Goal: Task Accomplishment & Management: Manage account settings

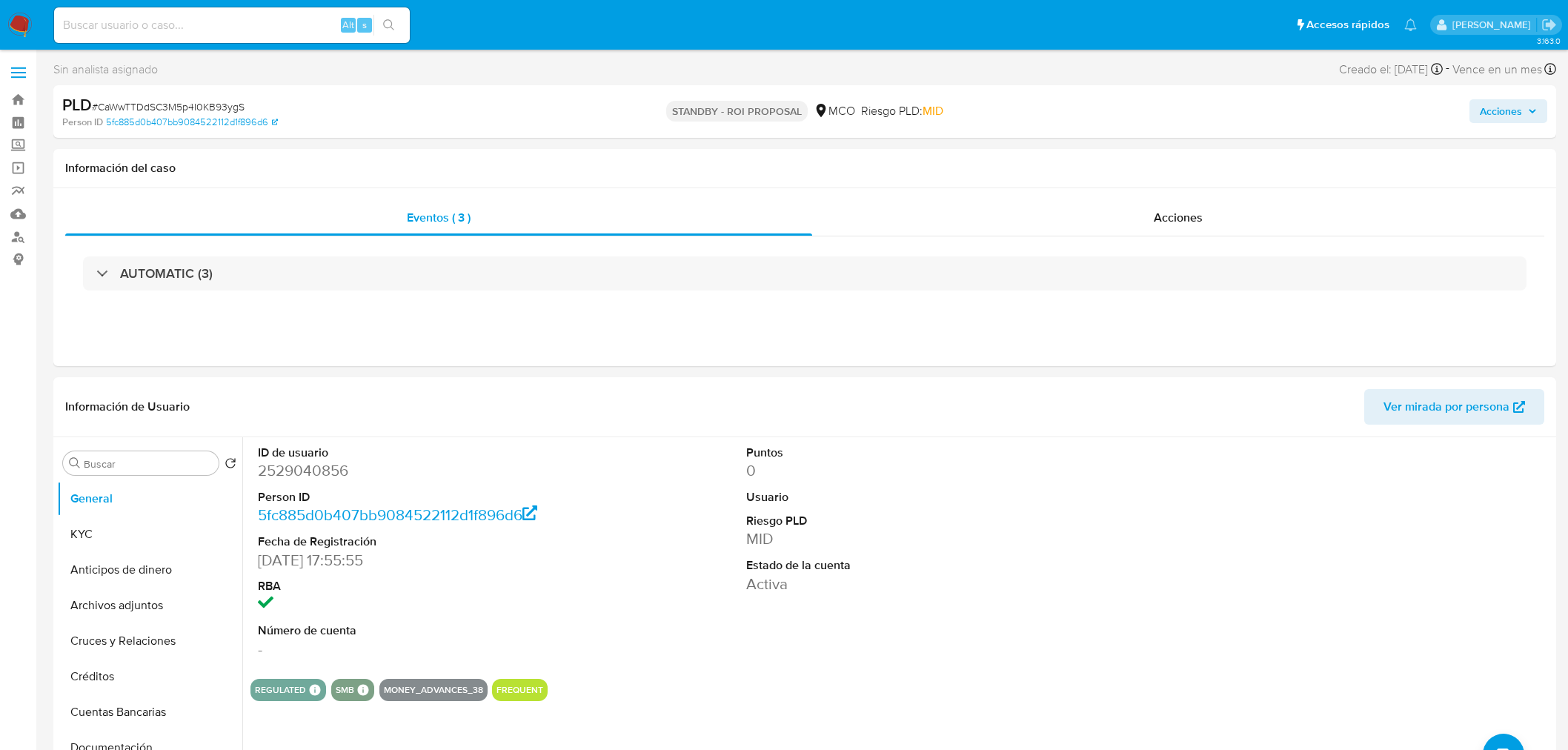
select select "10"
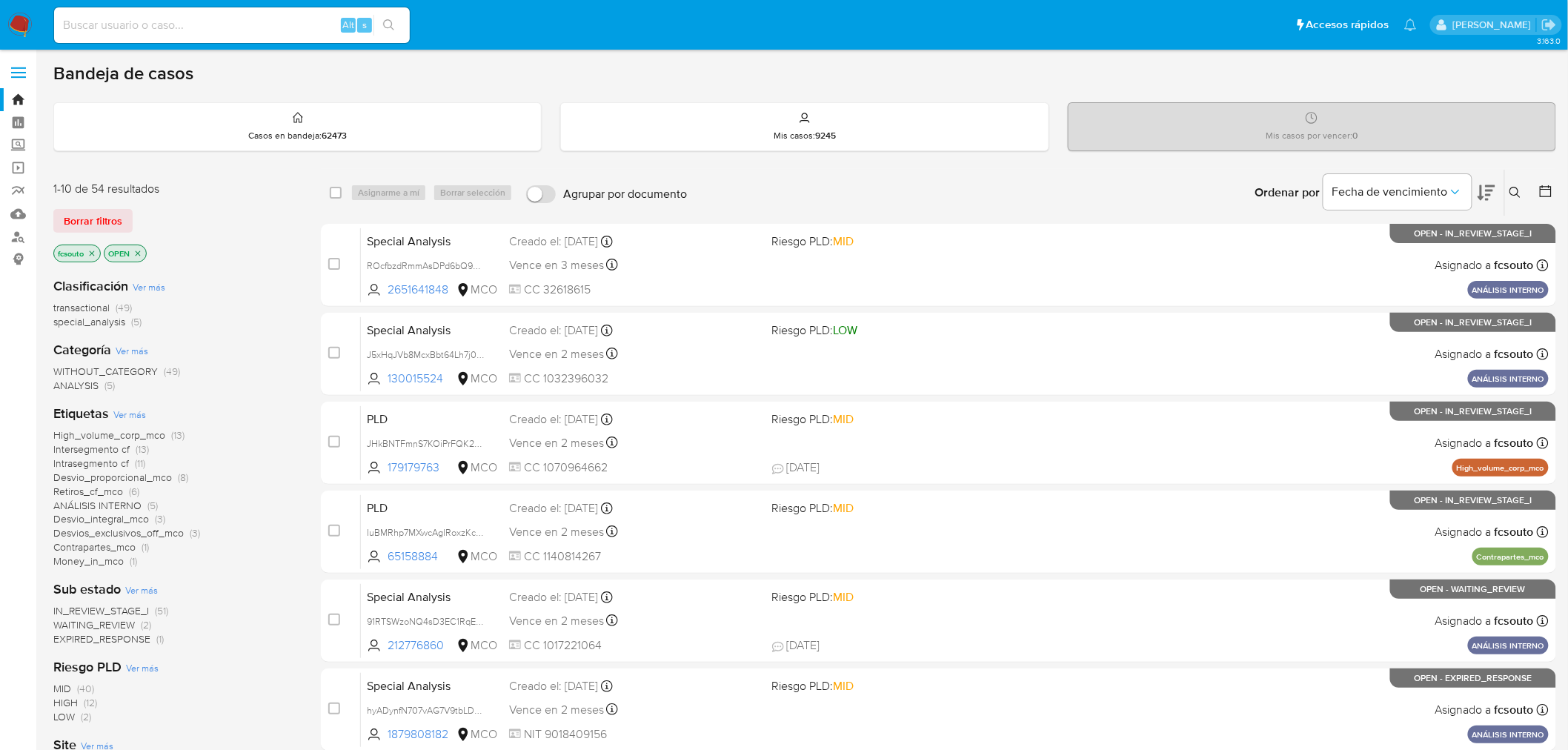
click at [124, 609] on span "IN_REVIEW_STAGE_I" at bounding box center [101, 610] width 96 height 15
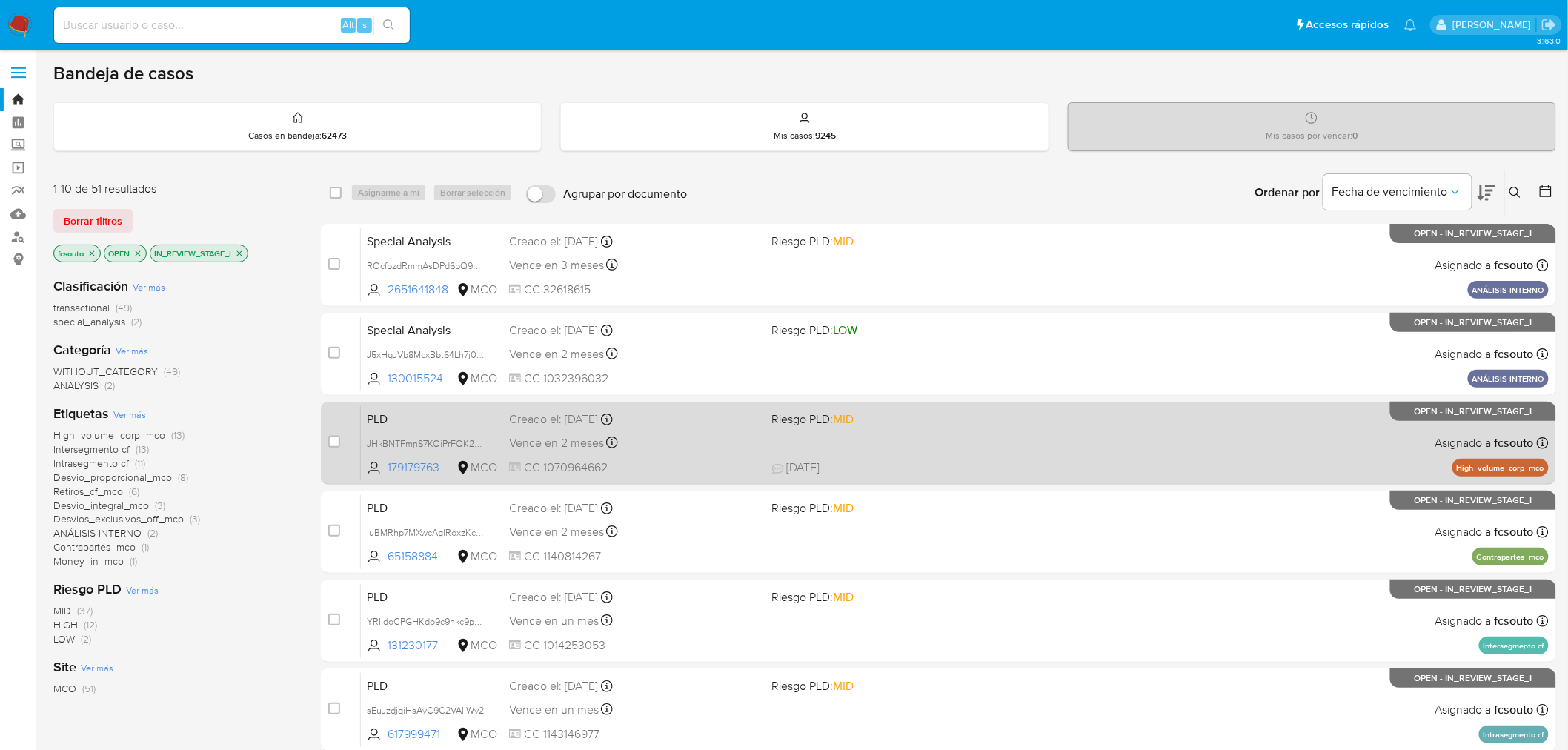
click at [922, 448] on div "PLD JHkBNTFmnS7KOiPrFQK2FgTg 179179763 MCO Riesgo PLD: MID Creado el: 12/09/202…" at bounding box center [955, 442] width 1188 height 75
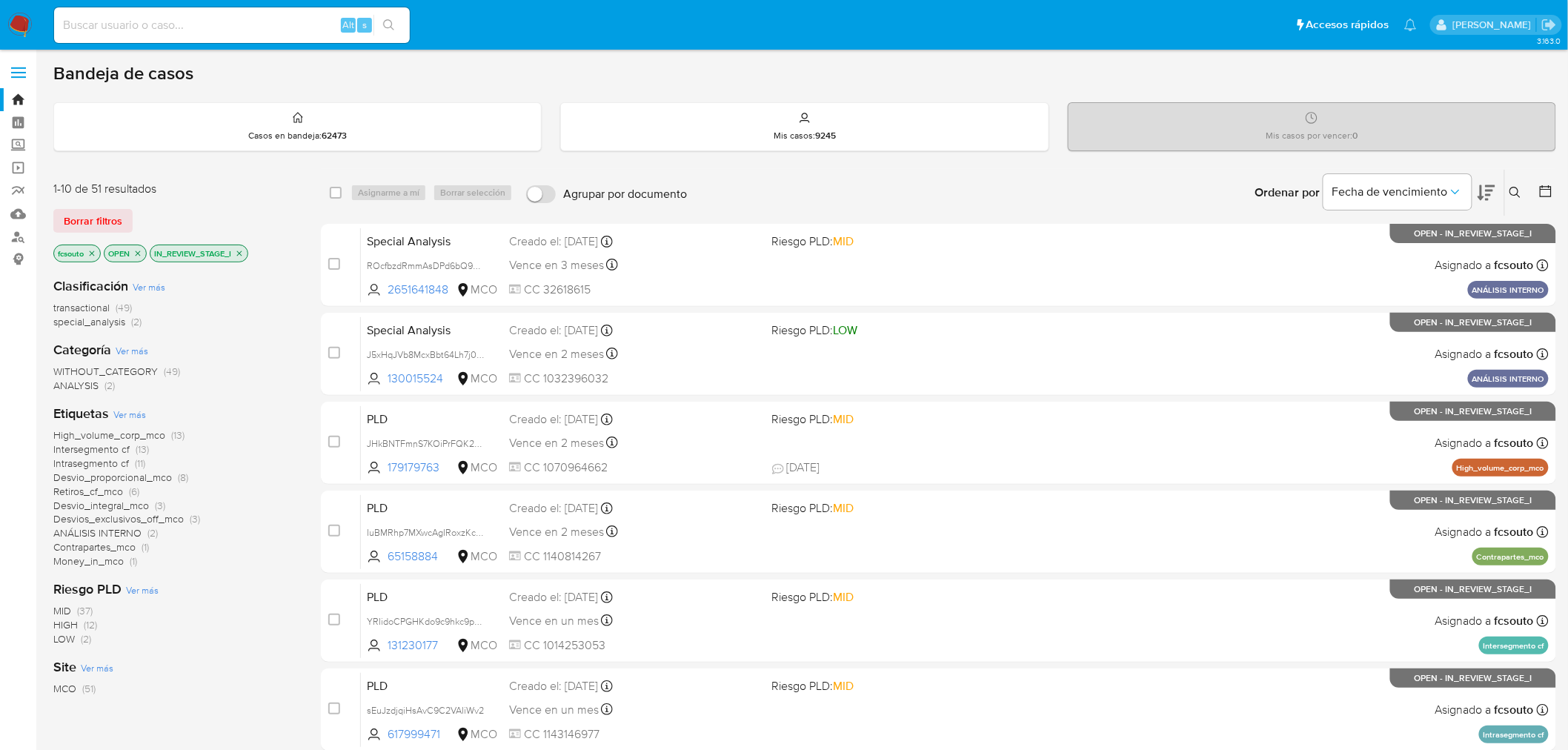
click at [1493, 193] on icon at bounding box center [1486, 192] width 18 height 18
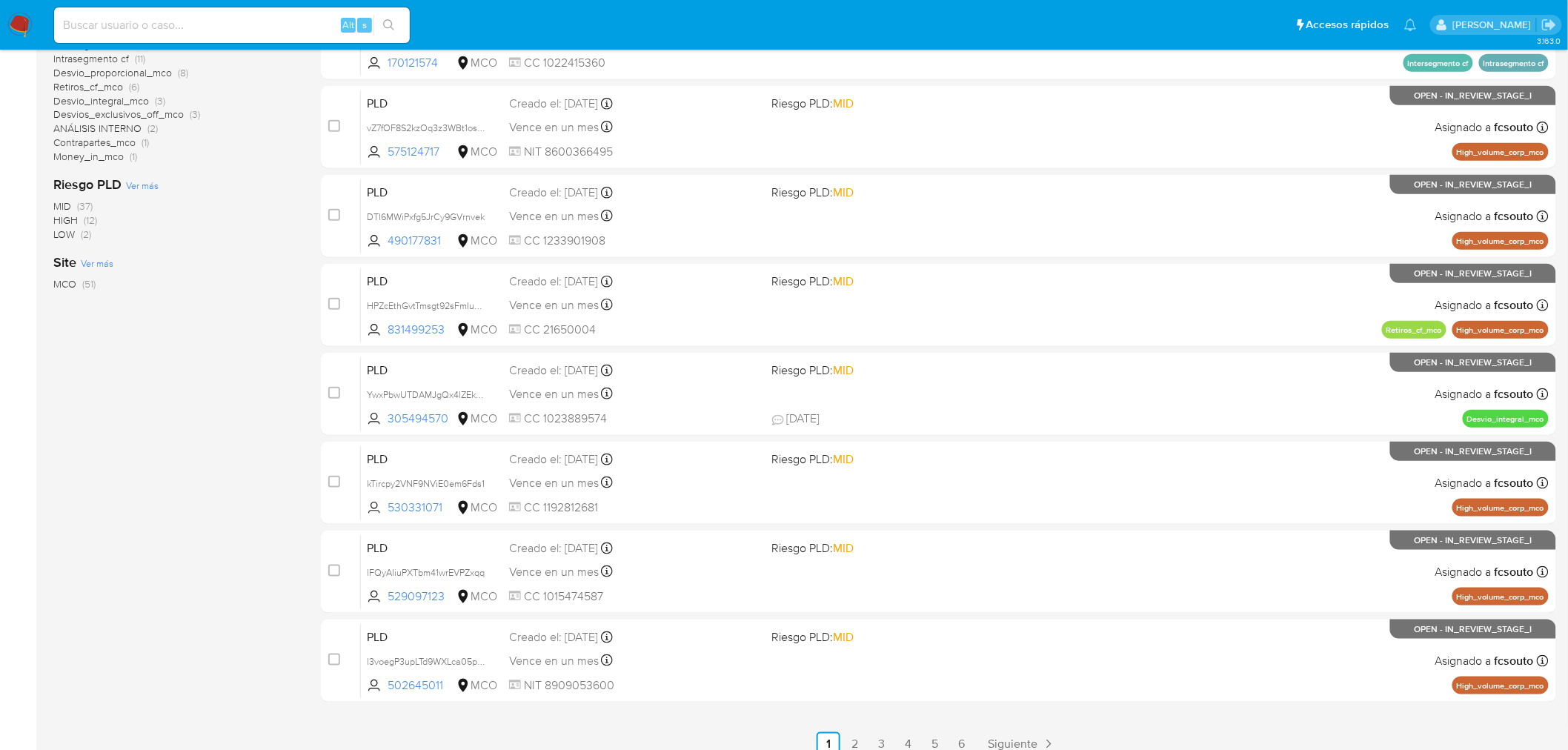
scroll to position [411, 0]
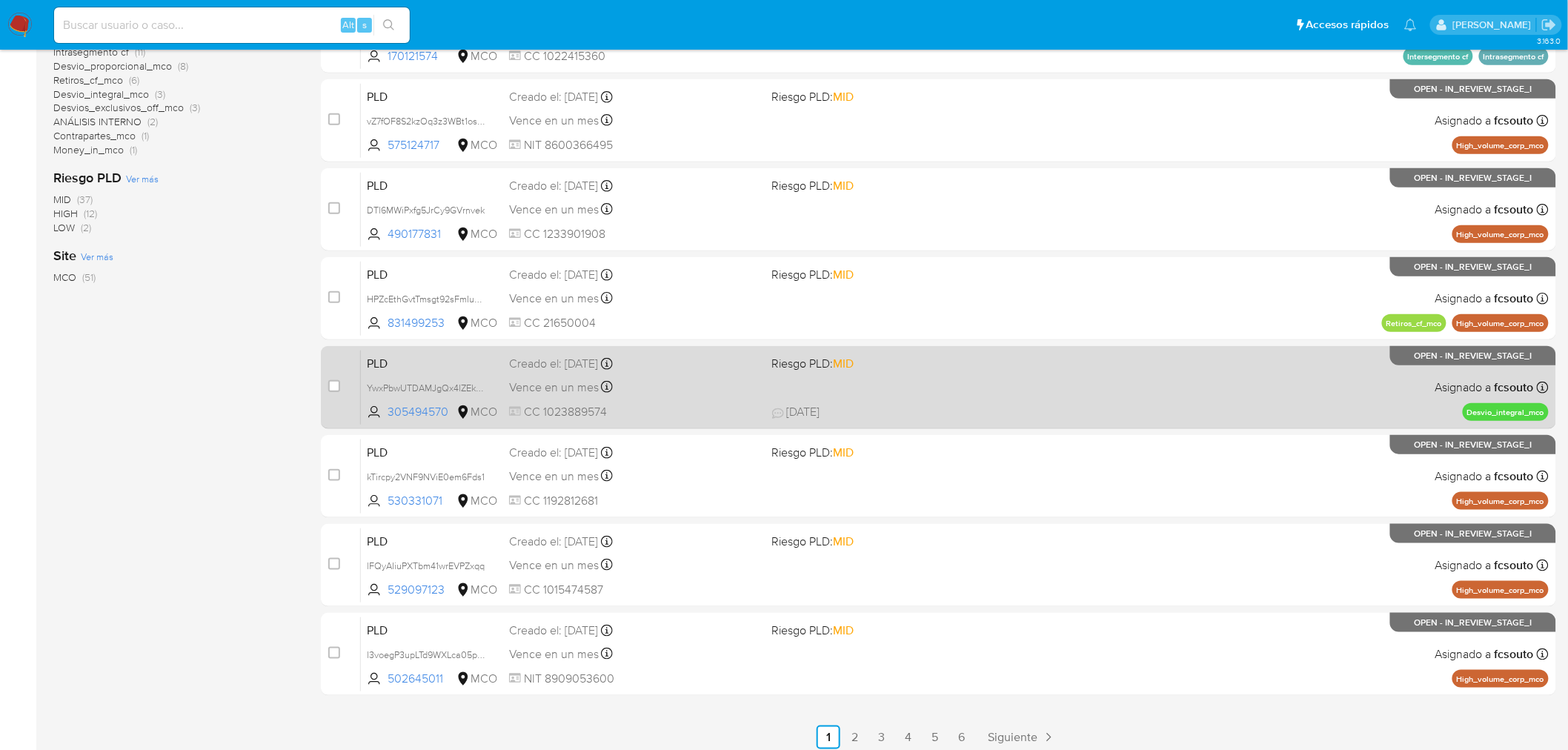
click at [1013, 385] on span at bounding box center [897, 387] width 251 height 3
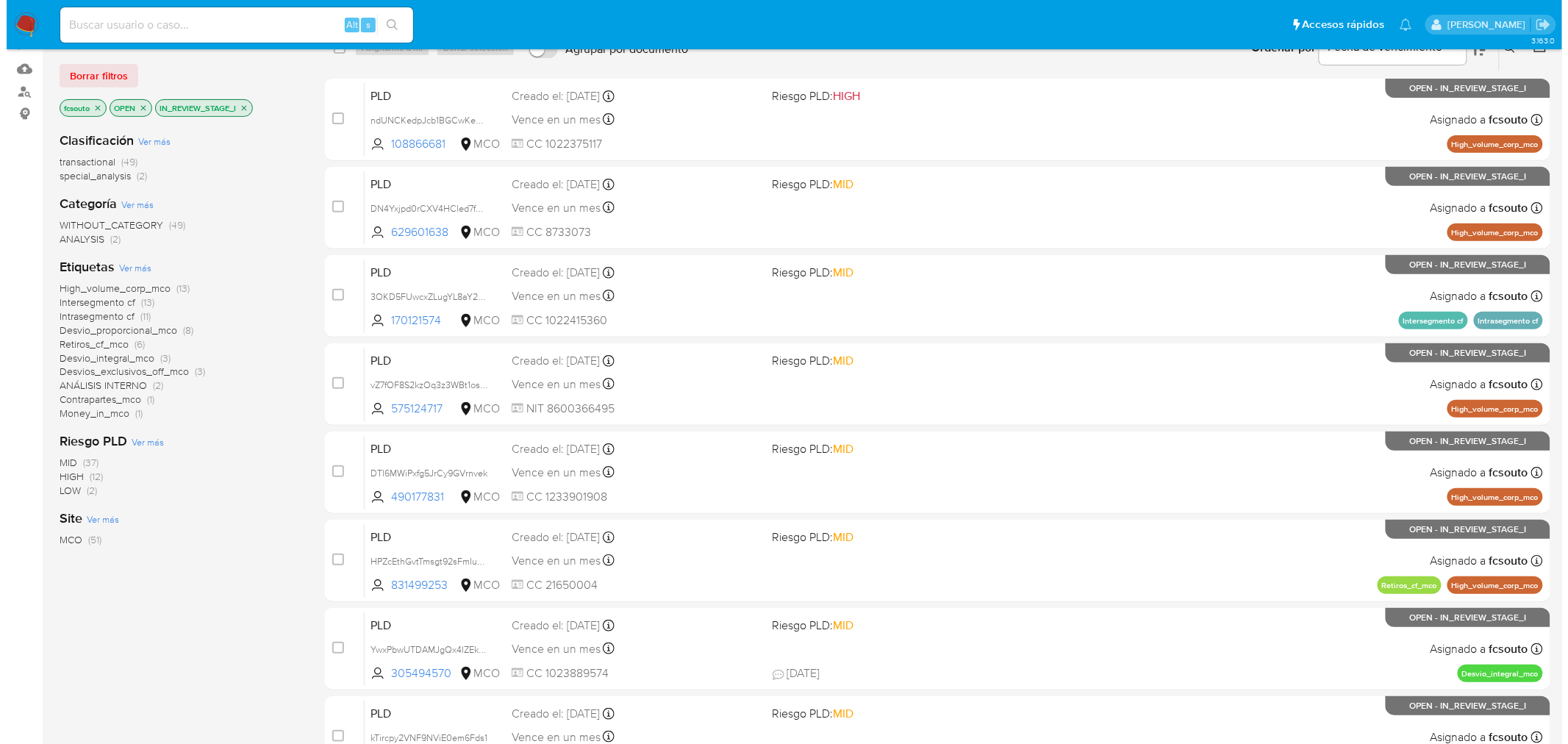
scroll to position [0, 0]
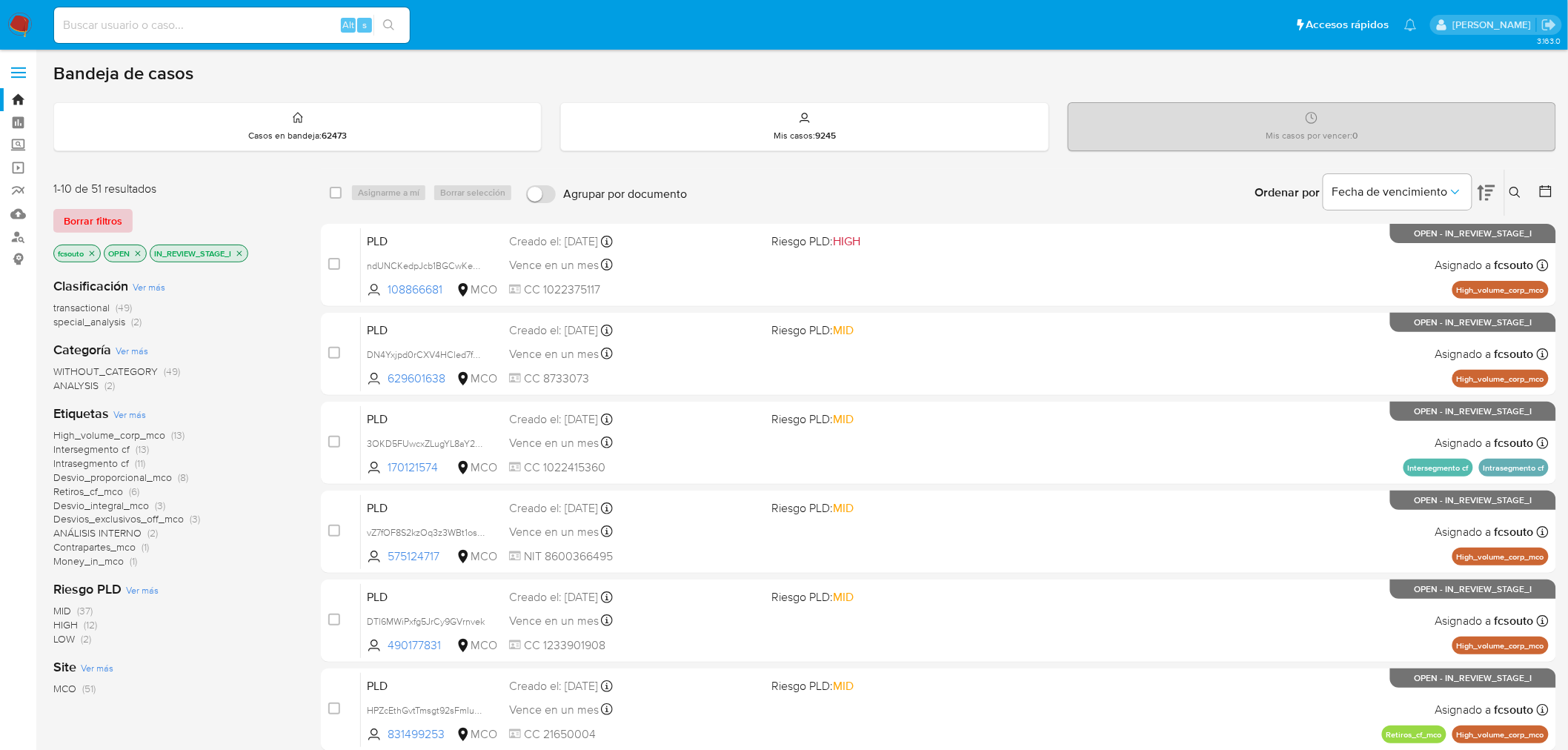
click at [92, 211] on span "Borrar filtros" at bounding box center [93, 221] width 59 height 21
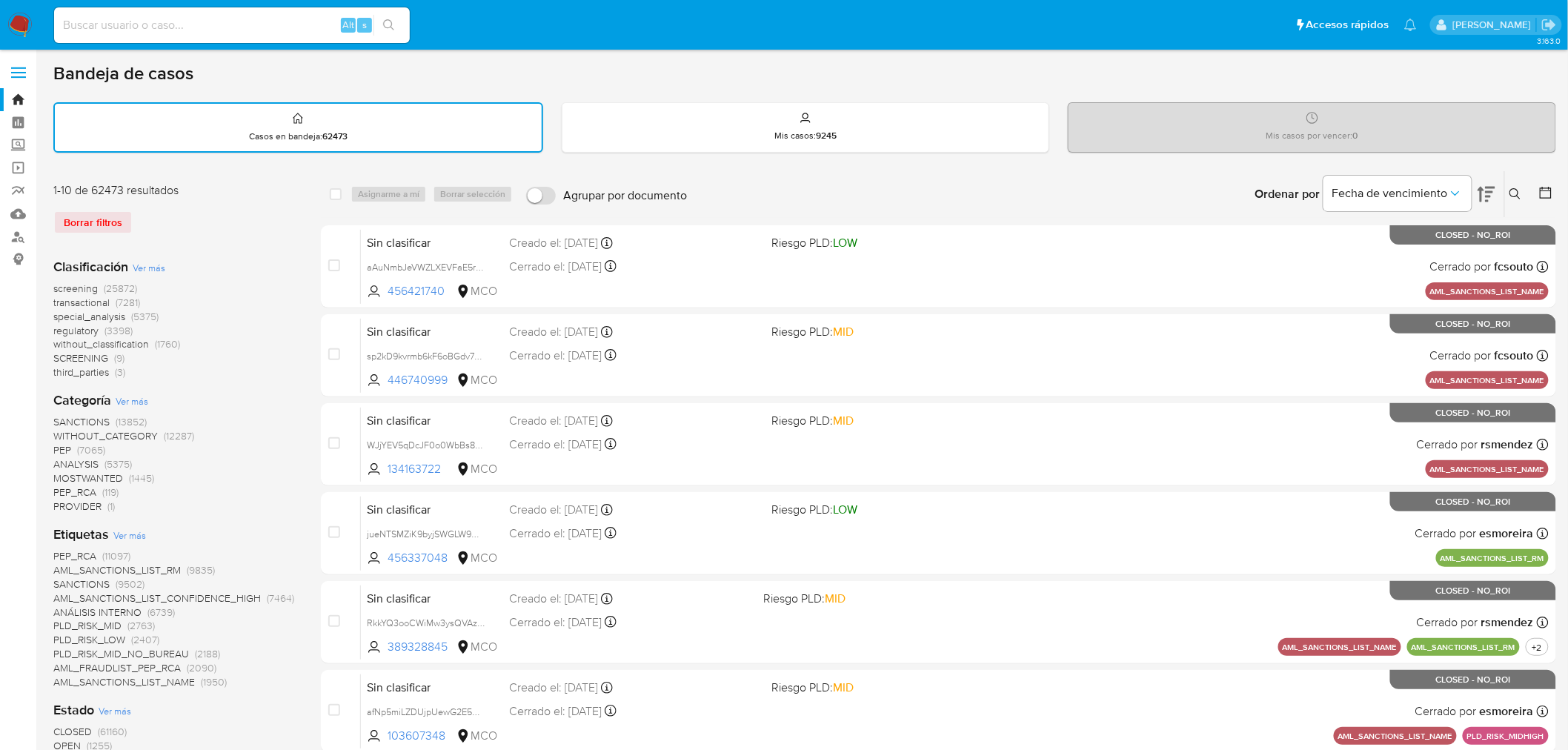
click at [1512, 185] on button at bounding box center [1518, 194] width 25 height 18
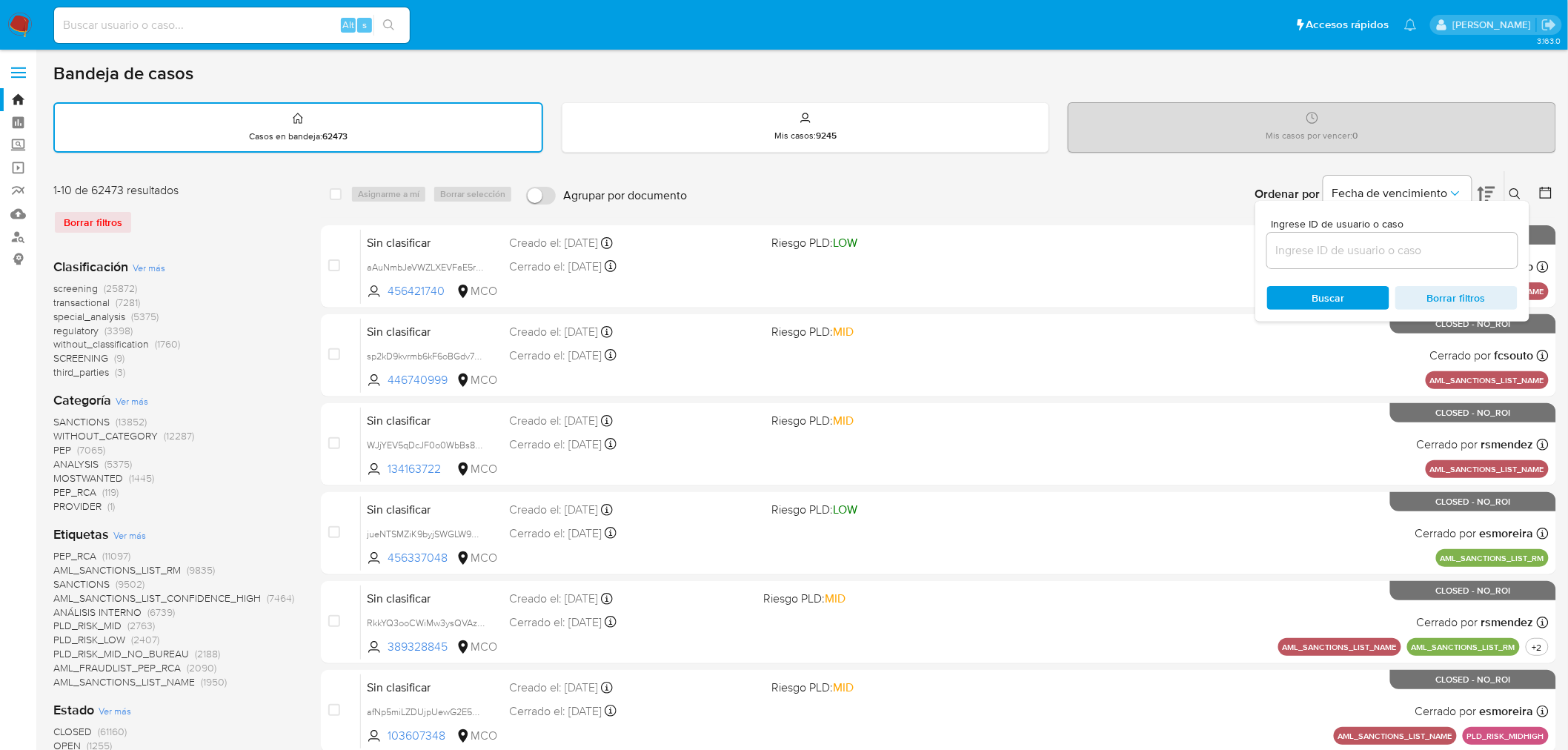
click at [1362, 241] on input at bounding box center [1393, 250] width 250 height 19
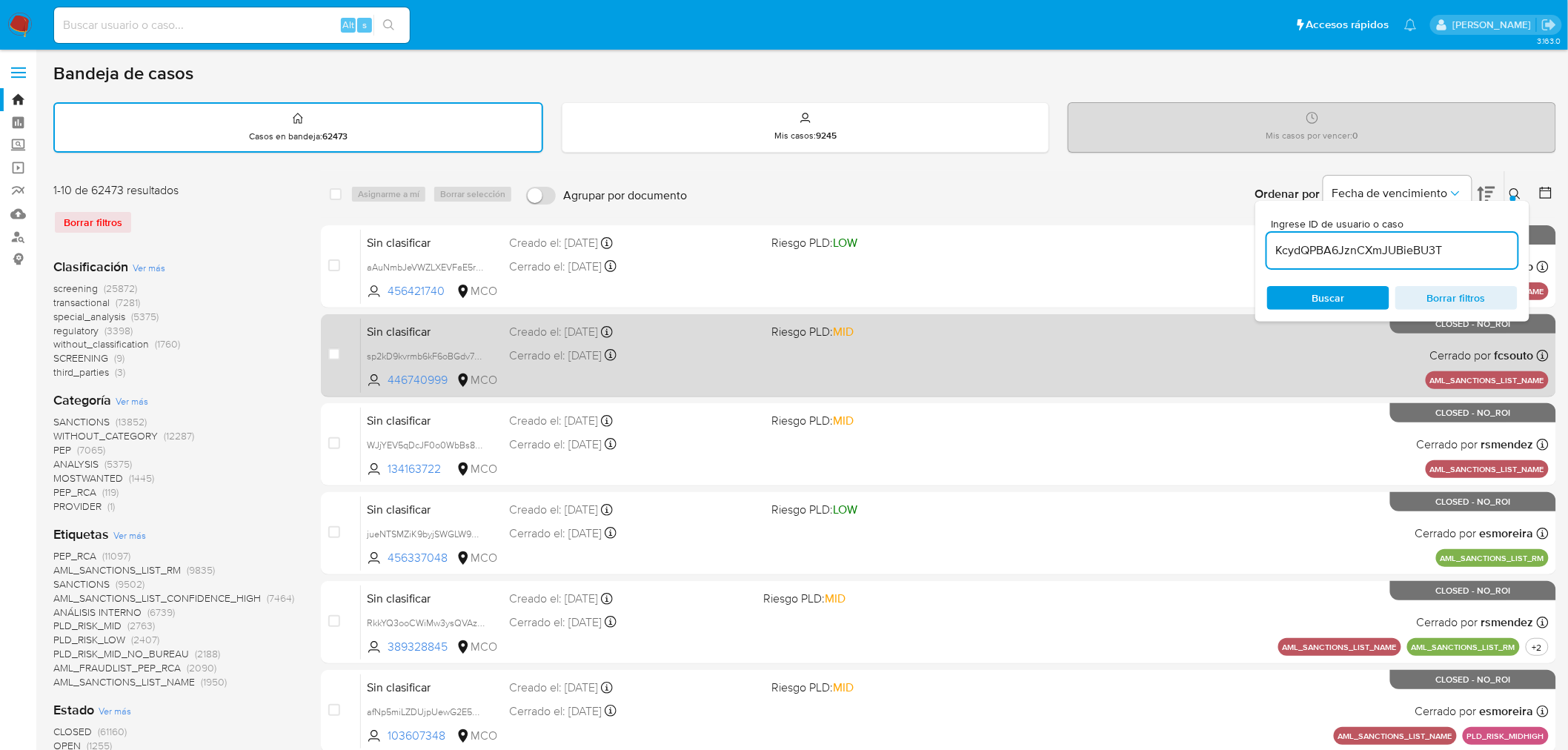
type input "KcydQPBA6JznCXmJUBieBU3T"
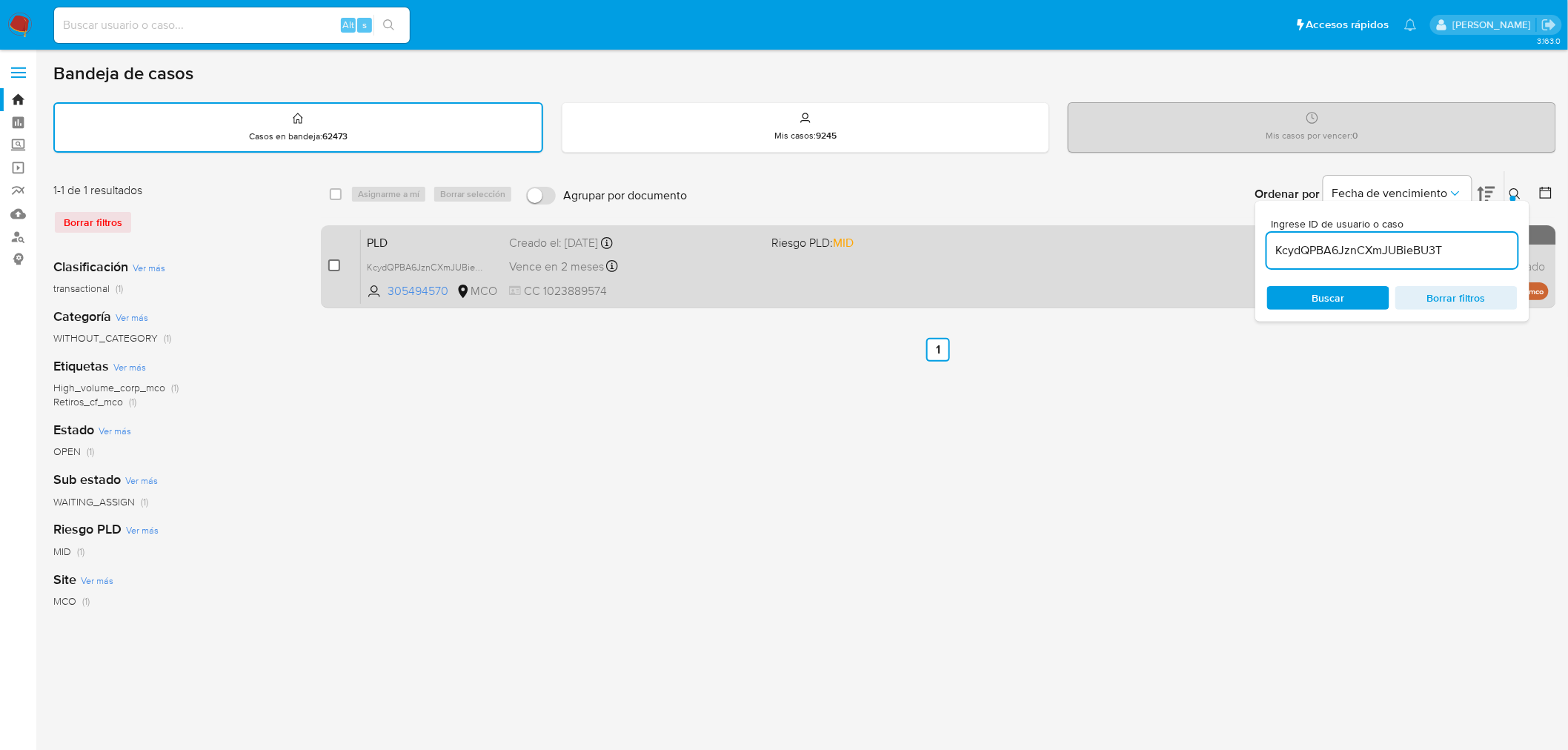
click at [330, 262] on input "checkbox" at bounding box center [334, 265] width 12 height 12
checkbox input "true"
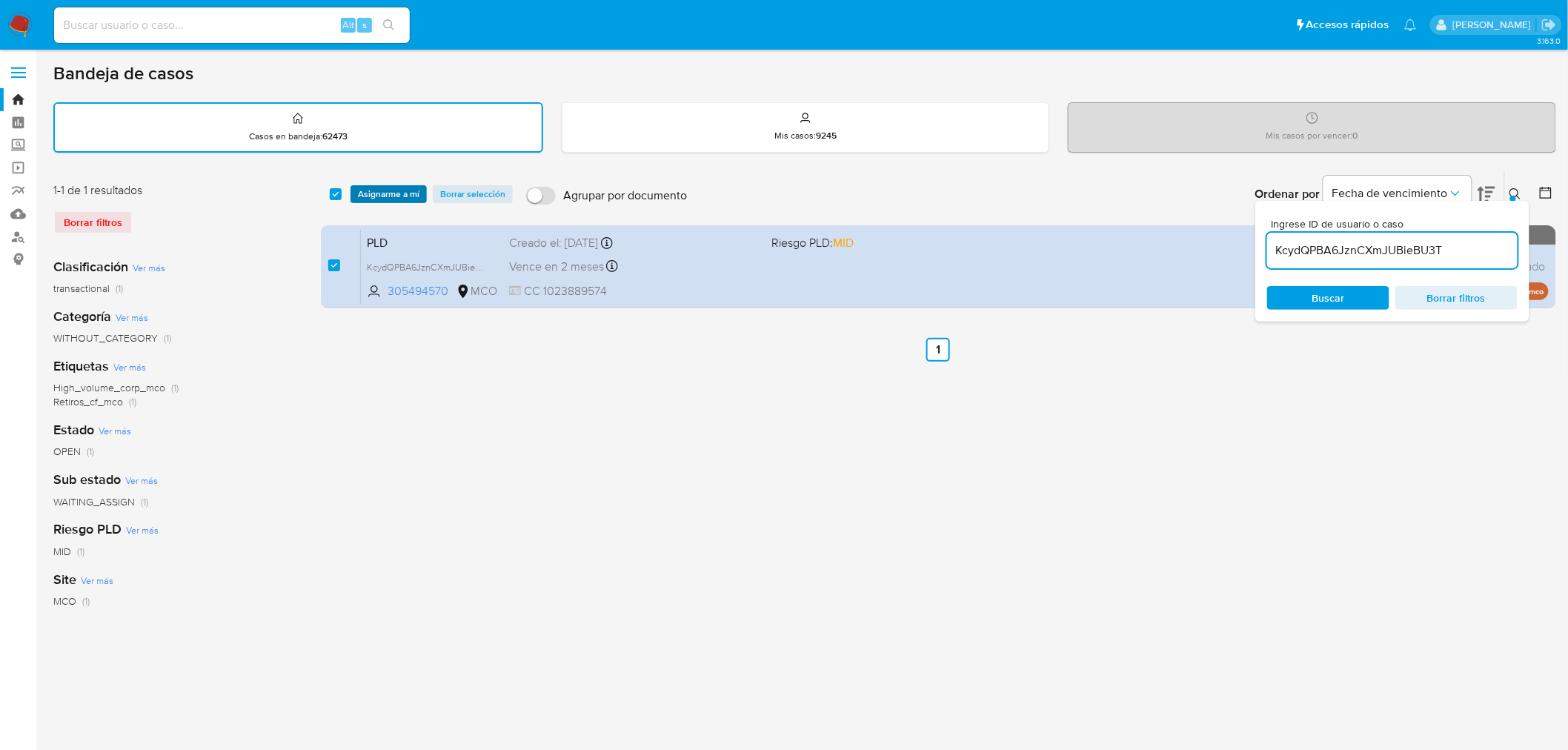
click at [385, 195] on span "Asignarme a mí" at bounding box center [389, 194] width 62 height 15
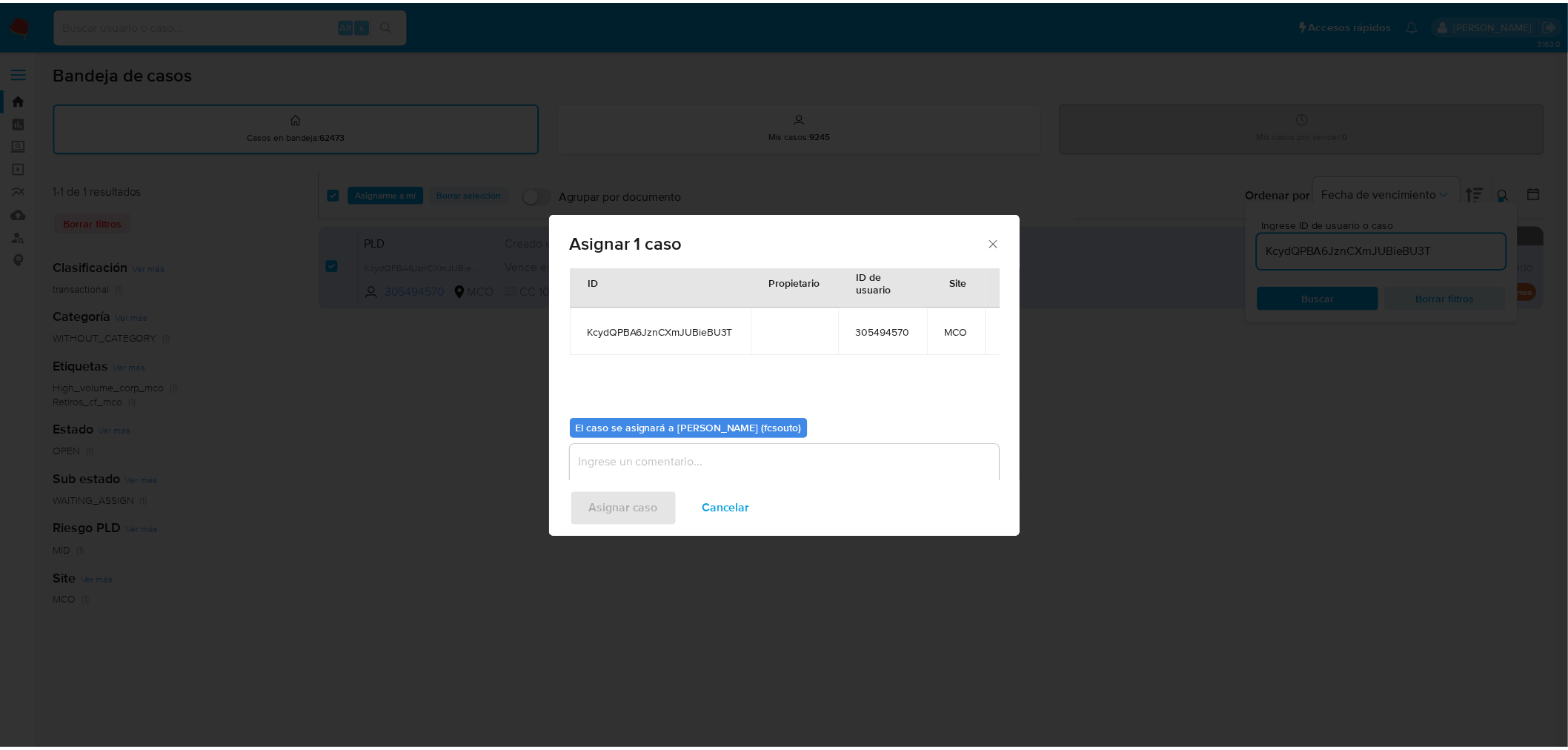
scroll to position [76, 0]
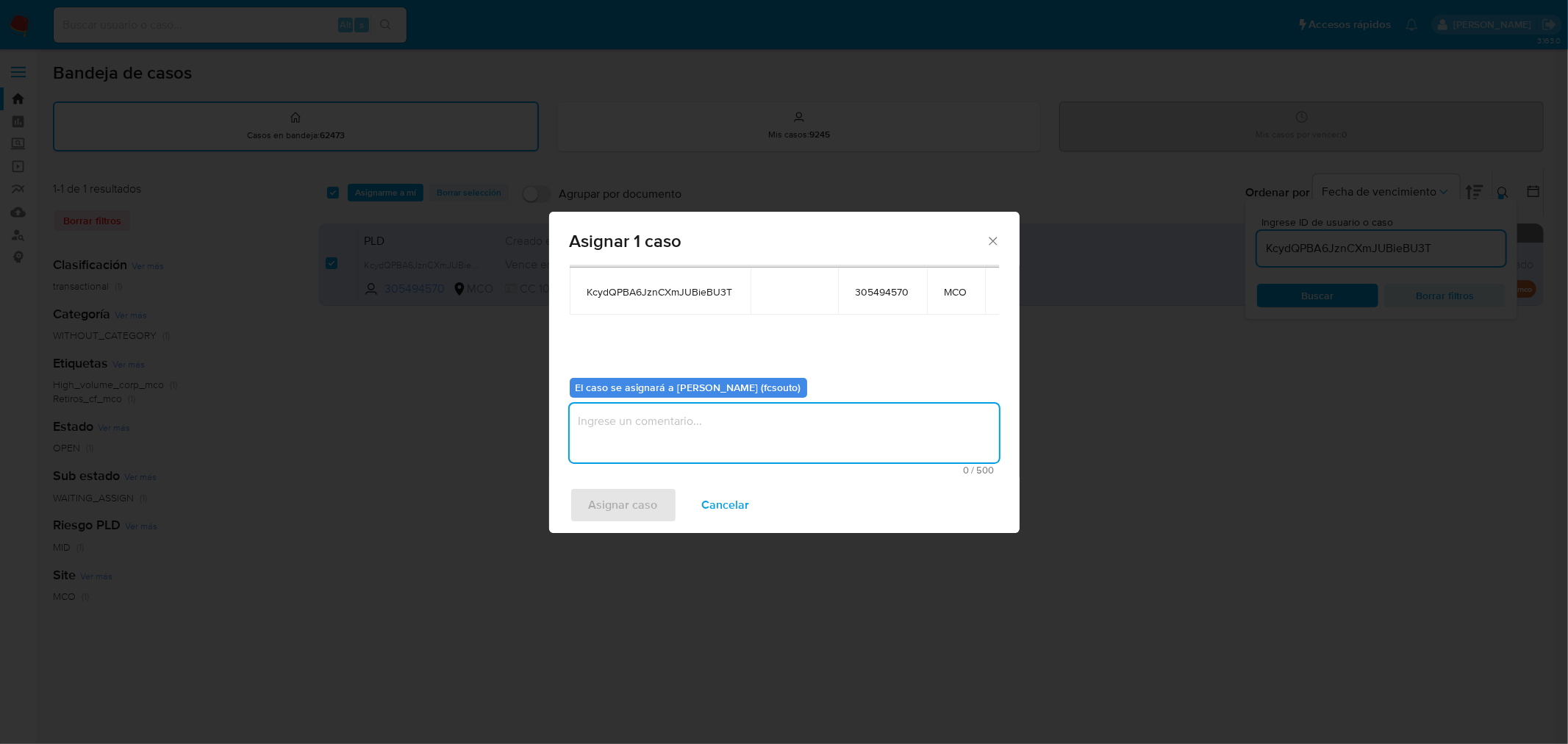
click at [763, 408] on textarea "assign-modal" at bounding box center [784, 432] width 430 height 59
type textarea "Asignación manual"
click at [630, 493] on span "Asignar caso" at bounding box center [623, 504] width 69 height 32
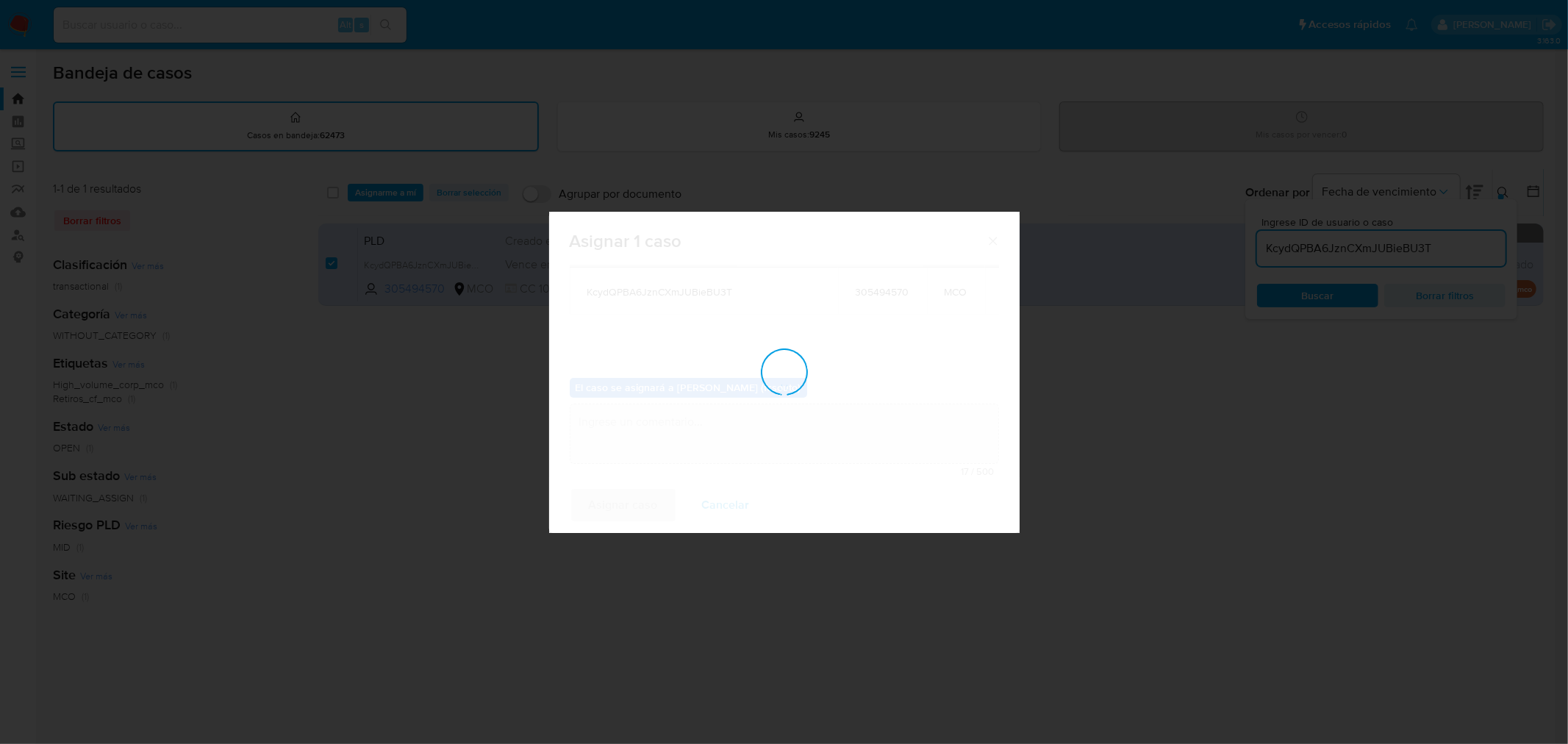
checkbox input "false"
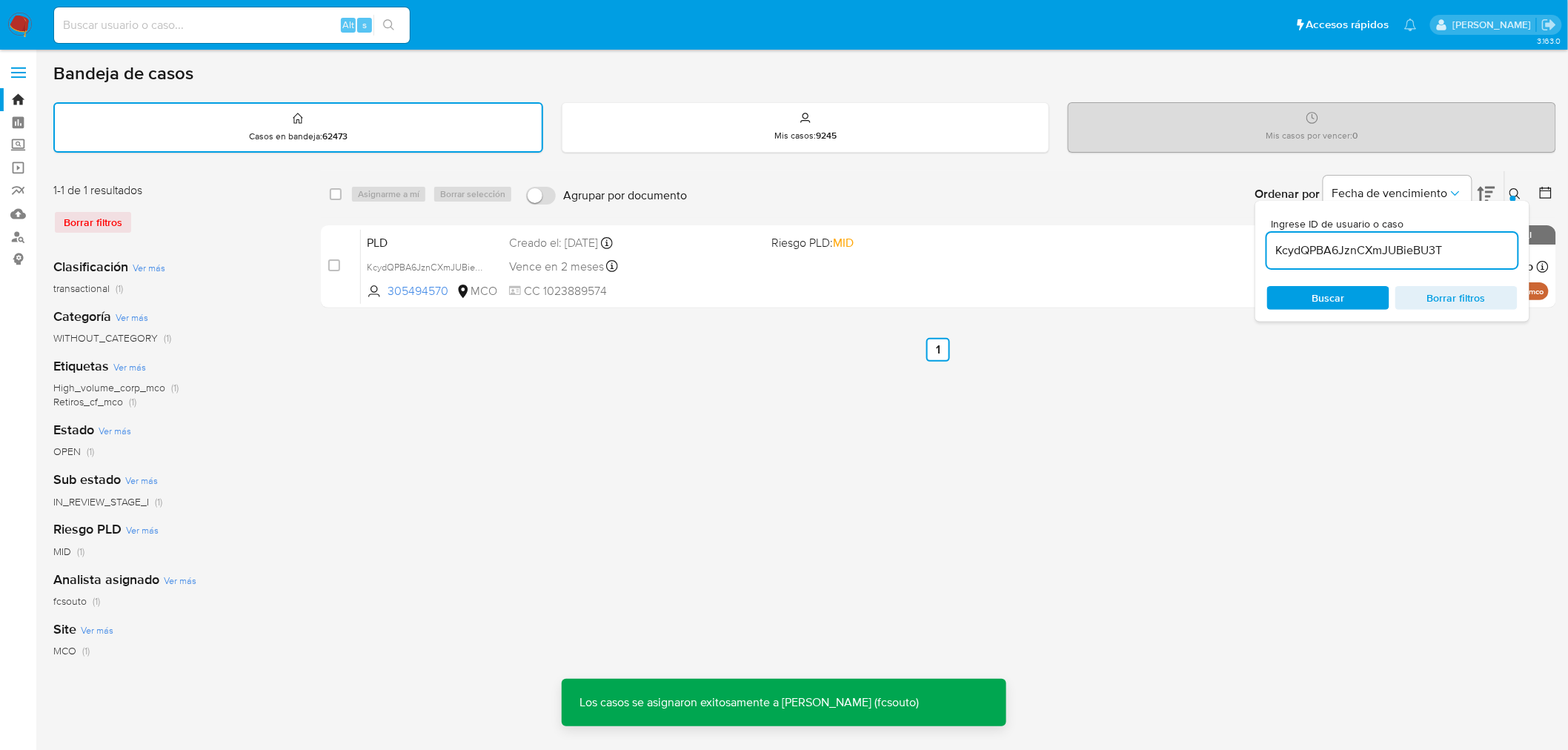
click at [670, 283] on span "CC 1023889574" at bounding box center [635, 291] width 251 height 16
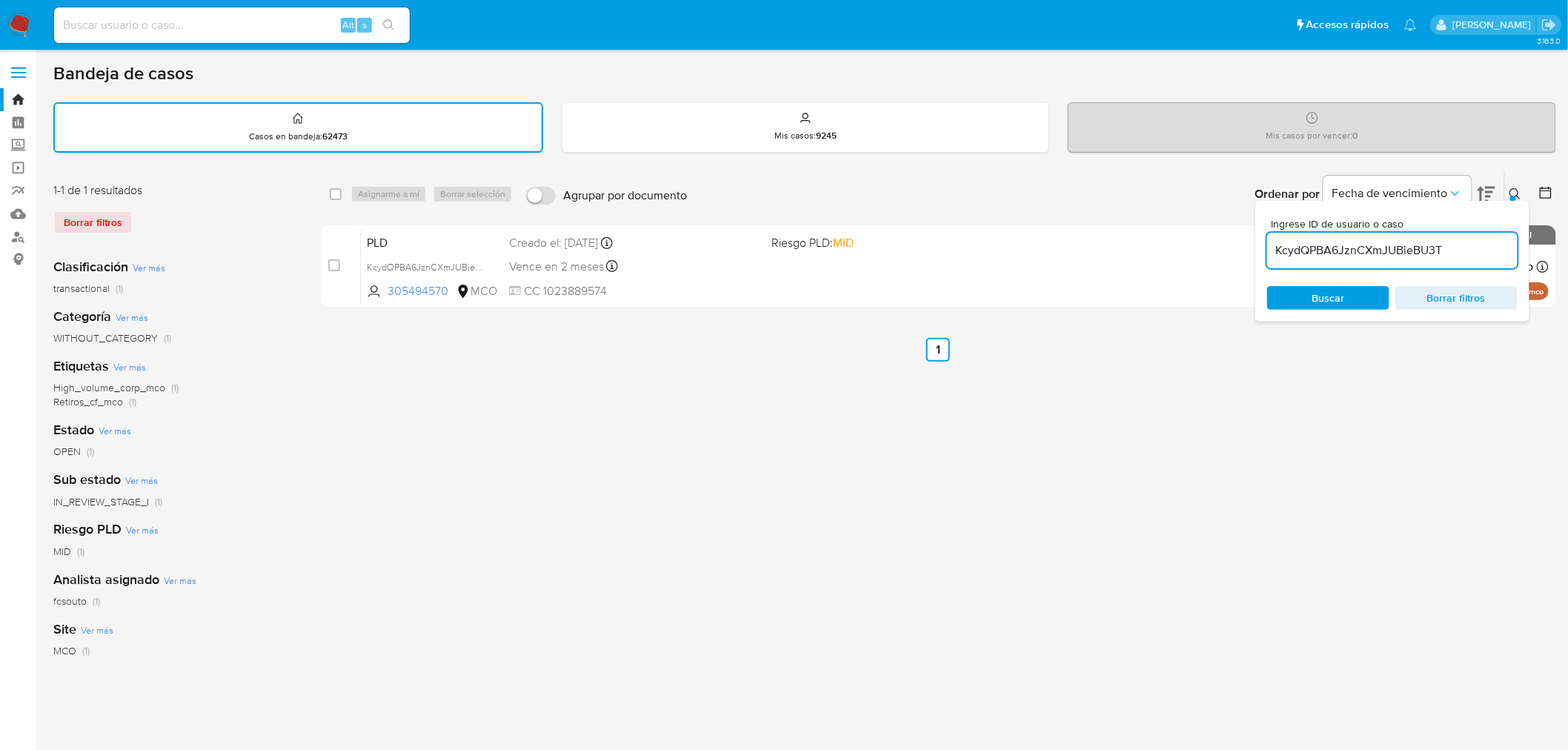
click at [17, 18] on img at bounding box center [20, 25] width 25 height 25
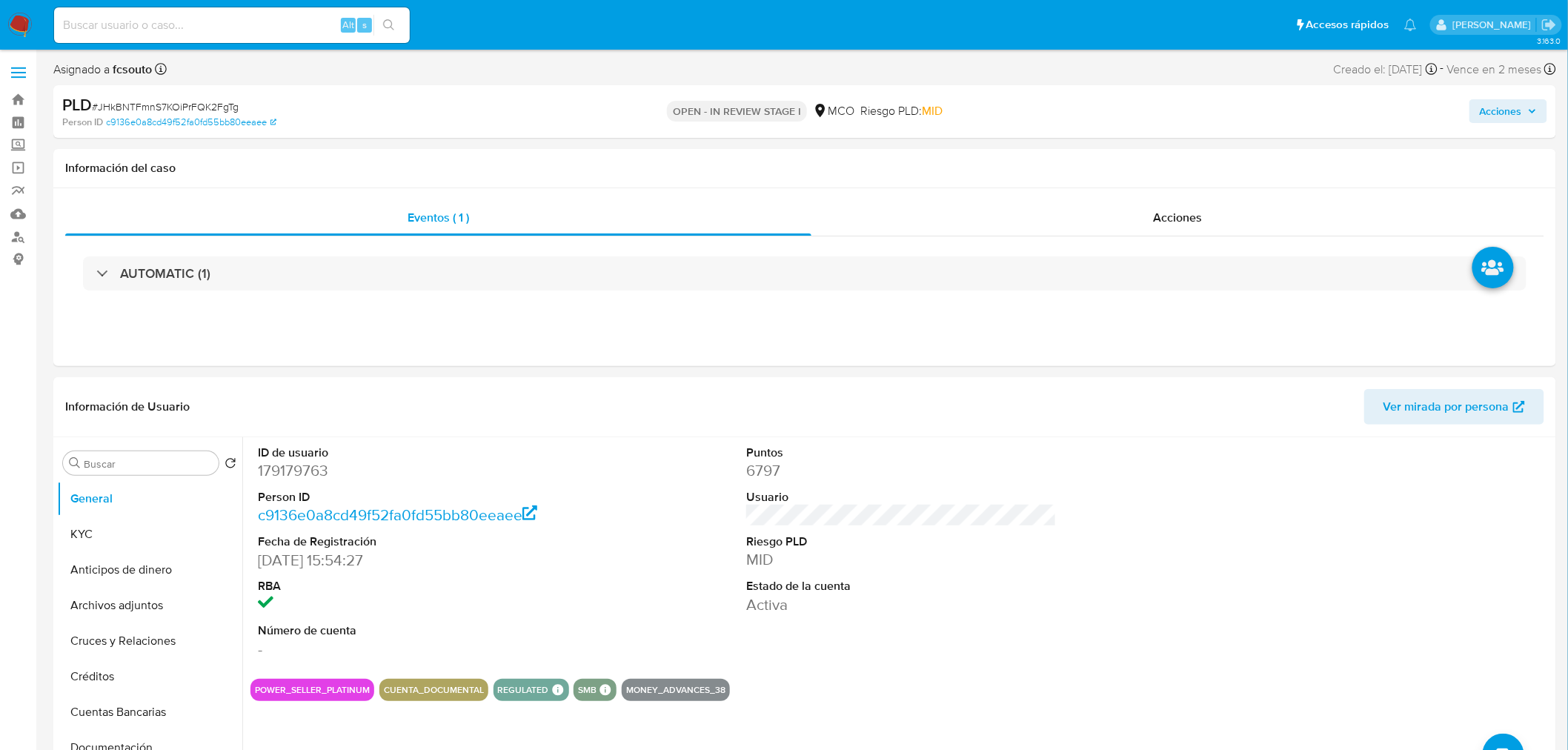
select select "10"
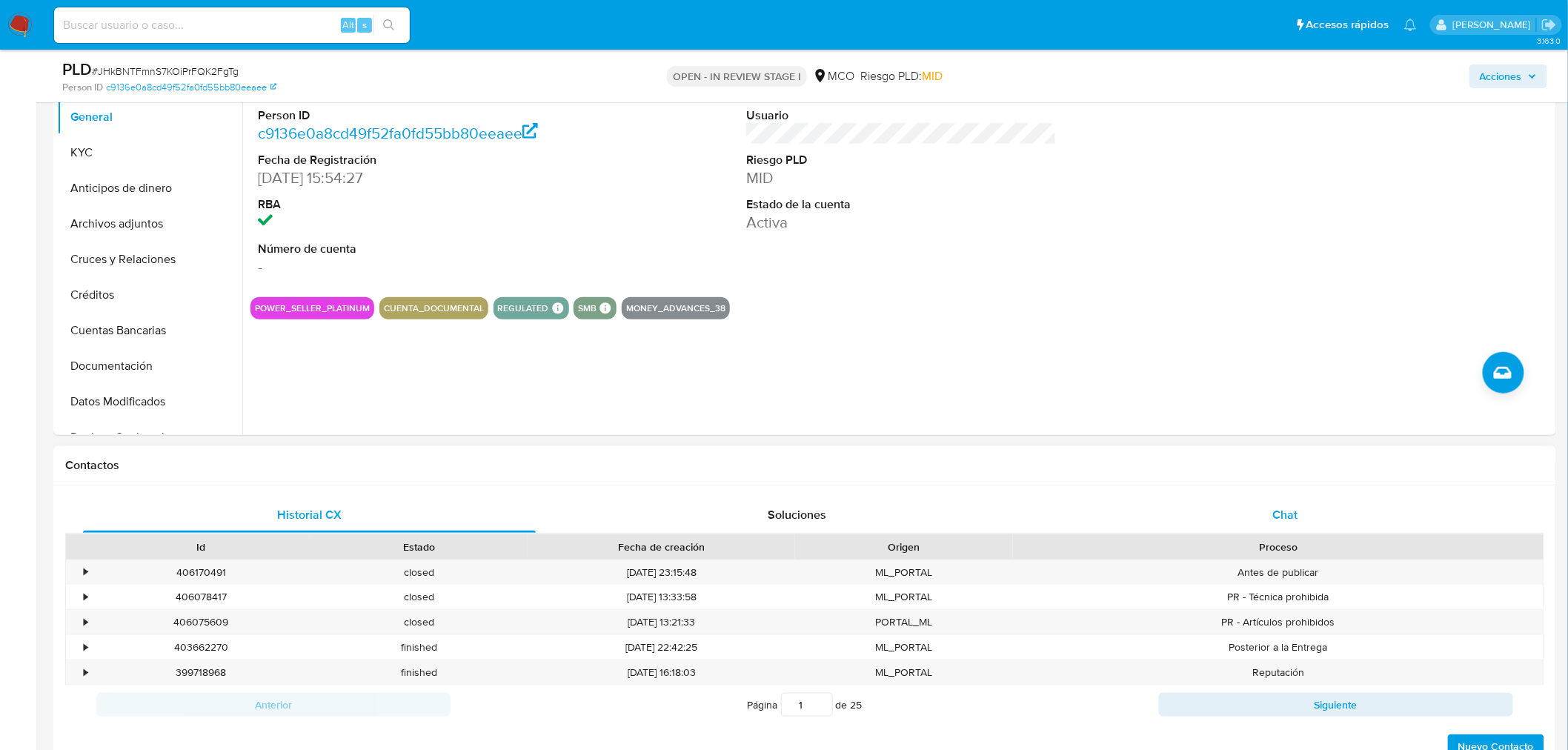
click at [1277, 511] on span "Chat" at bounding box center [1285, 515] width 25 height 17
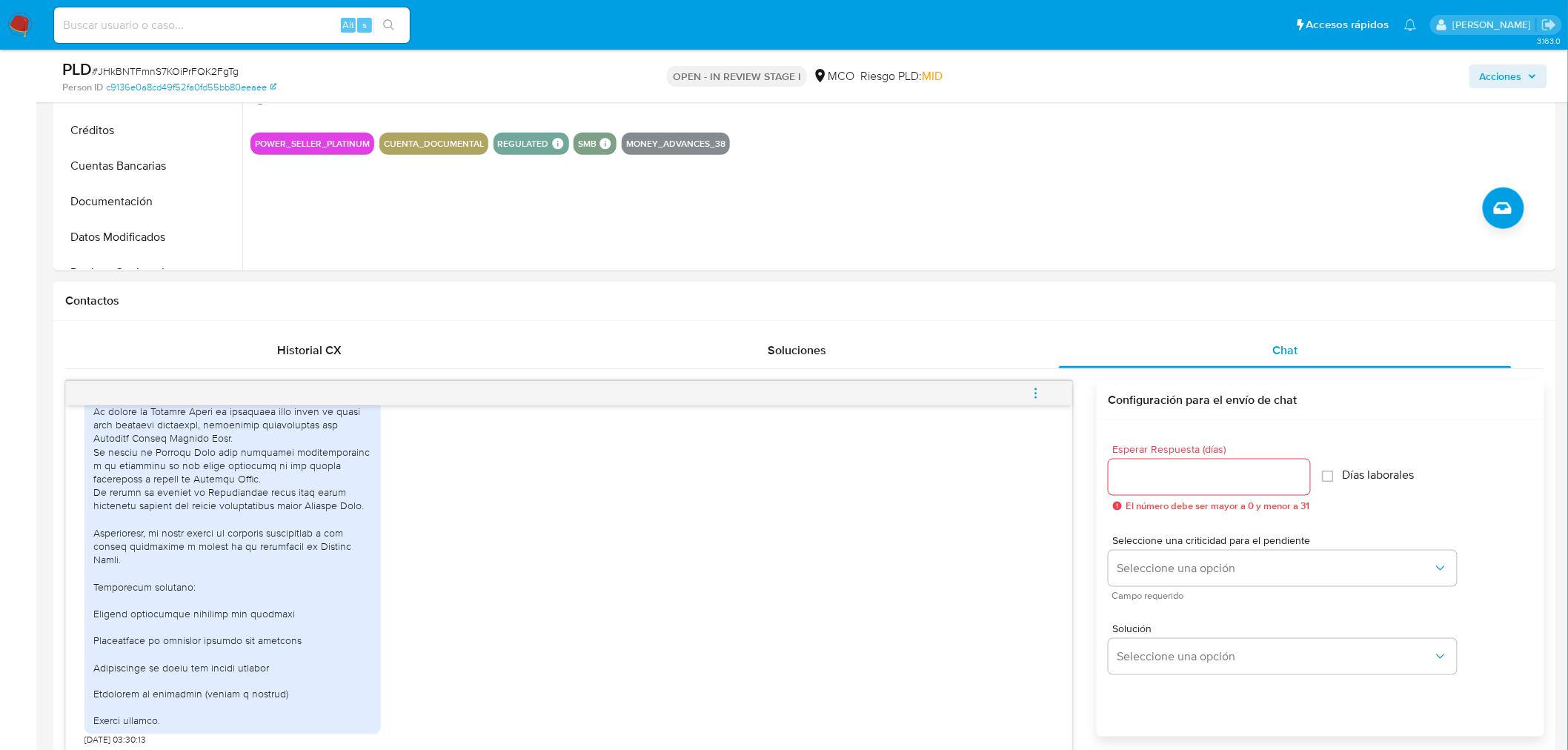
scroll to position [869, 0]
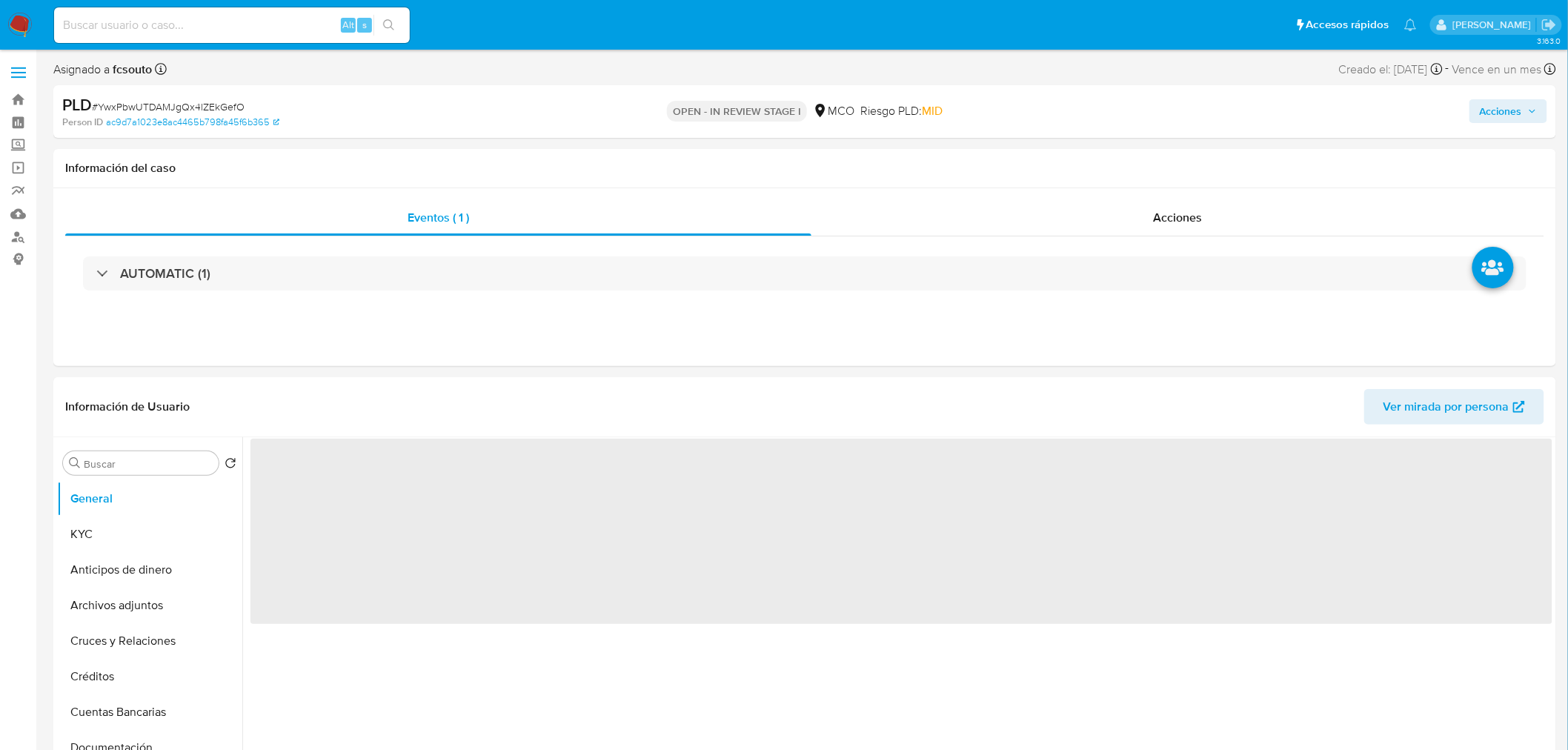
select select "10"
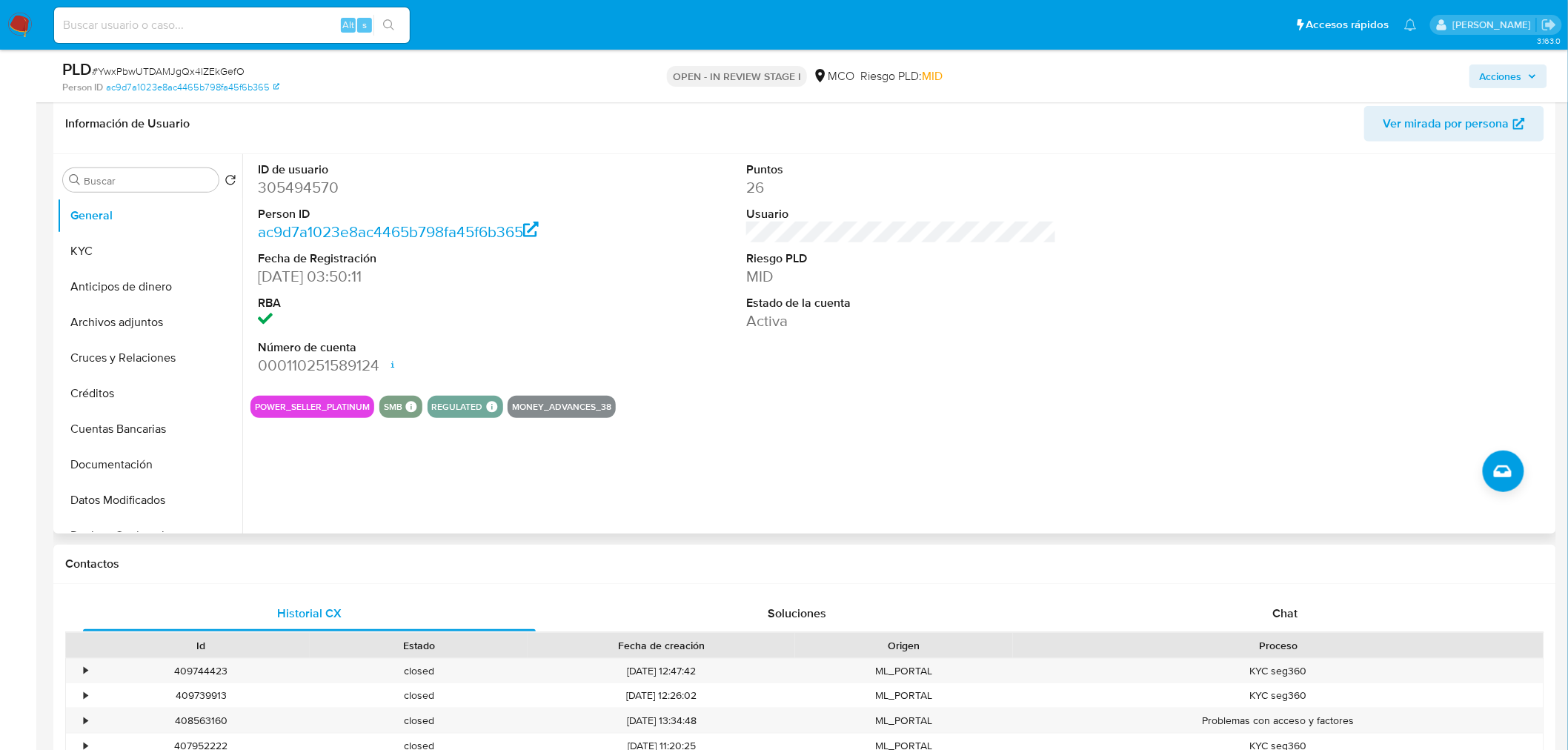
scroll to position [247, 0]
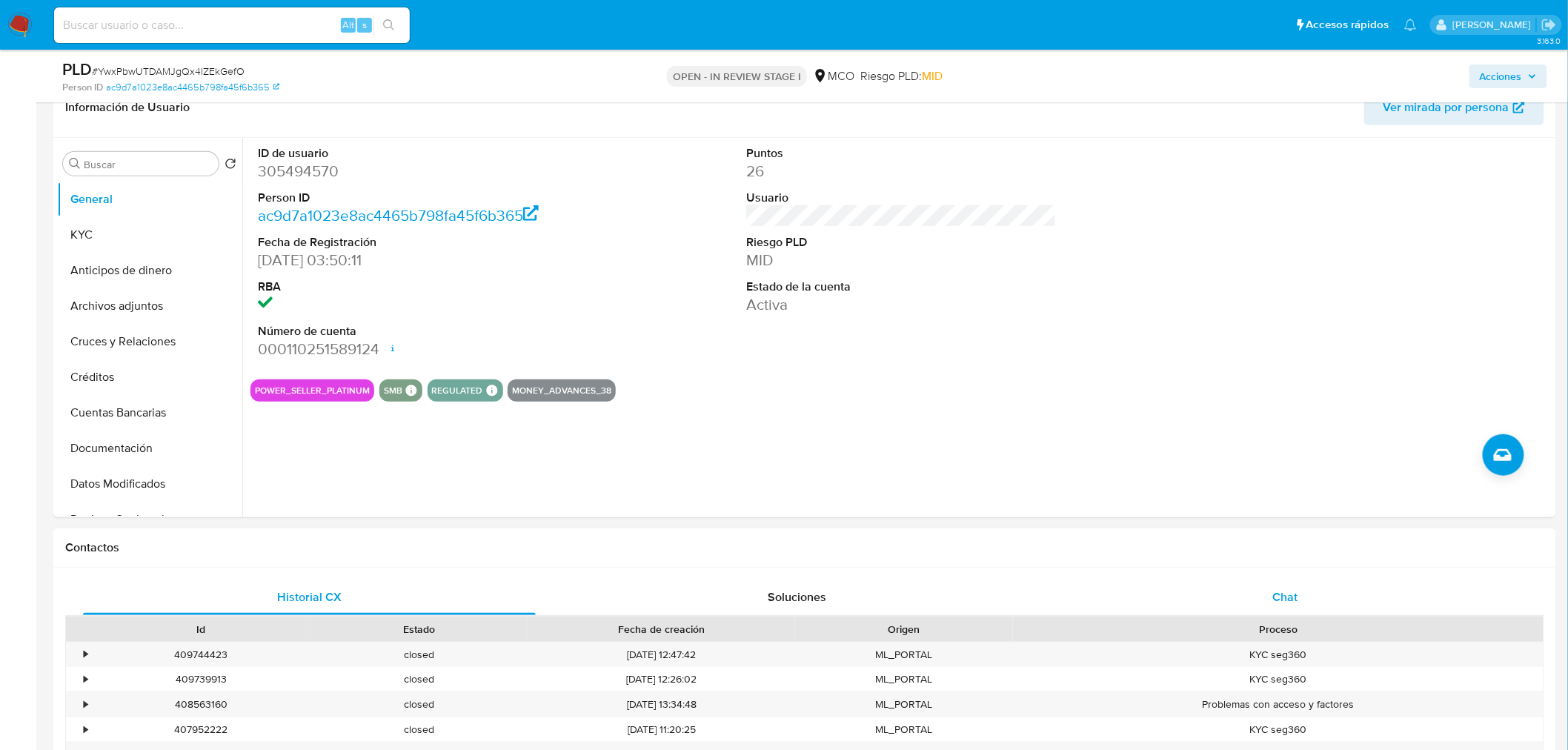
click at [1253, 607] on div "Chat" at bounding box center [1285, 597] width 453 height 35
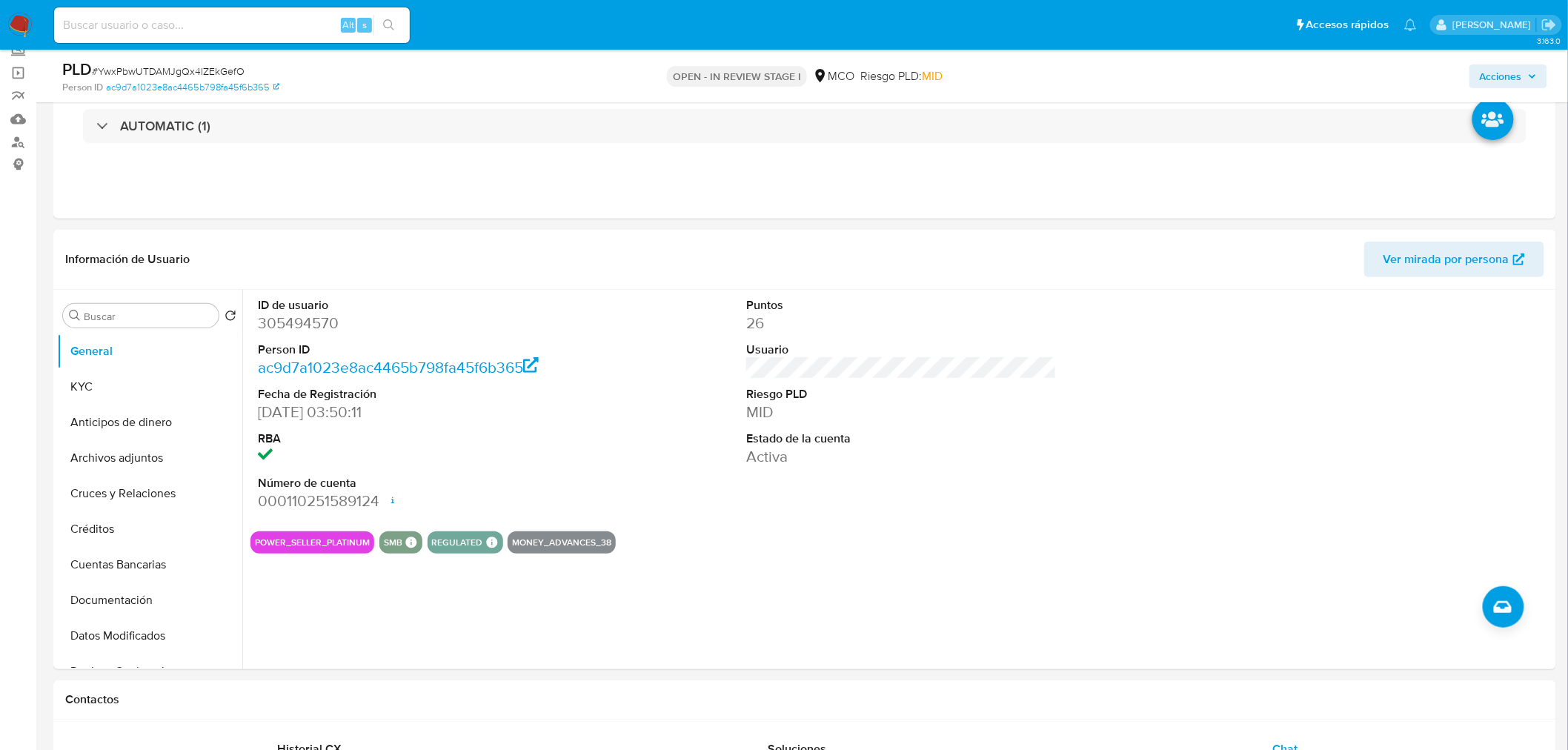
scroll to position [0, 0]
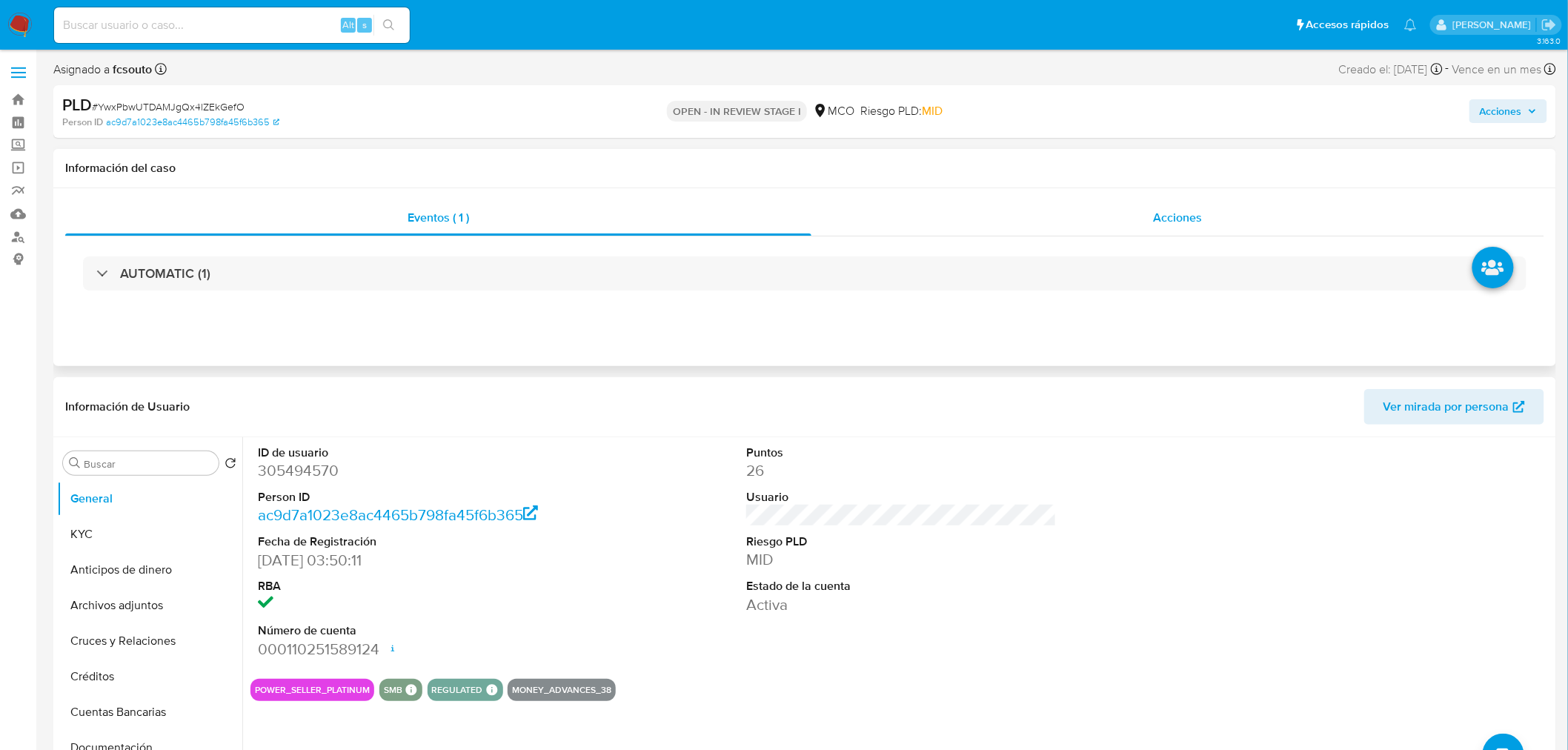
click at [1240, 215] on div "Acciones" at bounding box center [1178, 218] width 733 height 35
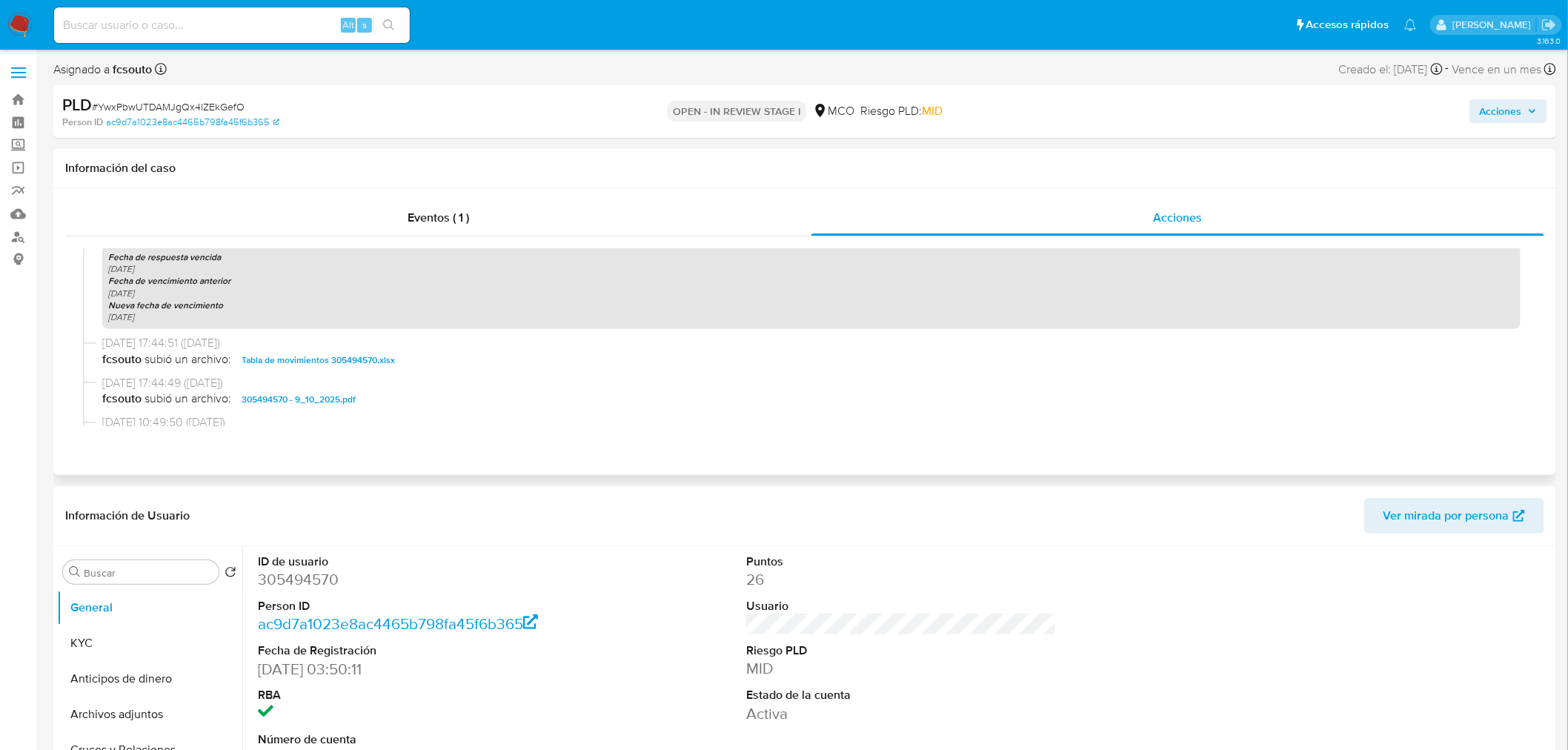
scroll to position [411, 0]
click at [312, 573] on dd "305494570" at bounding box center [413, 579] width 310 height 21
copy dd "305494570"
click at [1518, 100] on span "Acciones" at bounding box center [1501, 111] width 42 height 24
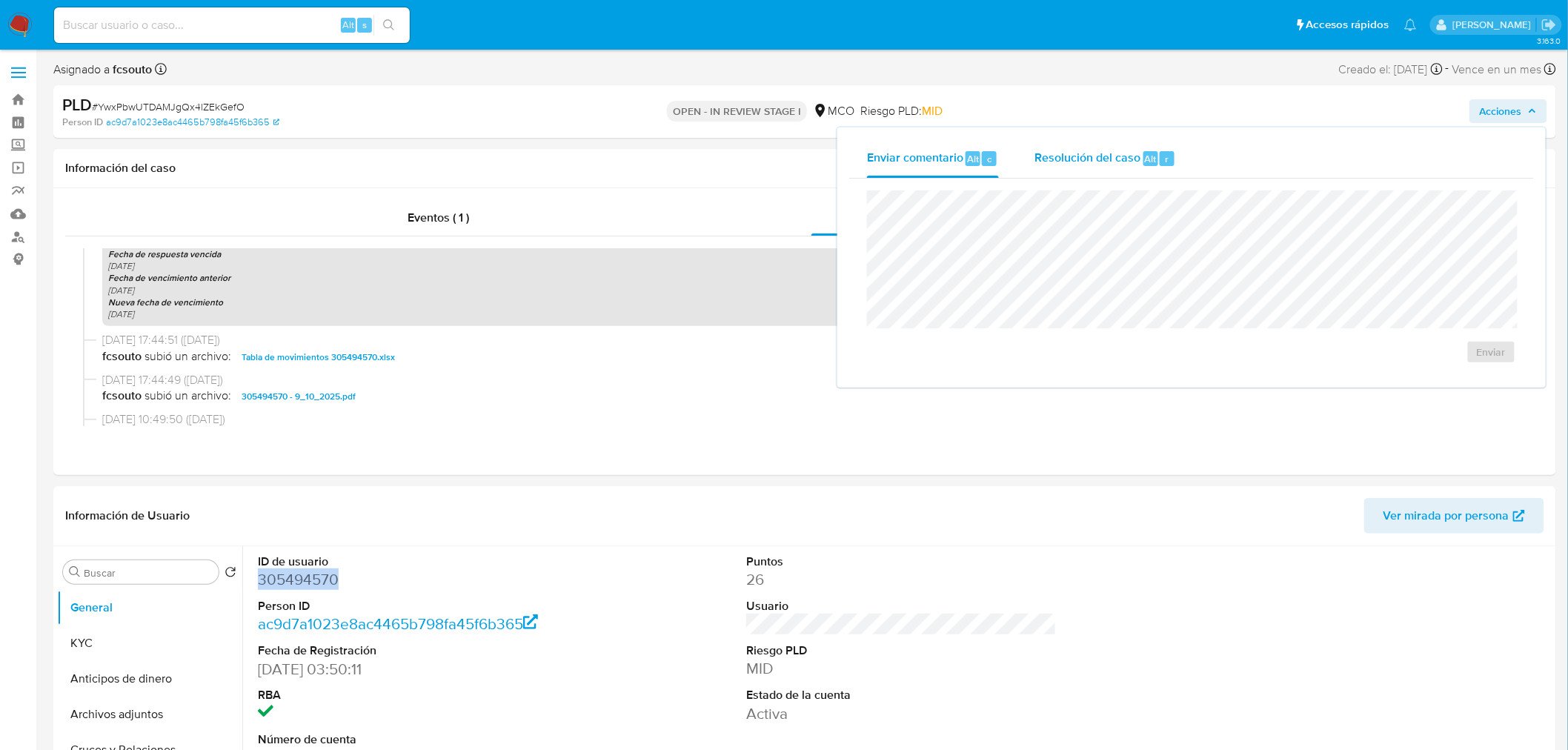
click at [1093, 150] on span "Resolución del caso" at bounding box center [1087, 158] width 106 height 17
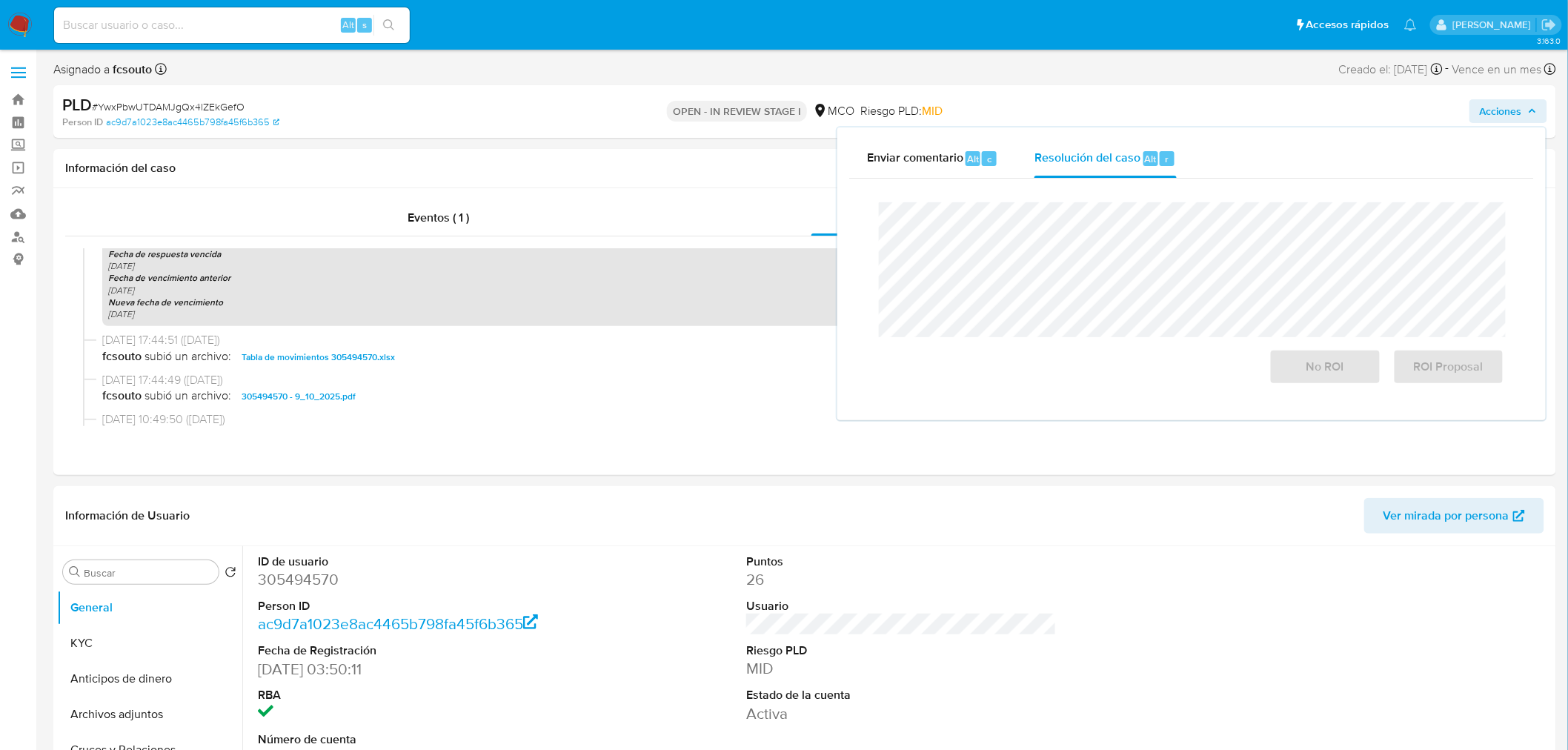
click at [849, 282] on div "Cierre de caso No ROI ROI Proposal" at bounding box center [1191, 293] width 685 height 230
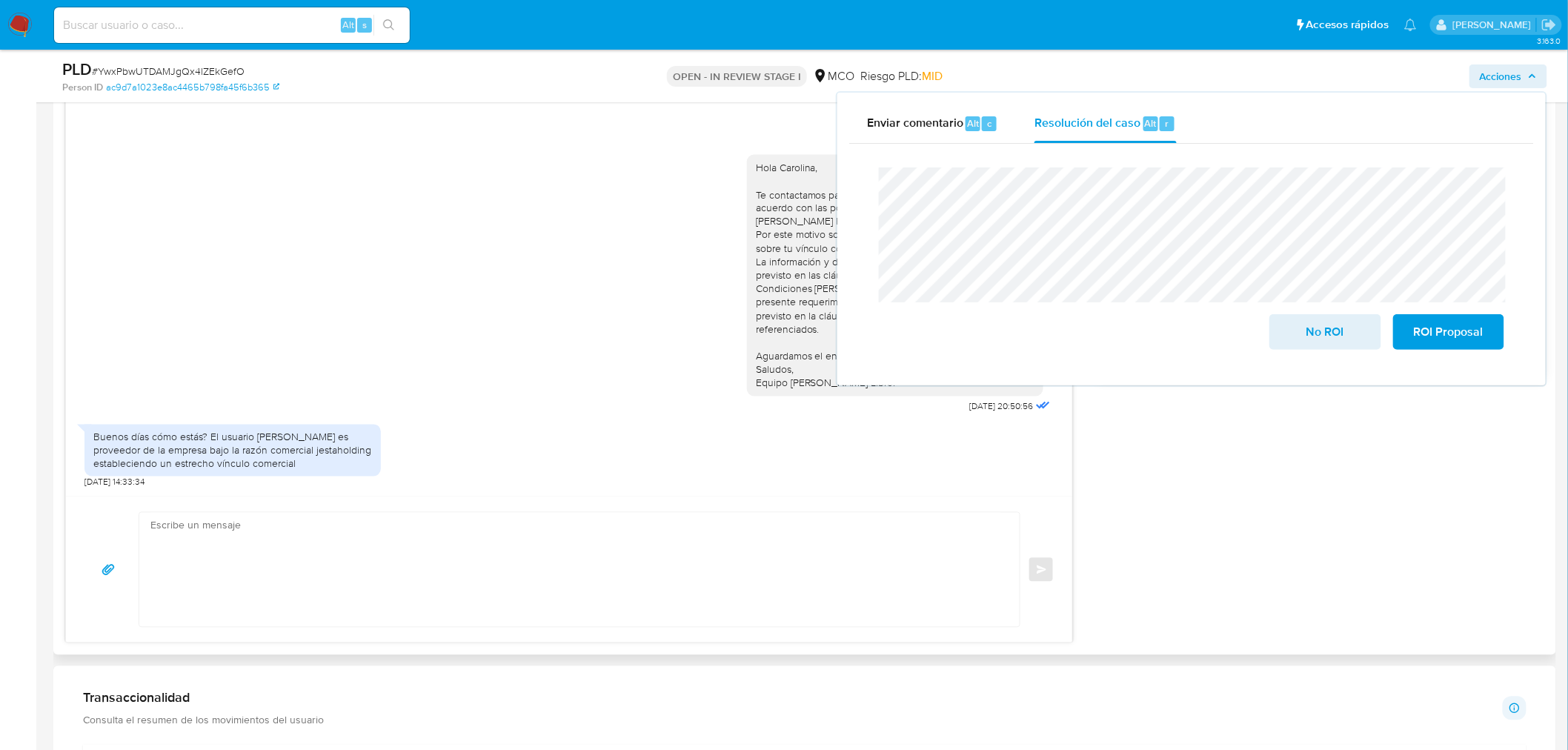
scroll to position [988, 0]
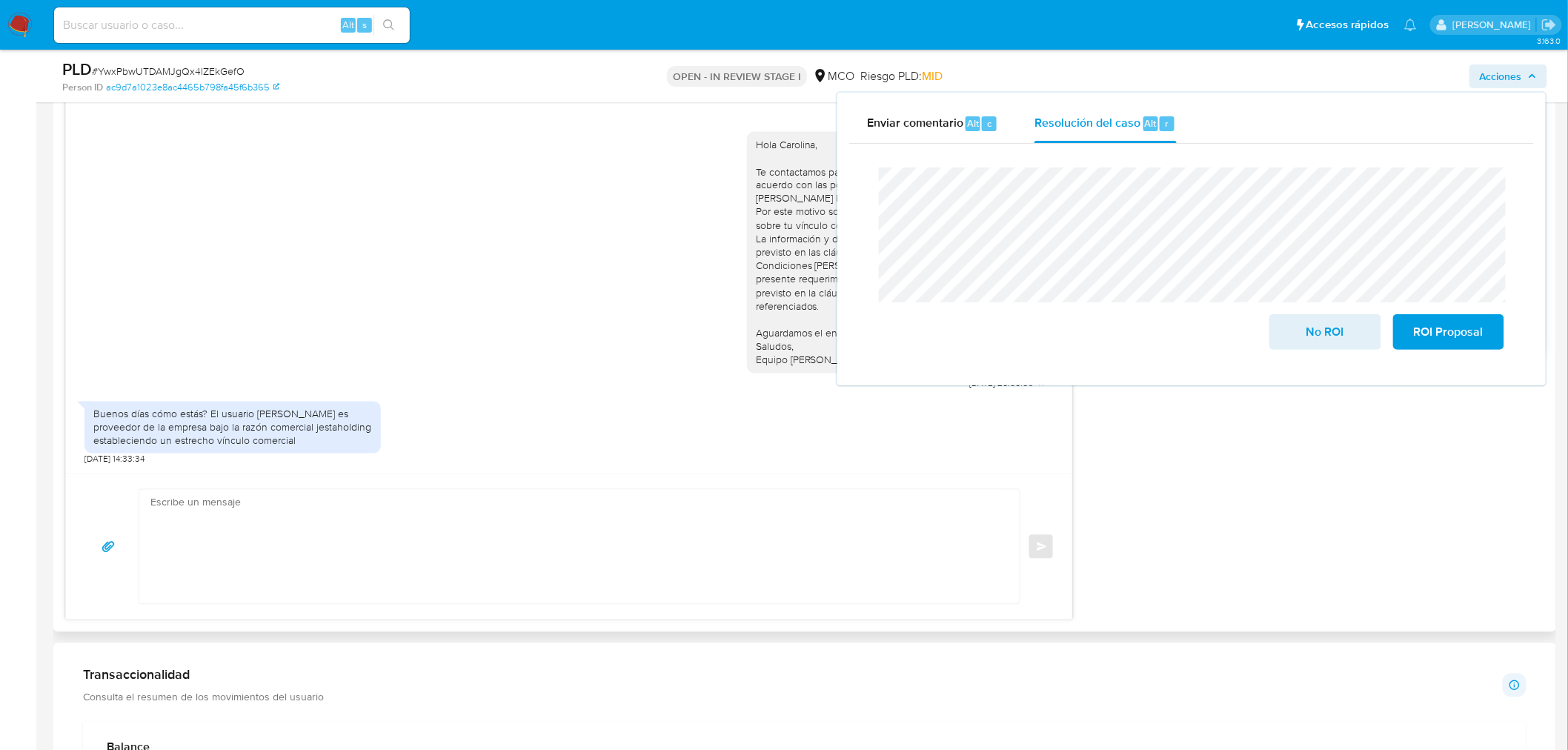
drag, startPoint x: 348, startPoint y: 410, endPoint x: 367, endPoint y: 438, distance: 33.8
click at [367, 438] on div "Buenos días cómo estás? El usuario Carlos Daniel Ponce es proveedor de la empre…" at bounding box center [232, 427] width 279 height 41
copy div "es proveedor de la empresa bajo la razón comercial jestaholding estableciendo u…"
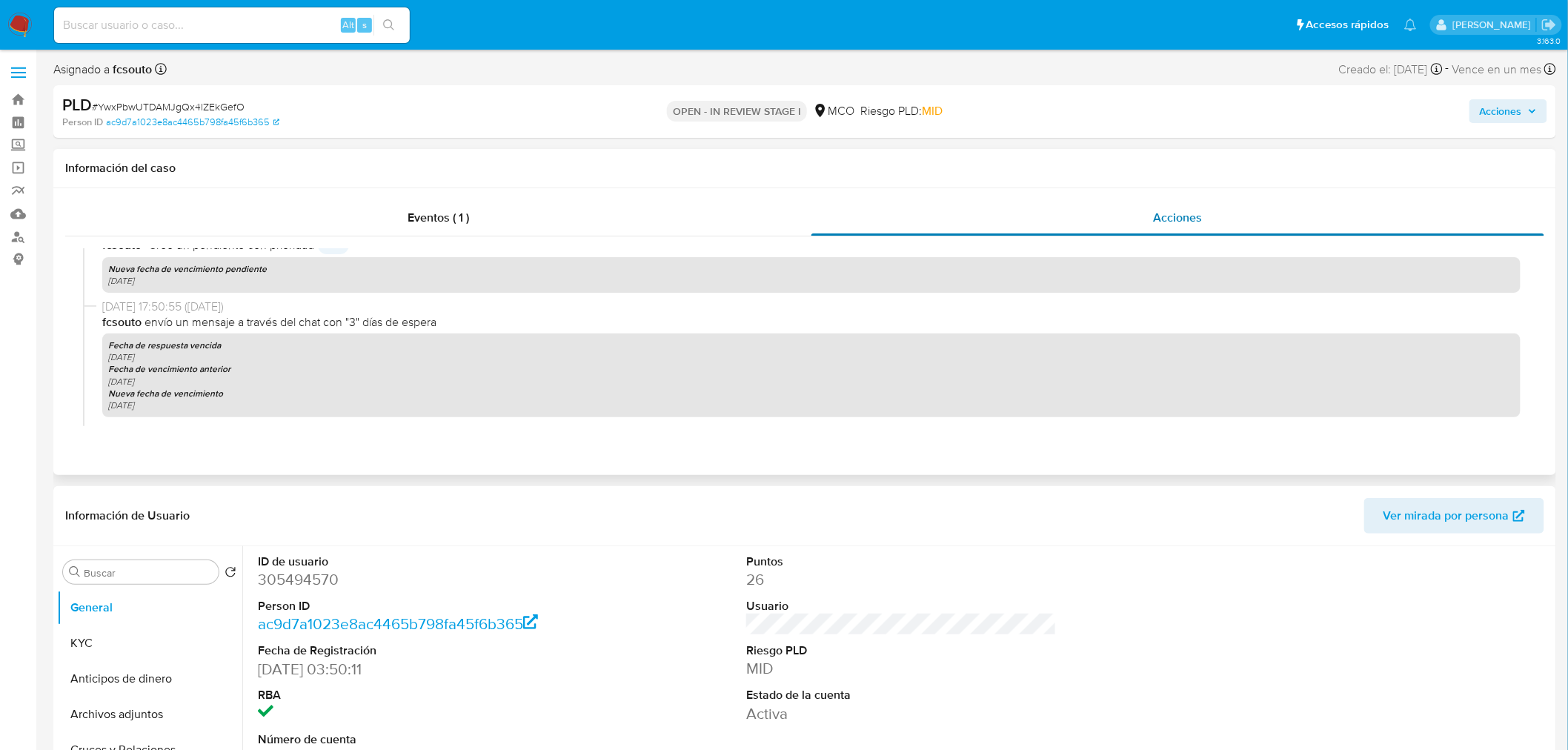
scroll to position [247, 0]
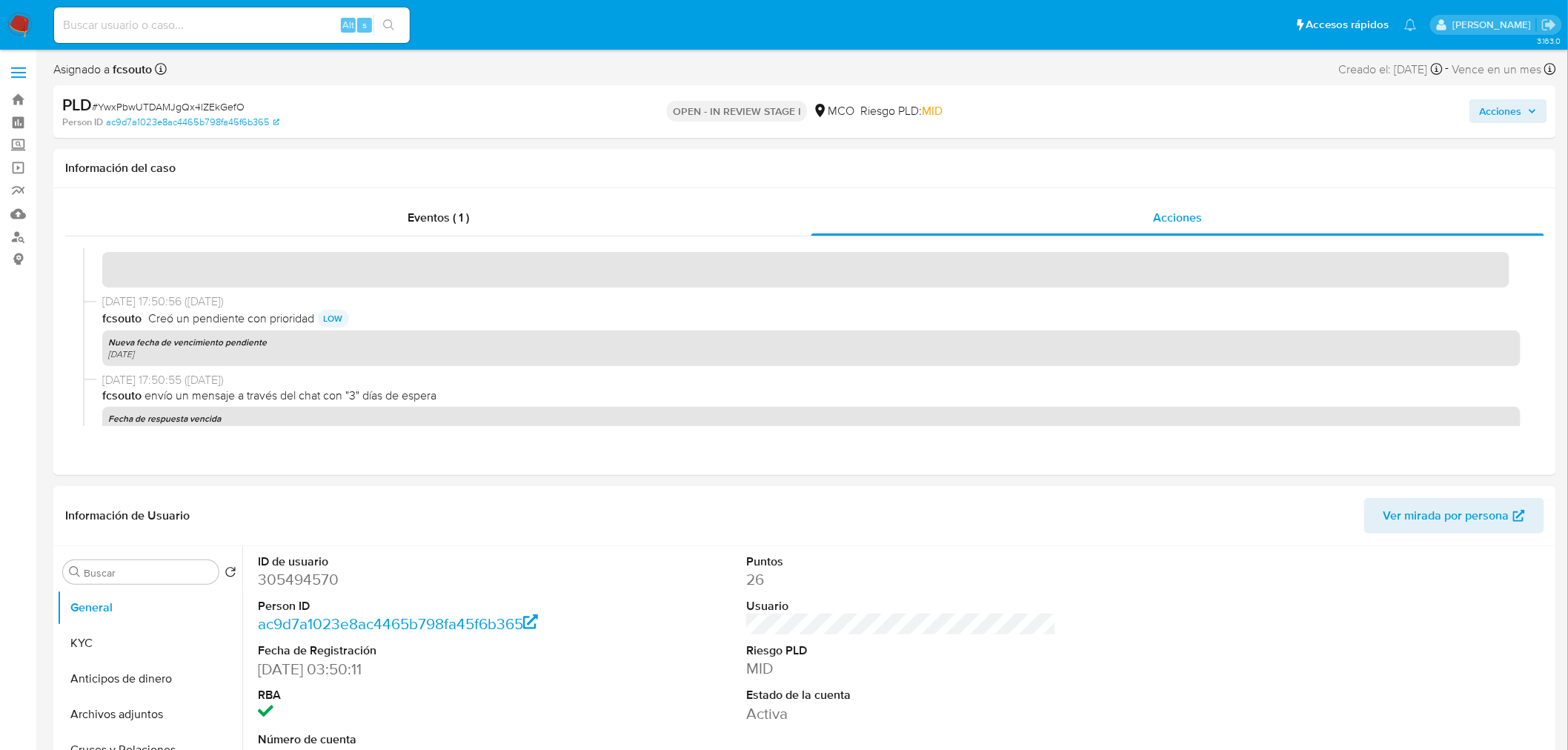
click at [1493, 128] on div "Acciones" at bounding box center [1302, 111] width 491 height 35
click at [1501, 115] on span "Acciones" at bounding box center [1501, 111] width 42 height 24
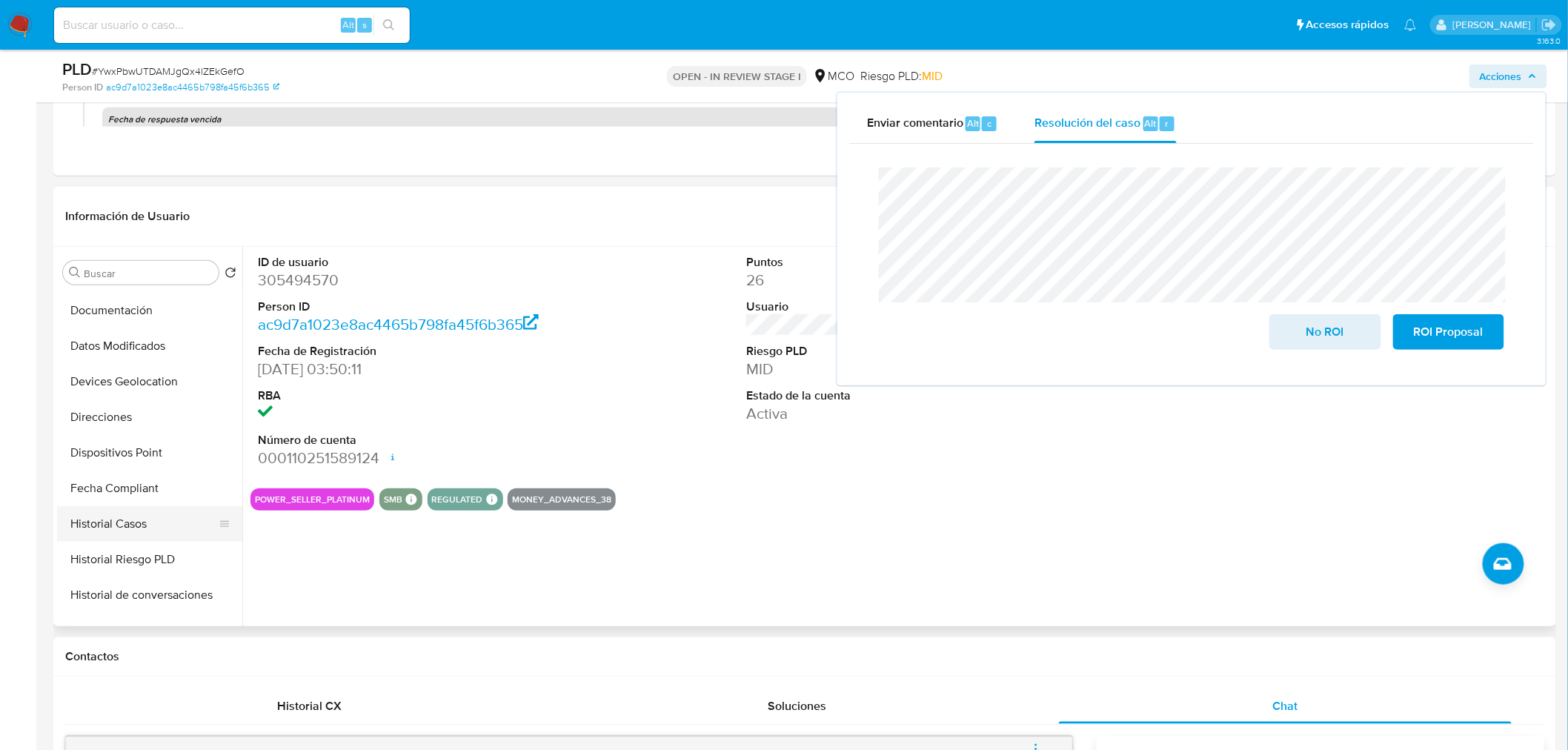
drag, startPoint x: 136, startPoint y: 515, endPoint x: 117, endPoint y: 522, distance: 20.2
click at [137, 515] on button "Historial Casos" at bounding box center [144, 524] width 174 height 35
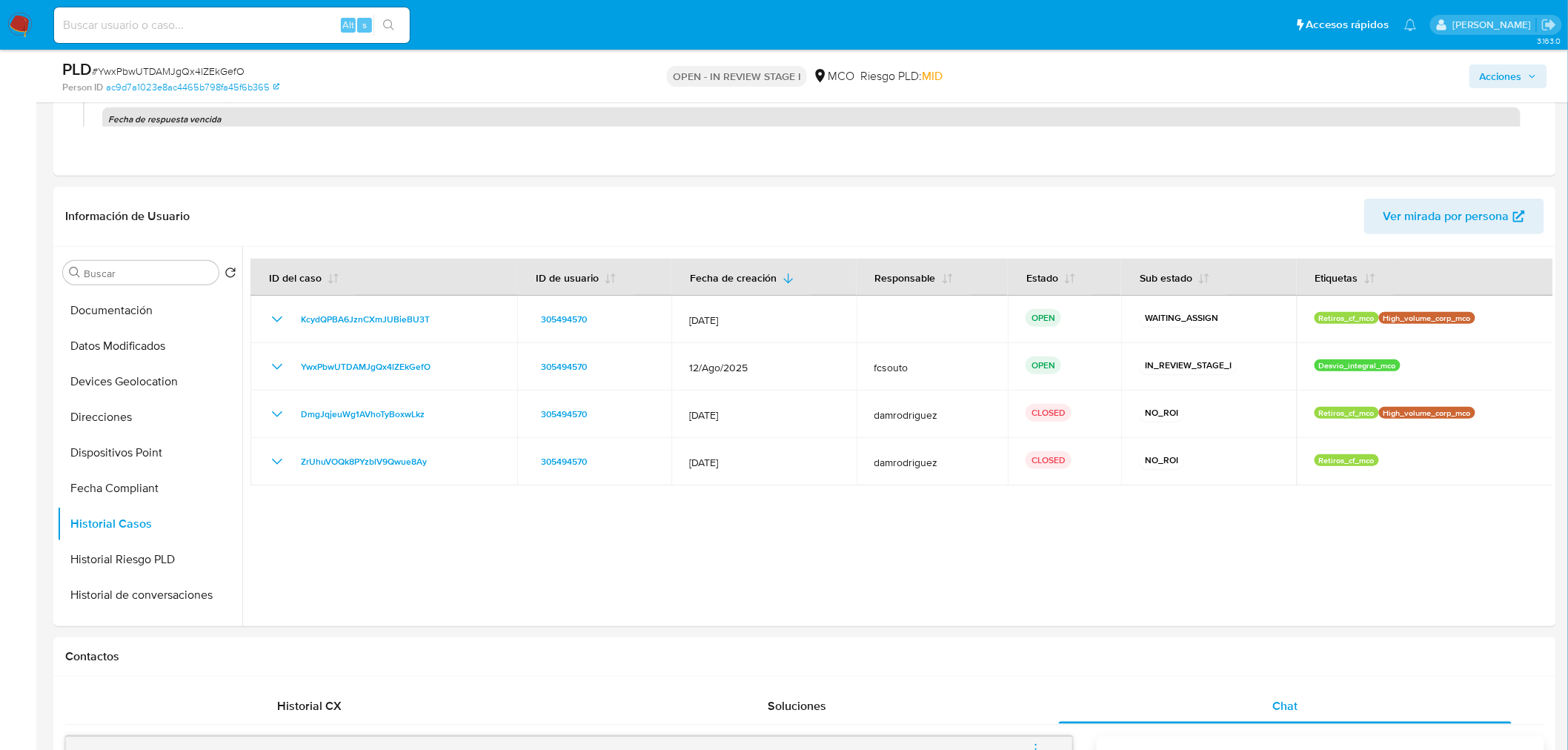
click at [1536, 76] on icon "button" at bounding box center [1532, 76] width 9 height 9
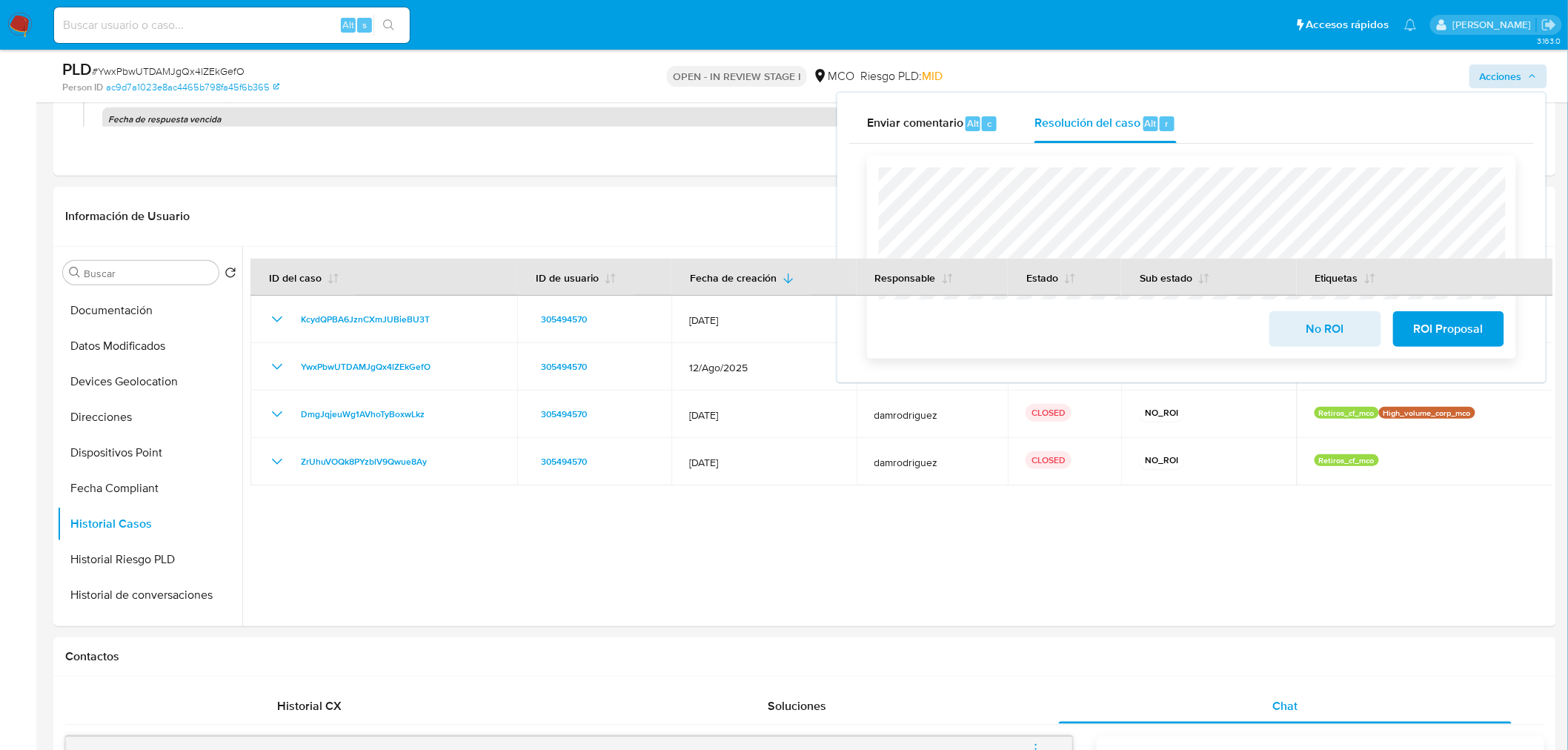
click at [1330, 331] on span "No ROI" at bounding box center [1325, 329] width 73 height 32
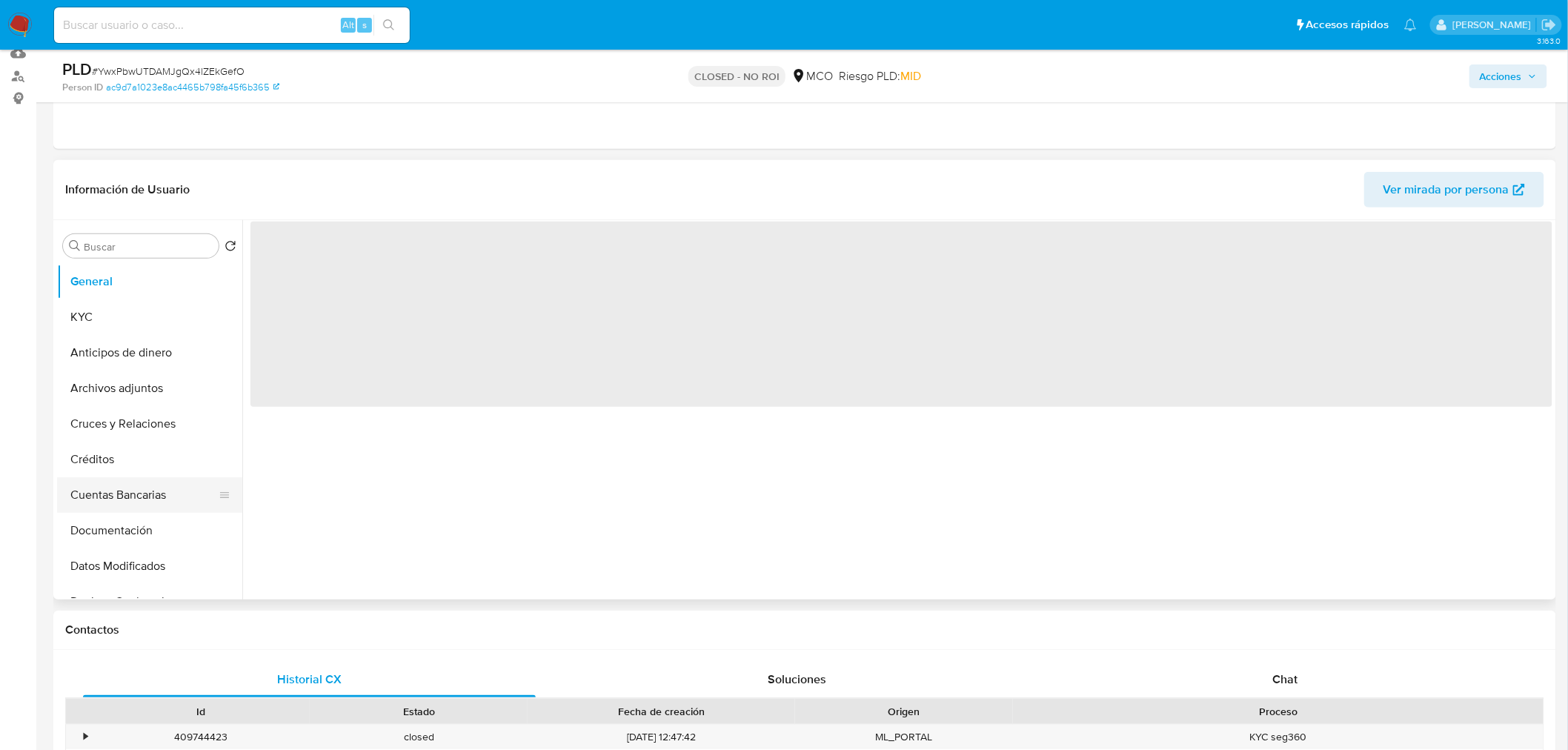
scroll to position [164, 0]
select select "10"
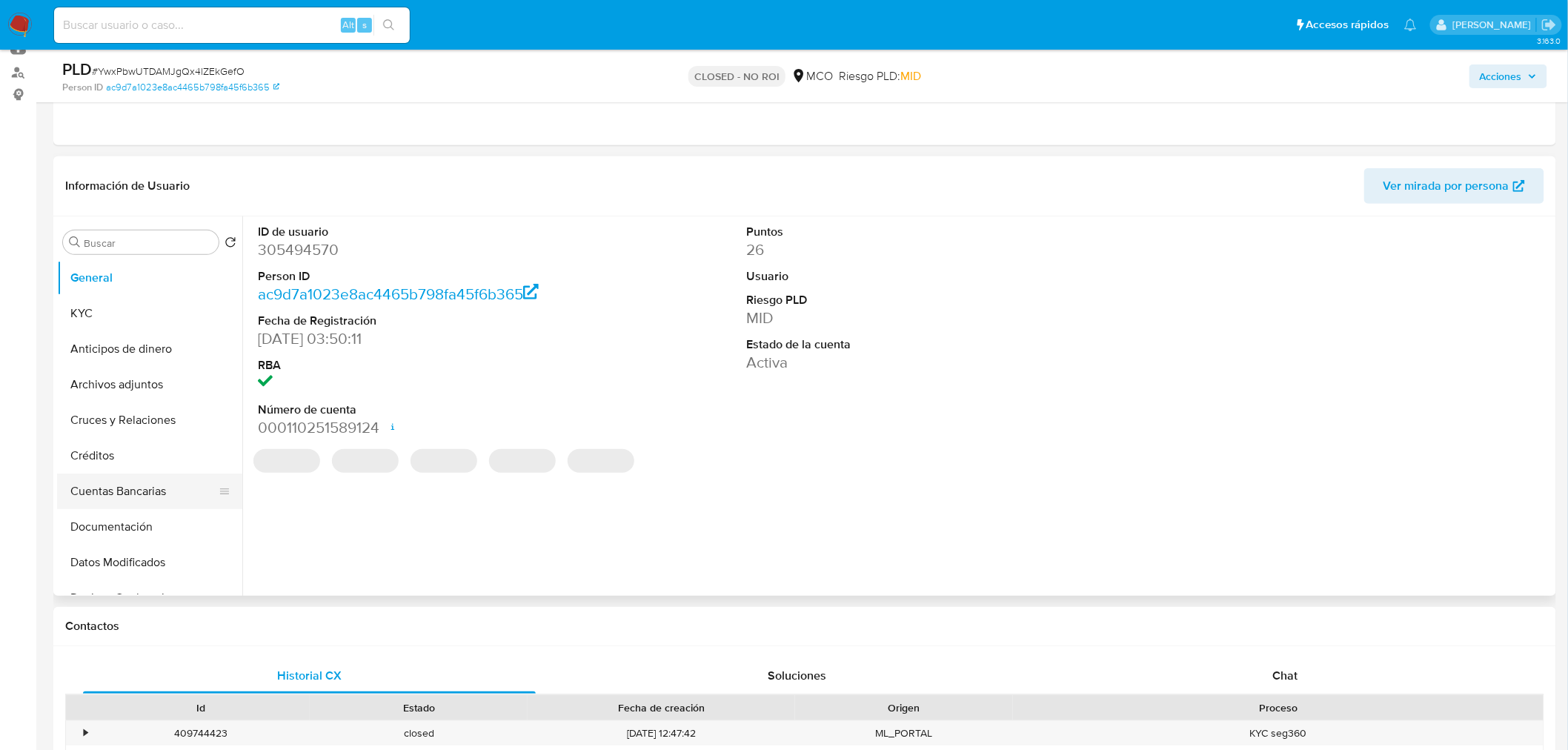
scroll to position [247, 0]
click at [138, 493] on button "Historial Casos" at bounding box center [144, 493] width 174 height 35
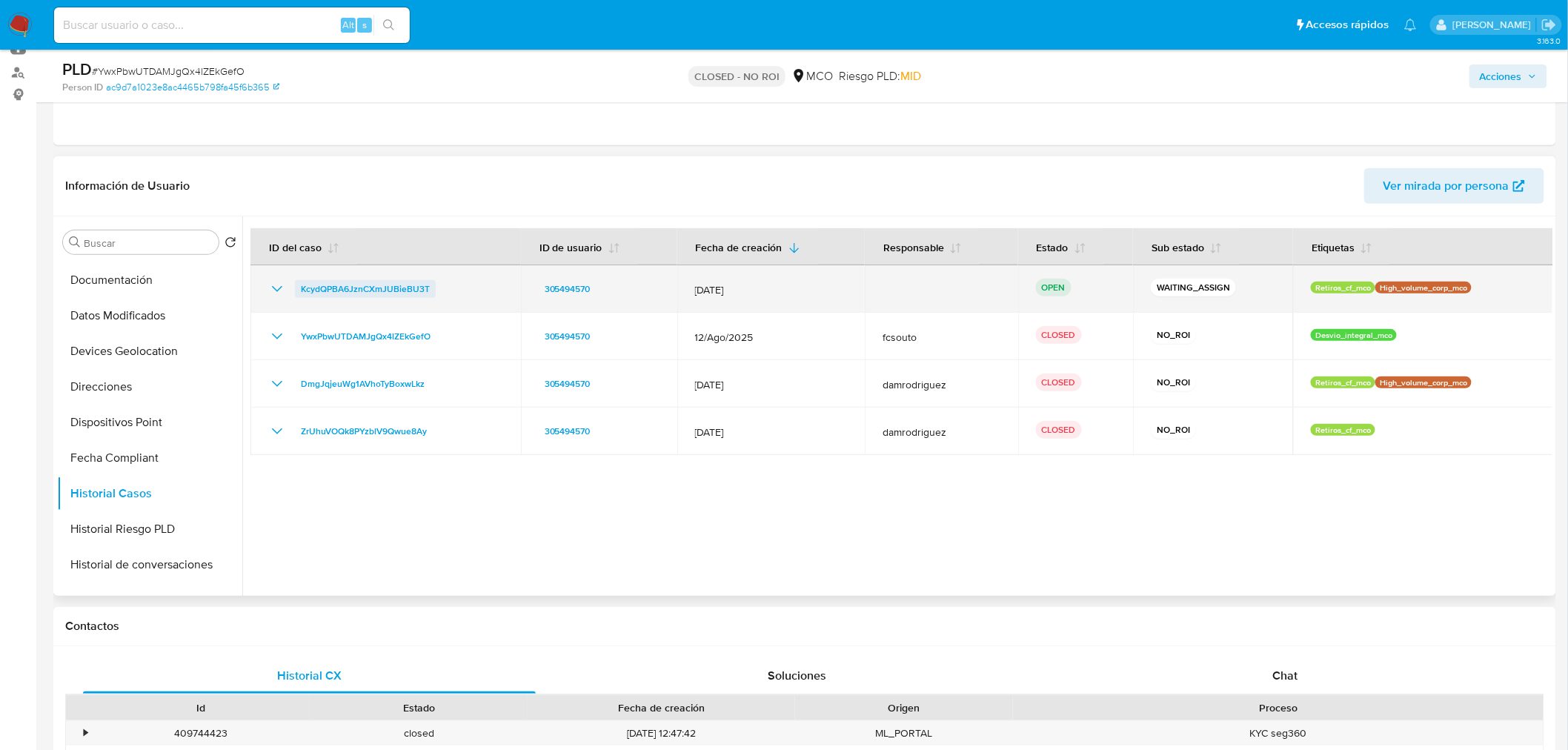
drag, startPoint x: 461, startPoint y: 289, endPoint x: 300, endPoint y: 289, distance: 161.0
click at [300, 289] on div "KcydQPBA6JznCXmJUBieBU3T" at bounding box center [386, 289] width 235 height 18
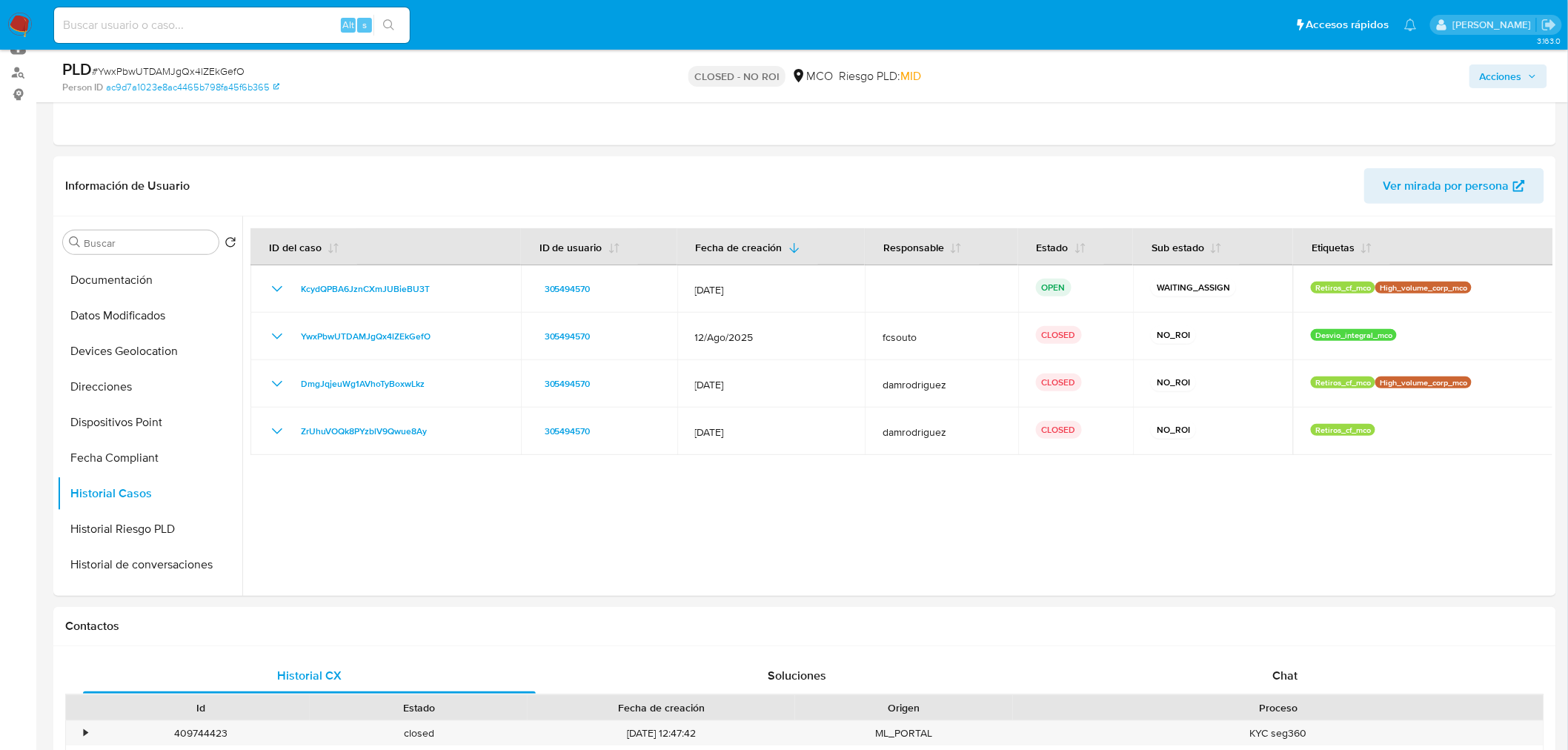
drag, startPoint x: 1522, startPoint y: 72, endPoint x: 1513, endPoint y: 77, distance: 10.3
click at [1518, 76] on span "Acciones" at bounding box center [1501, 76] width 42 height 24
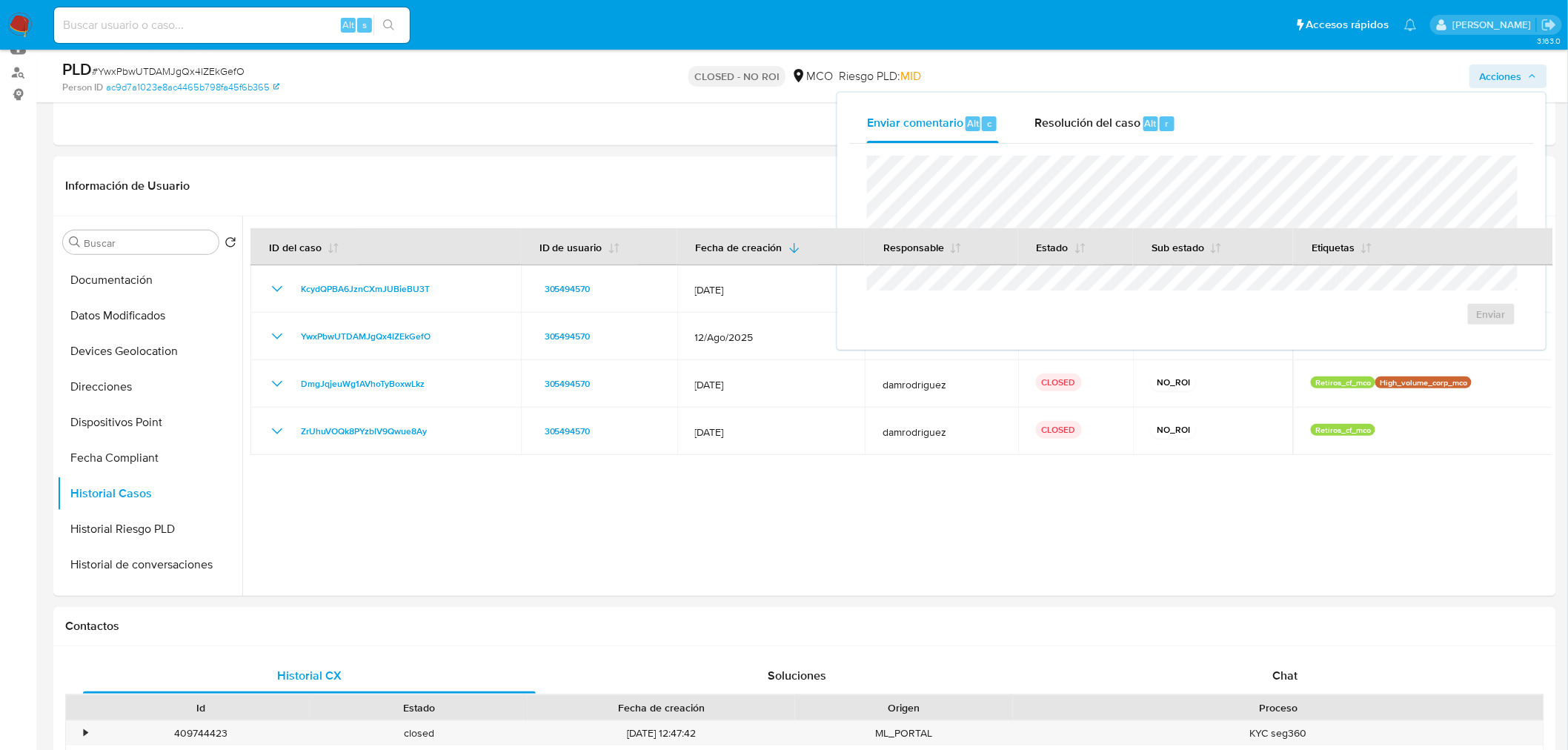
drag, startPoint x: 1079, startPoint y: 127, endPoint x: 1031, endPoint y: 153, distance: 54.6
click at [1062, 137] on div "Resolución del caso Alt r" at bounding box center [1105, 123] width 141 height 39
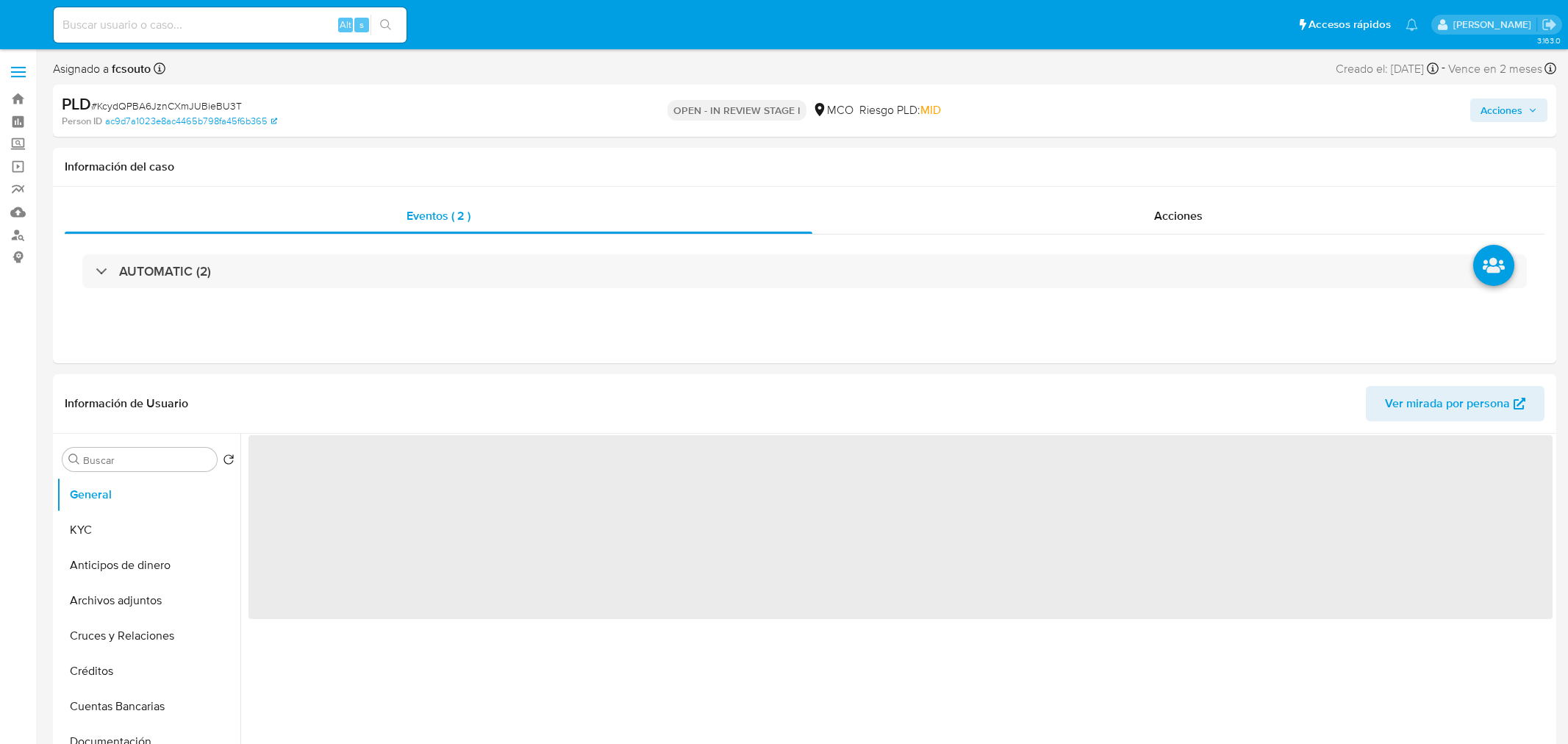
select select "10"
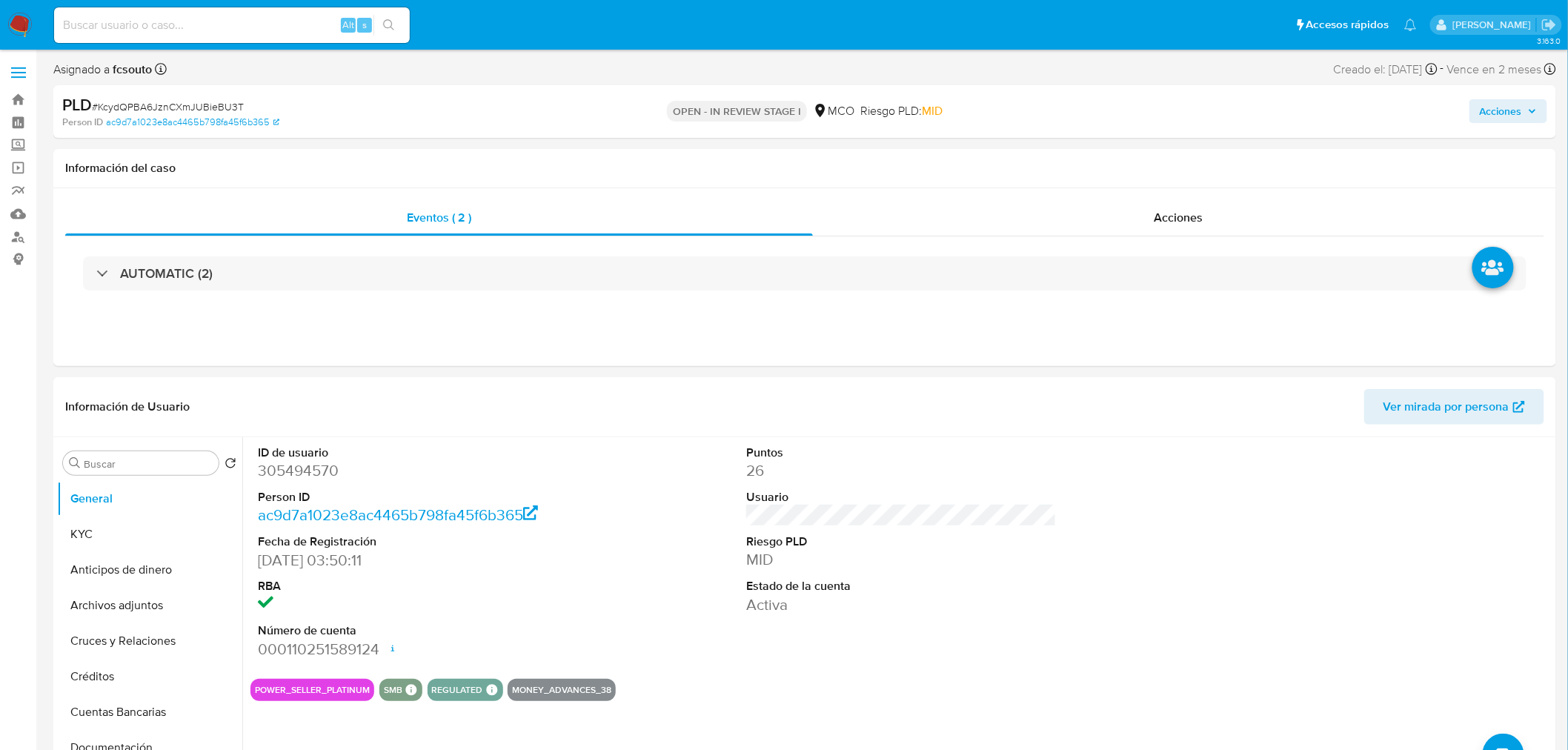
click at [1535, 117] on span "Acciones" at bounding box center [1509, 111] width 57 height 21
drag, startPoint x: 1096, startPoint y: 164, endPoint x: 1068, endPoint y: 187, distance: 36.2
click at [1086, 171] on div "Resolución del caso Alt r" at bounding box center [1105, 158] width 141 height 39
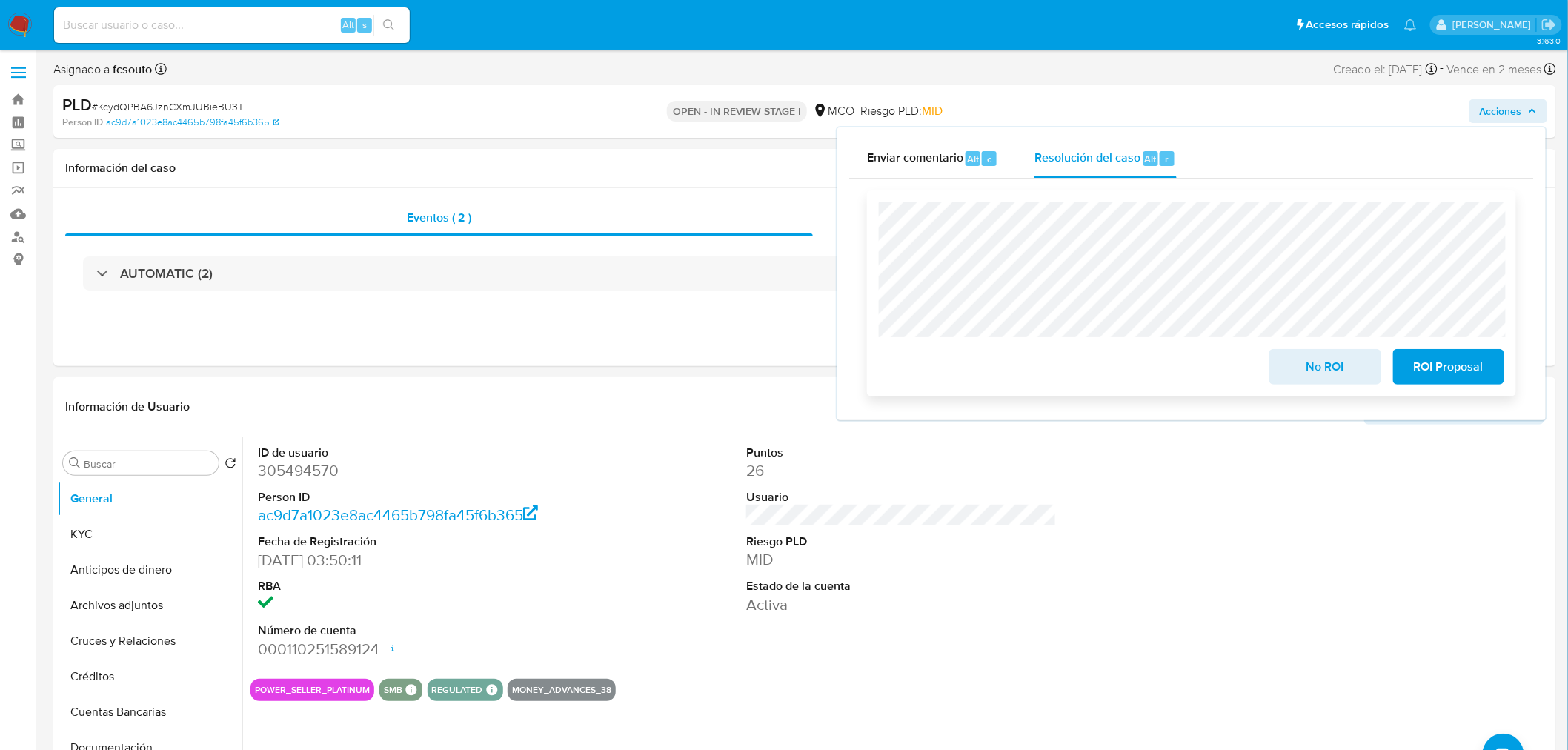
click at [1323, 361] on span "No ROI" at bounding box center [1325, 367] width 73 height 32
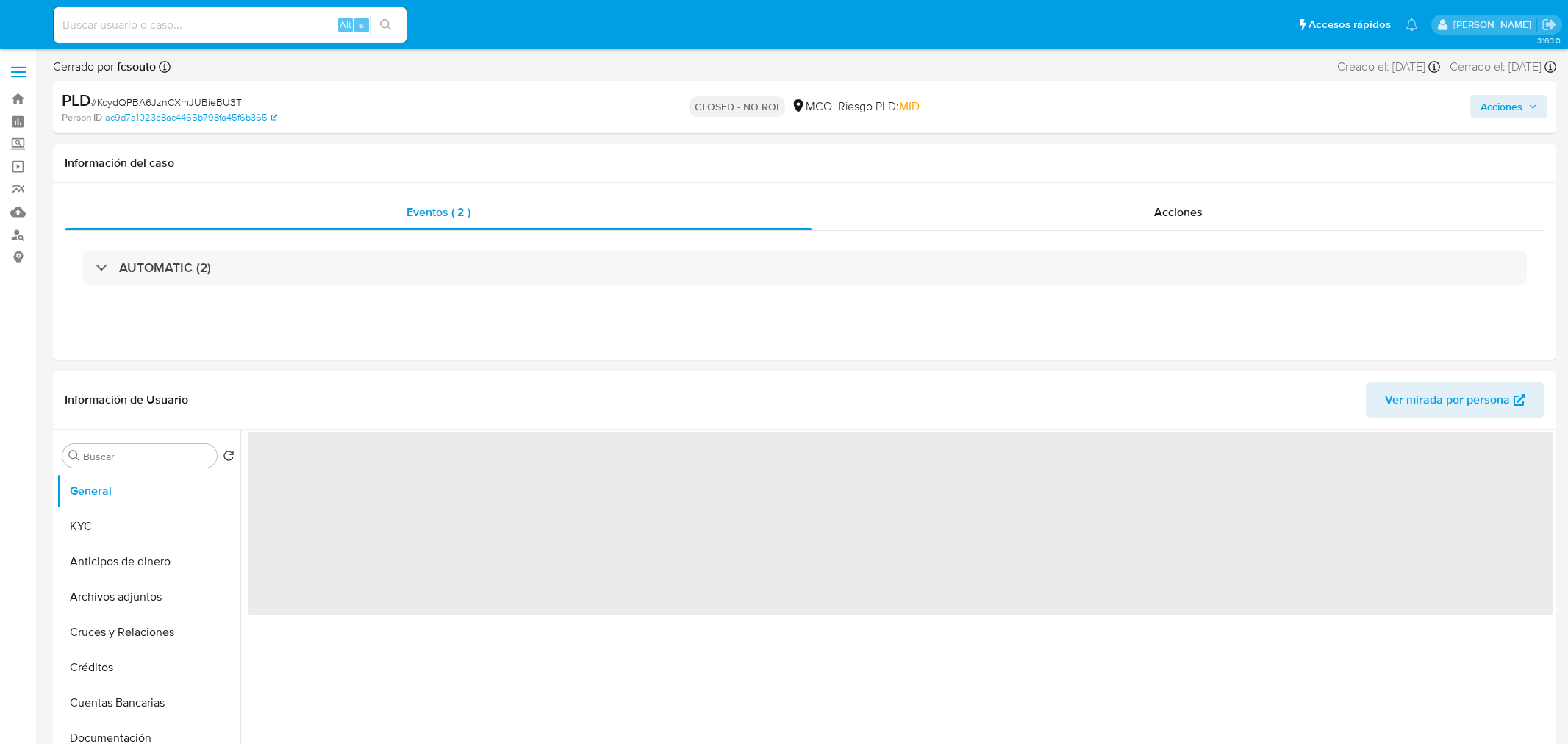
select select "10"
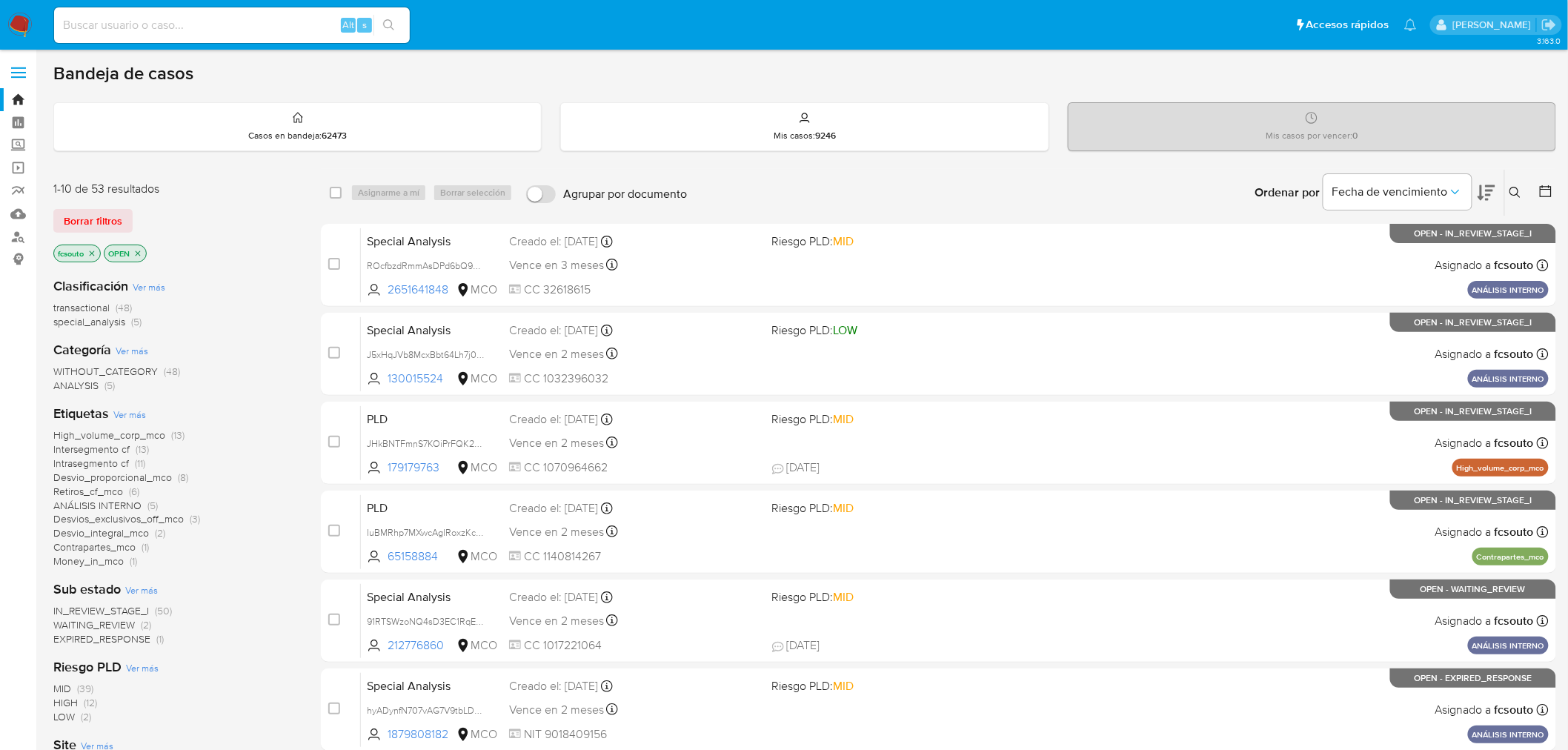
click at [139, 609] on span "IN_REVIEW_STAGE_I" at bounding box center [101, 610] width 96 height 15
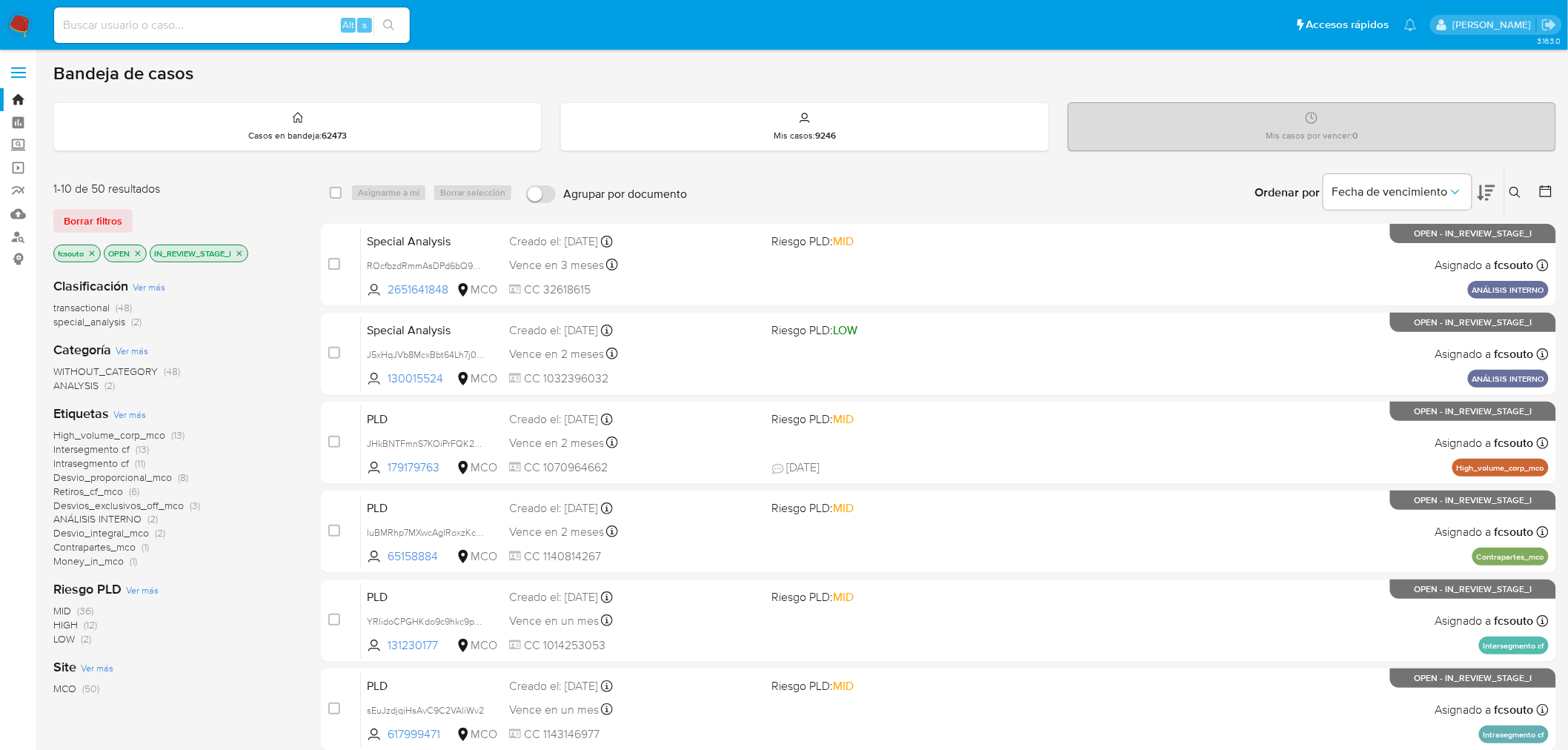
click at [1543, 191] on icon at bounding box center [1546, 191] width 15 height 15
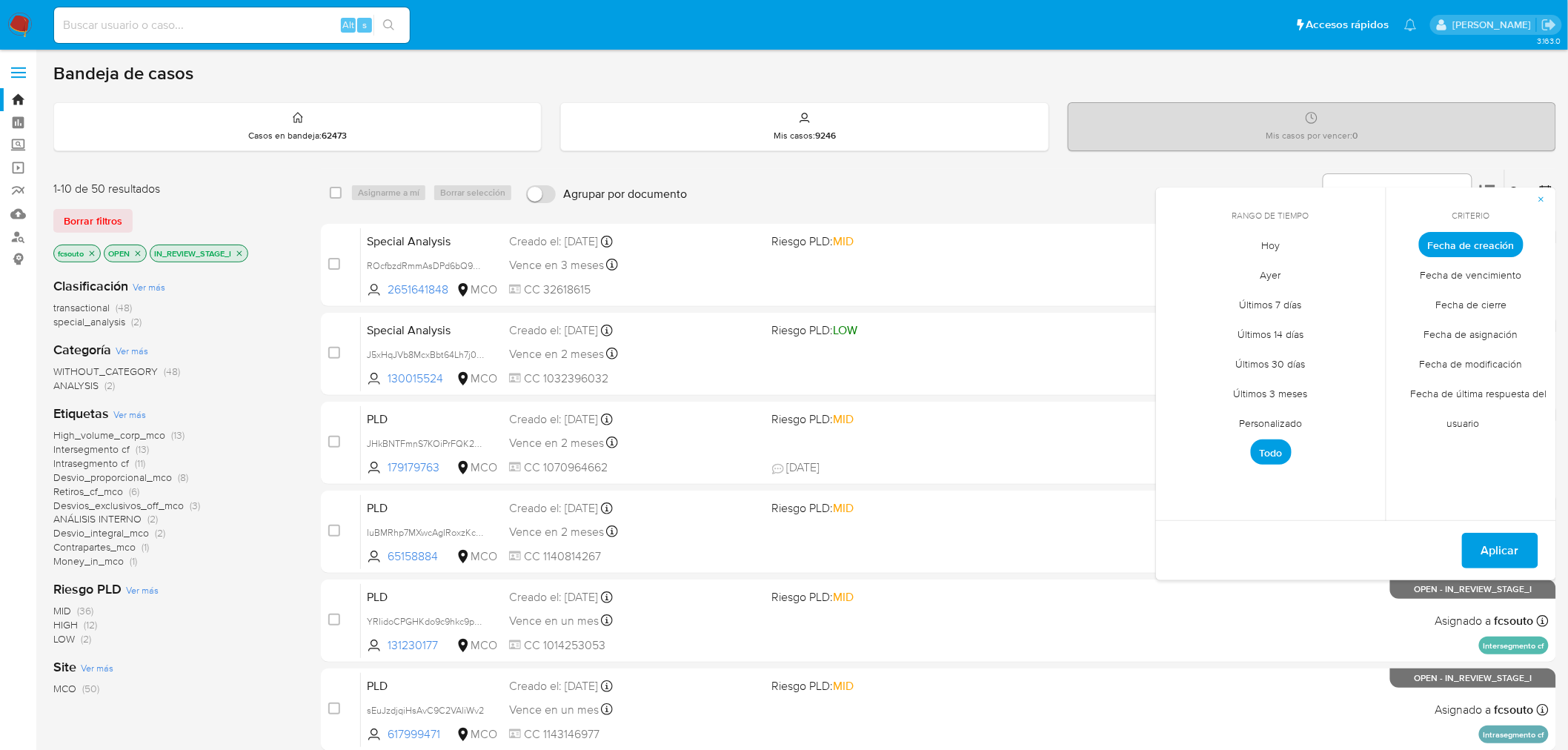
click at [1292, 428] on span "Personalizado" at bounding box center [1272, 423] width 94 height 30
click at [1184, 269] on icon "Mes anterior" at bounding box center [1179, 272] width 18 height 18
click at [1184, 360] on button "4" at bounding box center [1182, 356] width 24 height 24
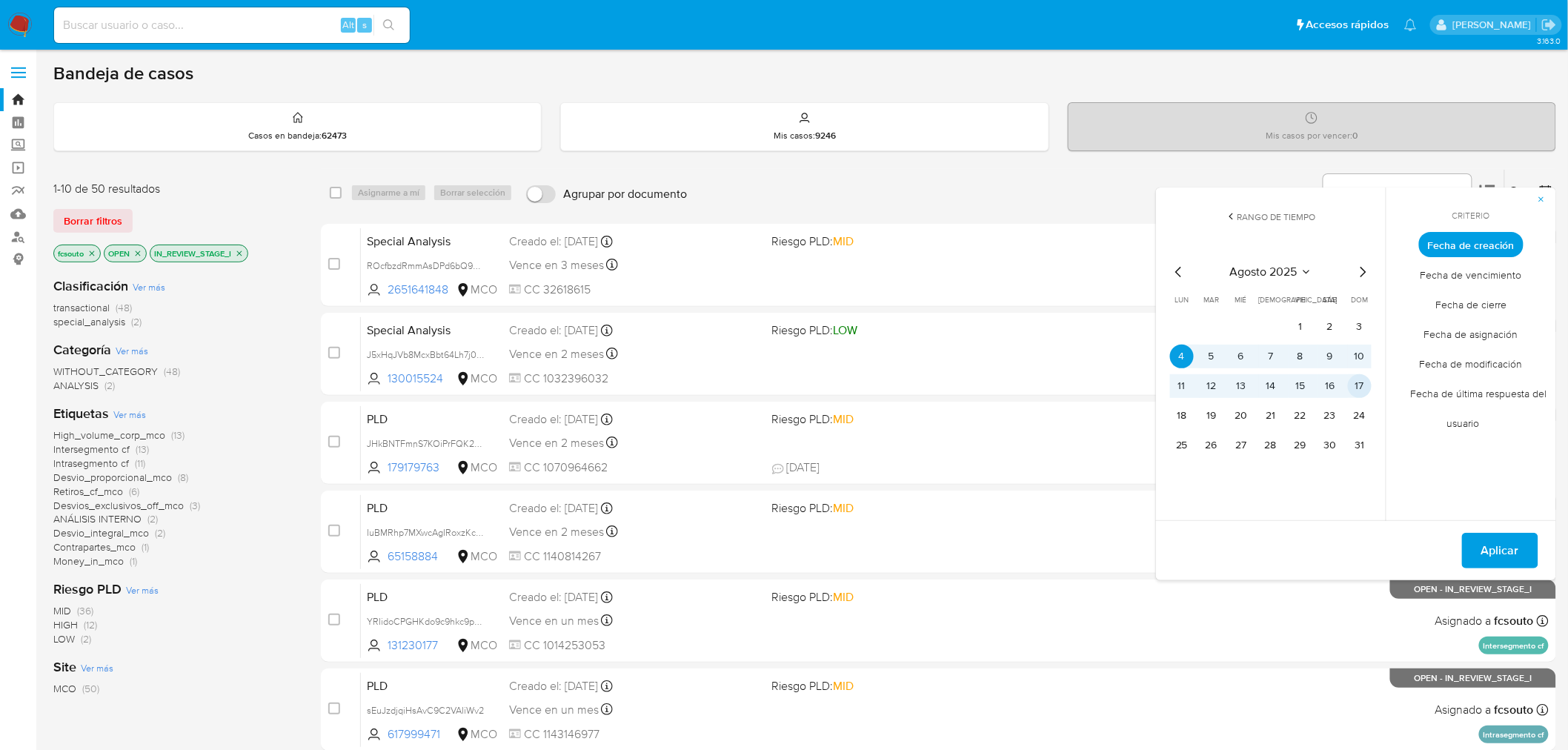
click at [1362, 385] on button "17" at bounding box center [1360, 386] width 24 height 24
click at [1502, 548] on span "Aplicar" at bounding box center [1500, 550] width 38 height 32
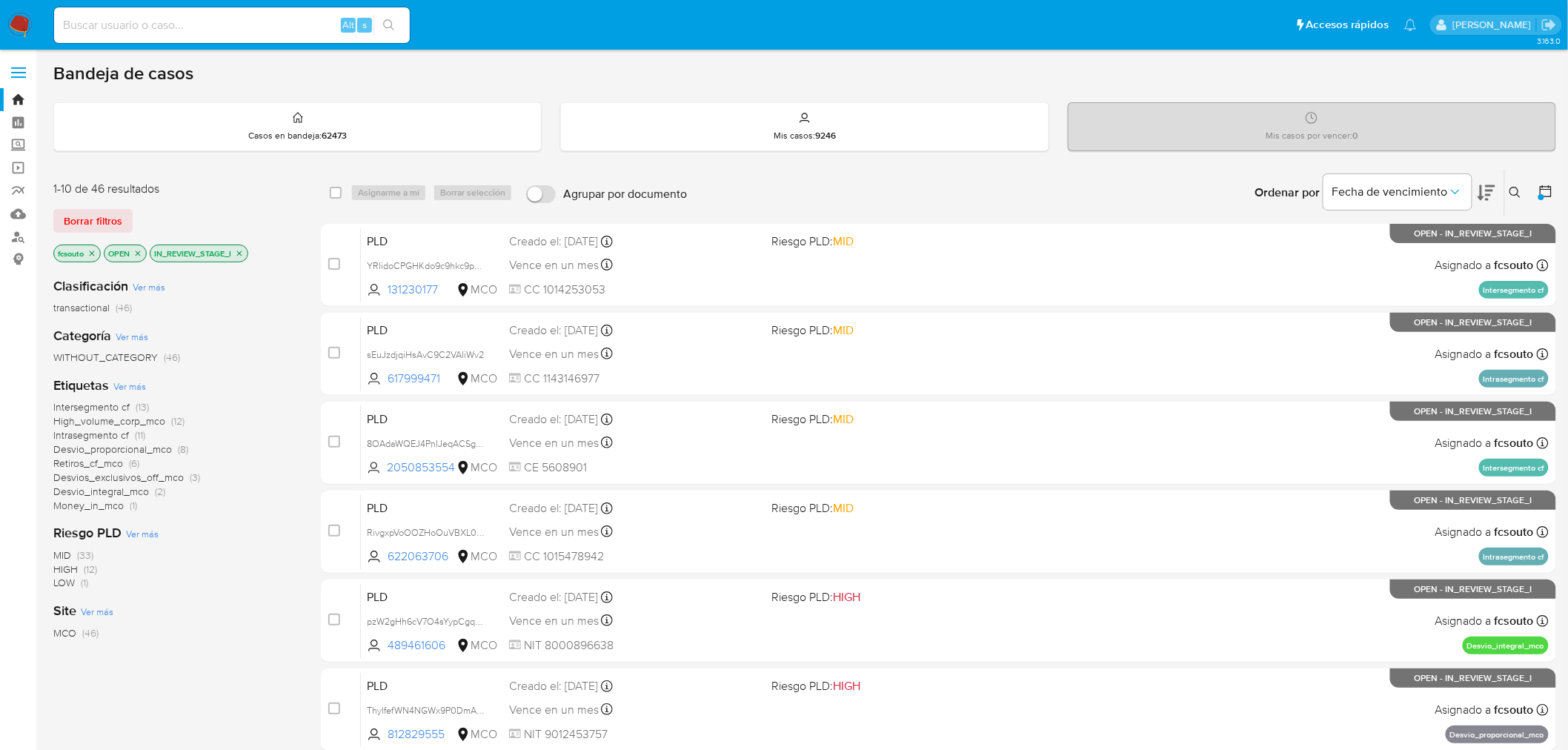
click at [248, 443] on div "Intersegmento cf (13) High_volume_corp_mco (12) Intrasegmento cf (11) Desvio_pr…" at bounding box center [175, 455] width 244 height 112
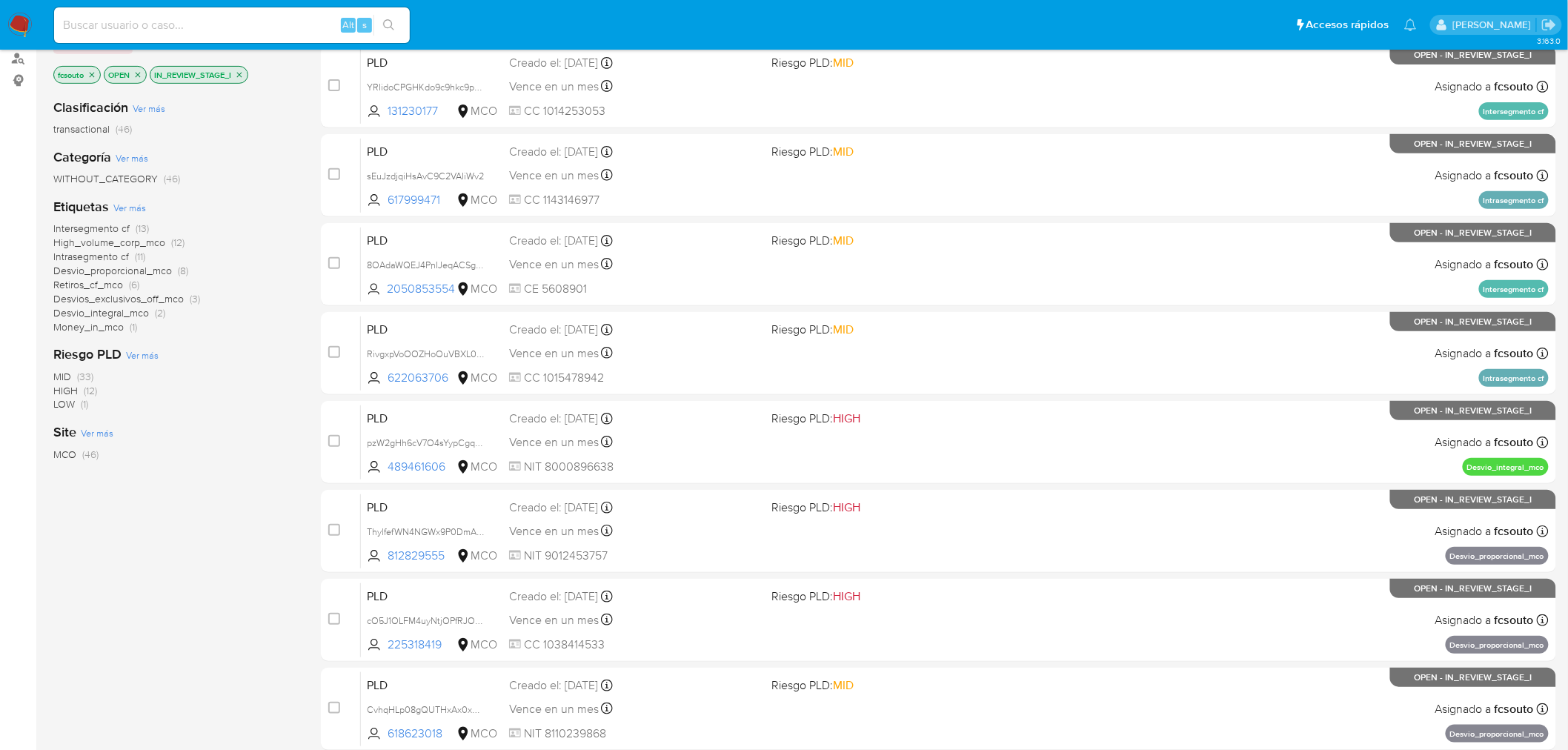
scroll to position [472, 0]
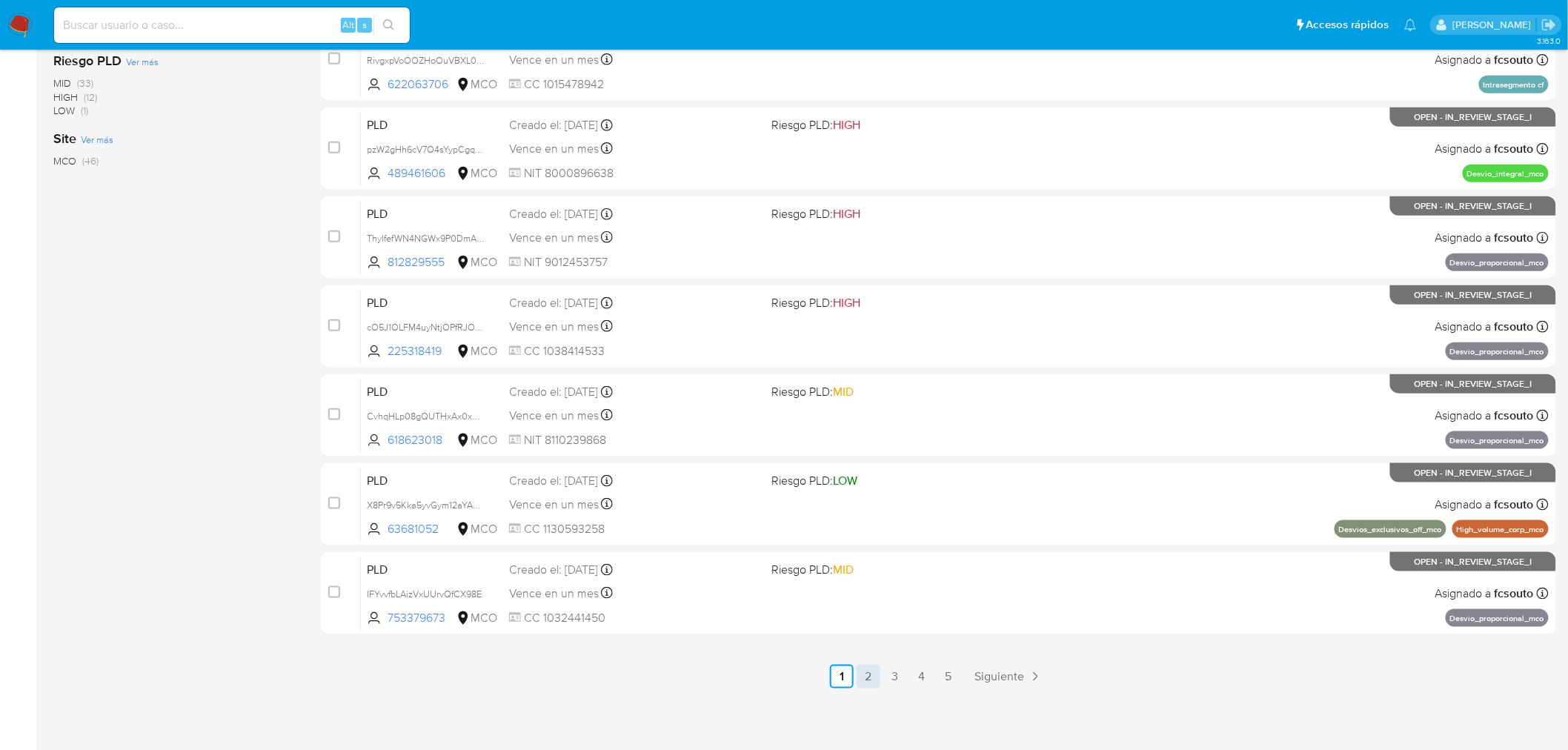
click at [865, 675] on link "2" at bounding box center [869, 676] width 24 height 24
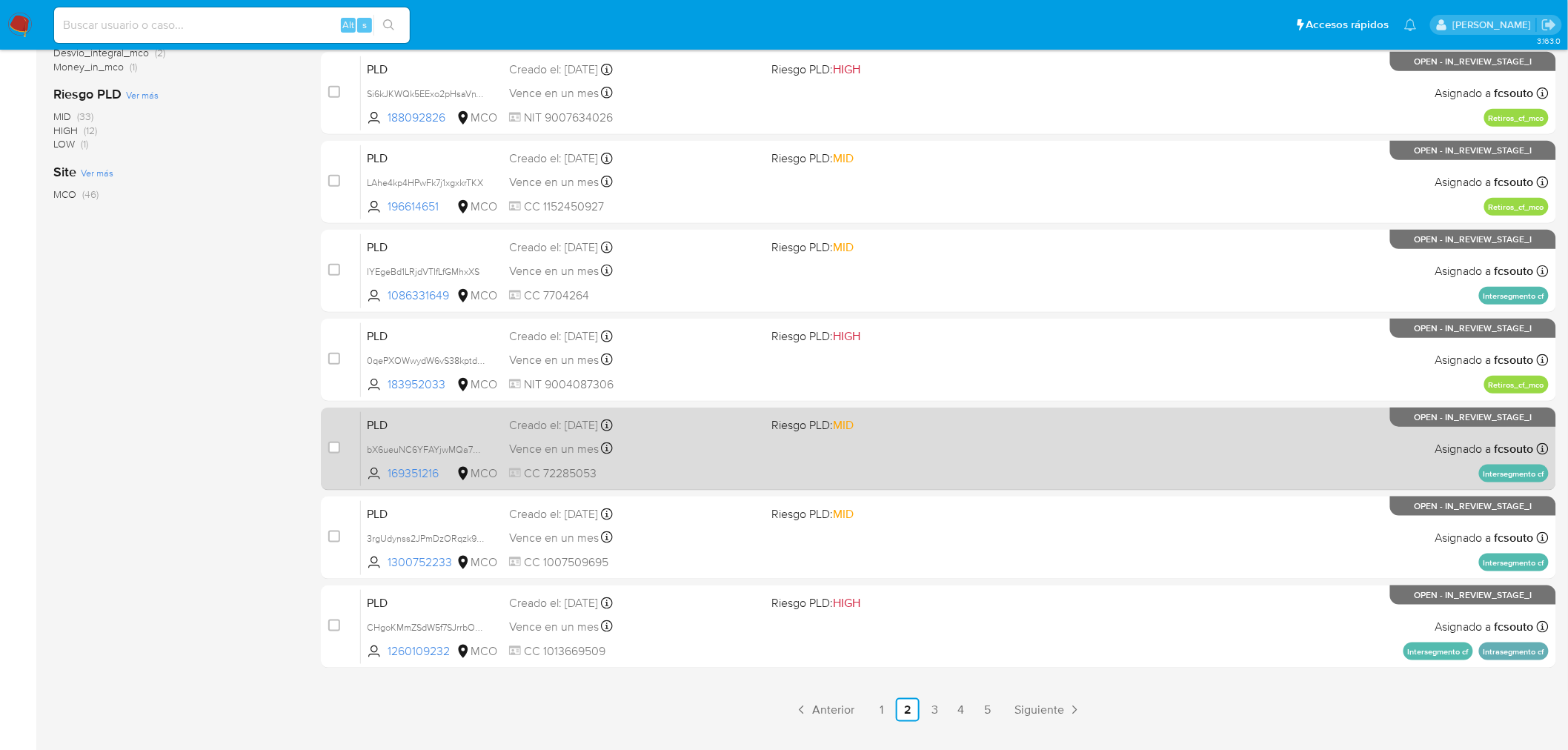
scroll to position [472, 0]
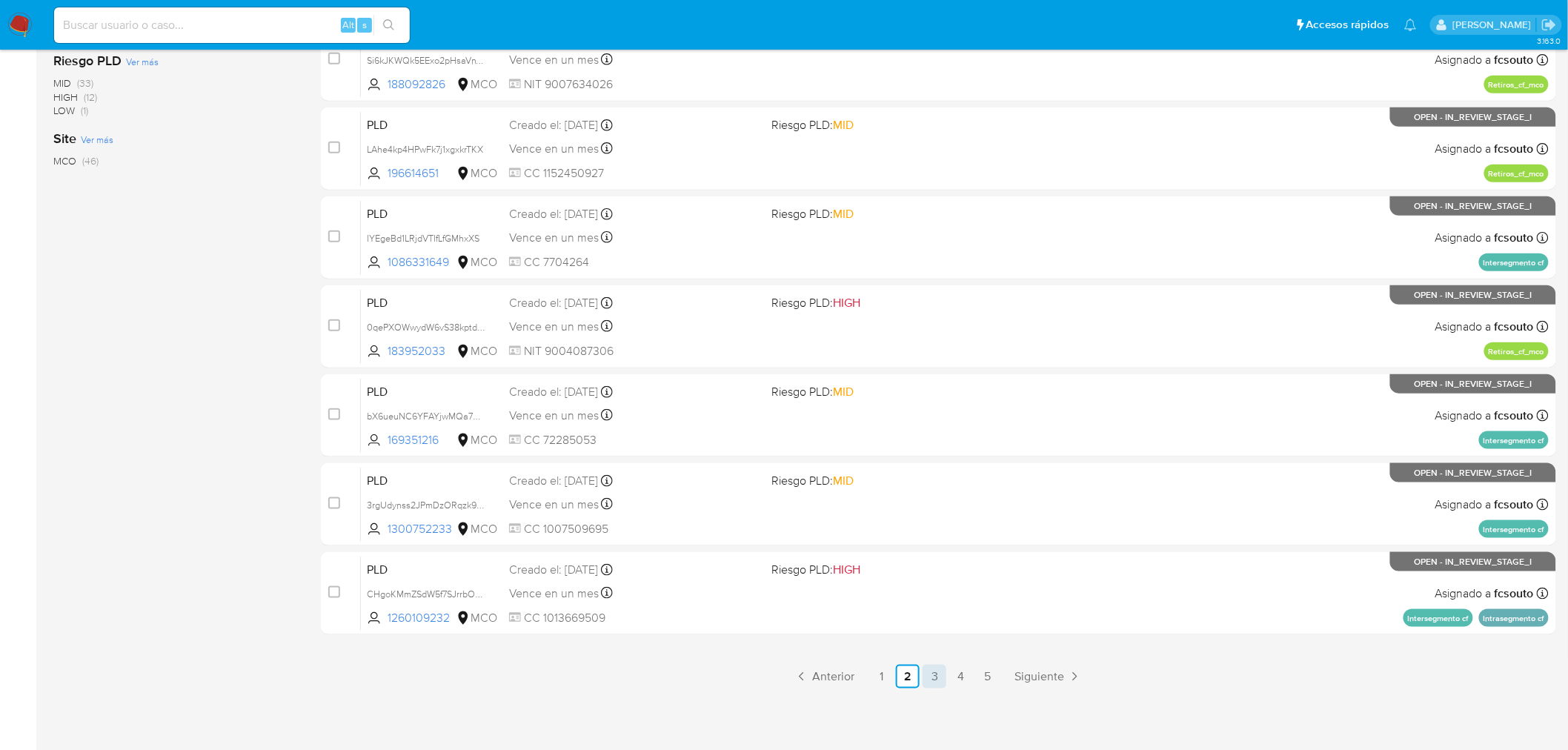
click at [940, 667] on link "3" at bounding box center [934, 676] width 24 height 24
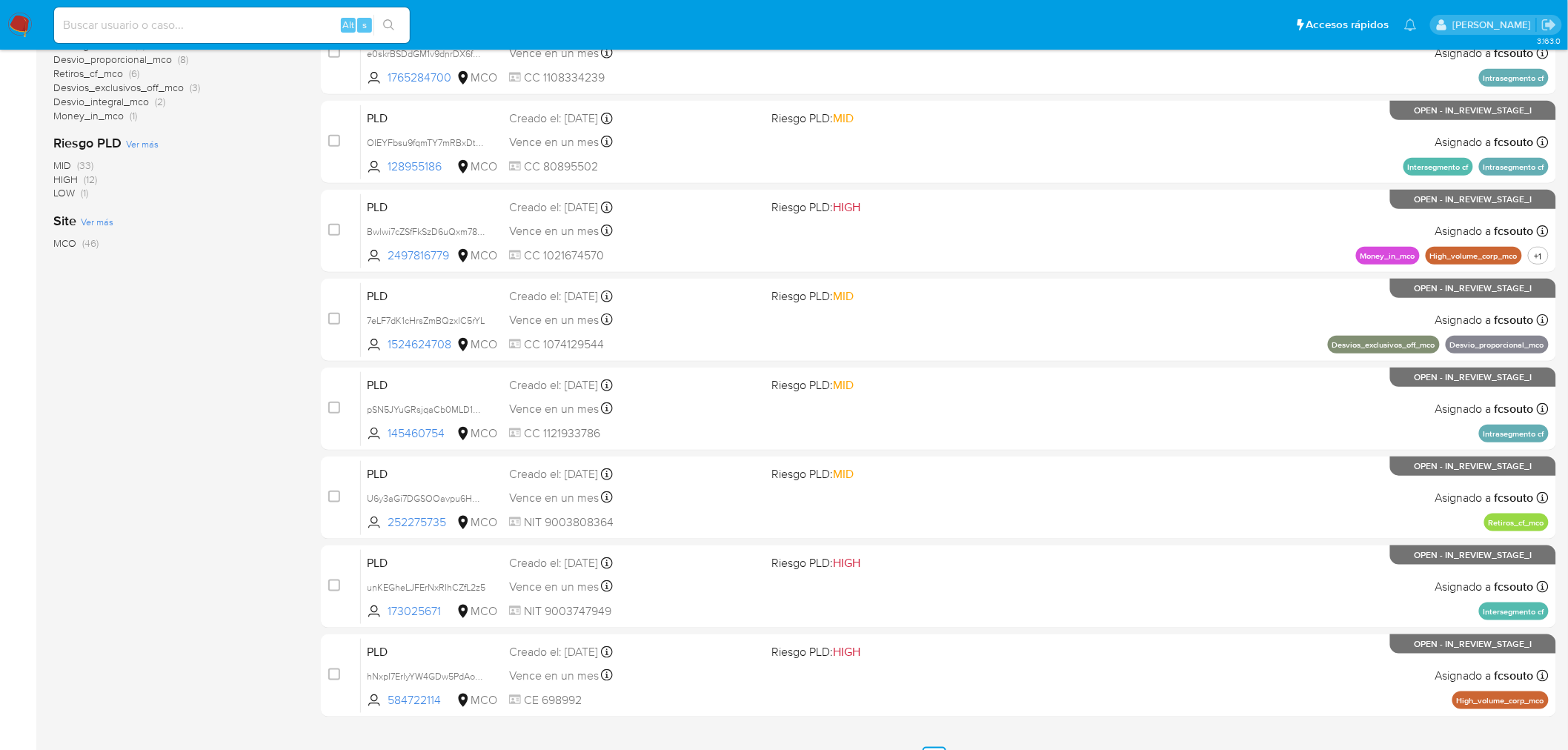
scroll to position [472, 0]
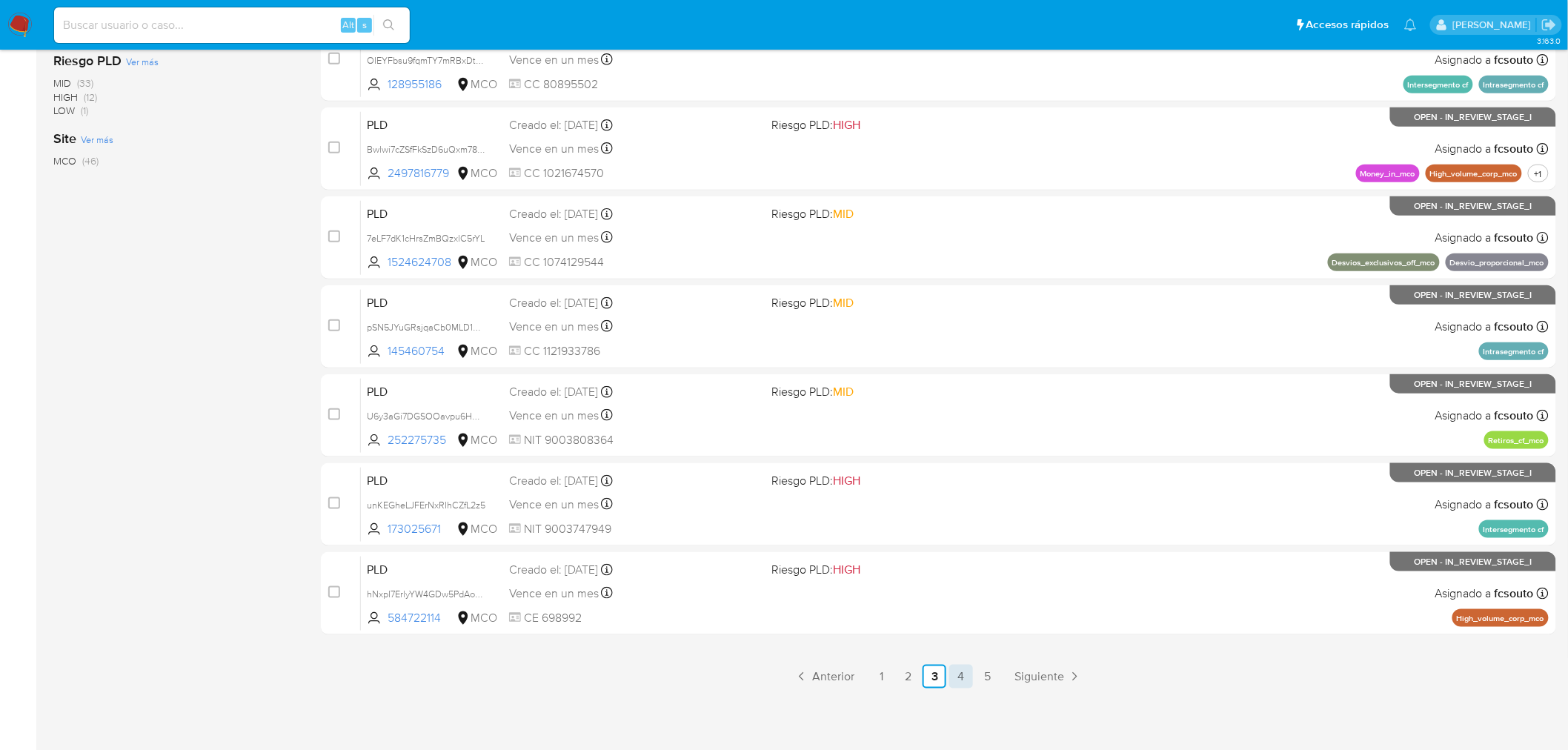
click at [962, 677] on link "4" at bounding box center [961, 676] width 24 height 24
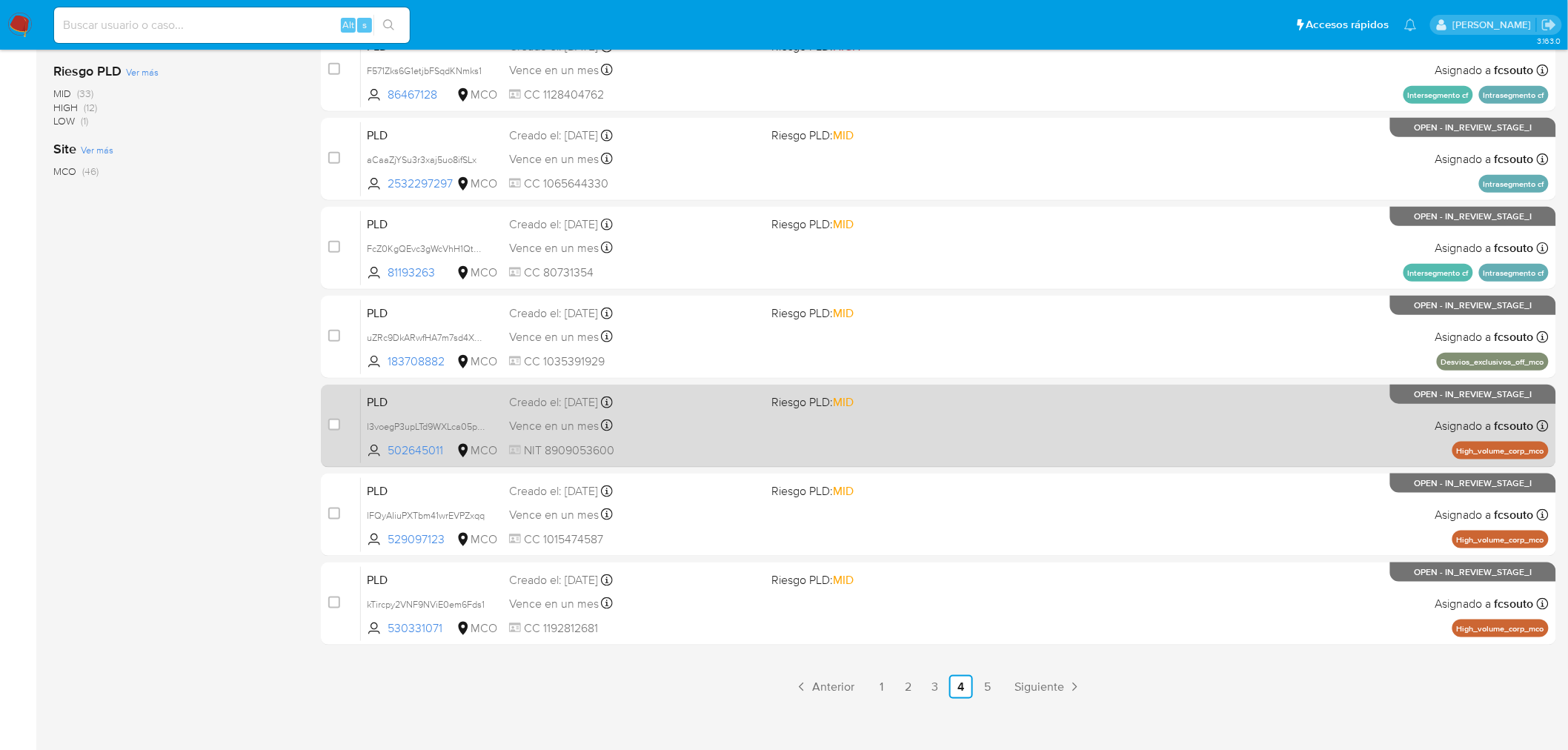
scroll to position [472, 0]
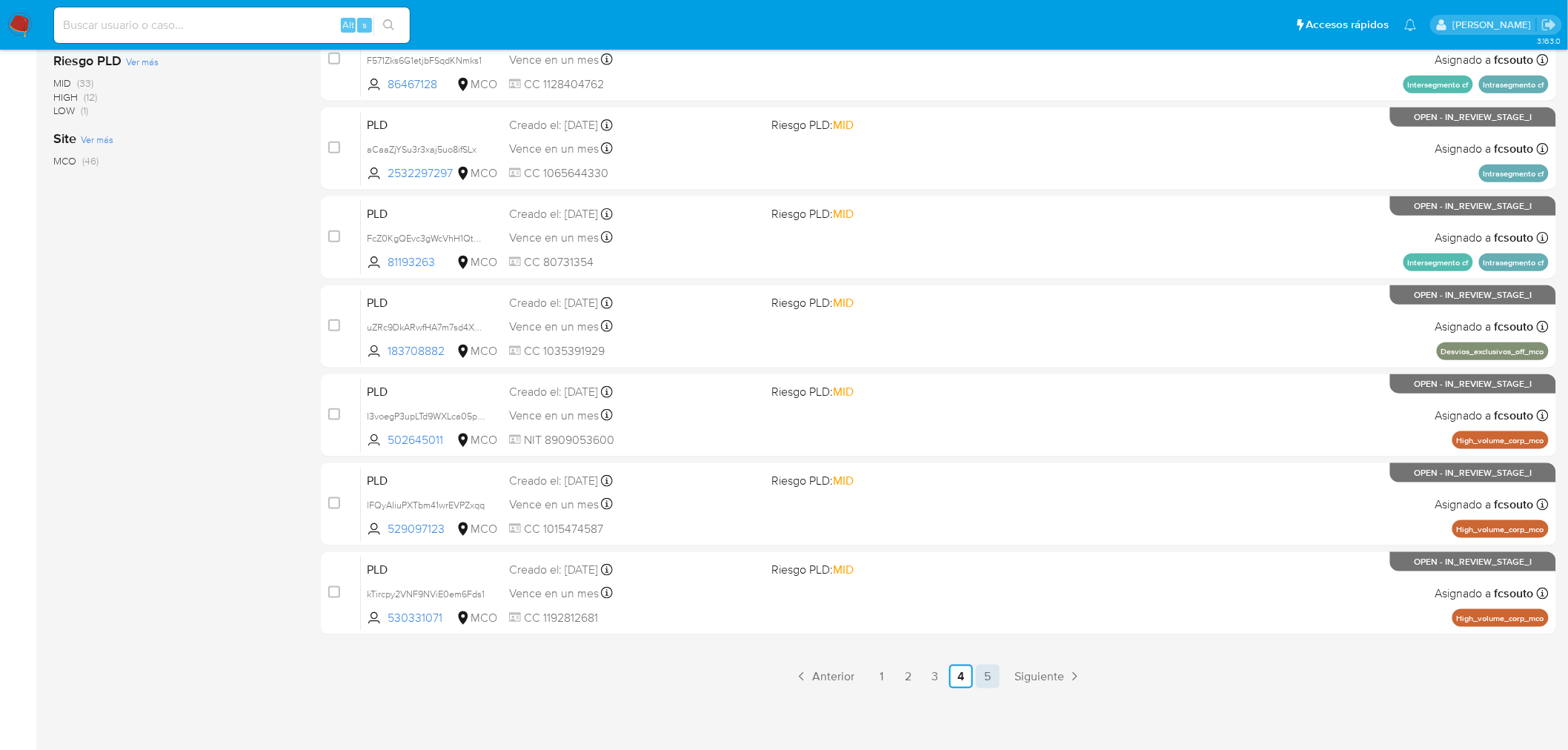
click at [982, 684] on link "5" at bounding box center [987, 676] width 24 height 24
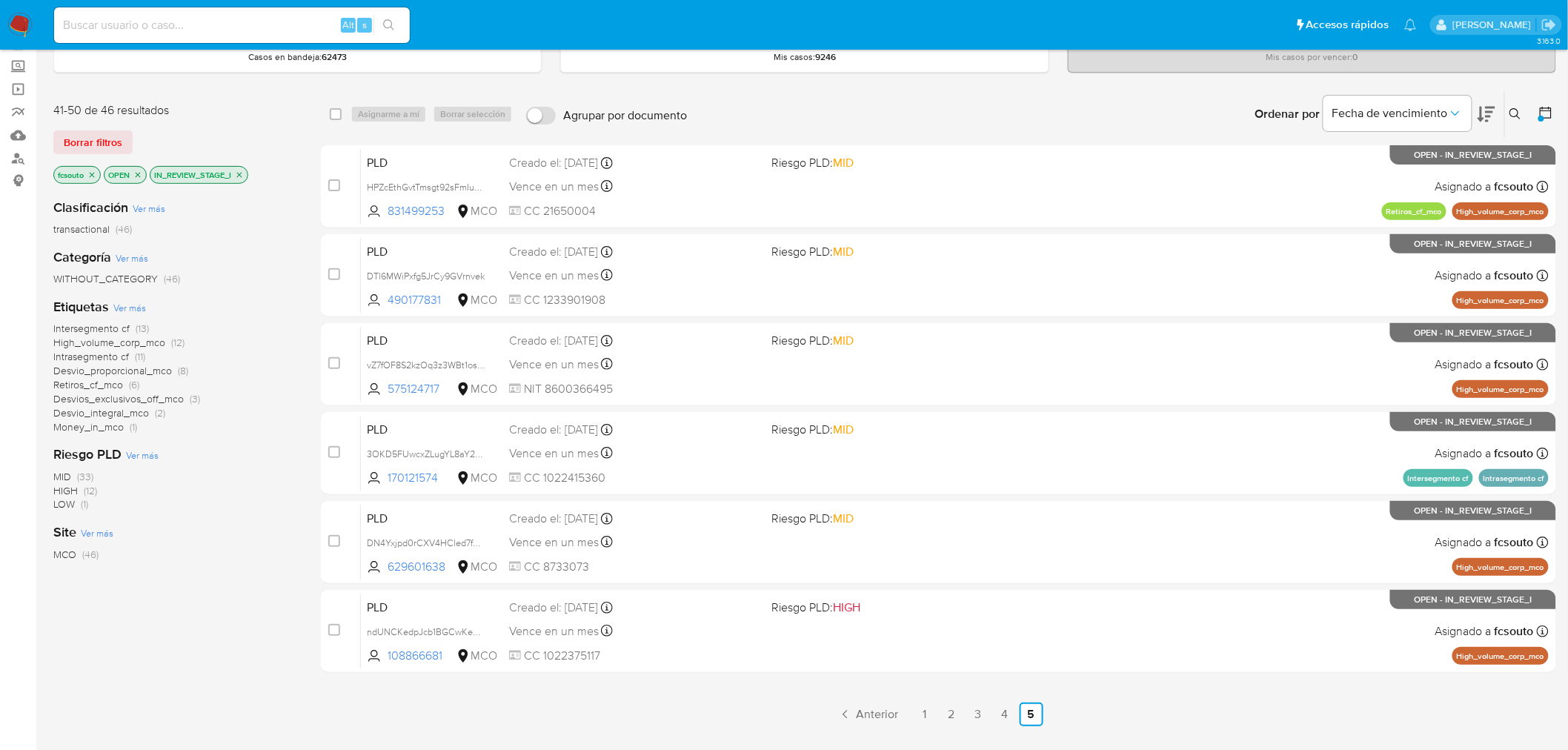
scroll to position [152, 0]
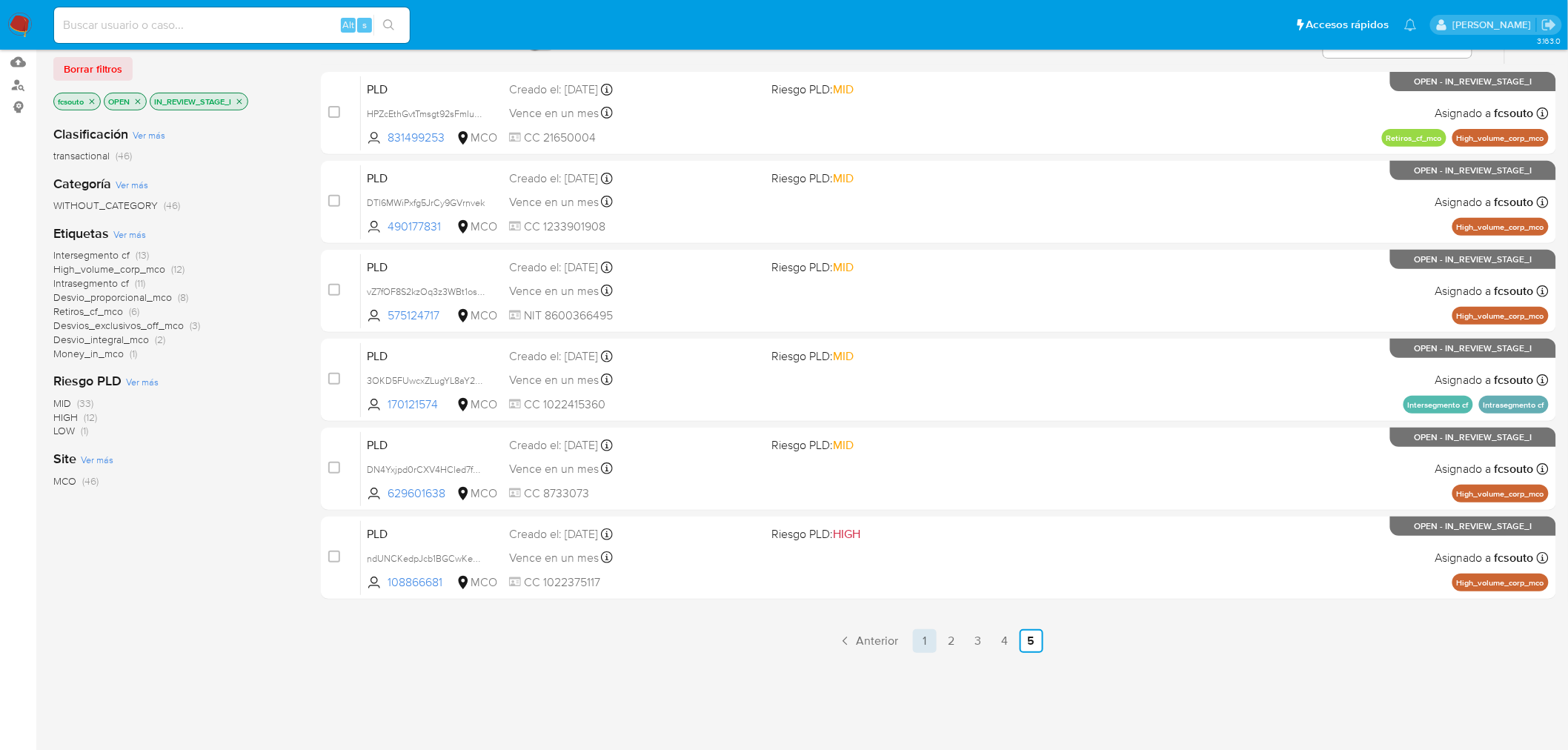
click at [919, 636] on link "1" at bounding box center [925, 640] width 24 height 24
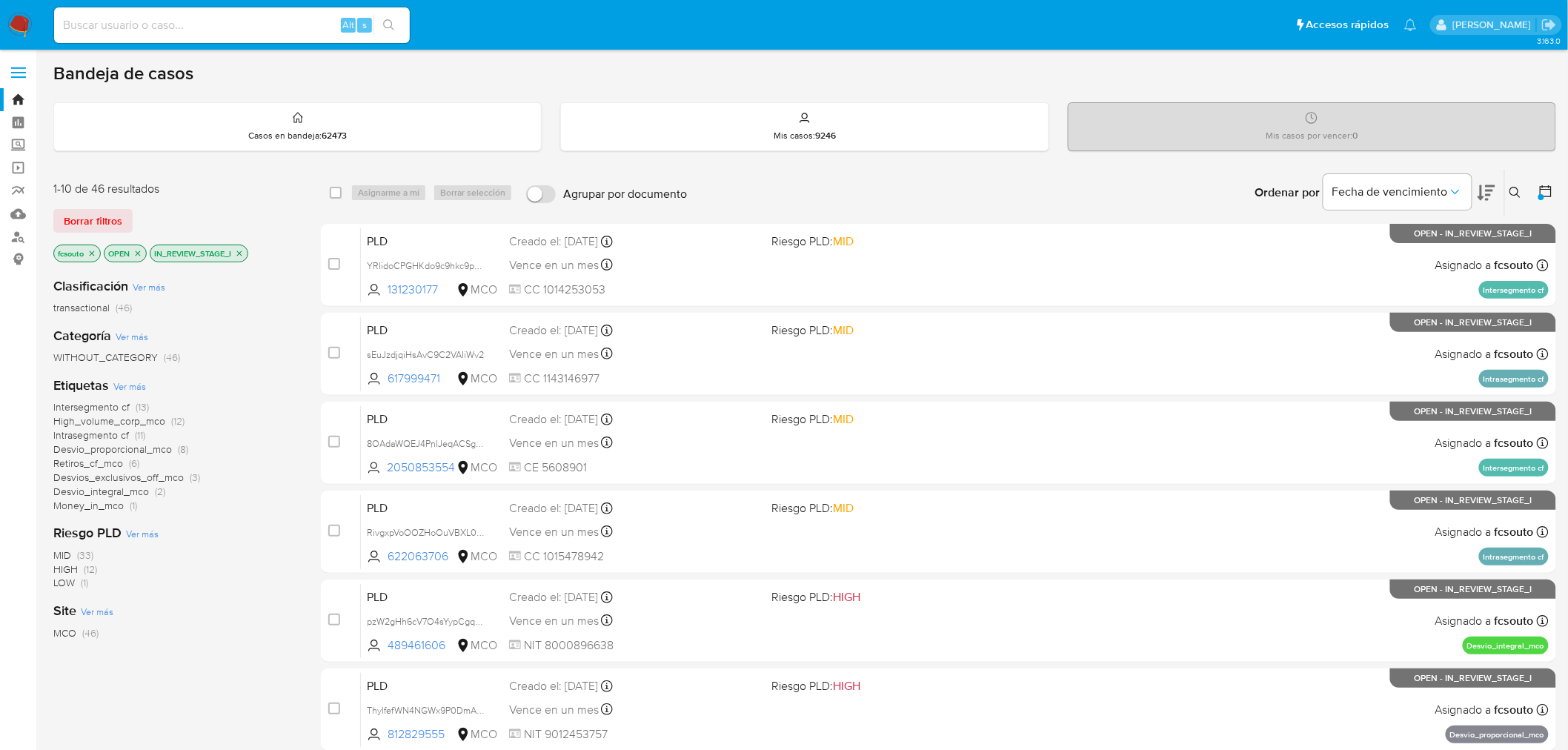
click at [113, 505] on span "Money_in_mco" at bounding box center [88, 505] width 70 height 15
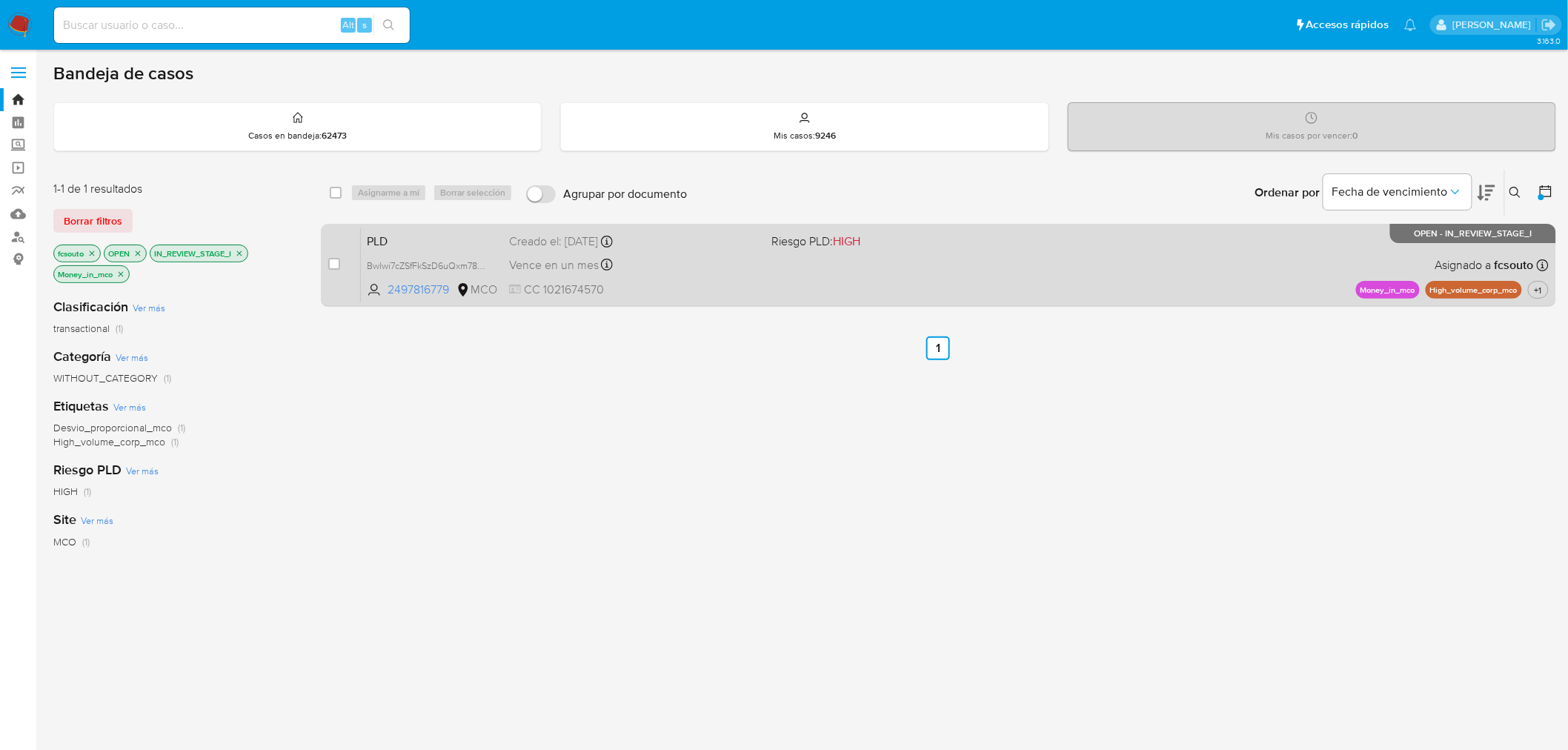
click at [669, 265] on div "Vence en un mes Vence el 10/11/2025 07:07:48" at bounding box center [635, 265] width 251 height 20
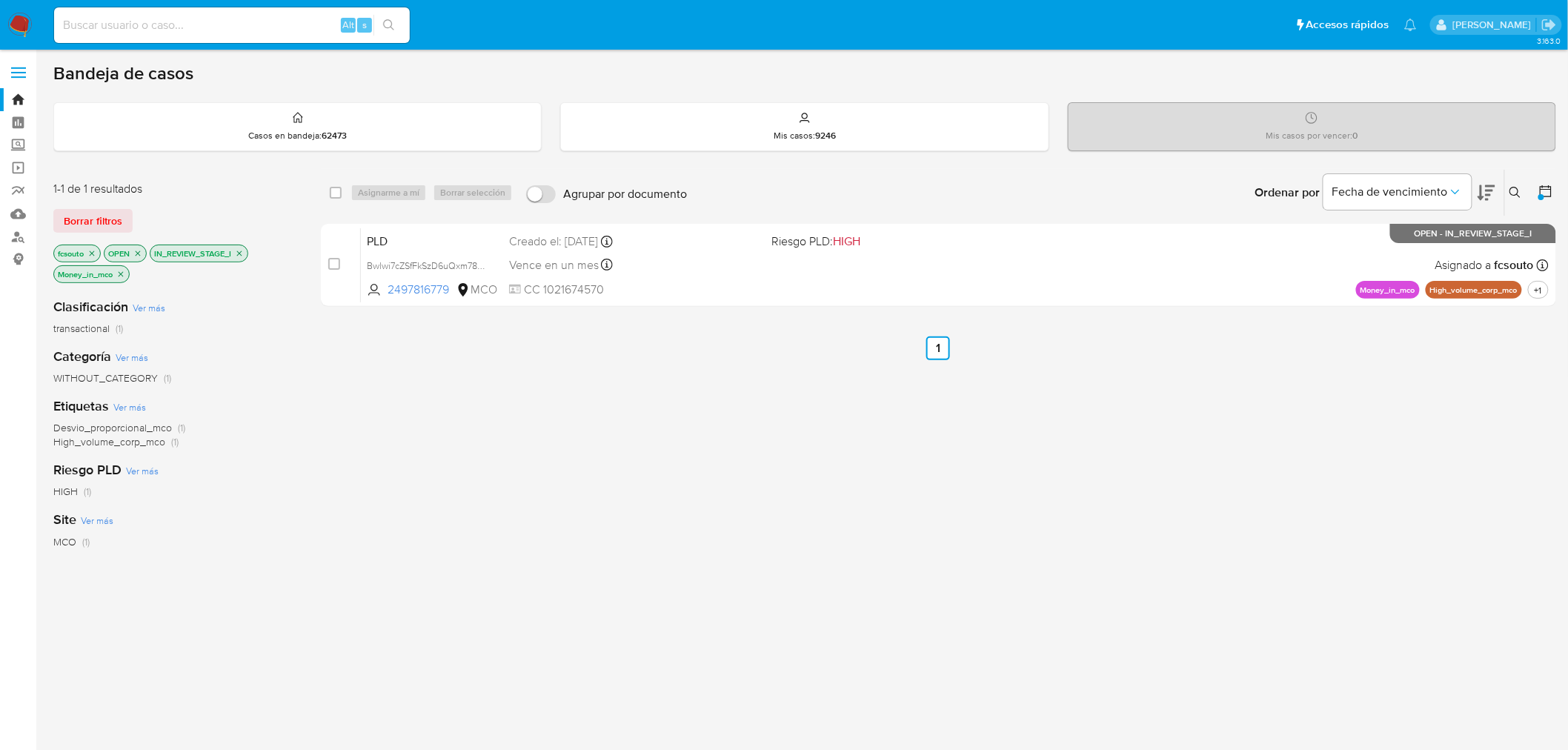
click at [124, 274] on icon "close-filter" at bounding box center [121, 274] width 9 height 9
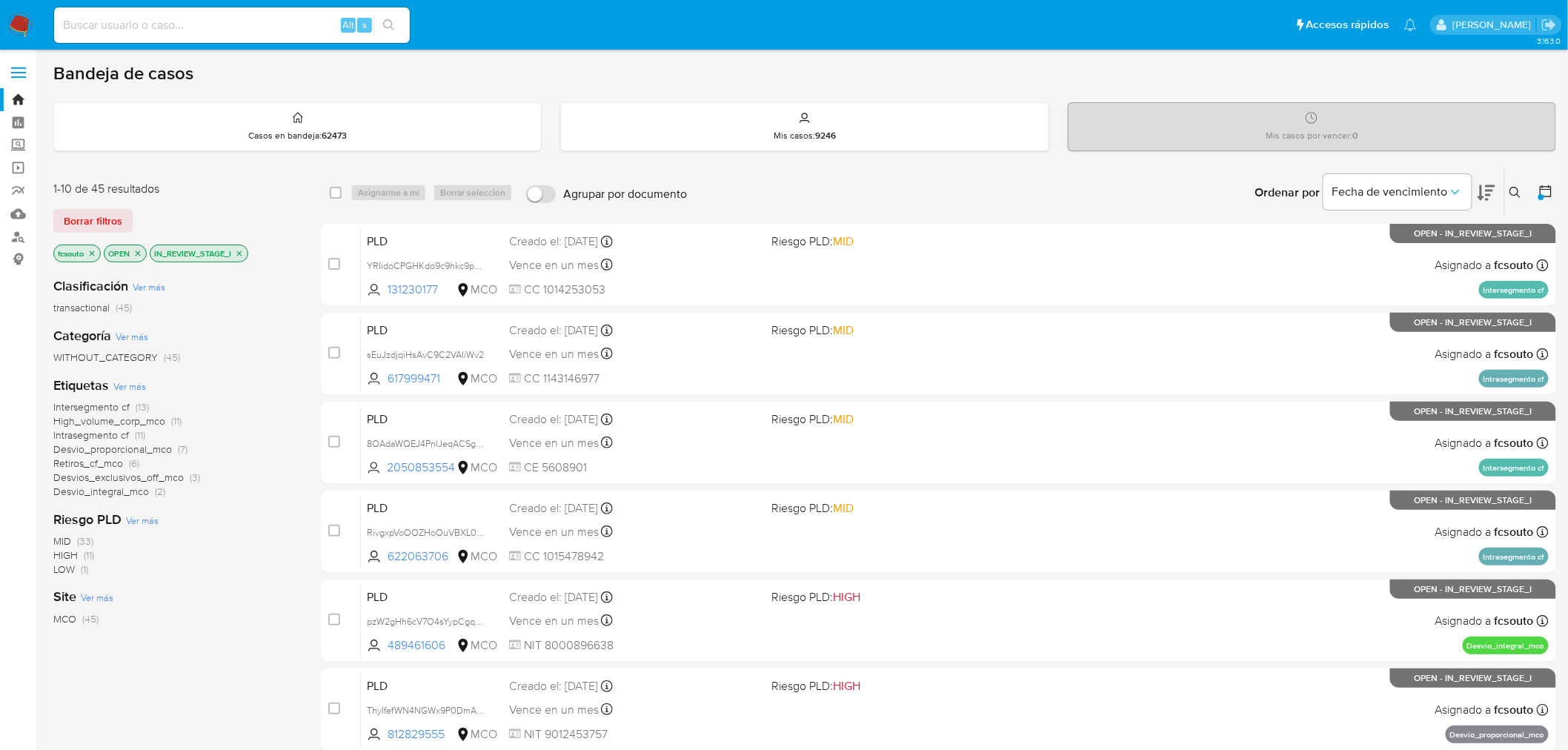
click at [130, 491] on span "Desvio_integral_mco" at bounding box center [101, 491] width 96 height 15
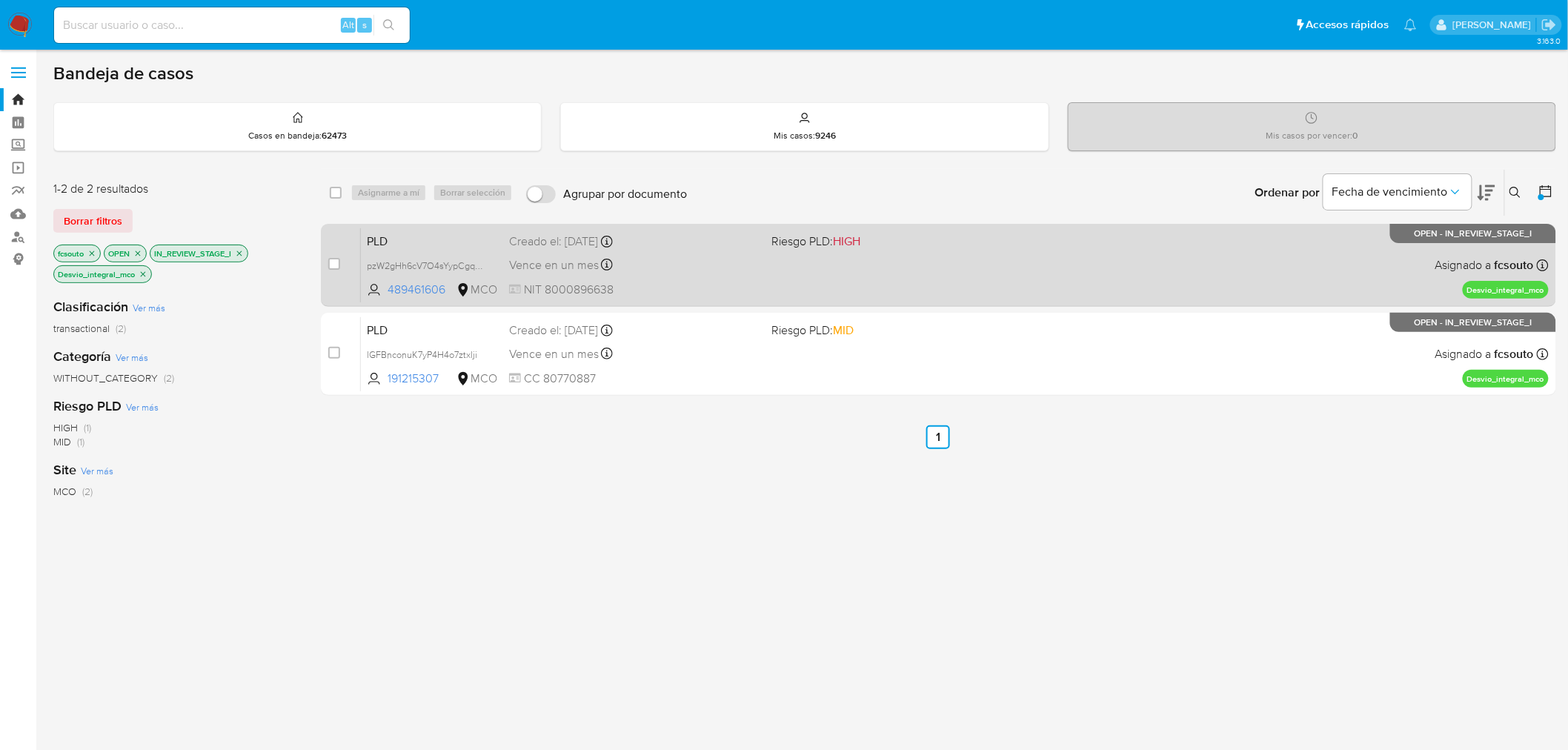
click at [750, 269] on div "Vence en un mes Vence el 10/11/2025 07:08:49" at bounding box center [635, 265] width 251 height 20
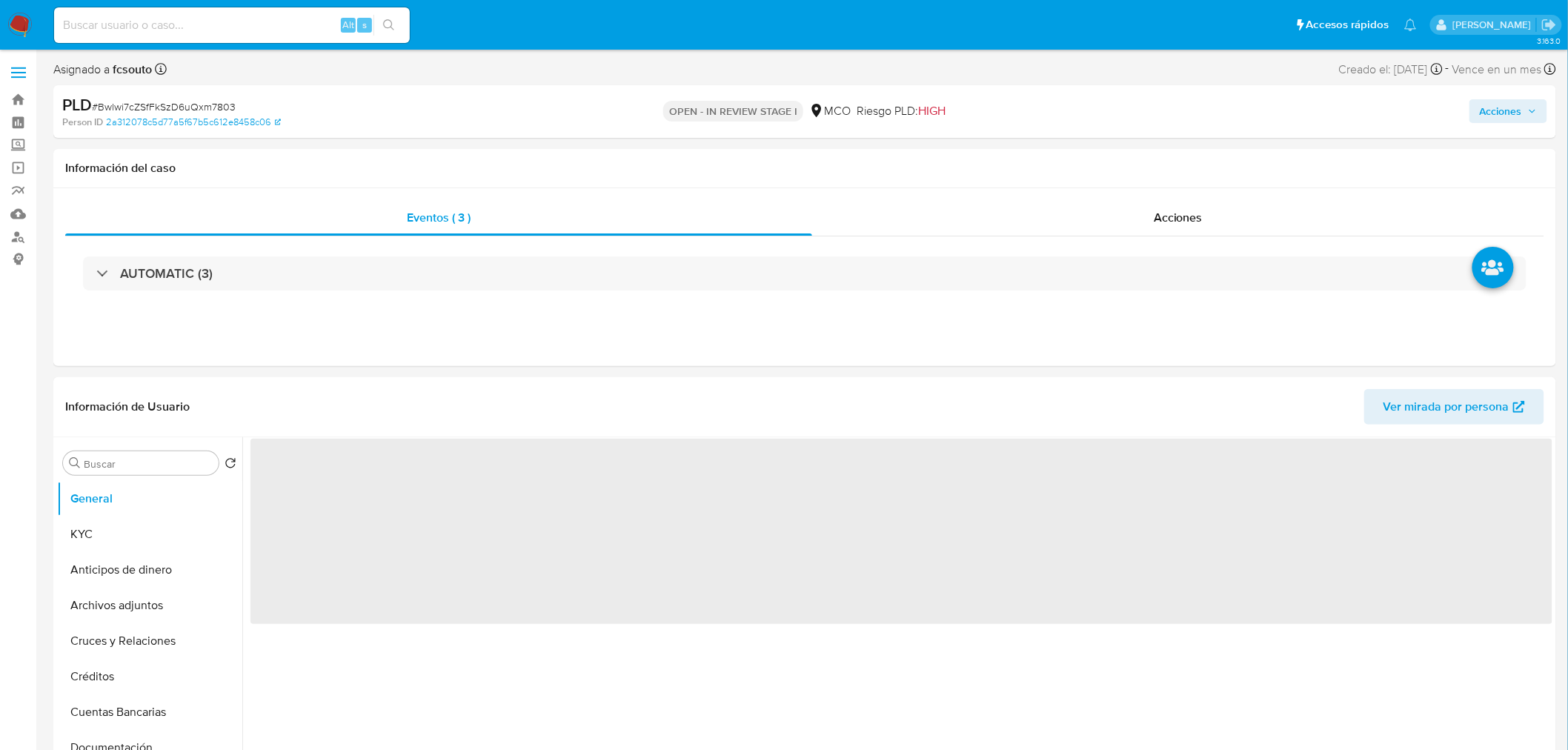
select select "10"
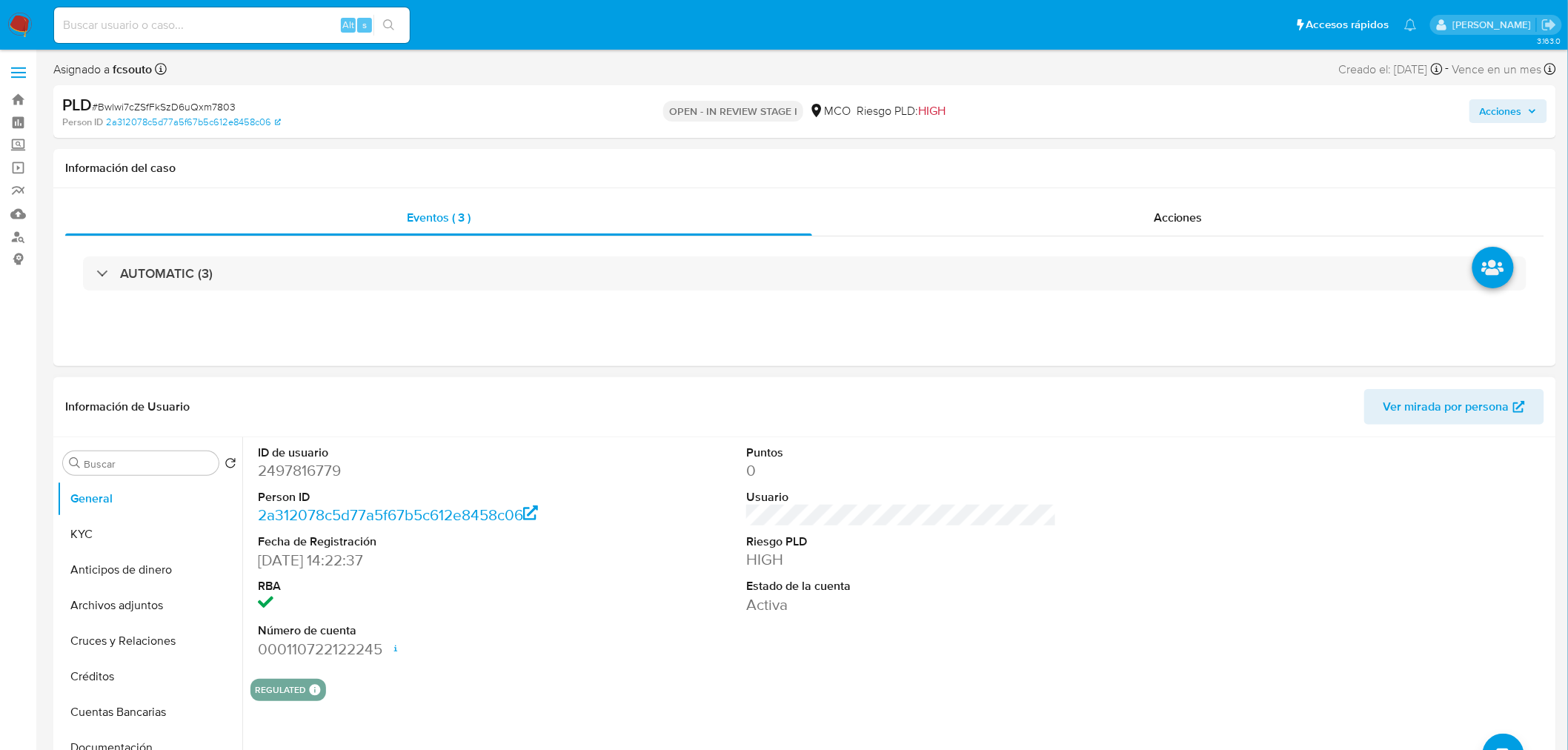
click at [309, 475] on dd "2497816779" at bounding box center [413, 470] width 310 height 21
copy dd "2497816779"
click at [611, 416] on header "Información de Usuario Ver mirada por persona" at bounding box center [804, 407] width 1479 height 35
click at [287, 475] on dd "2497816779" at bounding box center [413, 470] width 310 height 21
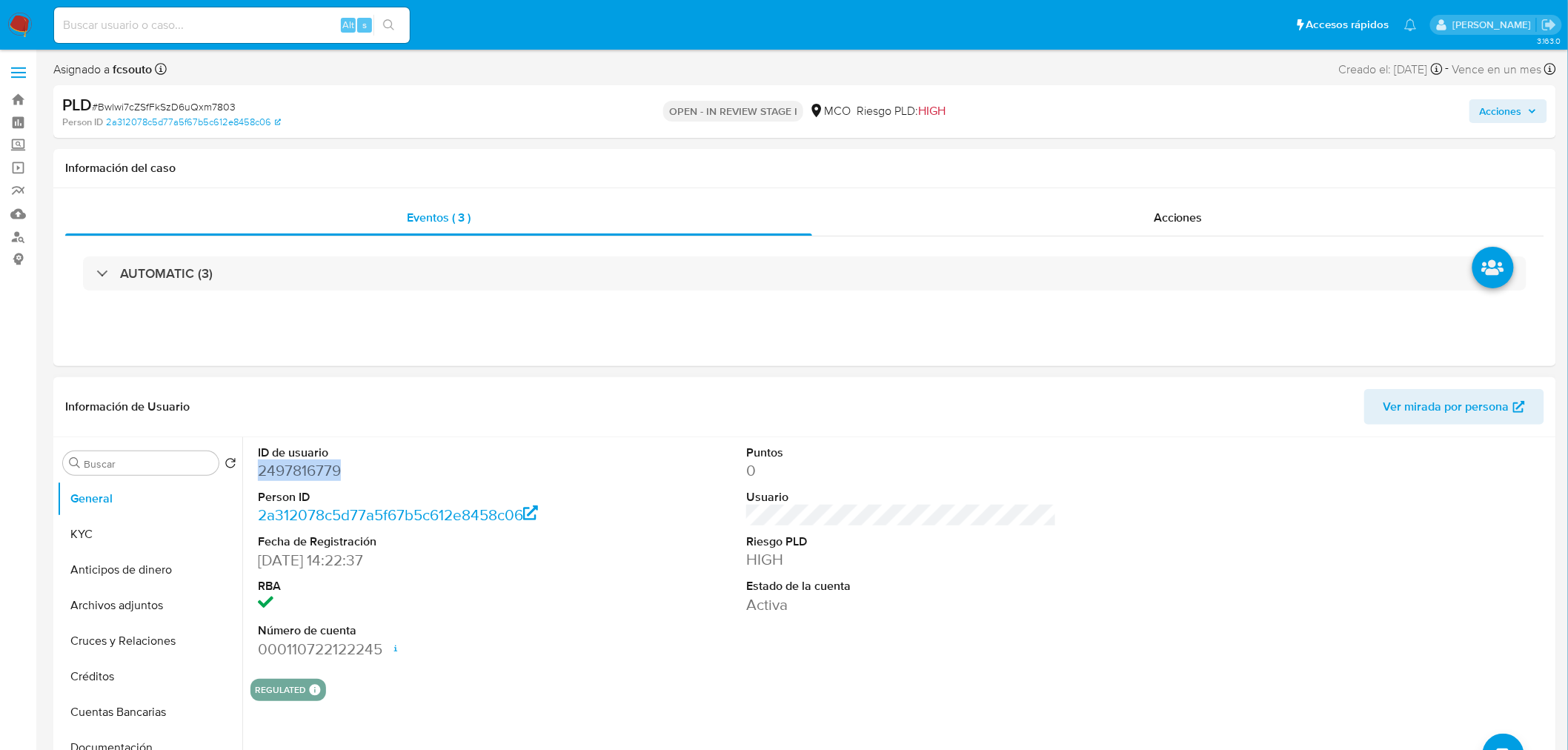
click at [287, 475] on dd "2497816779" at bounding box center [413, 470] width 310 height 21
click at [289, 470] on dd "2497816779" at bounding box center [413, 470] width 310 height 21
click at [293, 471] on dd "2497816779" at bounding box center [413, 470] width 310 height 21
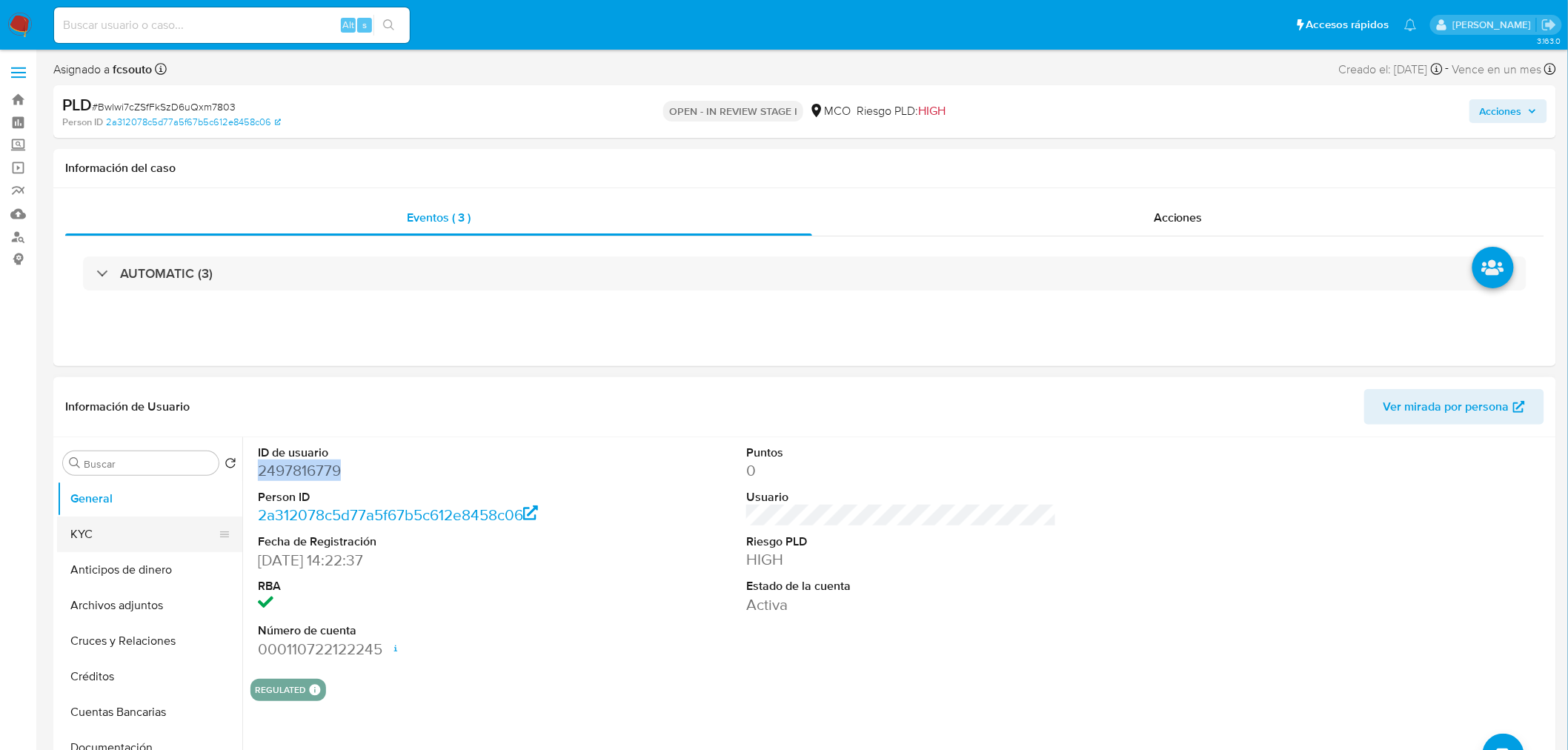
click at [91, 524] on button "KYC" at bounding box center [144, 534] width 174 height 35
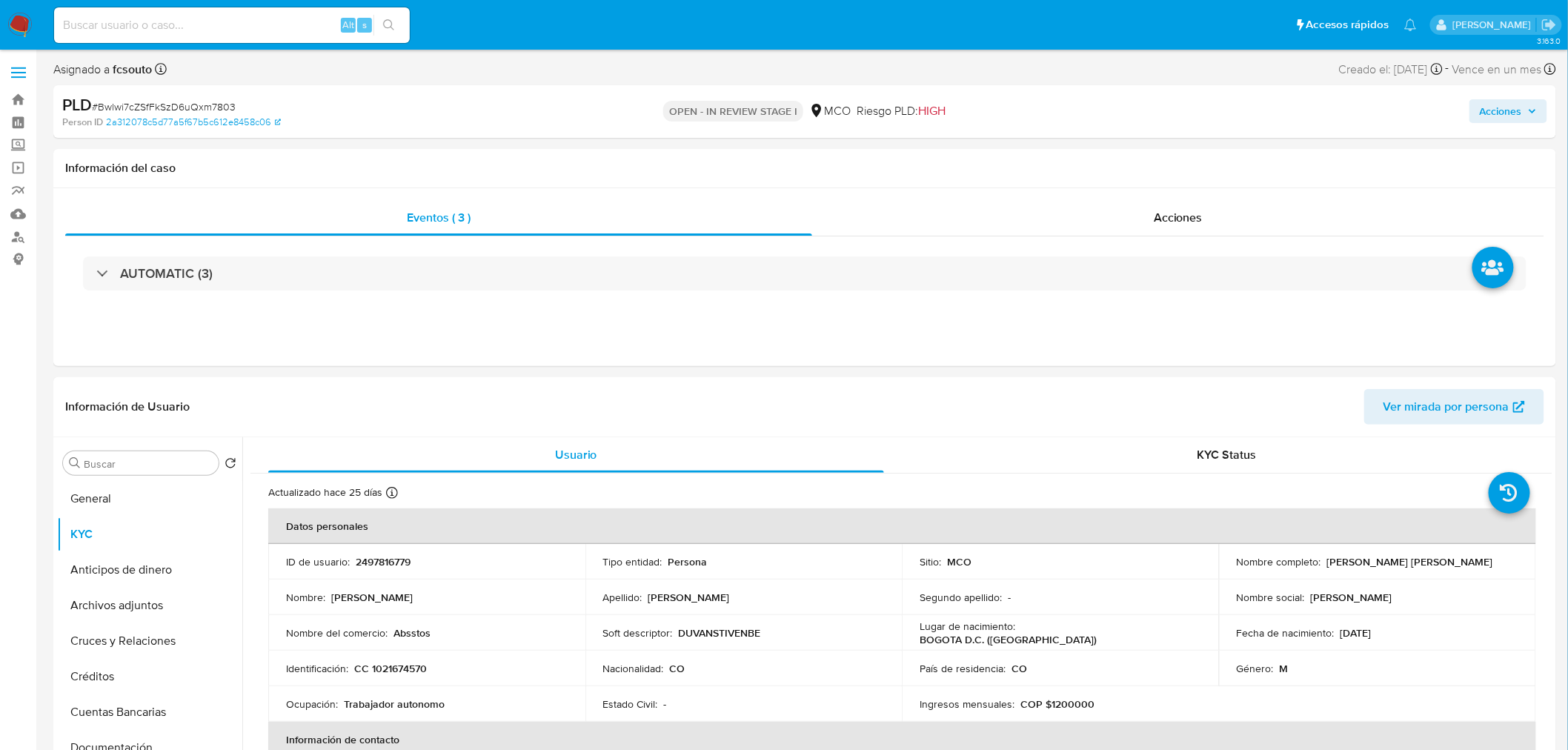
click at [1522, 109] on span "Acciones" at bounding box center [1501, 111] width 42 height 24
click at [1495, 348] on span "Enviar" at bounding box center [1491, 352] width 29 height 21
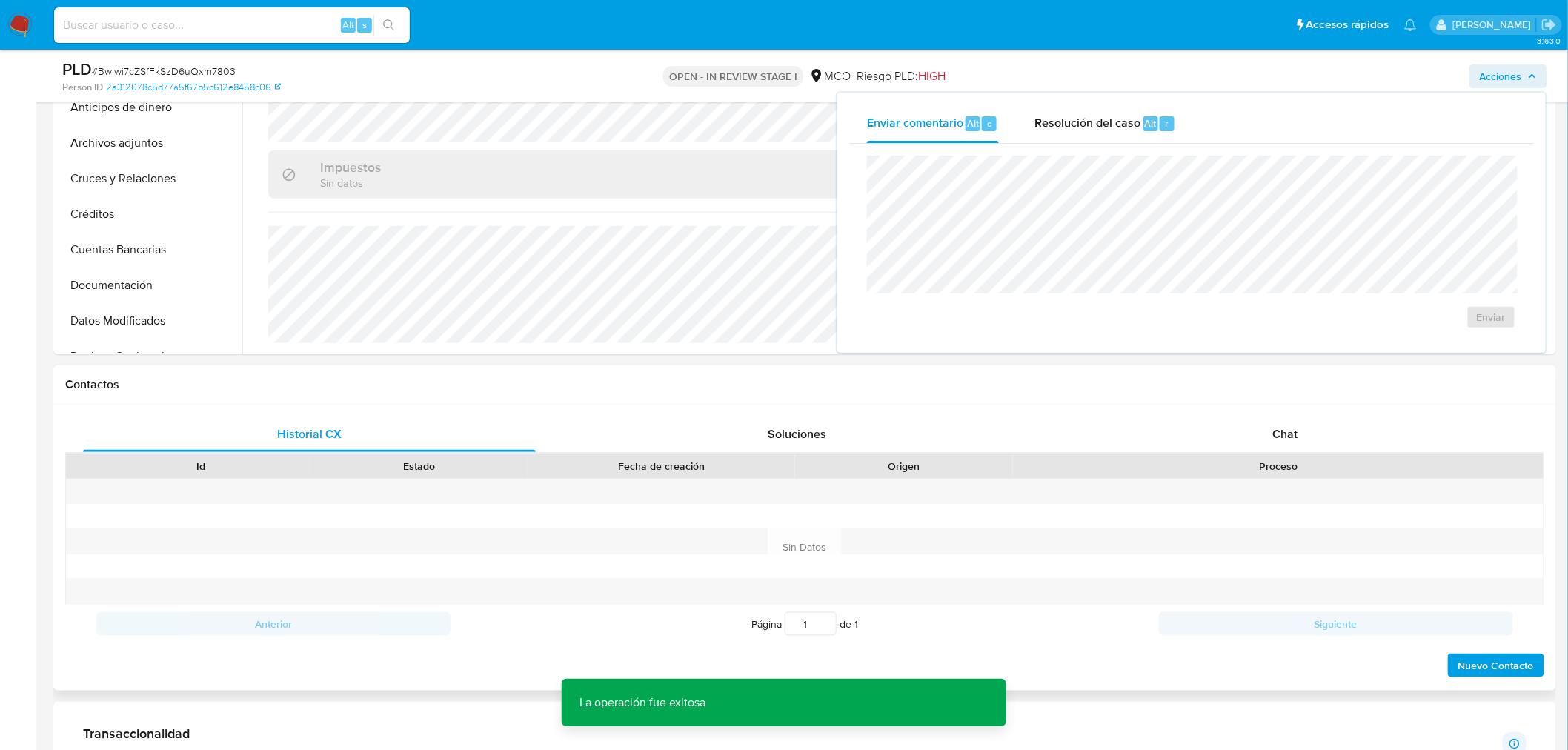
scroll to position [411, 0]
click at [1320, 424] on div "Chat" at bounding box center [1285, 433] width 453 height 35
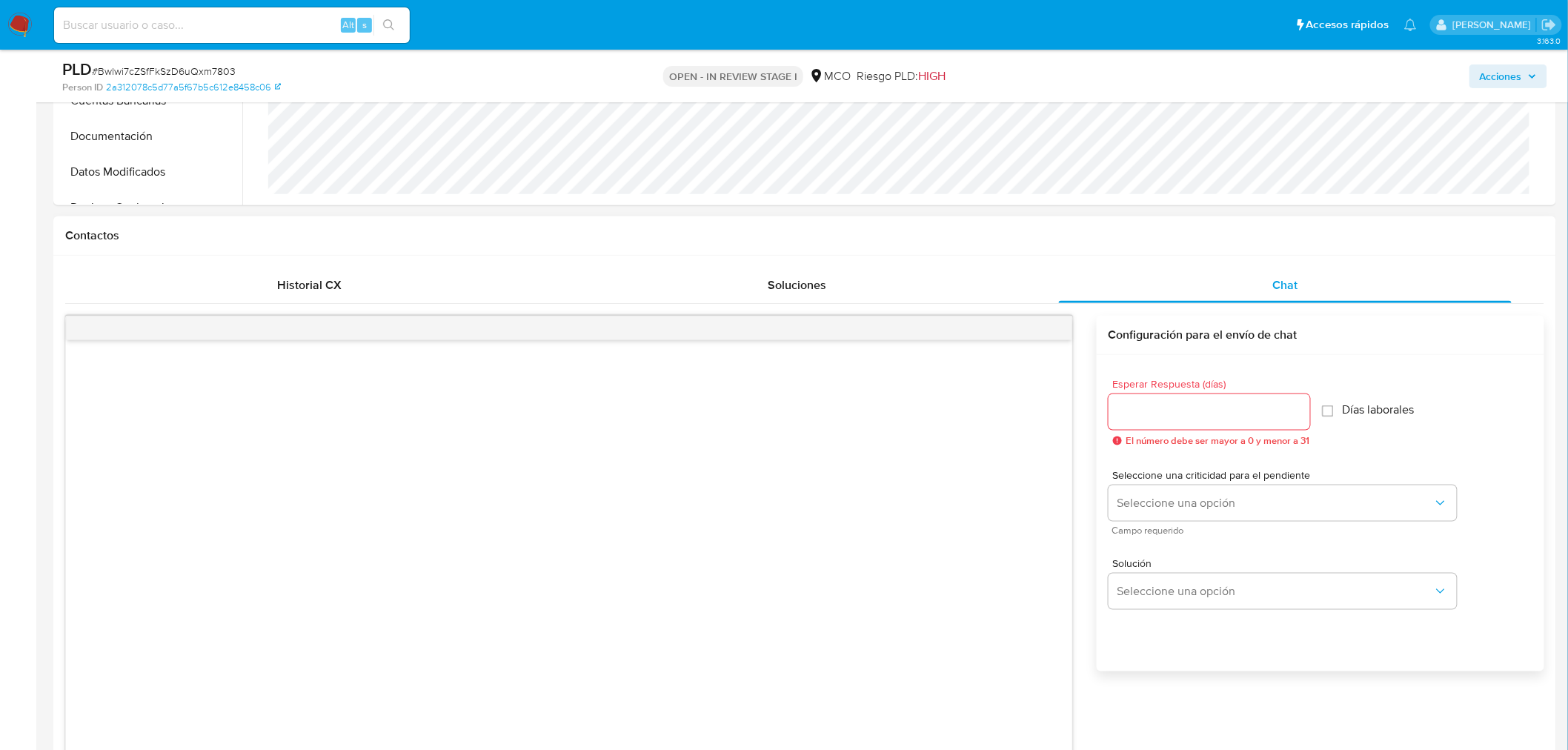
scroll to position [576, 0]
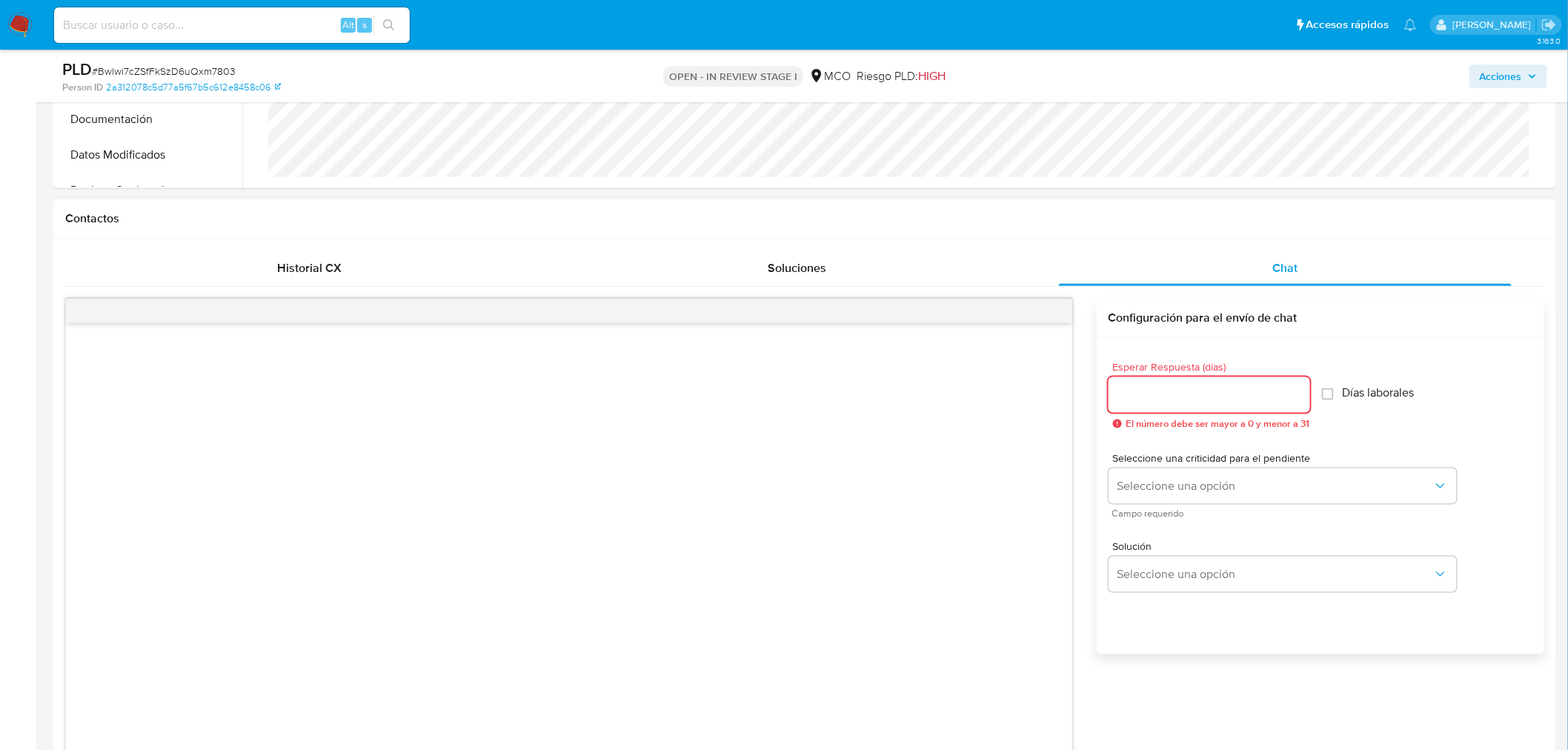
click at [1197, 400] on input "Esperar Respuesta (días)" at bounding box center [1209, 394] width 202 height 19
type input "3"
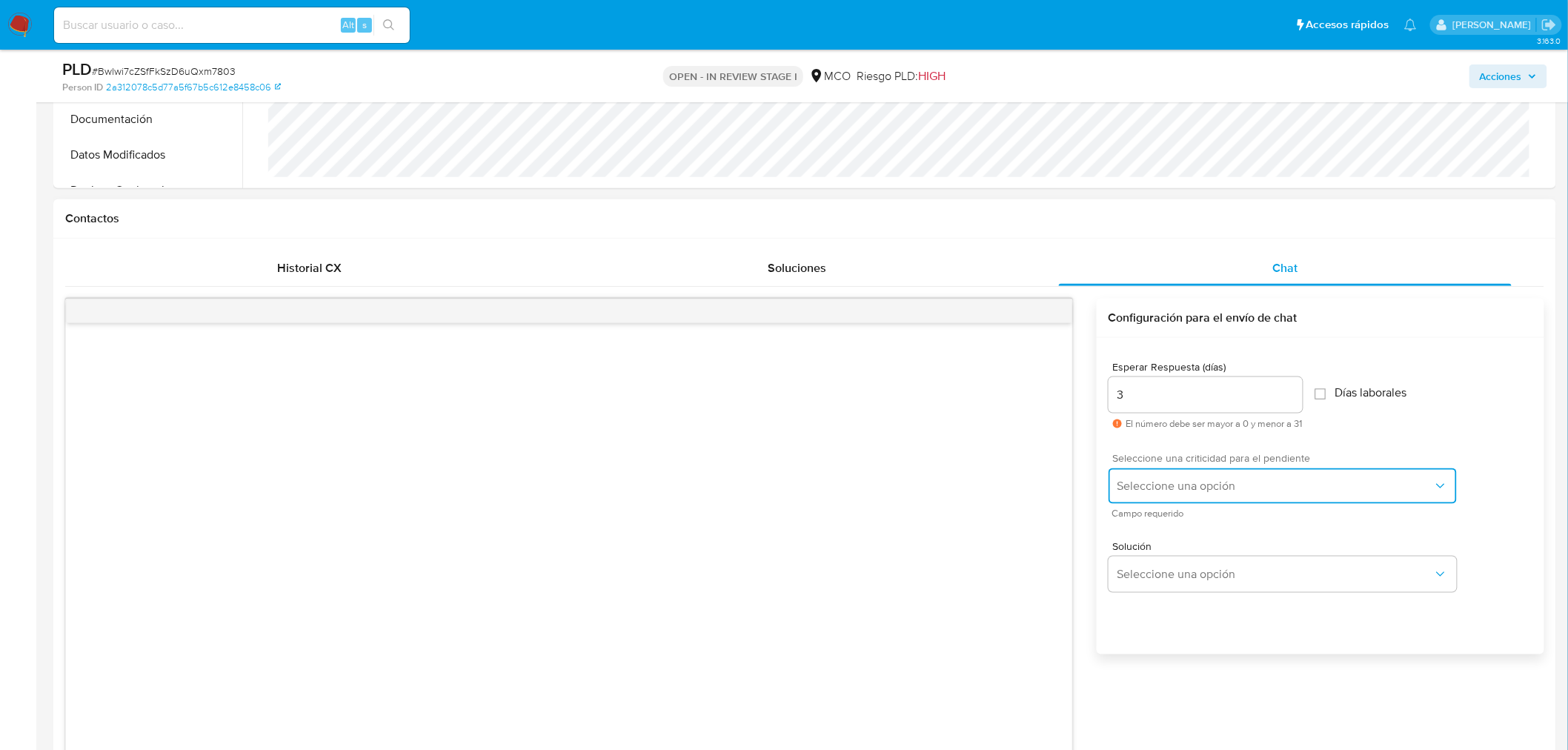
click at [1170, 497] on button "Seleccione una opción" at bounding box center [1282, 486] width 348 height 35
drag, startPoint x: 1167, startPoint y: 488, endPoint x: 1151, endPoint y: 559, distance: 72.8
click at [1164, 489] on div "LOW" at bounding box center [1279, 487] width 324 height 29
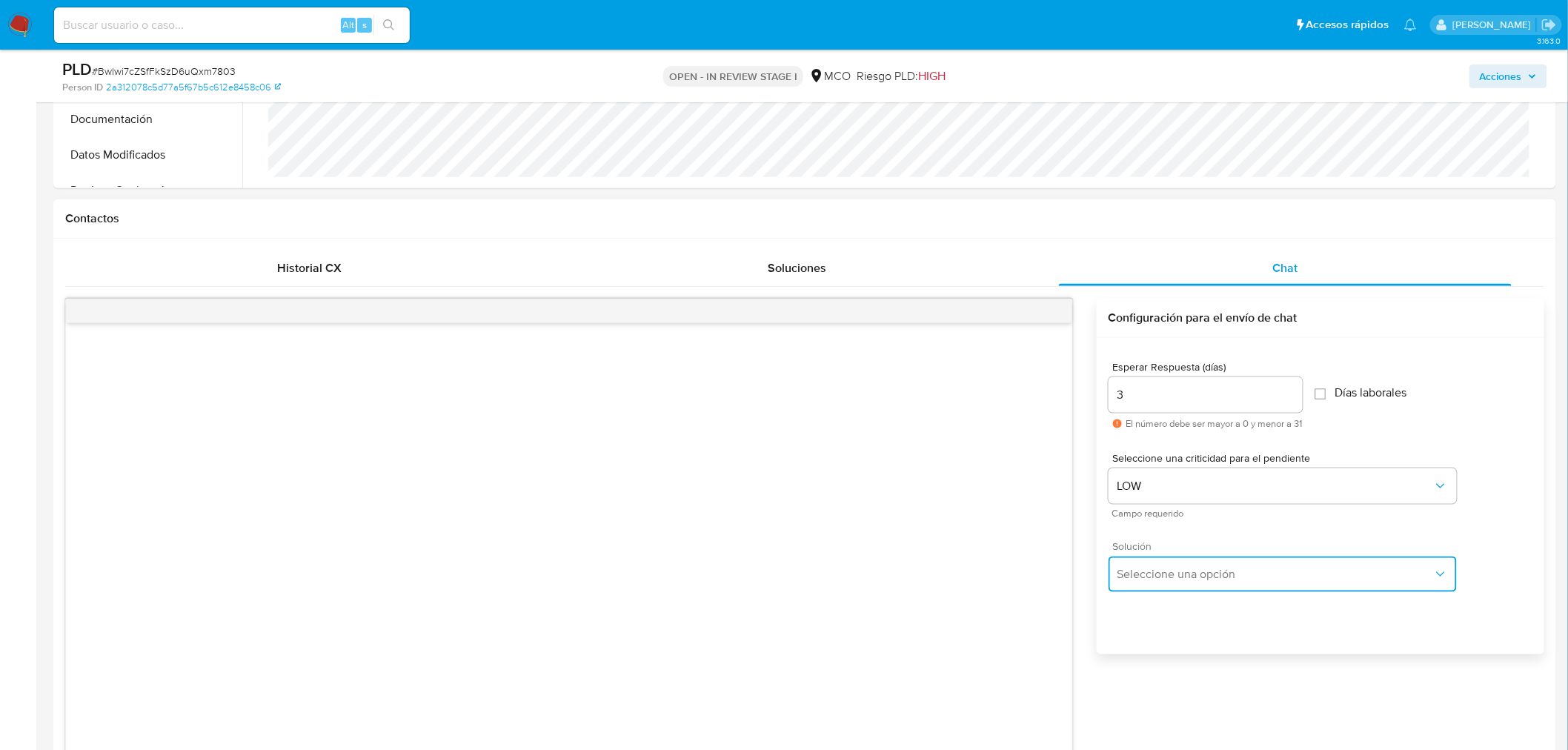
click at [1161, 576] on span "Seleccione una opción" at bounding box center [1275, 573] width 316 height 15
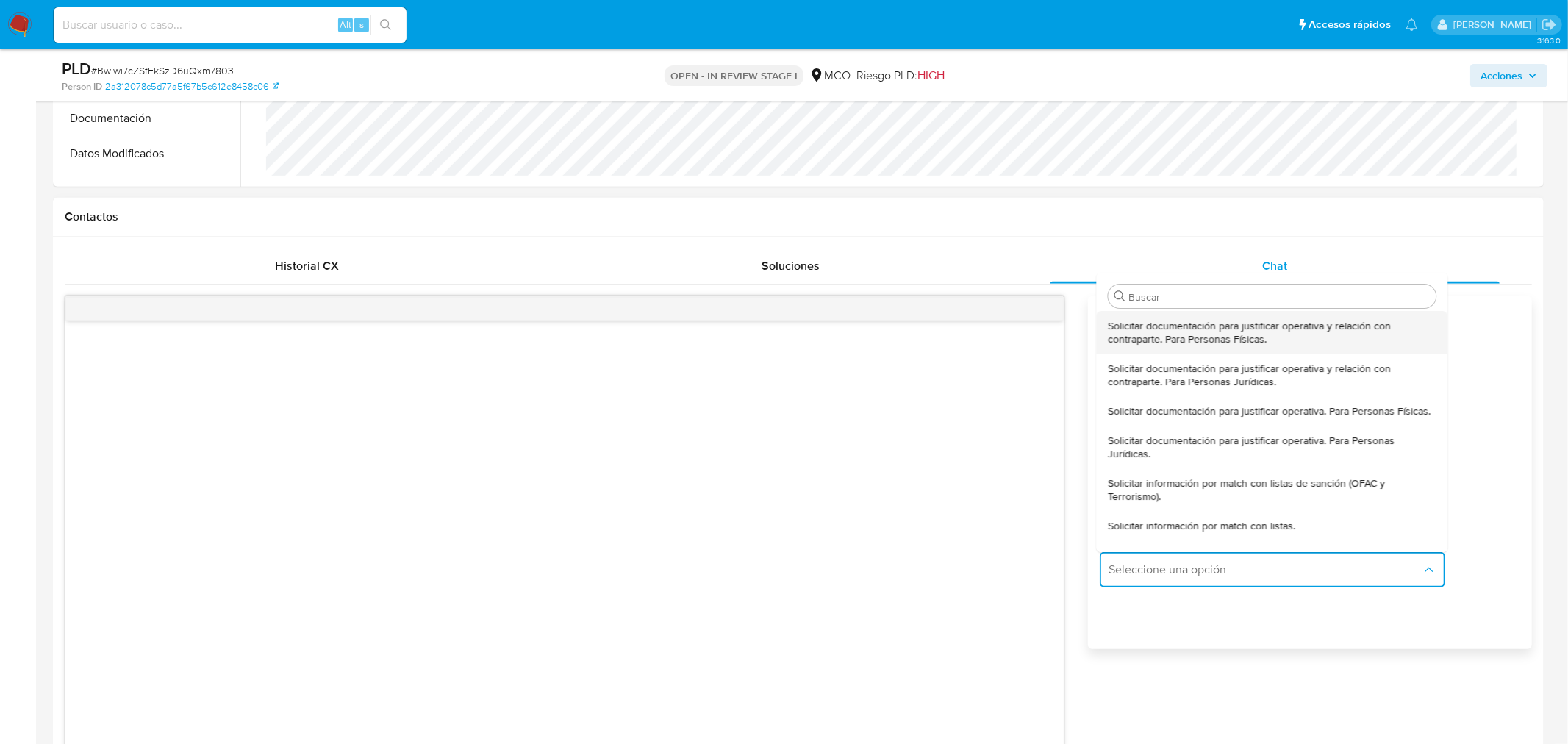
click at [1230, 334] on span "Solicitar documentación para justificar operativa y relación con contraparte. P…" at bounding box center [1272, 332] width 328 height 27
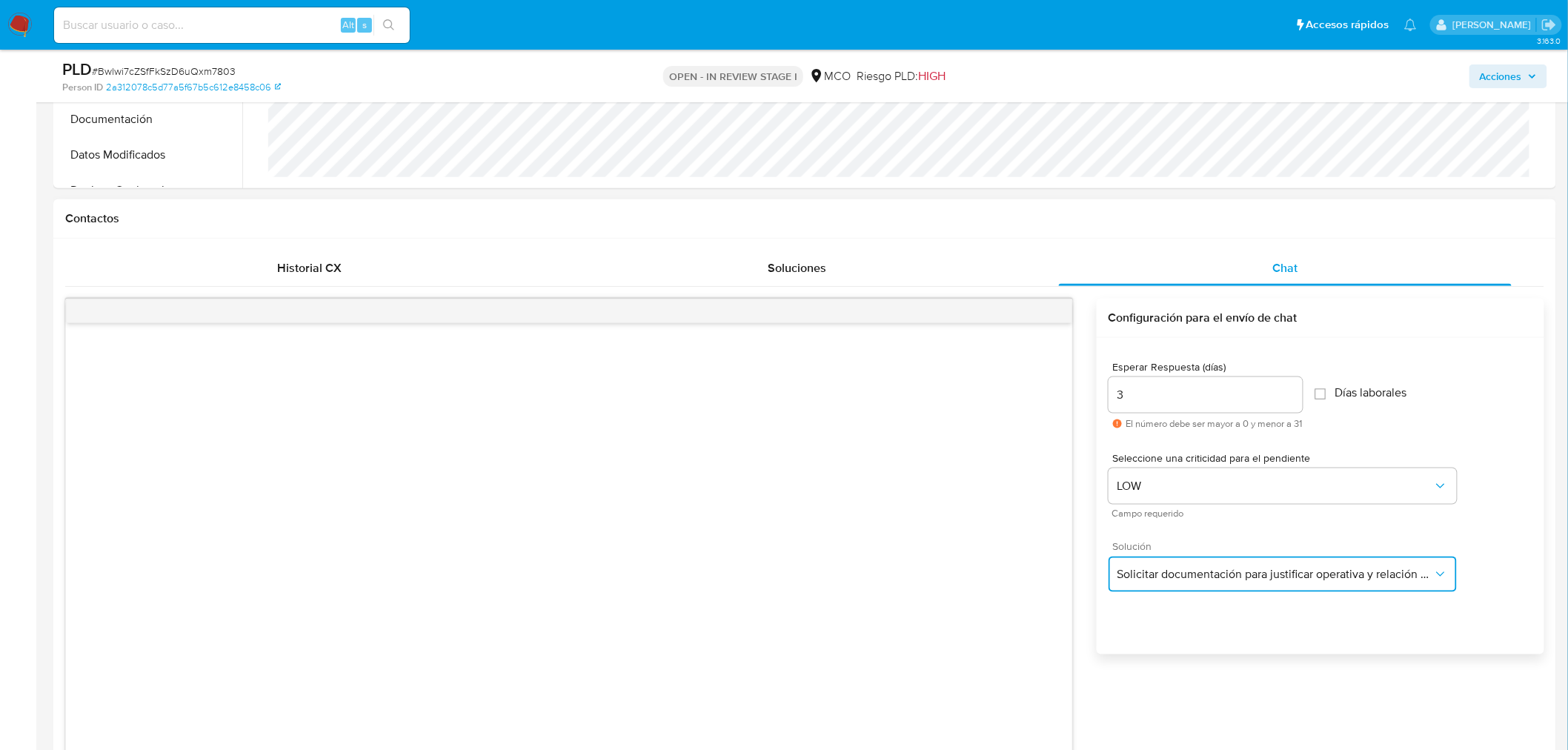
click at [1235, 574] on span "Solicitar documentación para justificar operativa y relación con contraparte. P…" at bounding box center [1275, 573] width 316 height 15
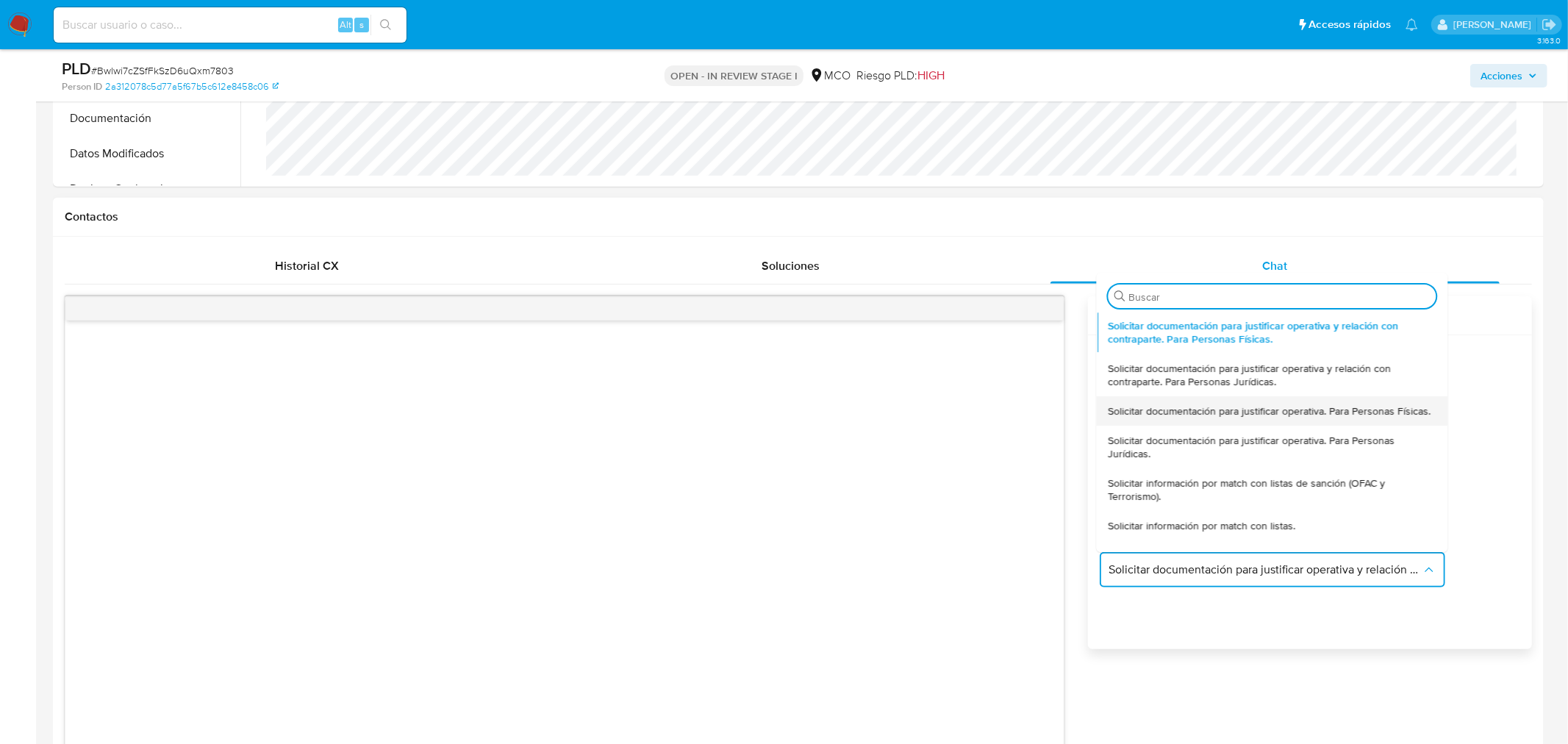
click at [1208, 417] on span "Solicitar documentación para justificar operativa. Para Personas Físicas." at bounding box center [1269, 410] width 322 height 13
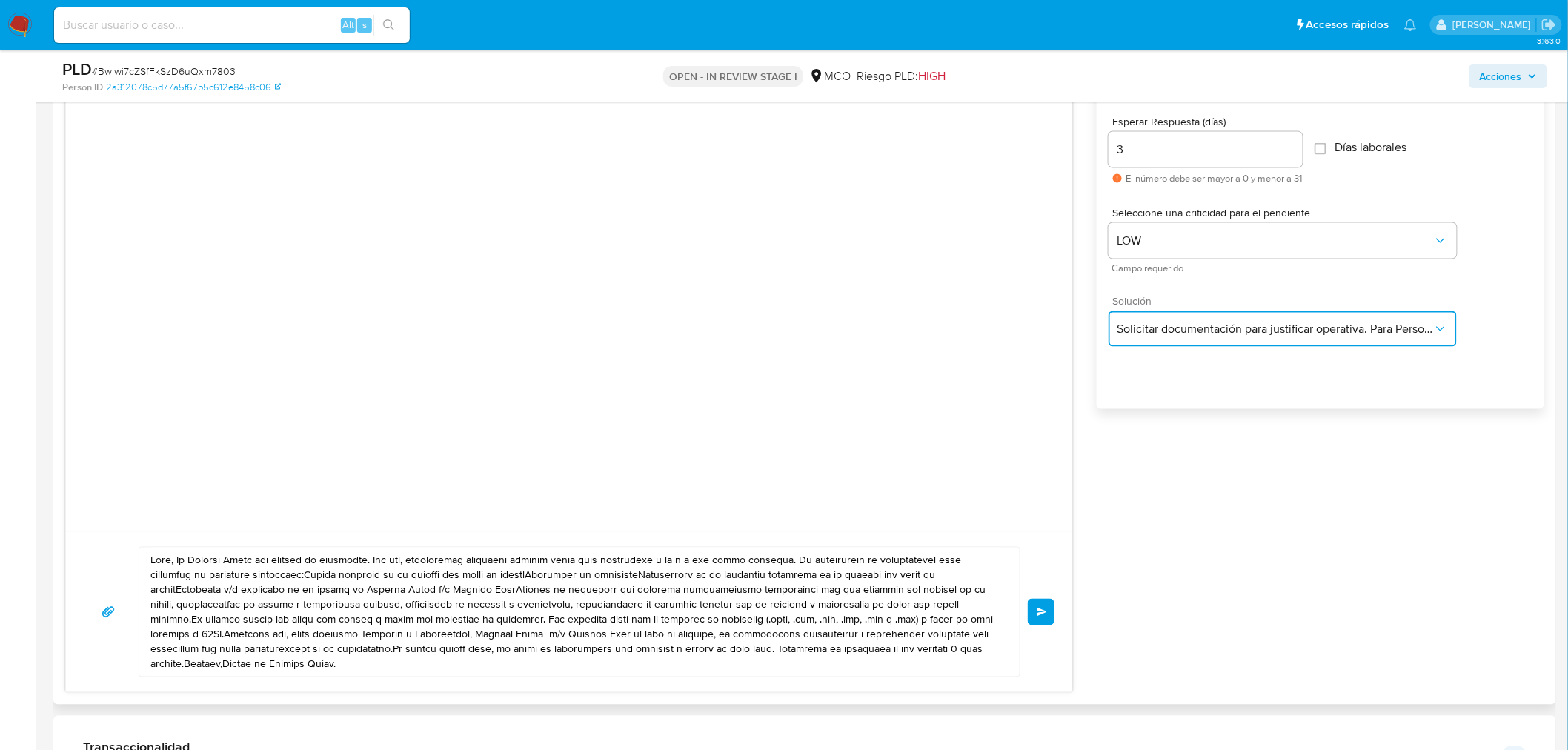
scroll to position [823, 0]
click at [178, 559] on textarea at bounding box center [576, 610] width 851 height 129
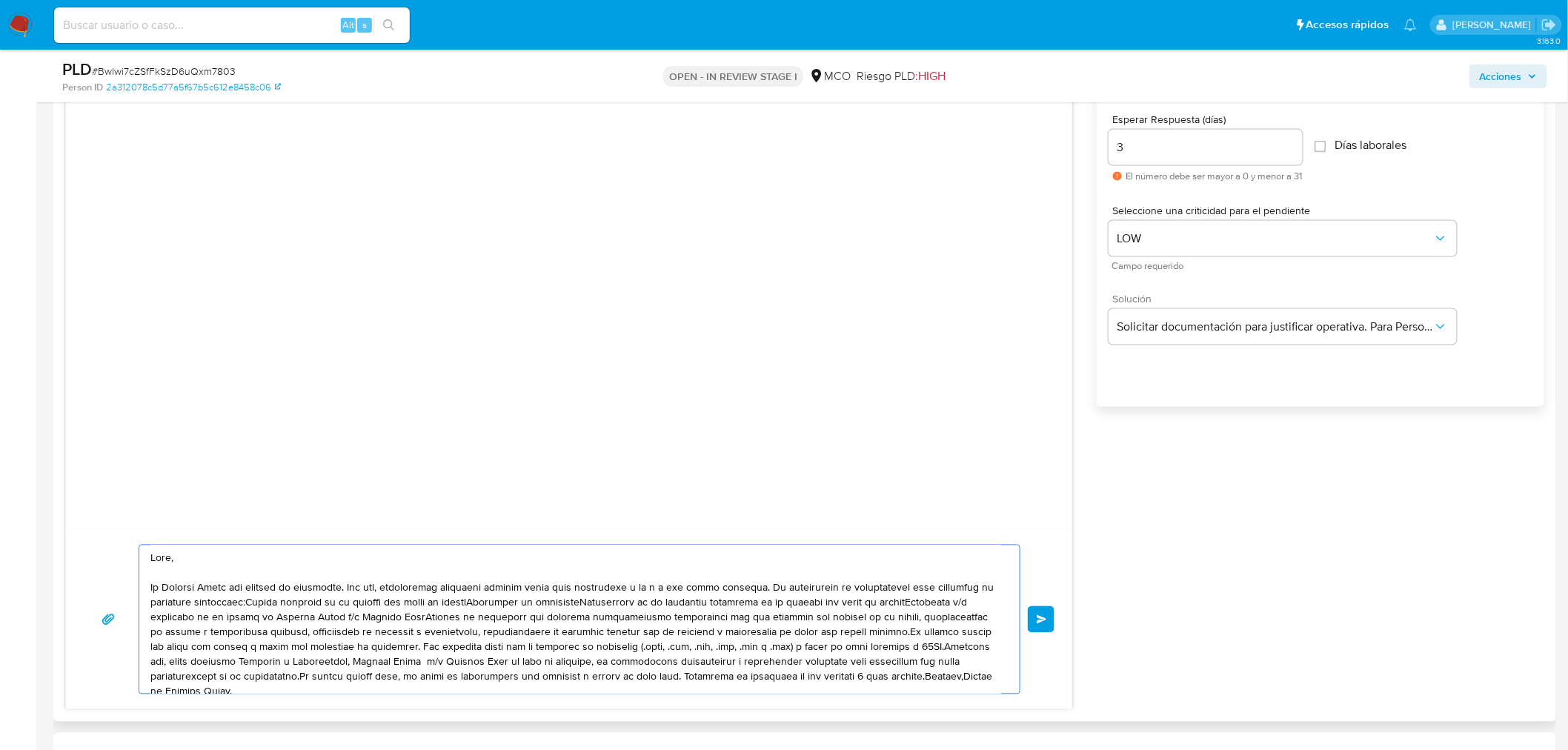
click at [756, 586] on textarea at bounding box center [576, 620] width 851 height 148
click at [466, 597] on textarea at bounding box center [576, 620] width 851 height 148
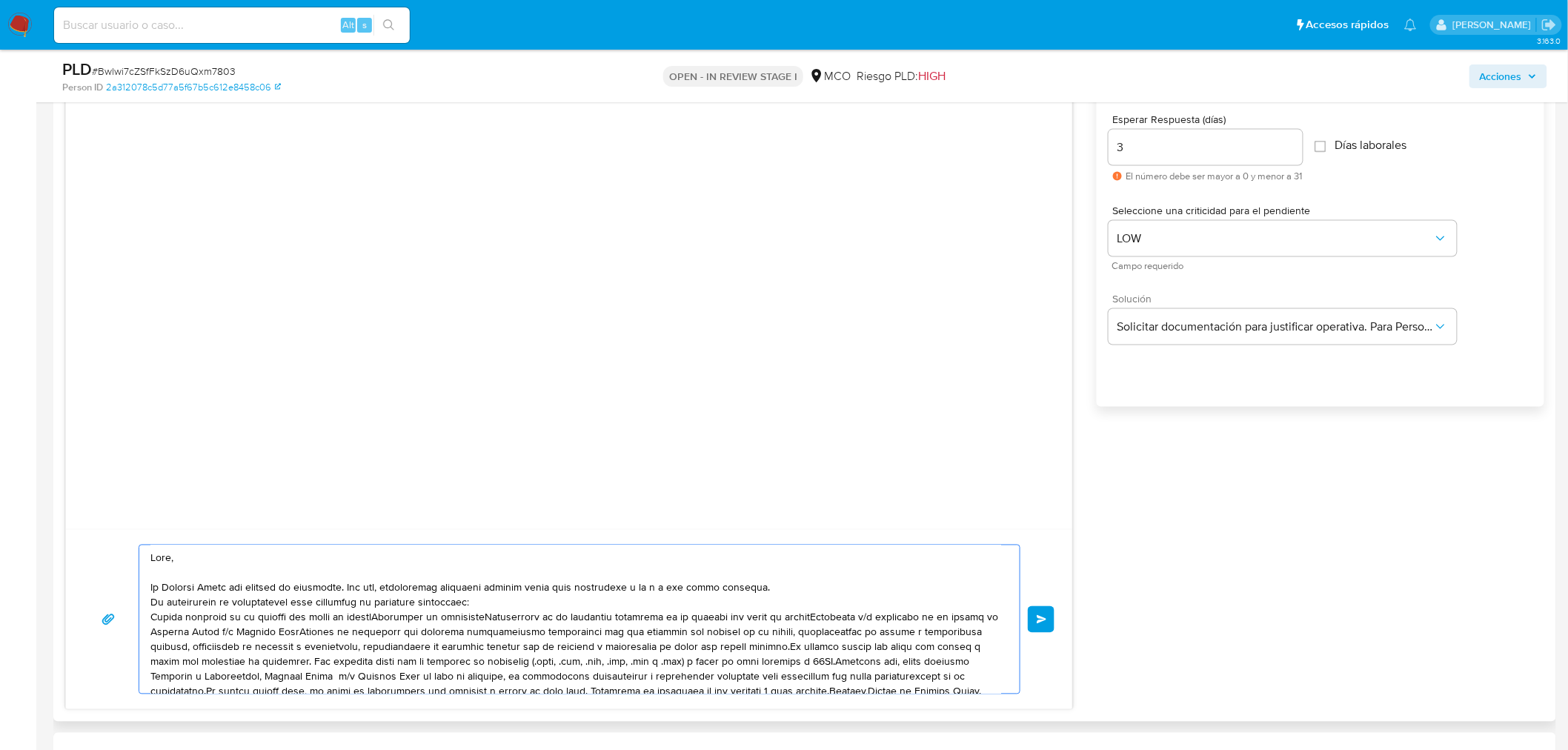
click at [390, 620] on textarea at bounding box center [576, 620] width 851 height 148
click at [263, 636] on textarea at bounding box center [576, 620] width 851 height 148
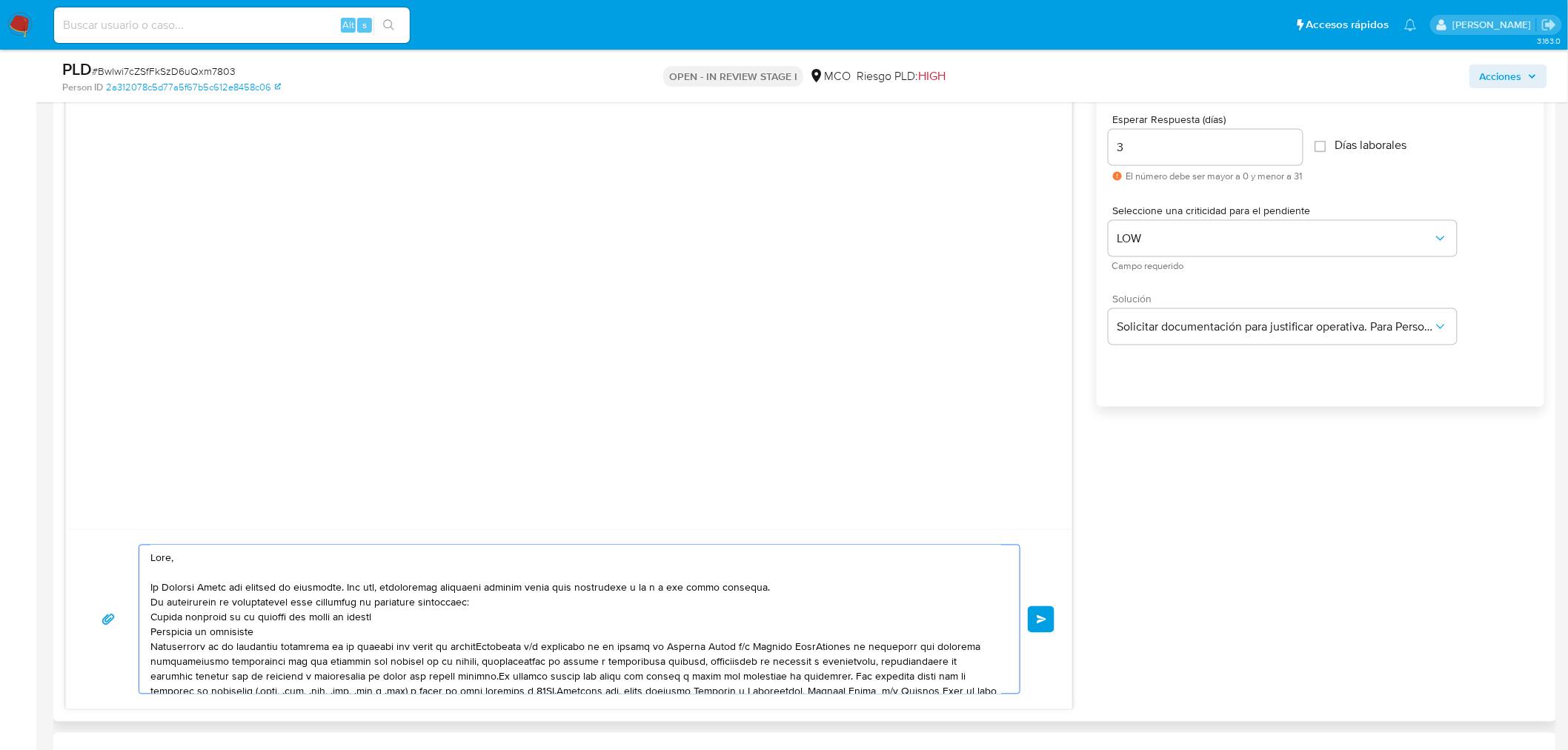
click at [486, 647] on textarea at bounding box center [576, 620] width 851 height 148
click at [479, 660] on textarea at bounding box center [576, 620] width 851 height 148
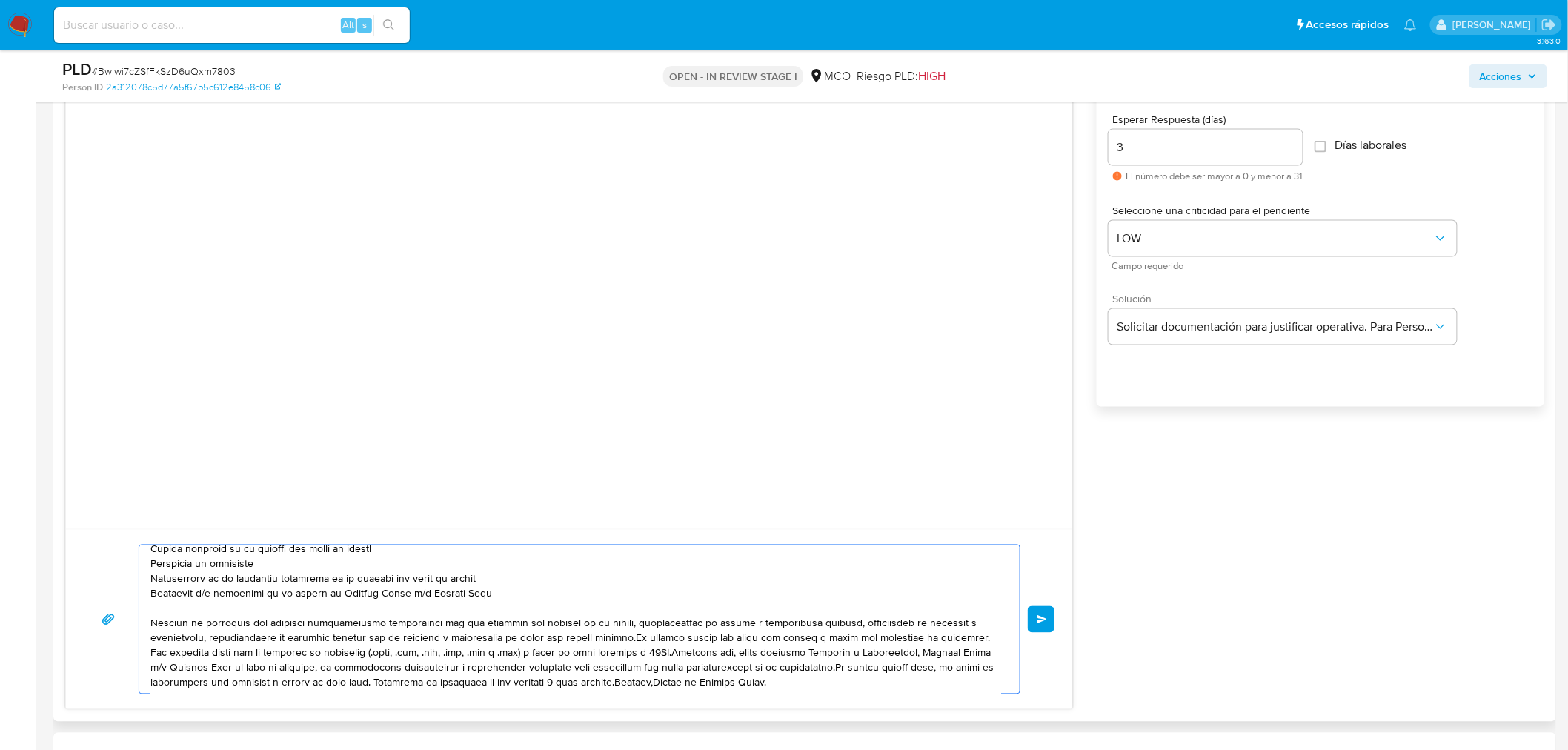
scroll to position [69, 0]
drag, startPoint x: 626, startPoint y: 635, endPoint x: 971, endPoint y: 638, distance: 345.0
click at [971, 638] on textarea at bounding box center [576, 620] width 851 height 148
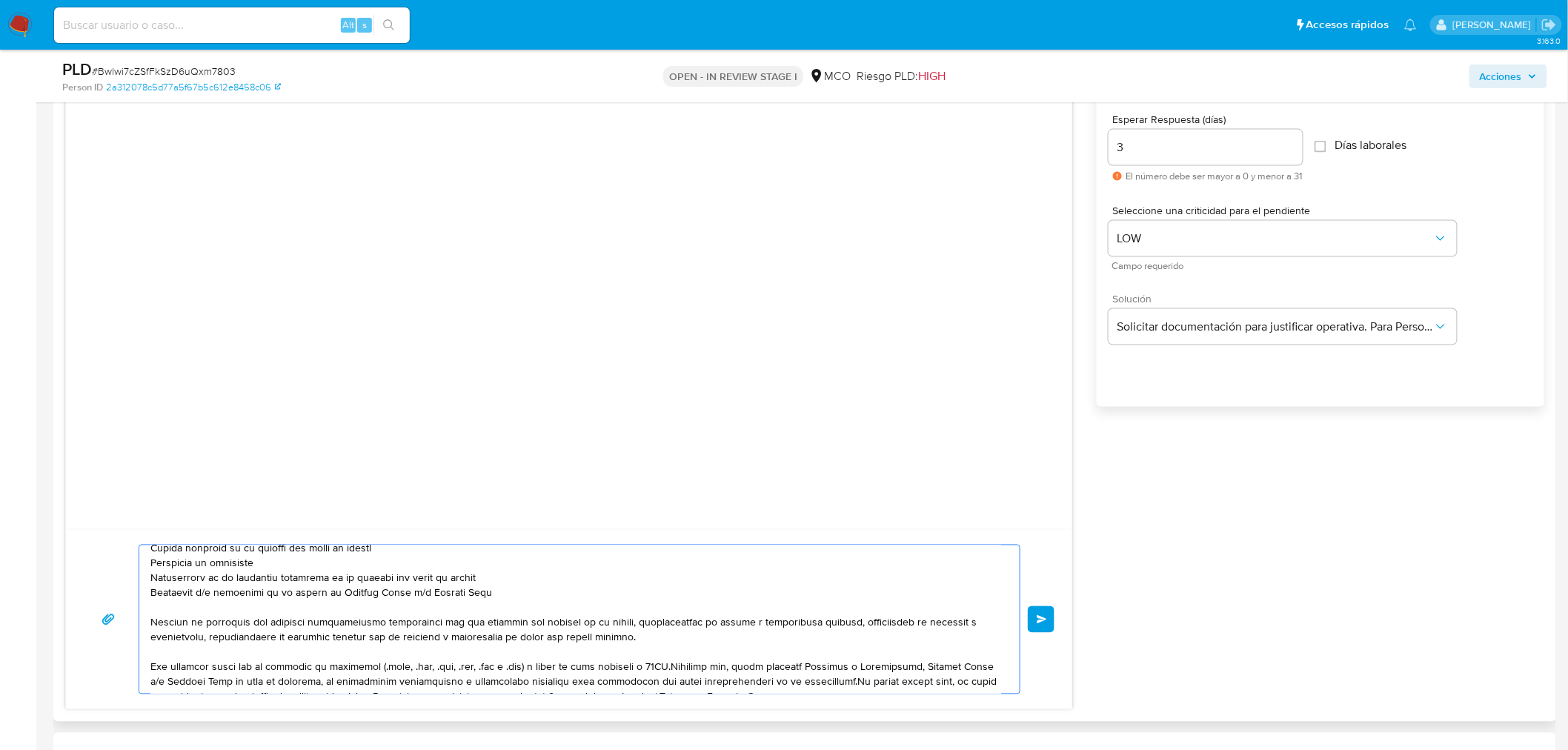
scroll to position [83, 0]
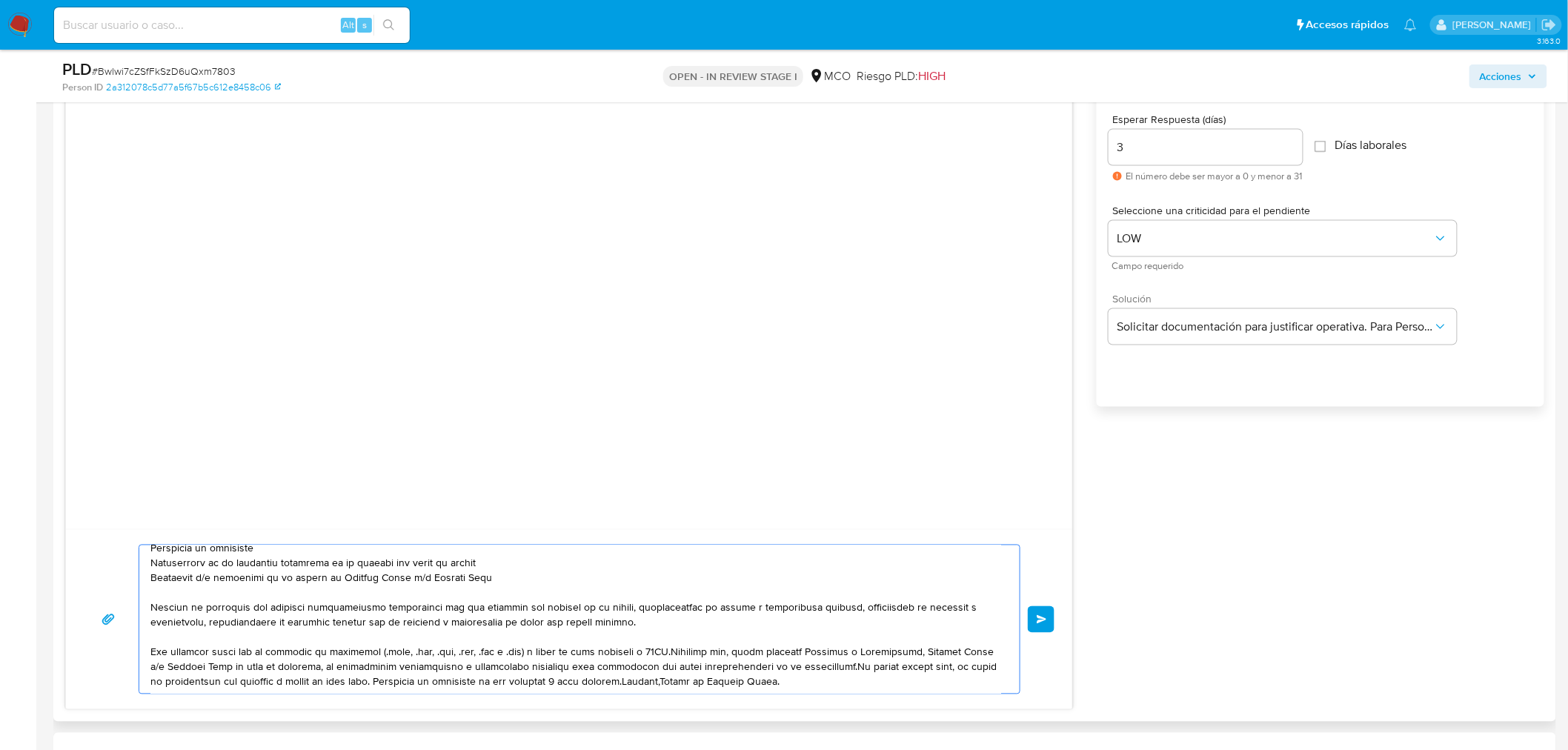
click at [673, 652] on textarea at bounding box center [576, 620] width 851 height 148
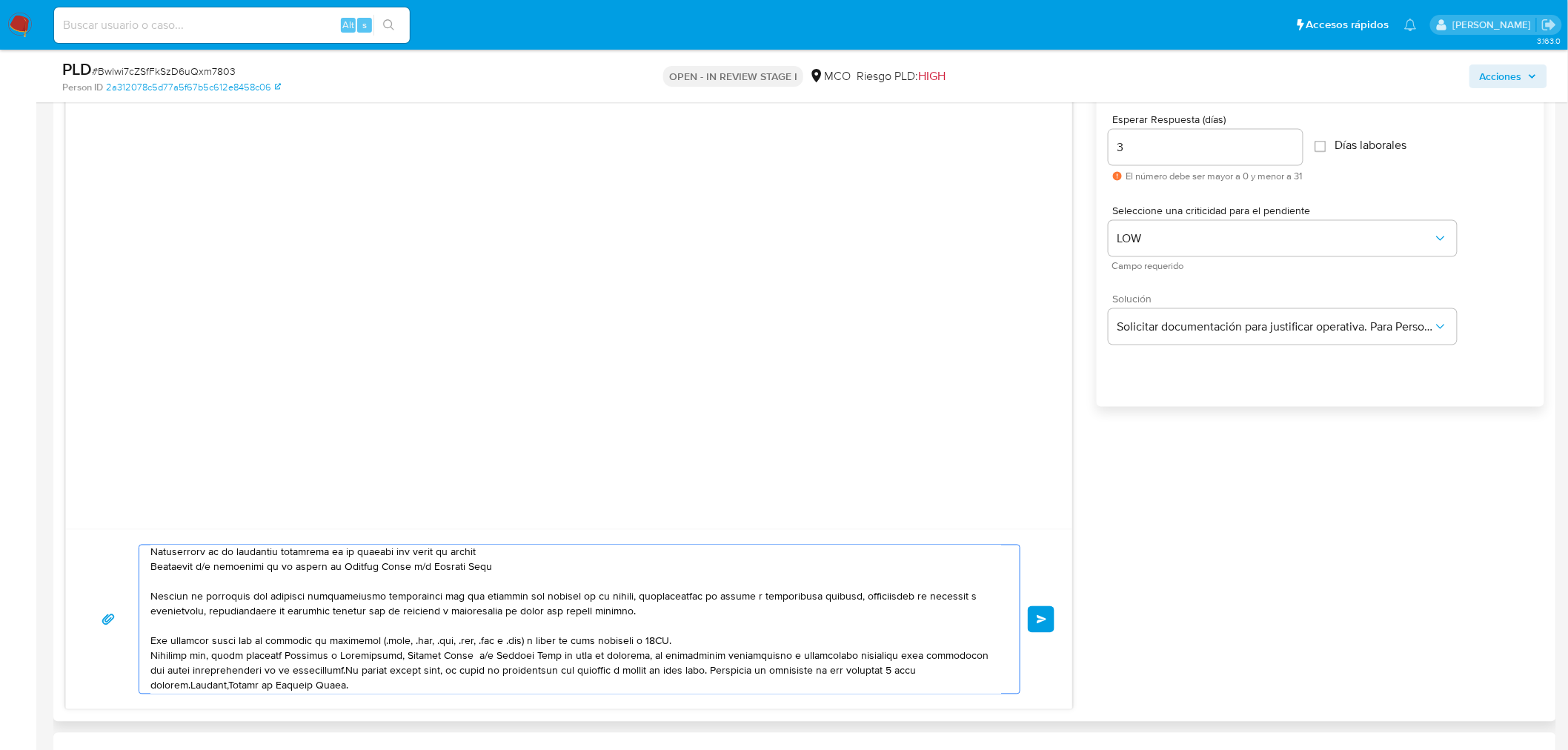
scroll to position [99, 0]
drag, startPoint x: 334, startPoint y: 669, endPoint x: 388, endPoint y: 672, distance: 54.1
click at [343, 671] on textarea at bounding box center [576, 620] width 851 height 148
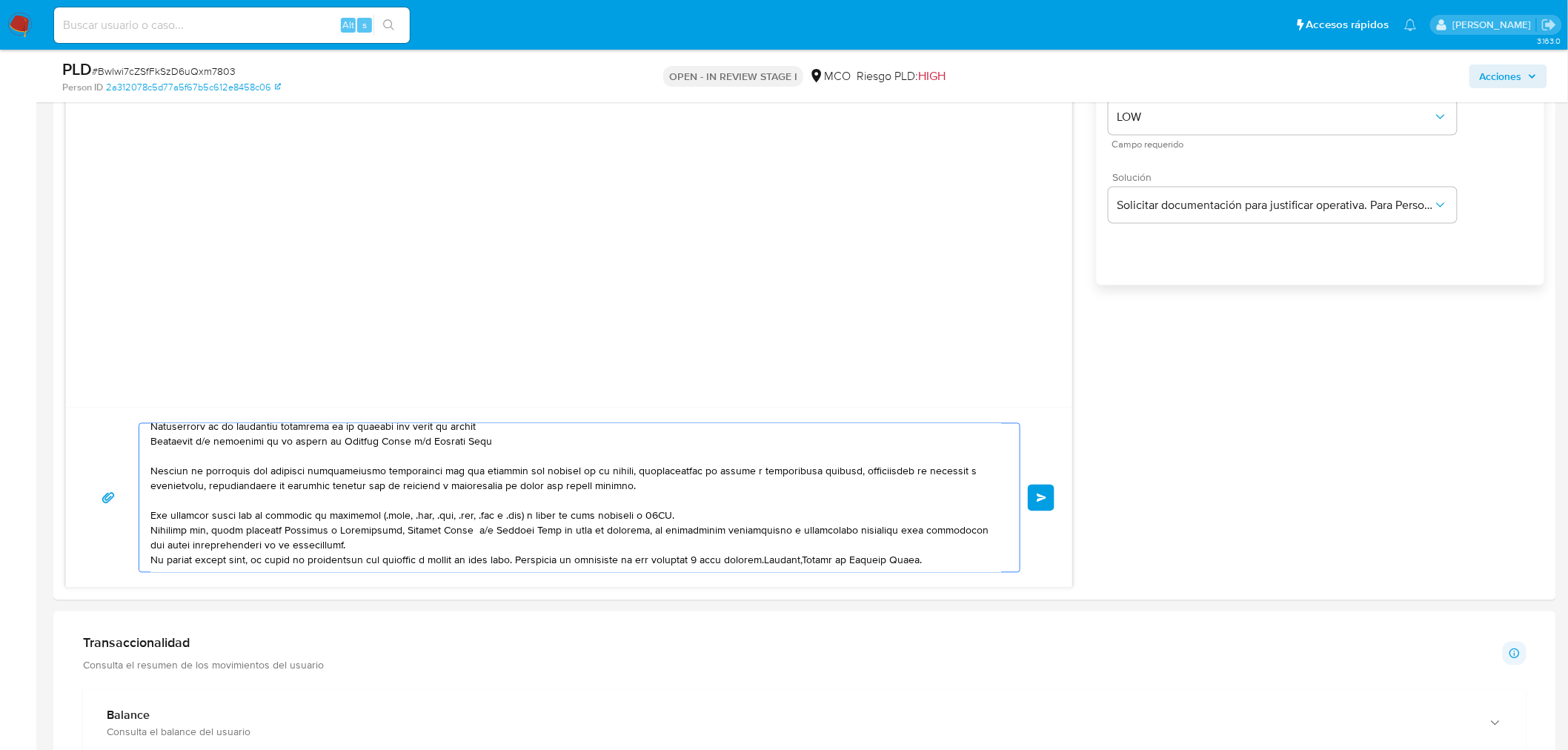
scroll to position [988, 0]
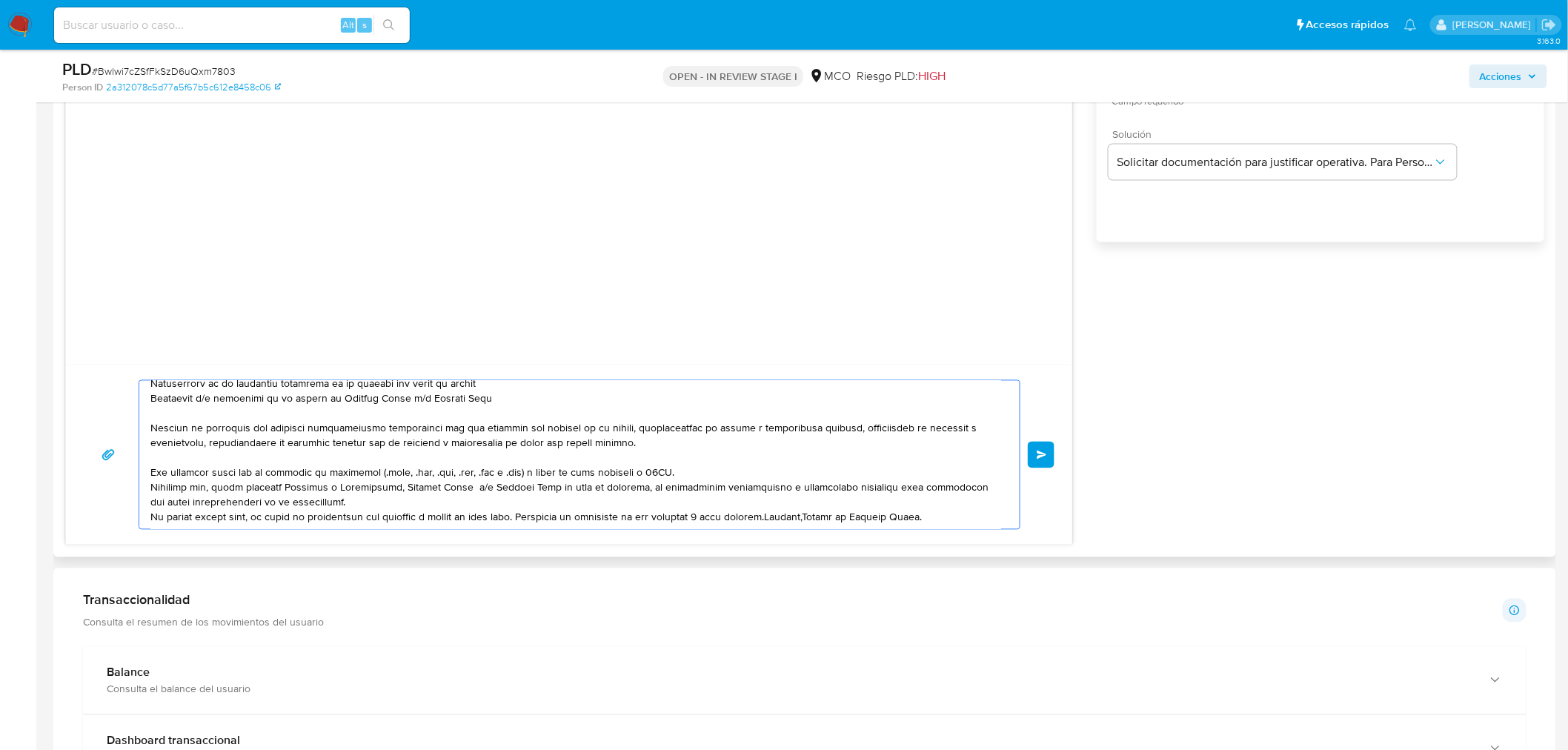
click at [535, 517] on textarea at bounding box center [576, 454] width 851 height 148
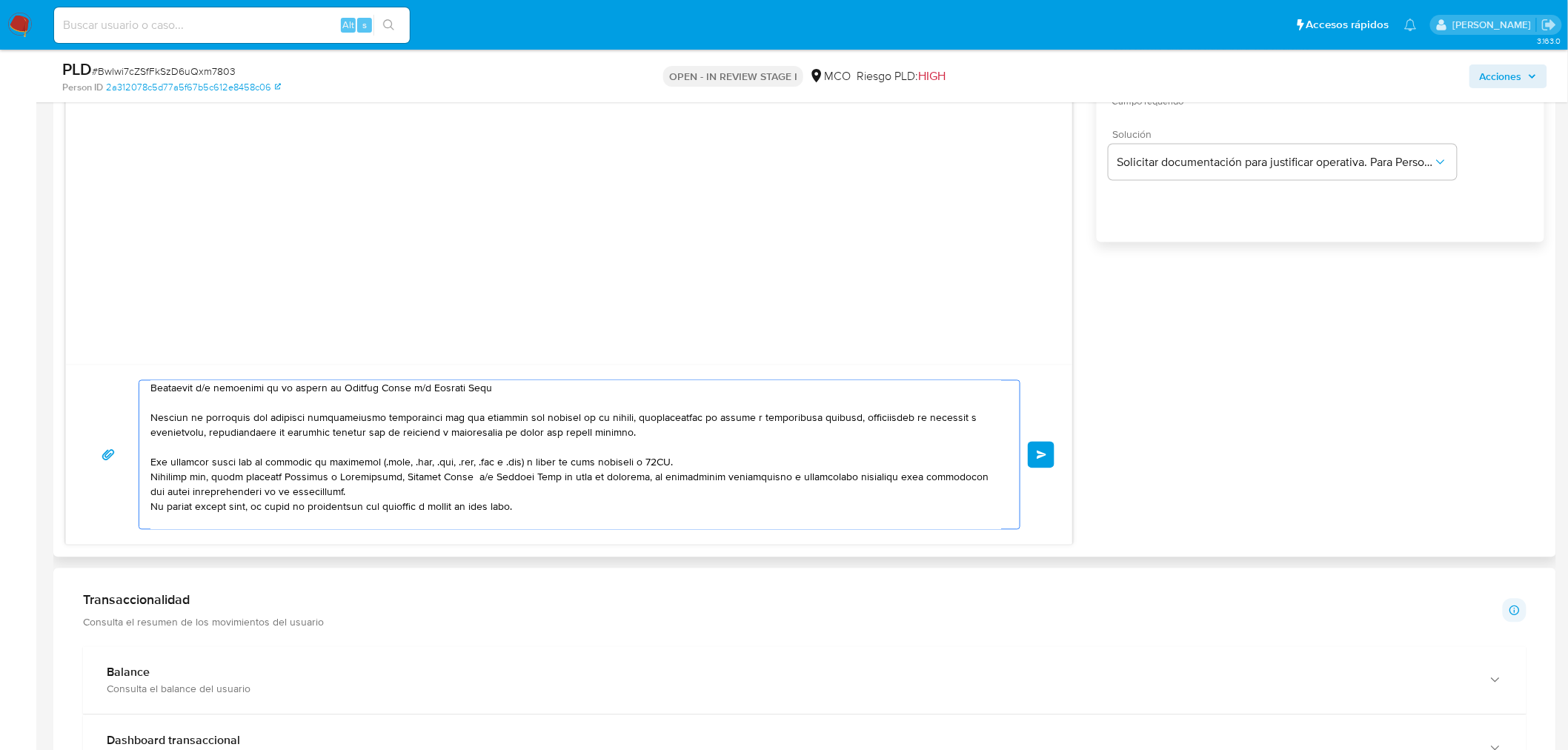
scroll to position [123, 0]
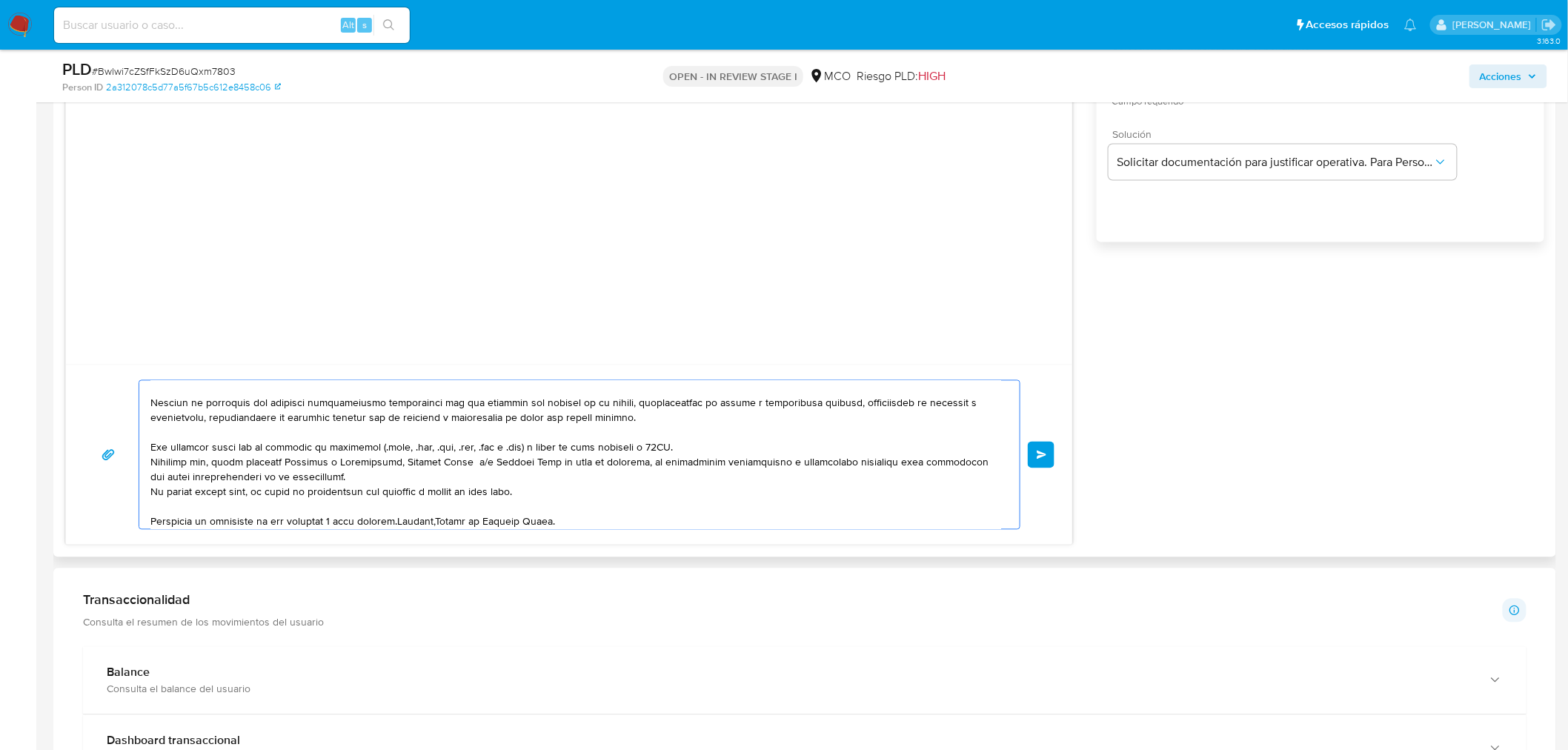
click at [402, 523] on textarea at bounding box center [576, 454] width 851 height 148
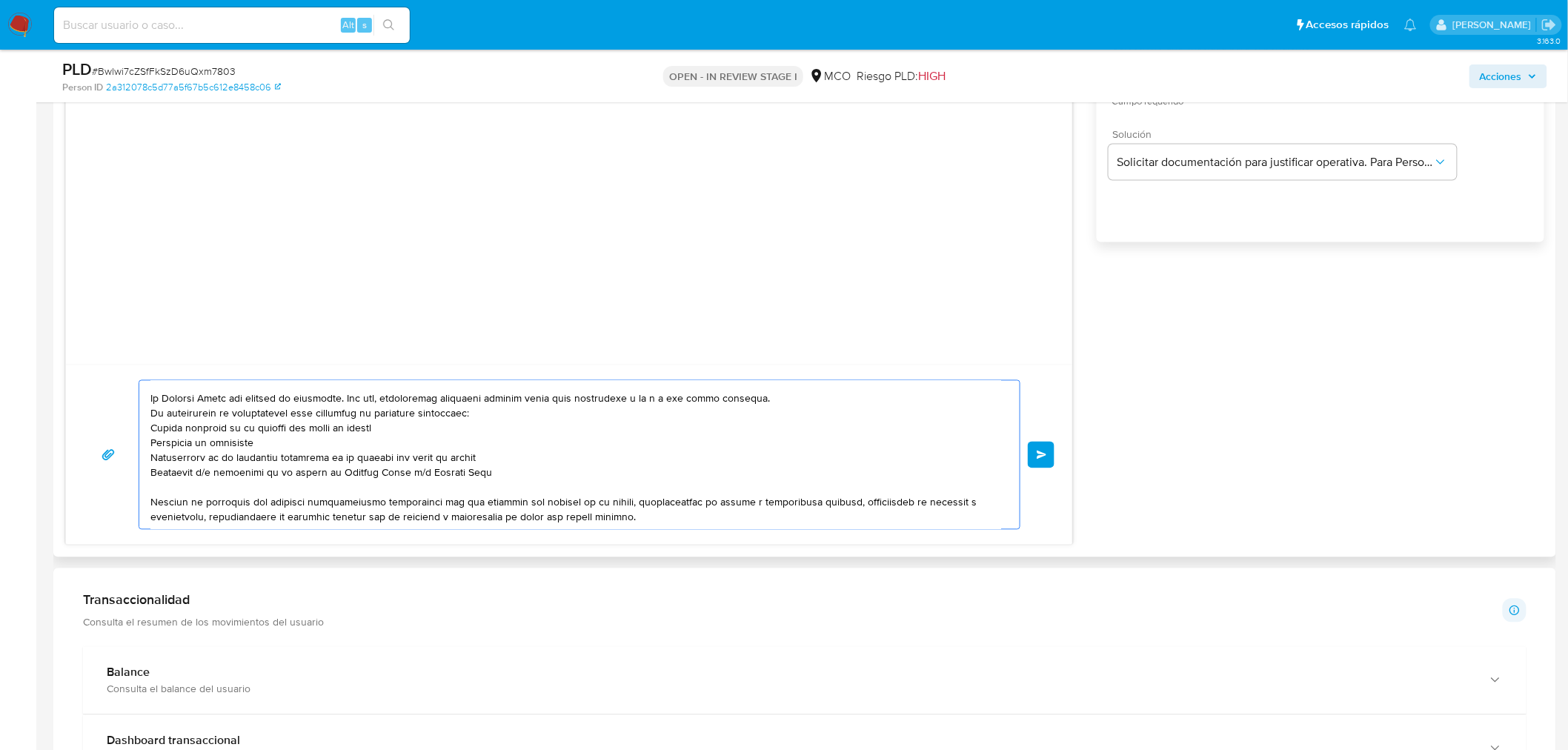
scroll to position [0, 0]
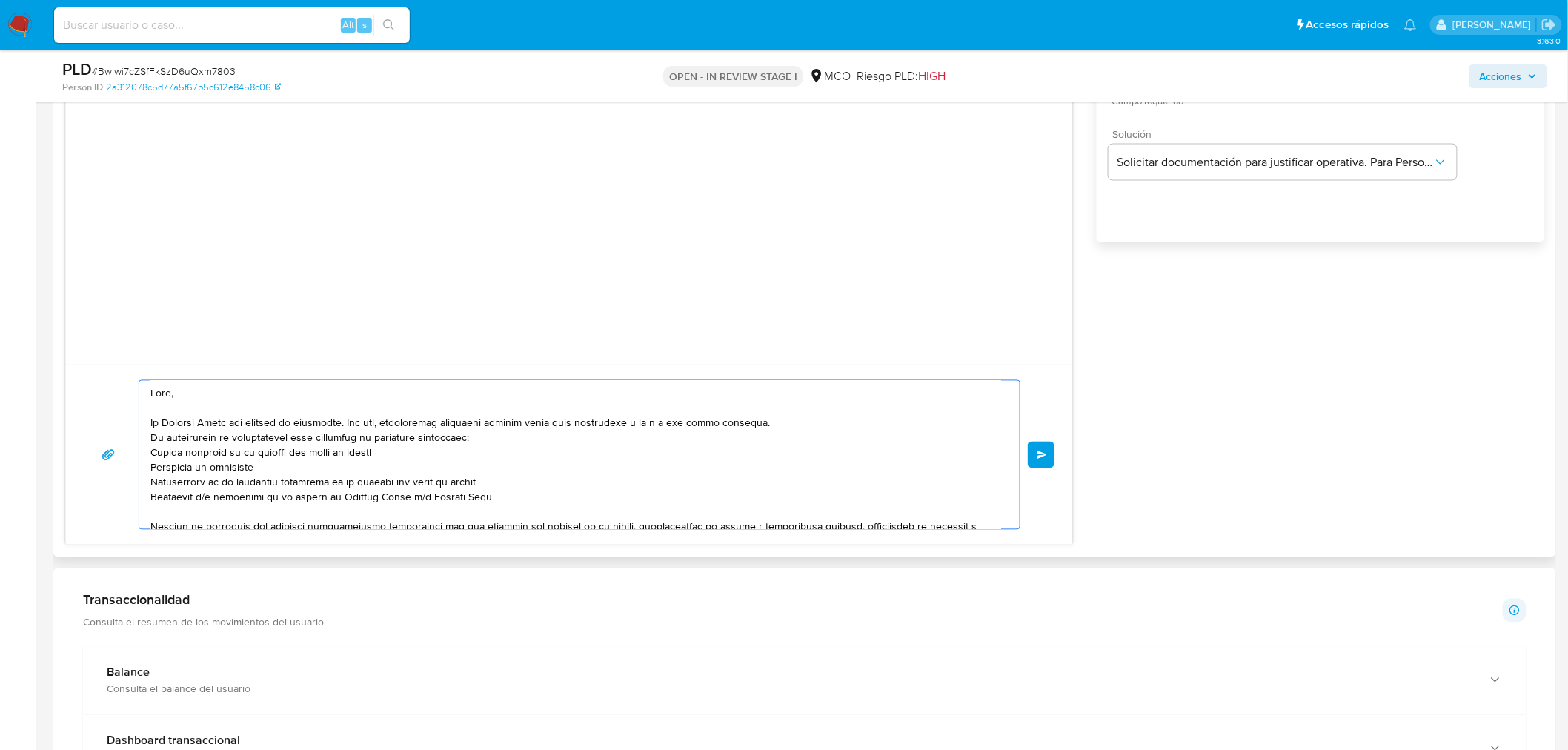
drag, startPoint x: 150, startPoint y: 439, endPoint x: 269, endPoint y: 489, distance: 129.1
click at [151, 439] on textarea at bounding box center [576, 454] width 851 height 148
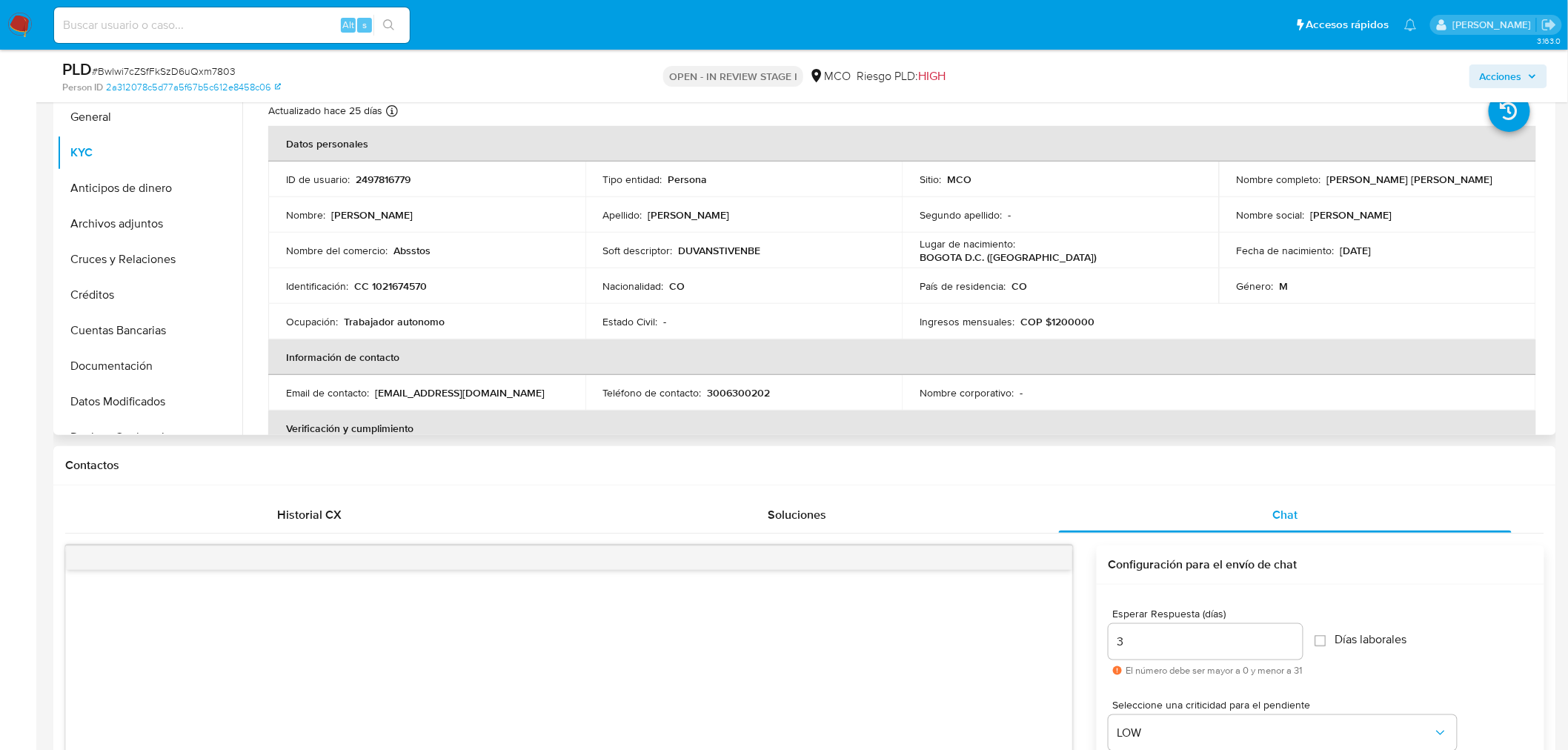
click at [1333, 173] on p "Duvan Stiven Beltran Zuleta" at bounding box center [1410, 179] width 166 height 13
copy p "Duvan"
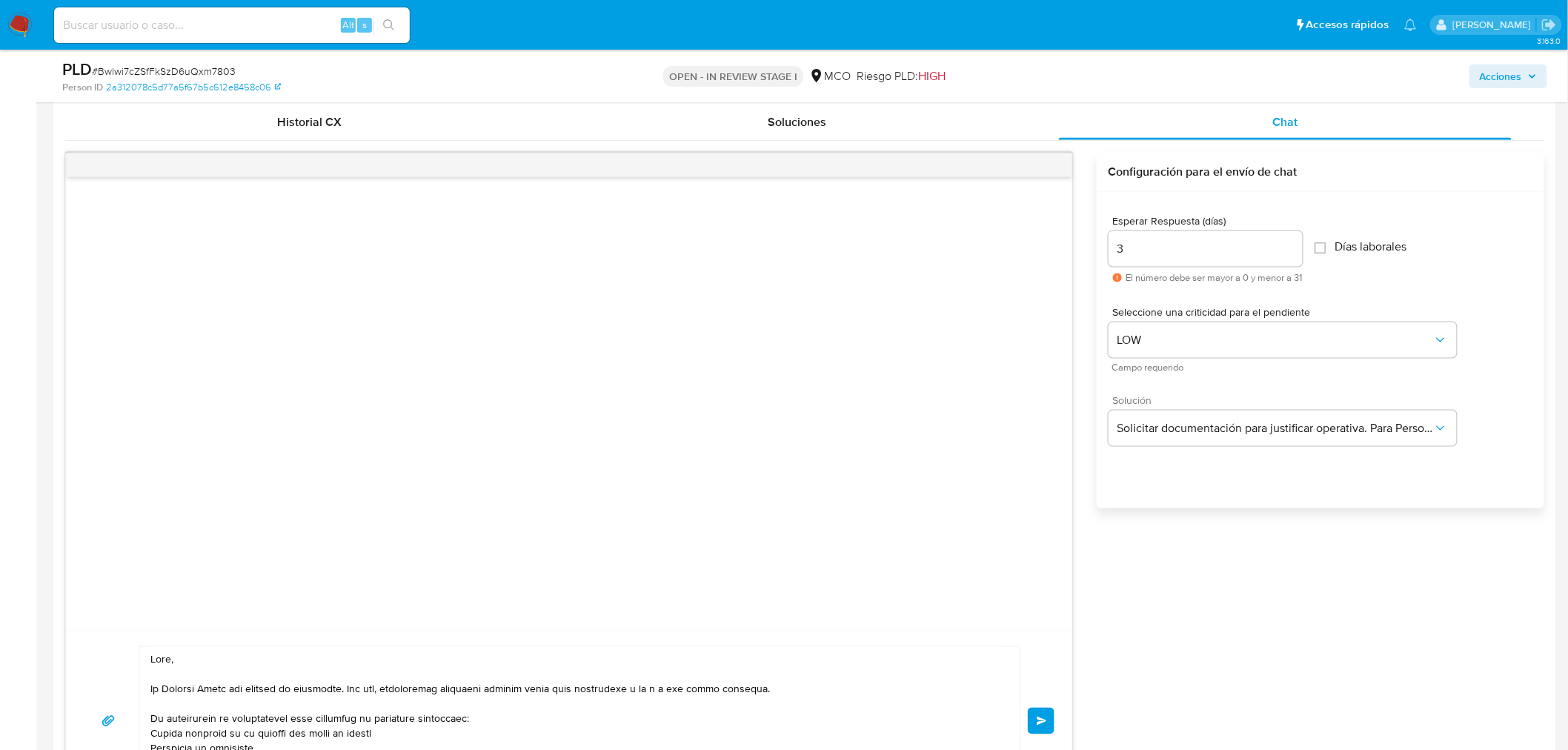
scroll to position [741, 0]
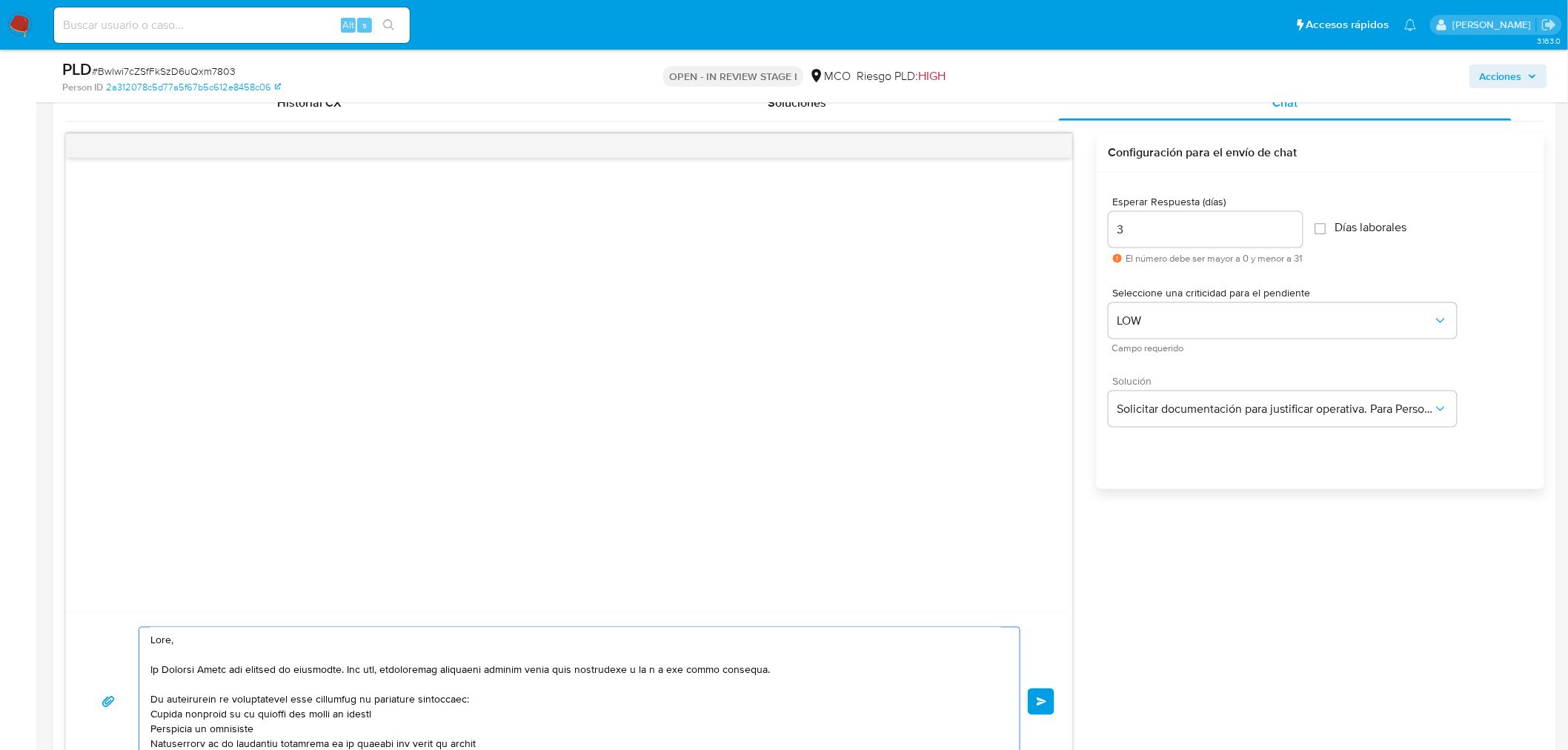
click at [168, 639] on textarea at bounding box center [576, 701] width 851 height 148
click at [169, 640] on textarea at bounding box center [576, 701] width 851 height 148
paste textarea "Duvan"
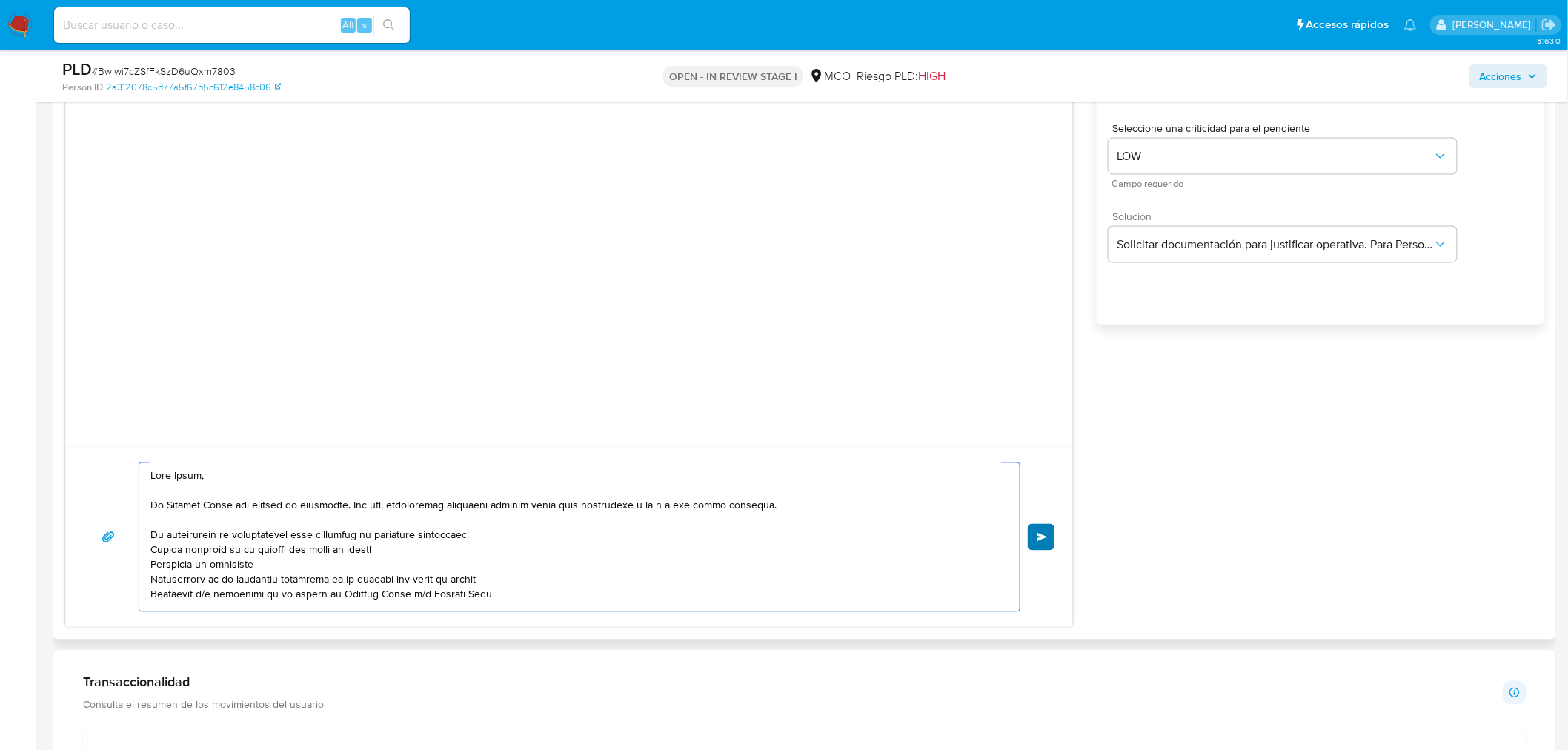
type textarea "Hola Duvan, En Mercado Libre nos importa tu seguridad. Por eso, necesitamos ver…"
click at [1040, 535] on span "Enviar" at bounding box center [1041, 537] width 10 height 9
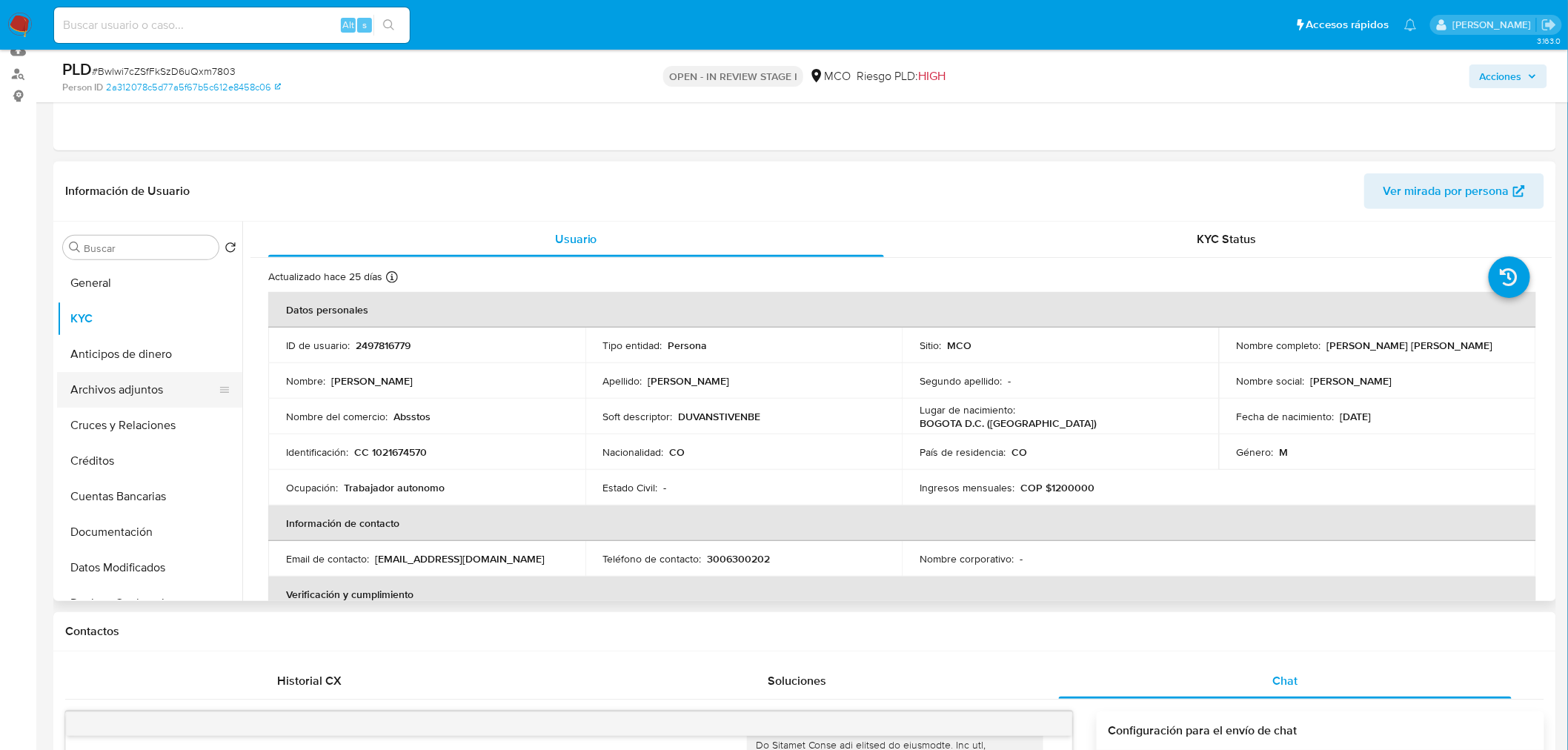
scroll to position [164, 0]
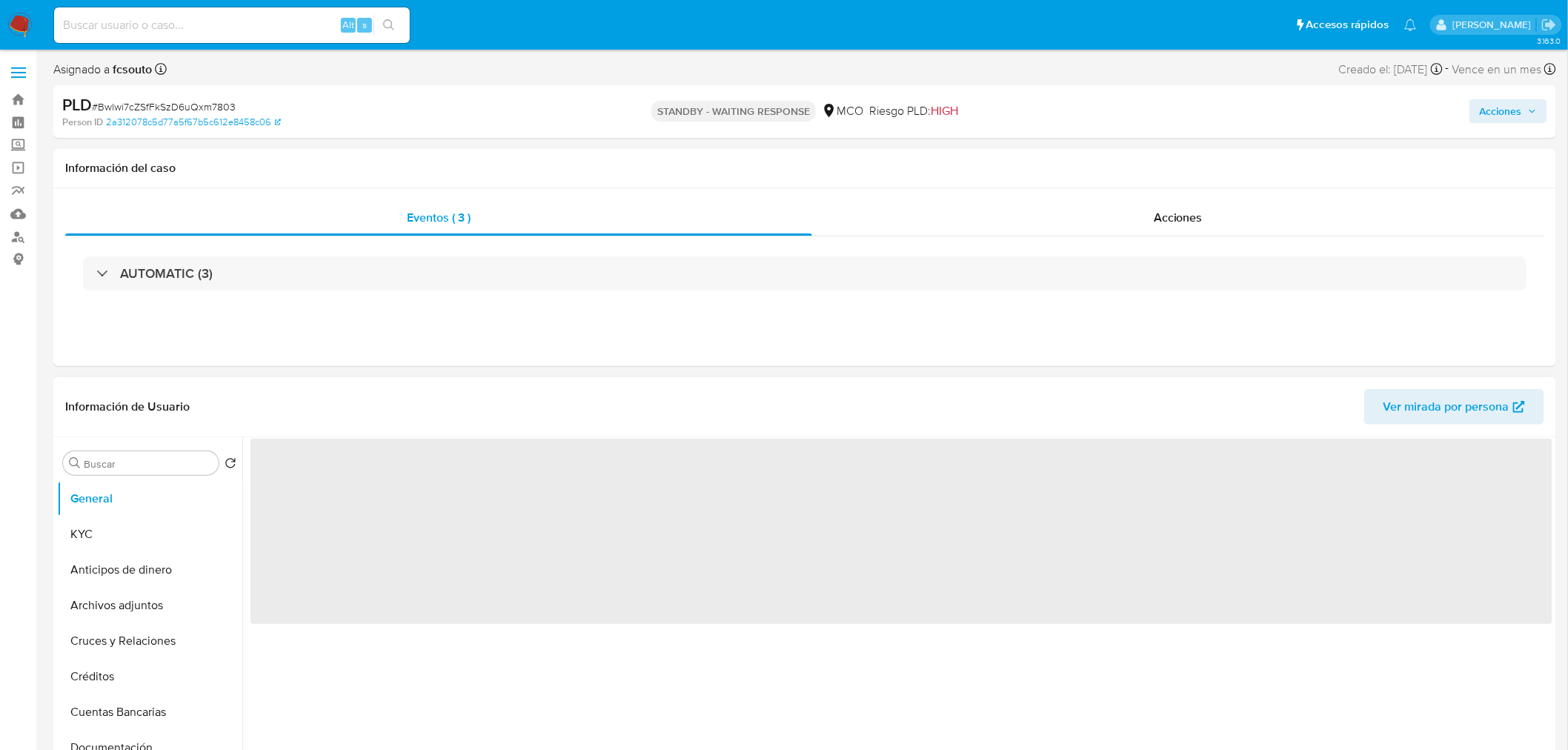
select select "10"
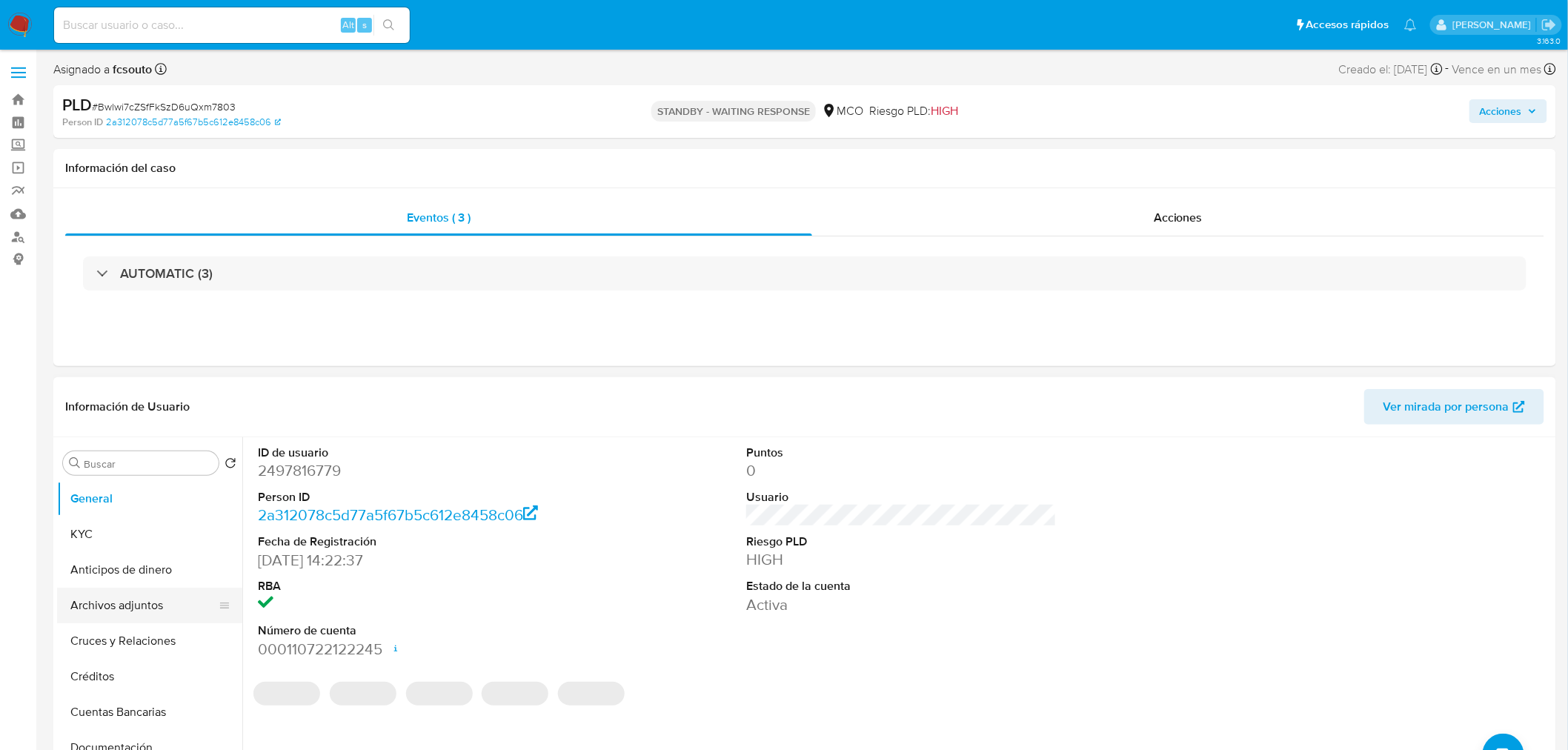
click at [123, 610] on button "Archivos adjuntos" at bounding box center [144, 605] width 174 height 35
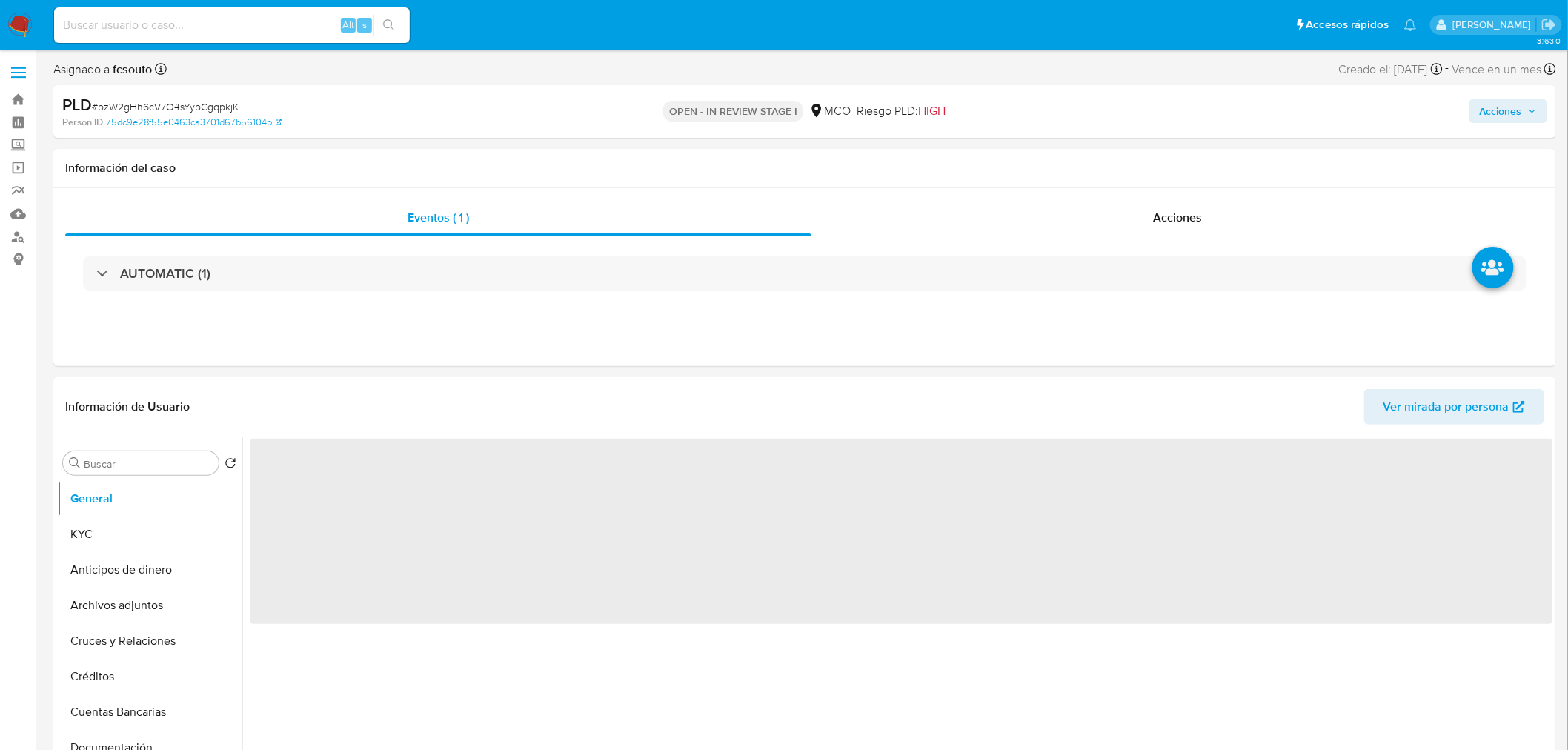
select select "10"
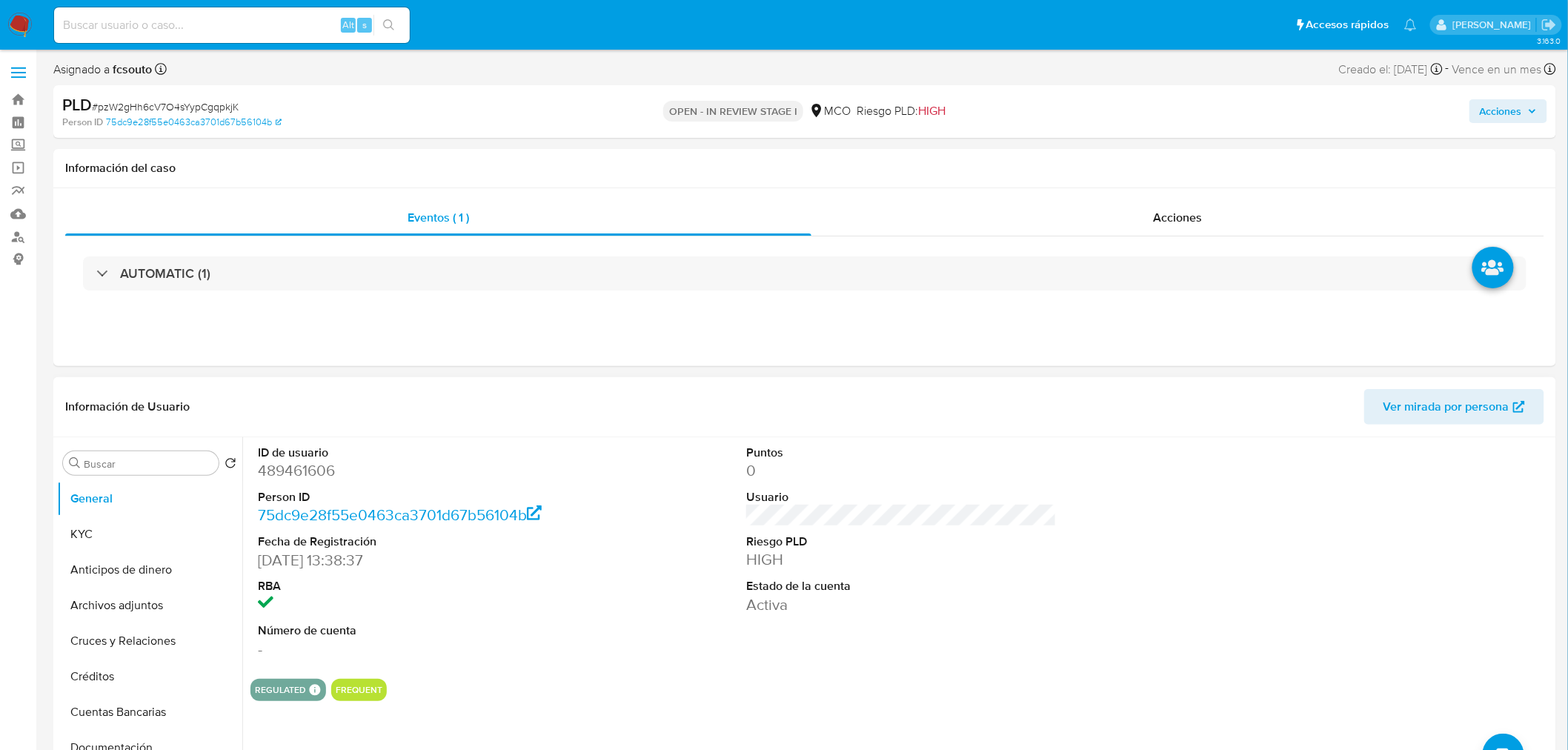
click at [306, 478] on dd "489461606" at bounding box center [413, 470] width 310 height 21
copy dd "489461606"
click at [289, 475] on dd "489461606" at bounding box center [413, 470] width 310 height 21
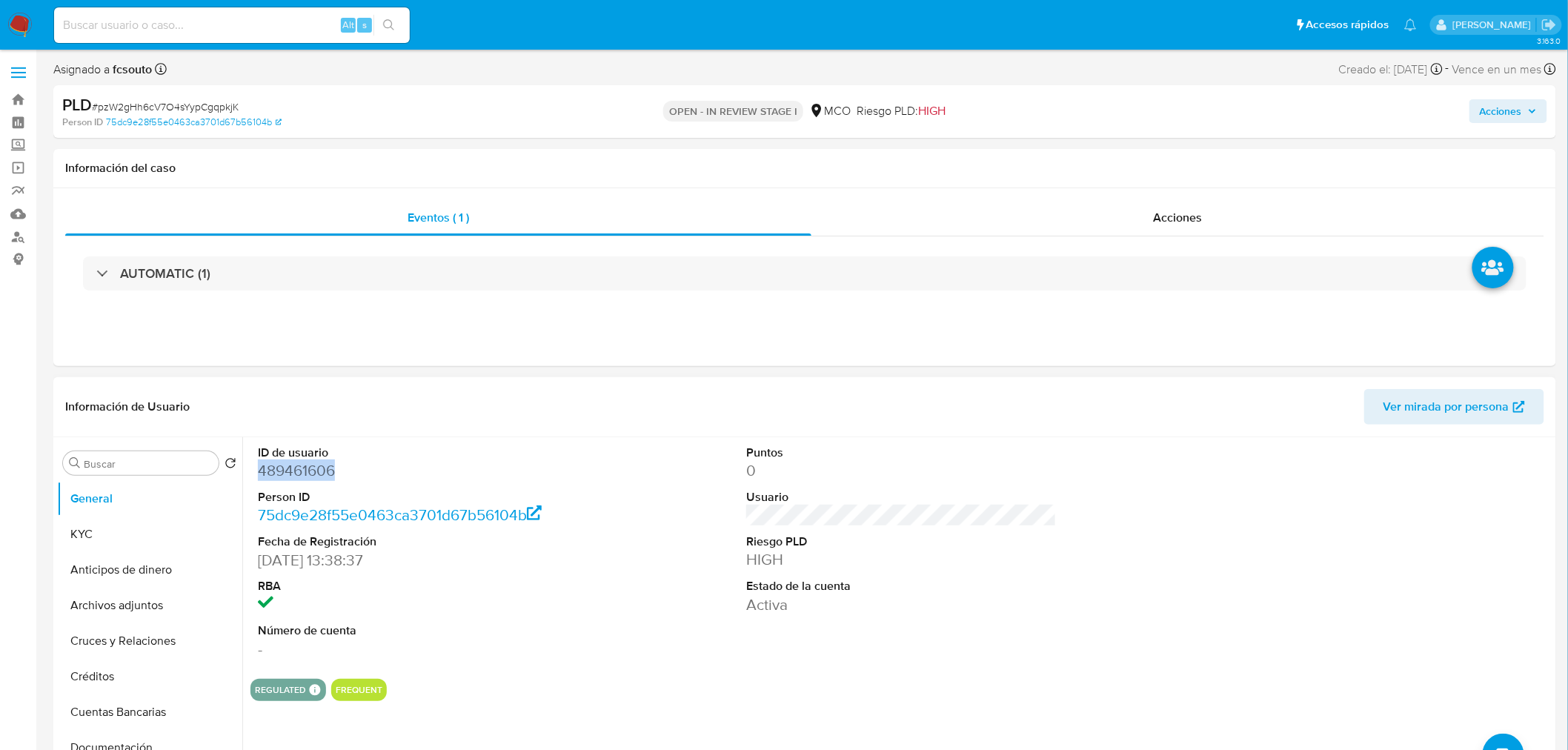
copy dd "489461606"
click at [307, 468] on dd "489461606" at bounding box center [413, 470] width 310 height 21
click at [295, 474] on dd "489461606" at bounding box center [413, 470] width 310 height 21
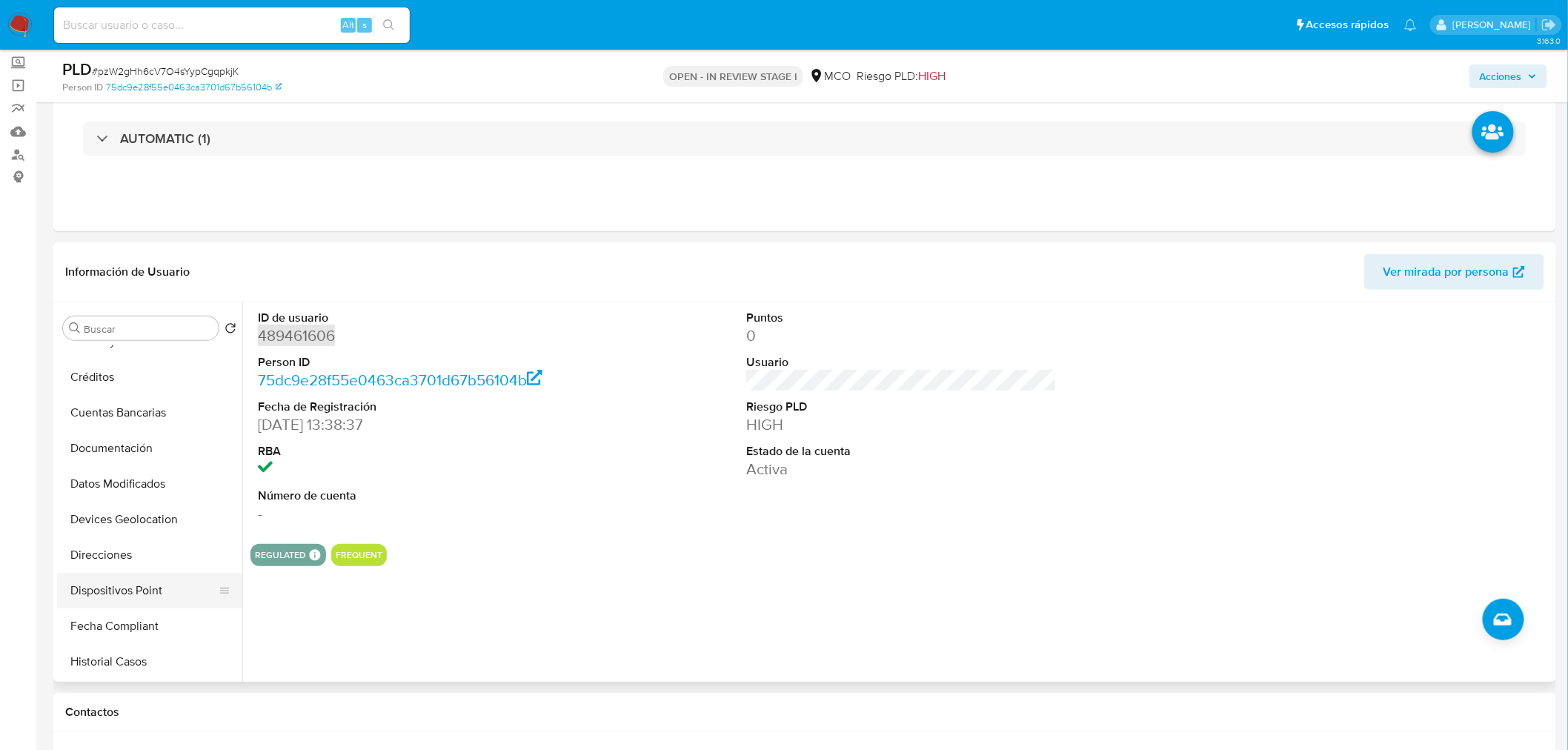
scroll to position [247, 0]
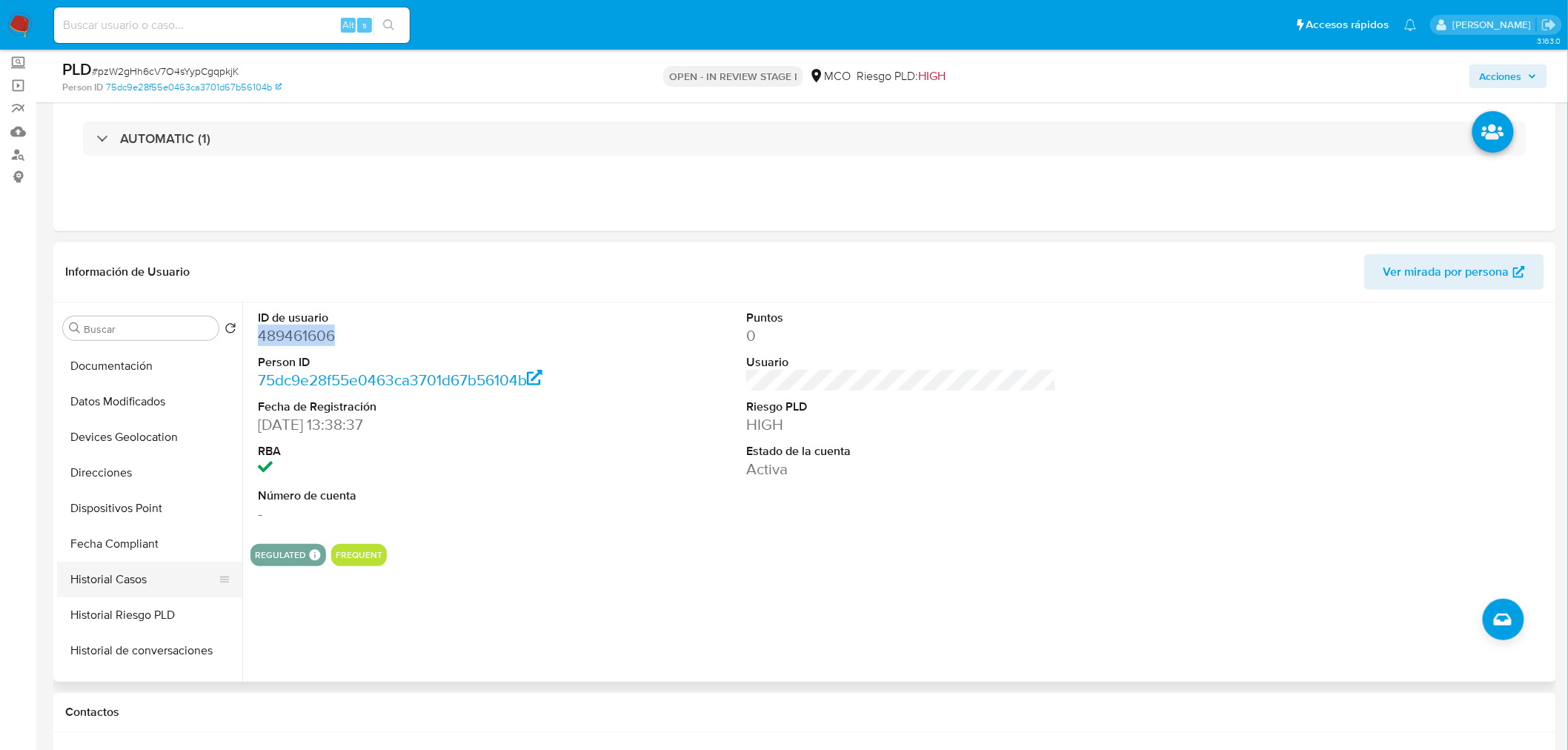
click at [144, 573] on button "Historial Casos" at bounding box center [144, 579] width 174 height 35
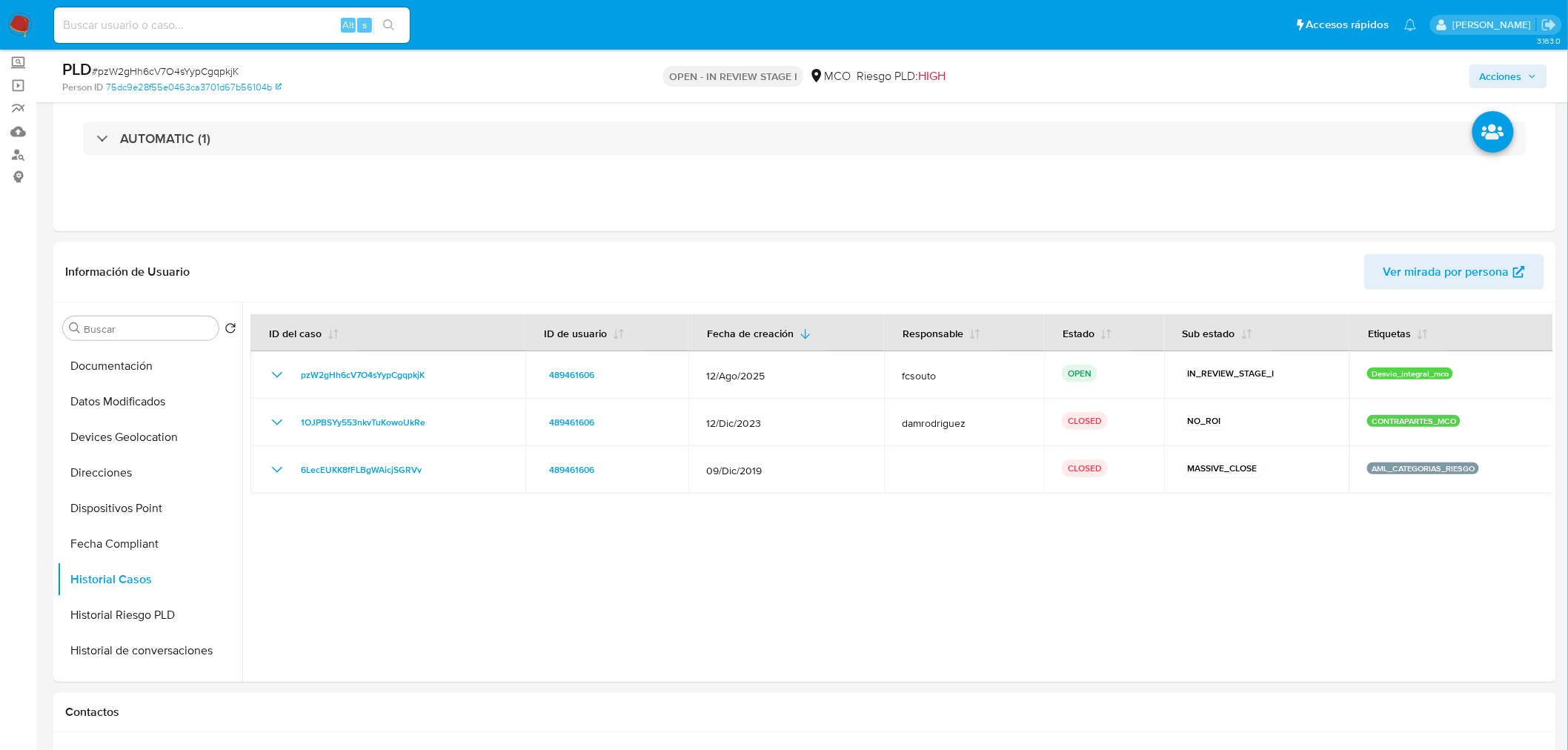
click at [1488, 68] on span "Acciones" at bounding box center [1501, 76] width 42 height 24
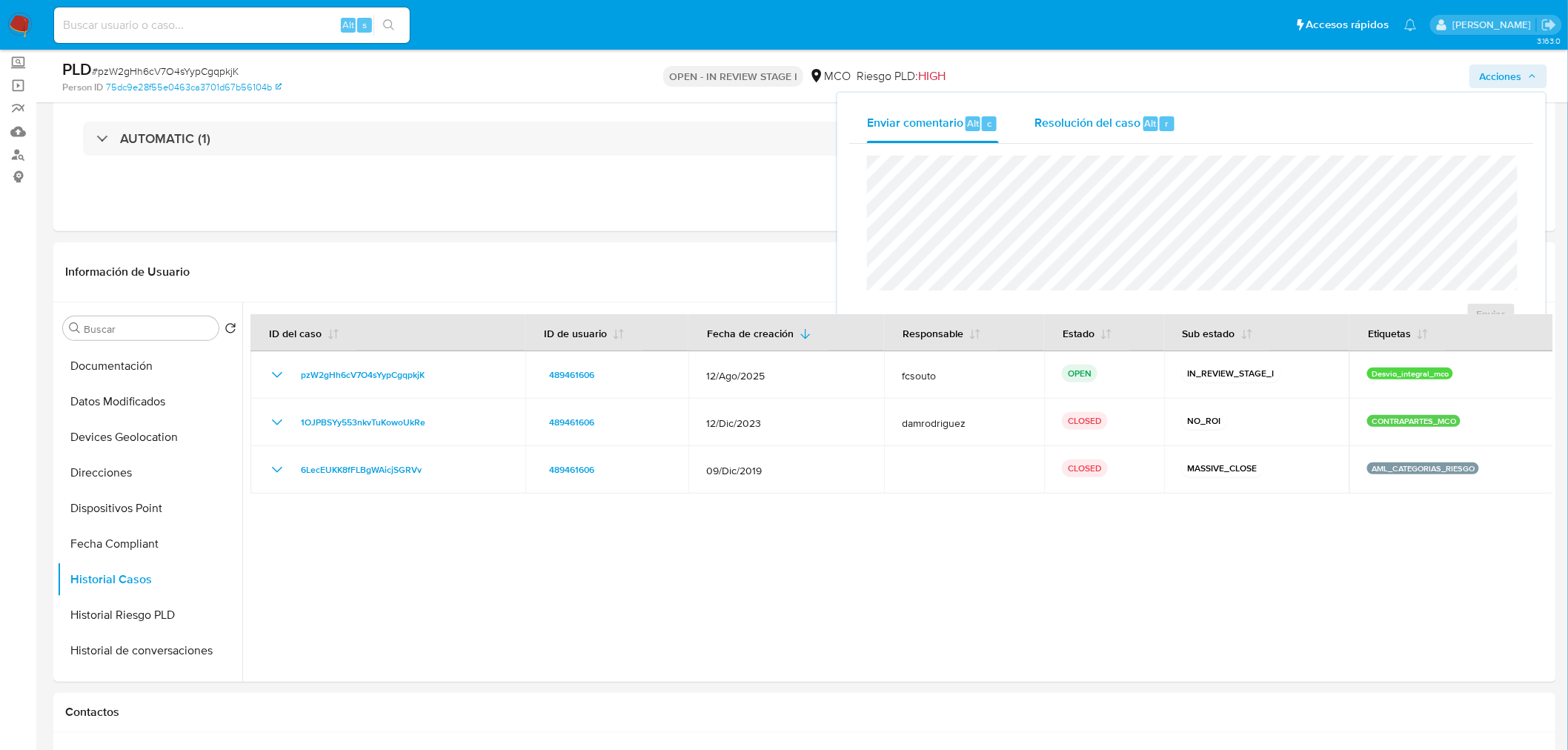
drag, startPoint x: 1091, startPoint y: 131, endPoint x: 1083, endPoint y: 139, distance: 11.3
click at [1090, 131] on div "Resolución del caso Alt r" at bounding box center [1105, 123] width 141 height 39
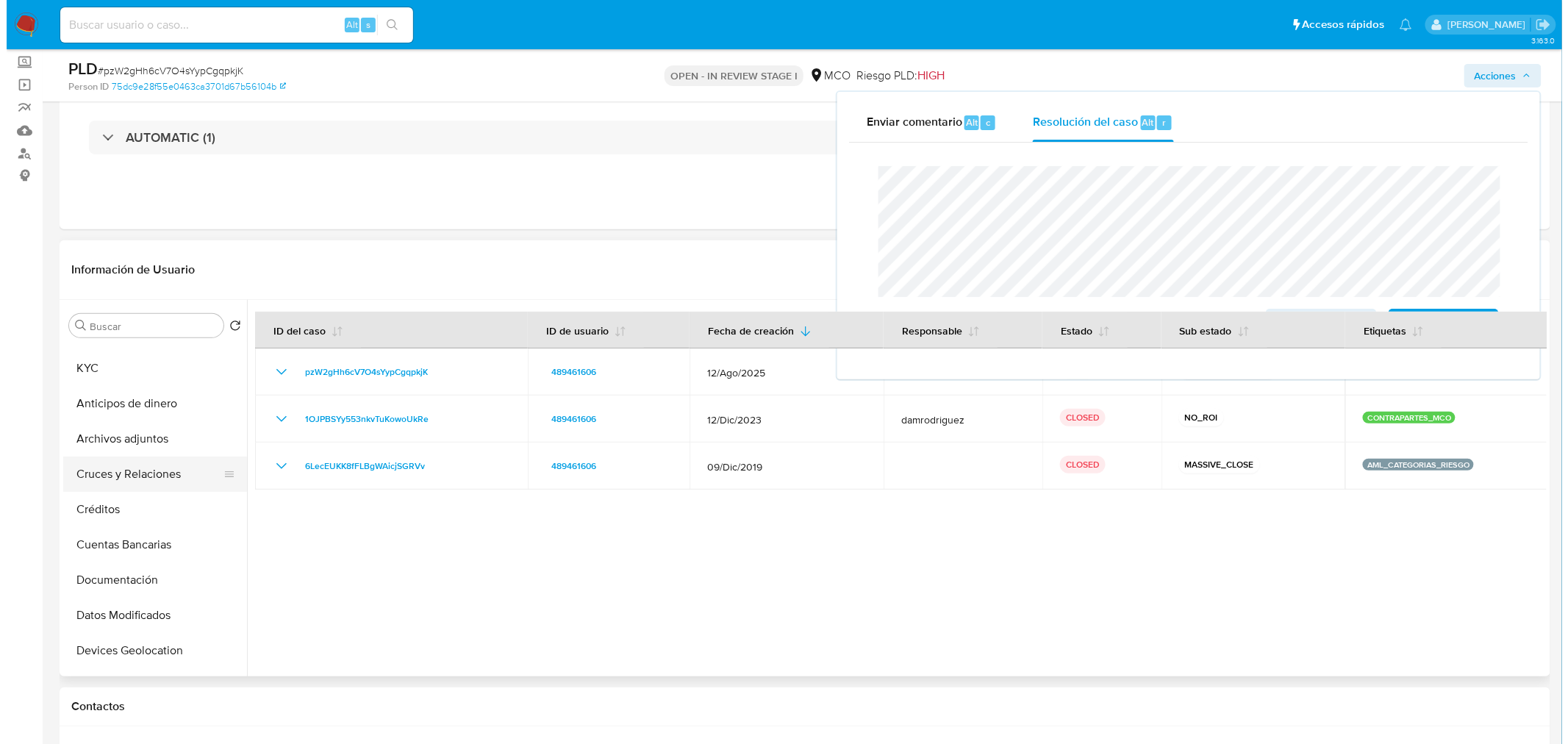
scroll to position [0, 0]
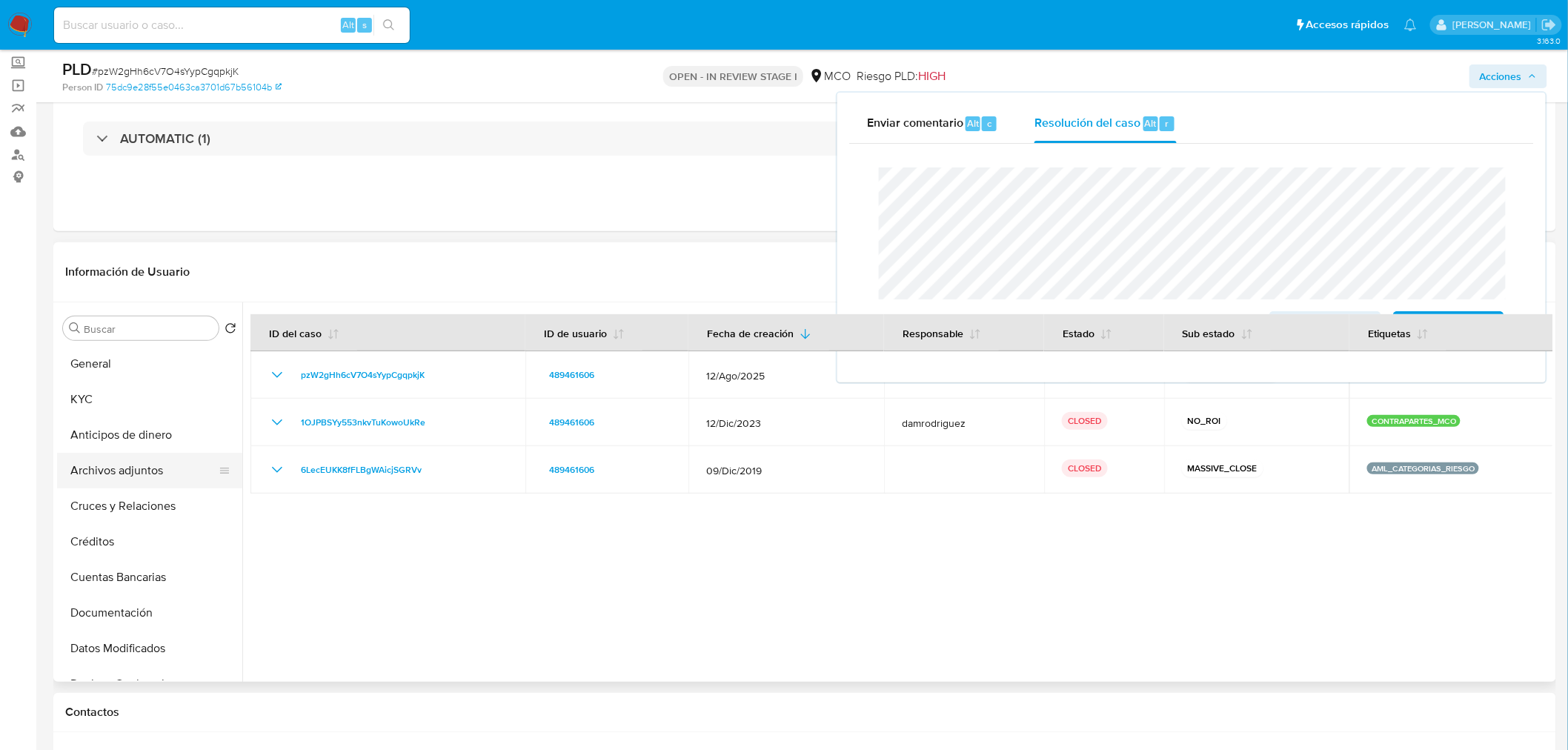
click at [117, 470] on button "Archivos adjuntos" at bounding box center [144, 471] width 174 height 35
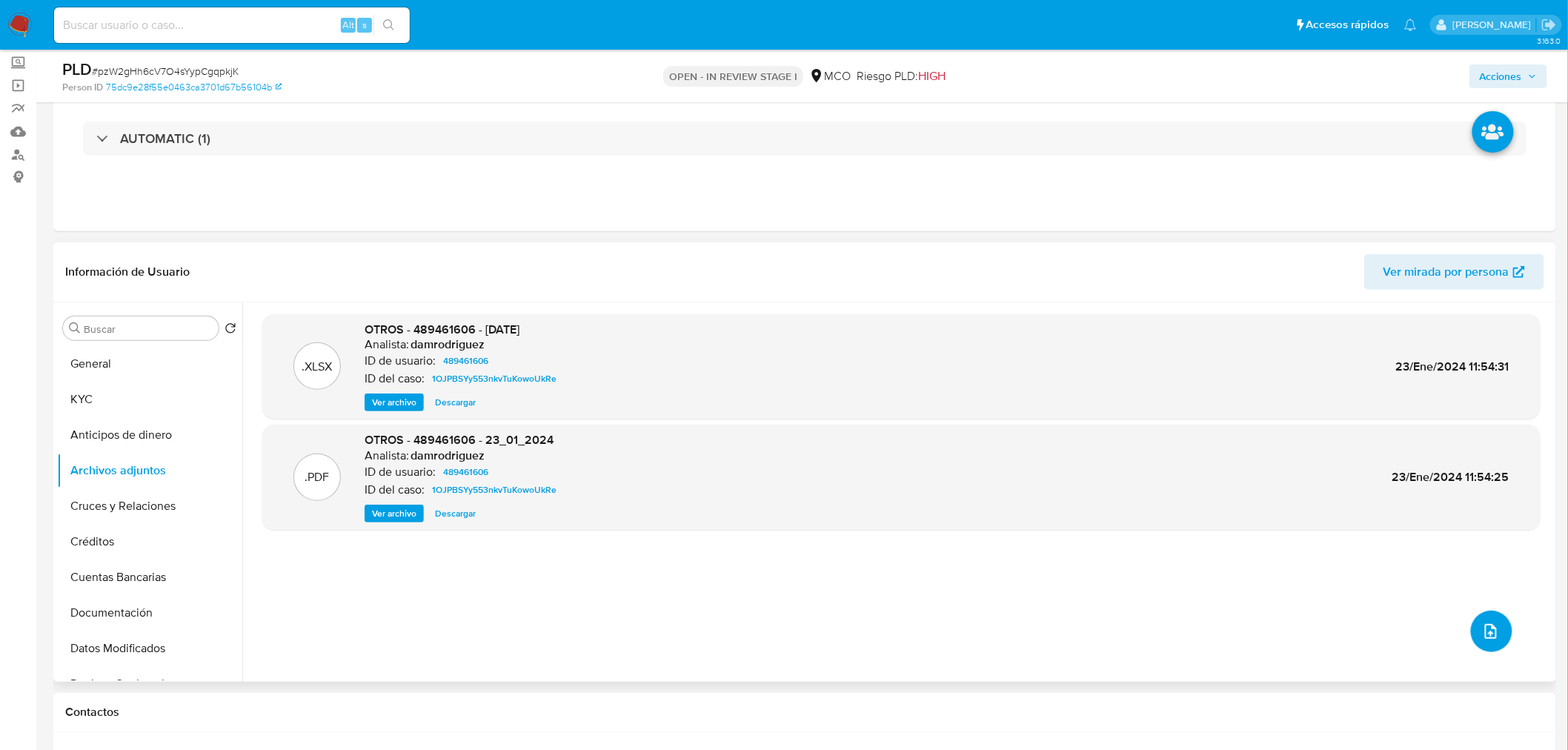
click at [1492, 628] on icon "upload-file" at bounding box center [1491, 630] width 18 height 18
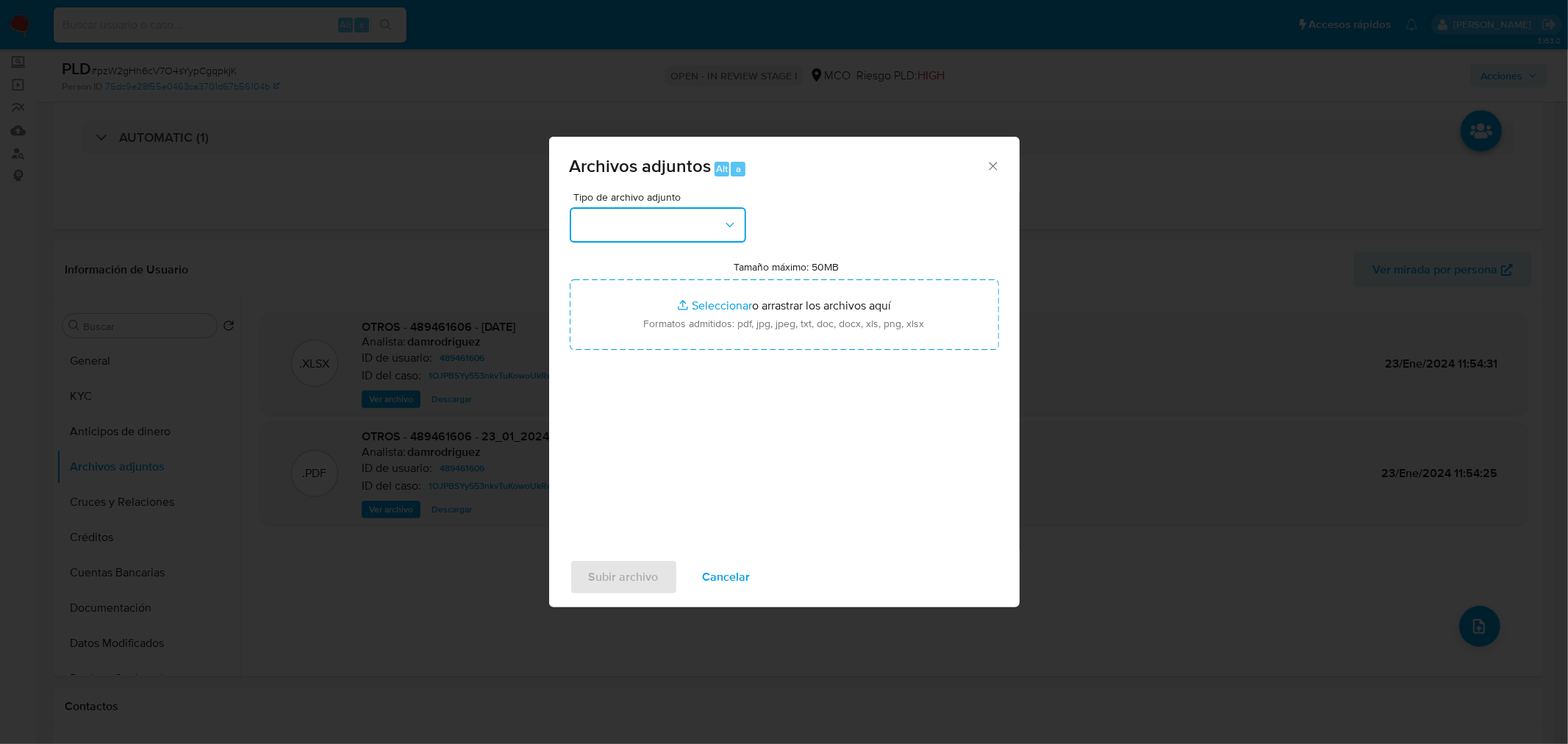
drag, startPoint x: 704, startPoint y: 216, endPoint x: 693, endPoint y: 229, distance: 17.0
click at [701, 219] on button "button" at bounding box center [658, 225] width 176 height 35
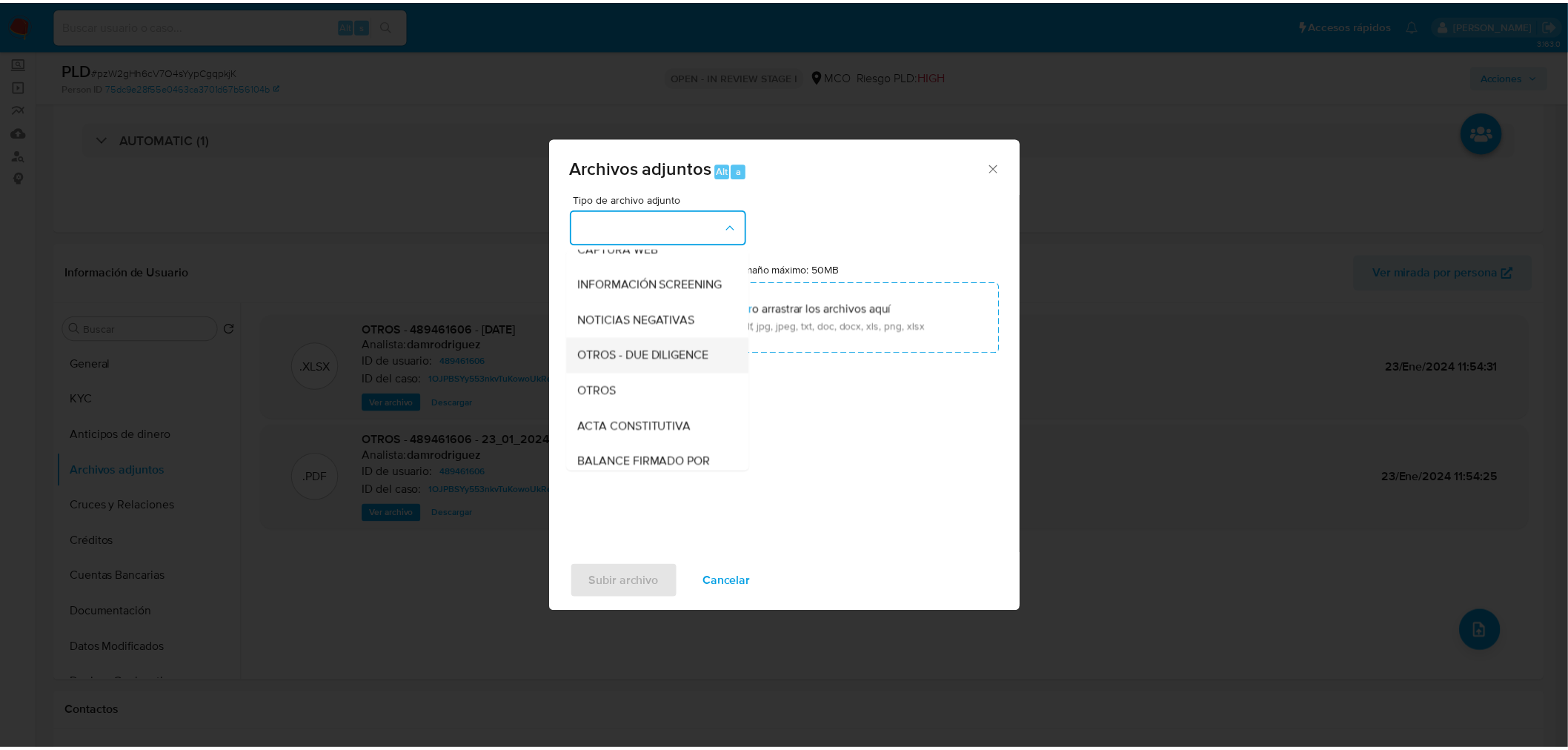
scroll to position [164, 0]
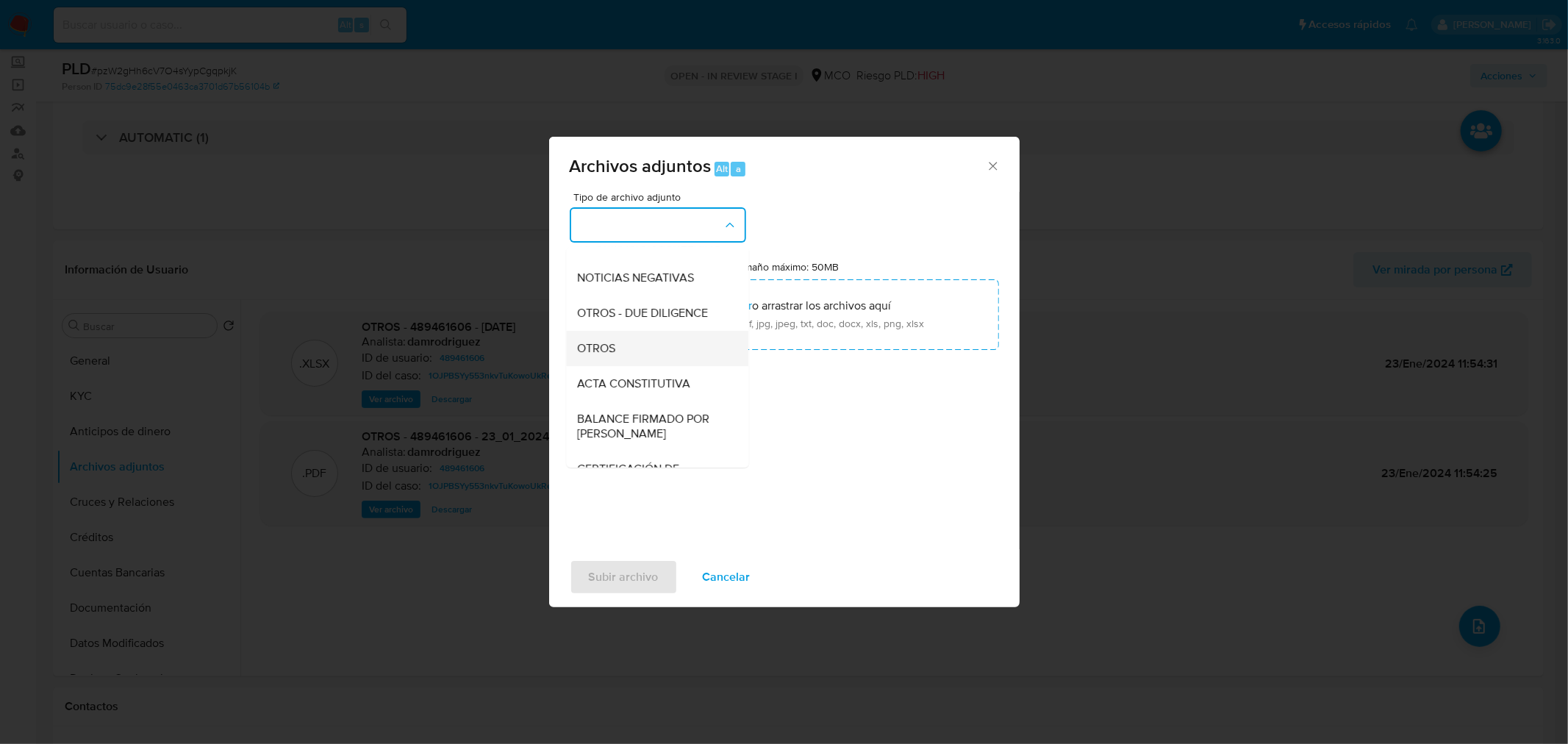
click at [654, 361] on div "OTROS" at bounding box center [653, 348] width 150 height 35
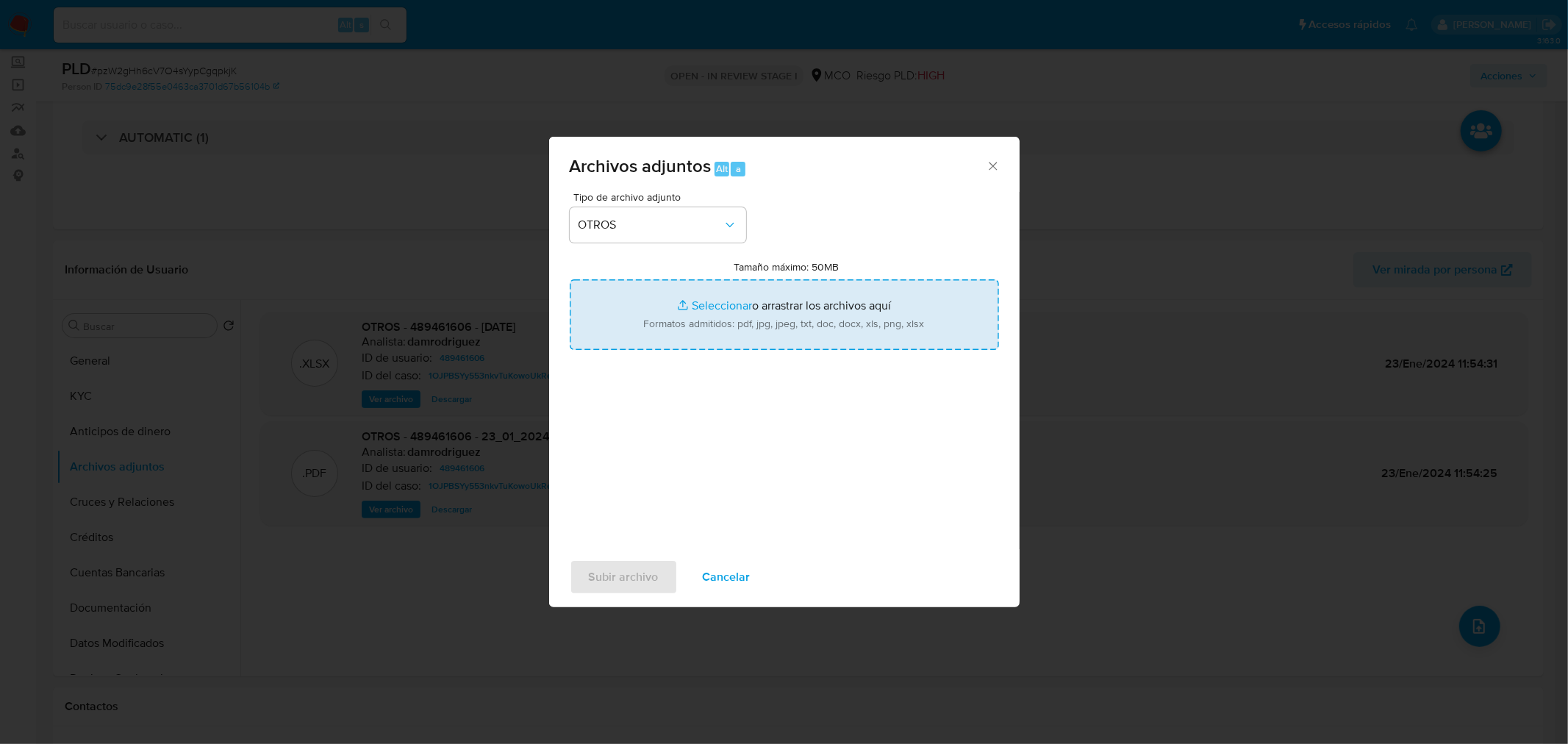
click at [756, 321] on input "Tamaño máximo: 50MB Seleccionar archivos" at bounding box center [784, 315] width 430 height 70
type input "C:\fakepath\489461606 - 13_10_2025.pdf"
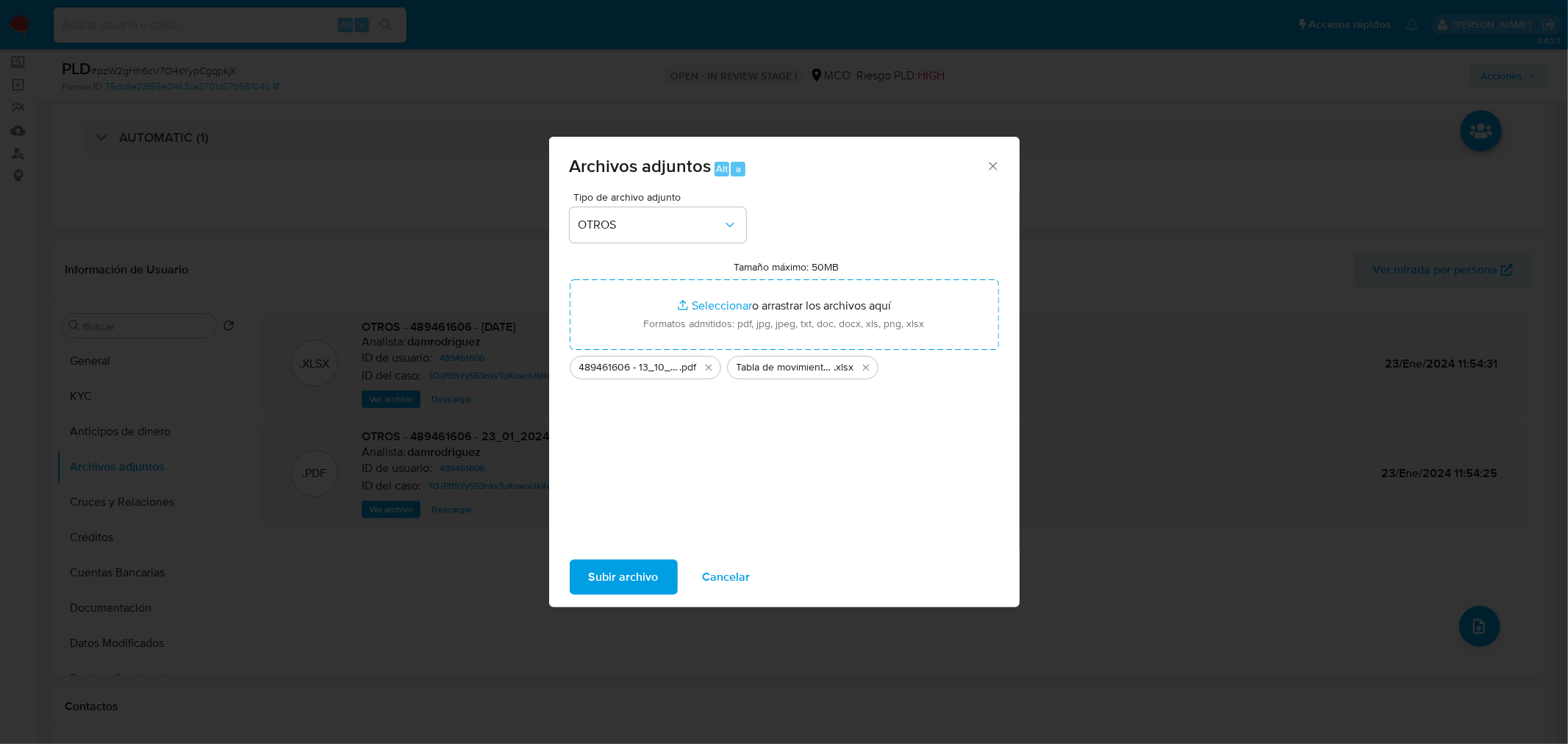
click at [623, 580] on span "Subir archivo" at bounding box center [623, 576] width 70 height 32
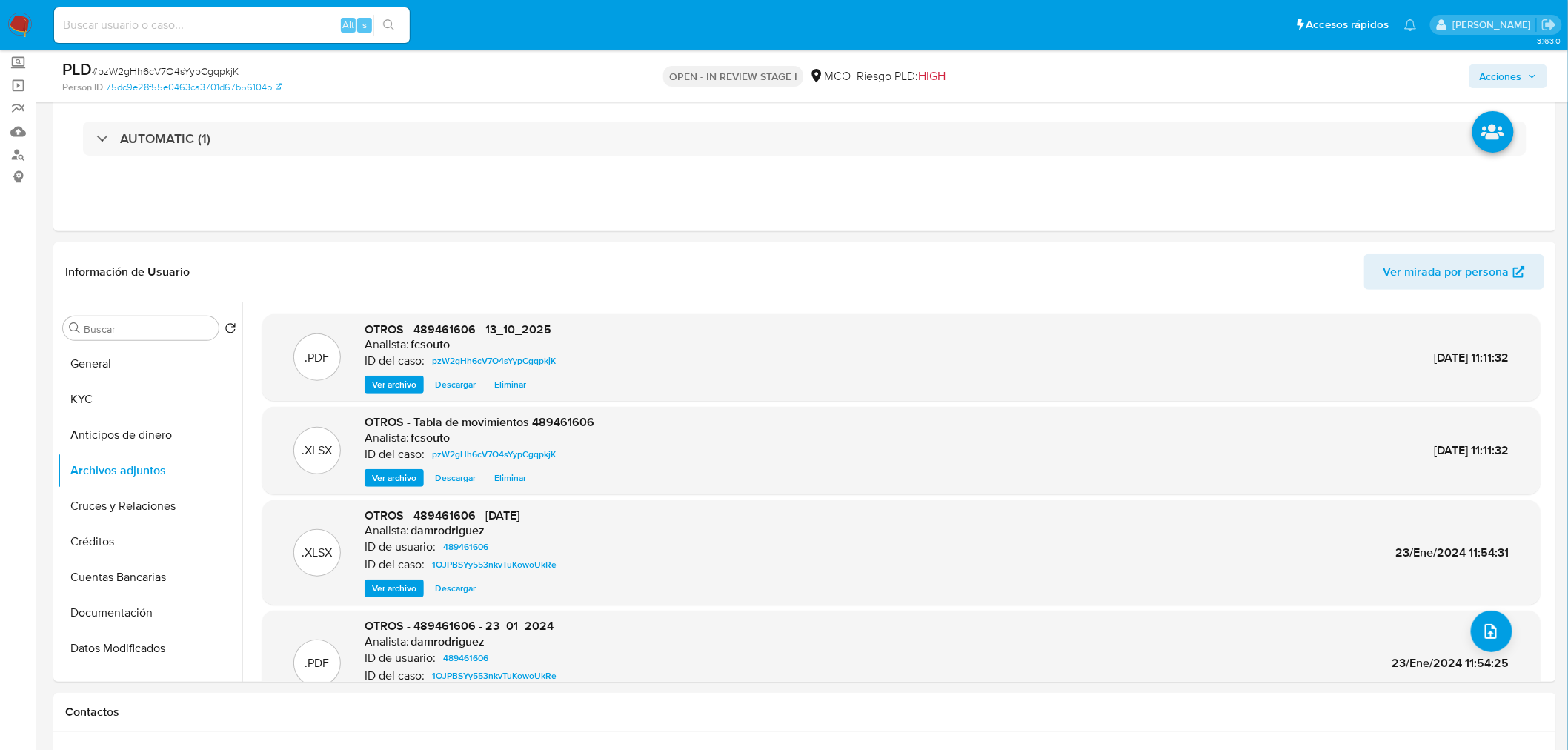
click at [1521, 74] on span "Acciones" at bounding box center [1501, 76] width 42 height 24
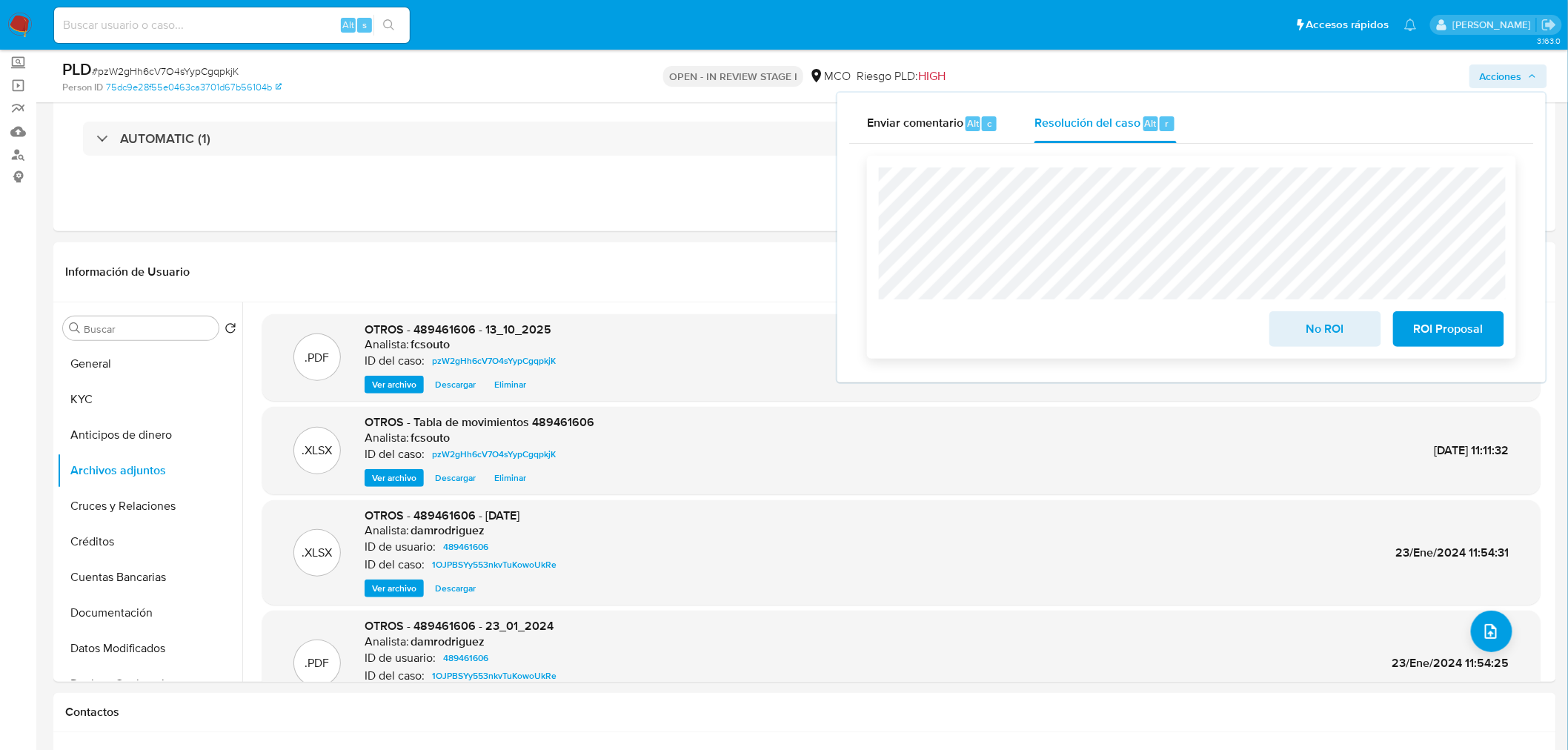
click at [1339, 324] on span "No ROI" at bounding box center [1325, 329] width 73 height 32
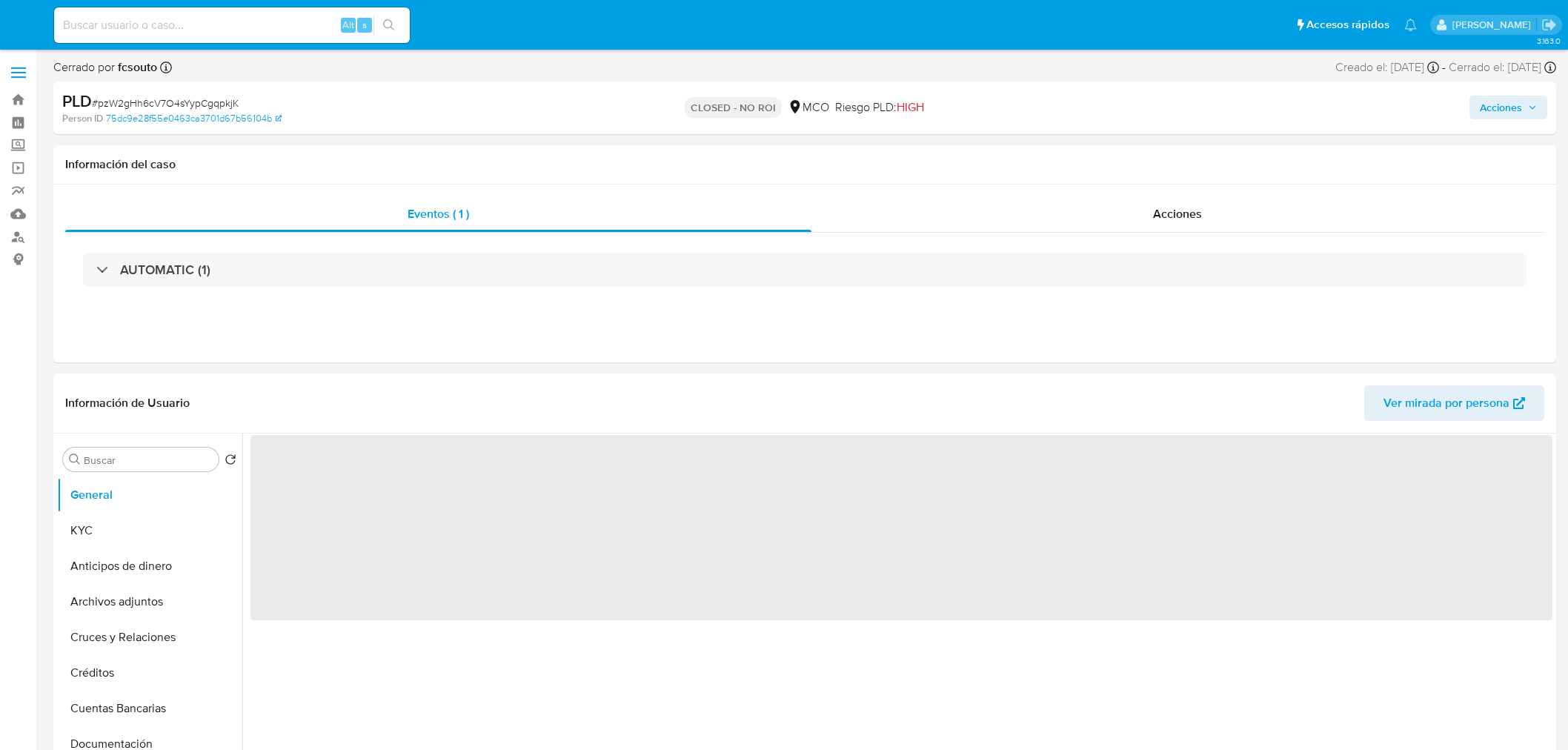
select select "10"
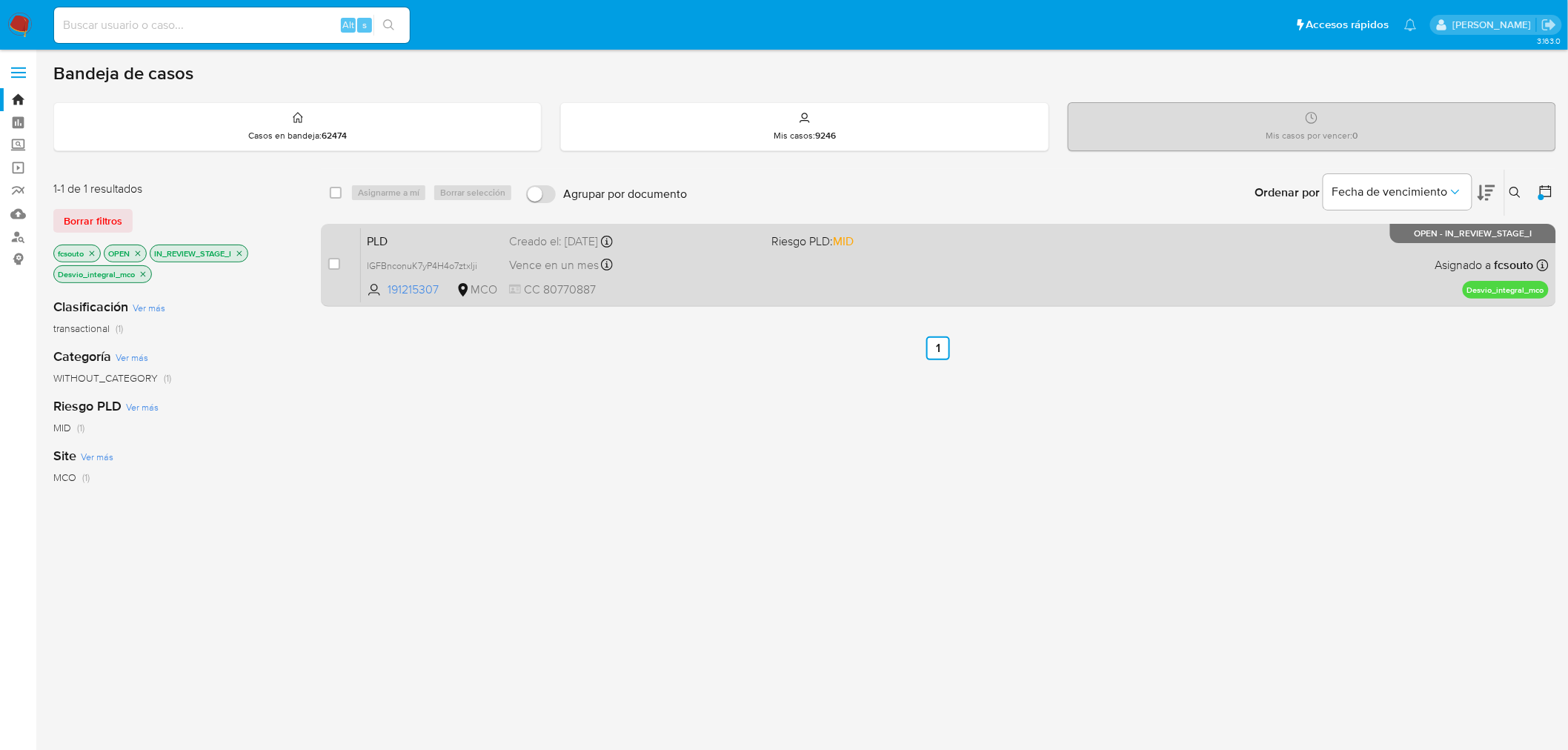
click at [751, 284] on span "CC 80770887" at bounding box center [635, 289] width 251 height 16
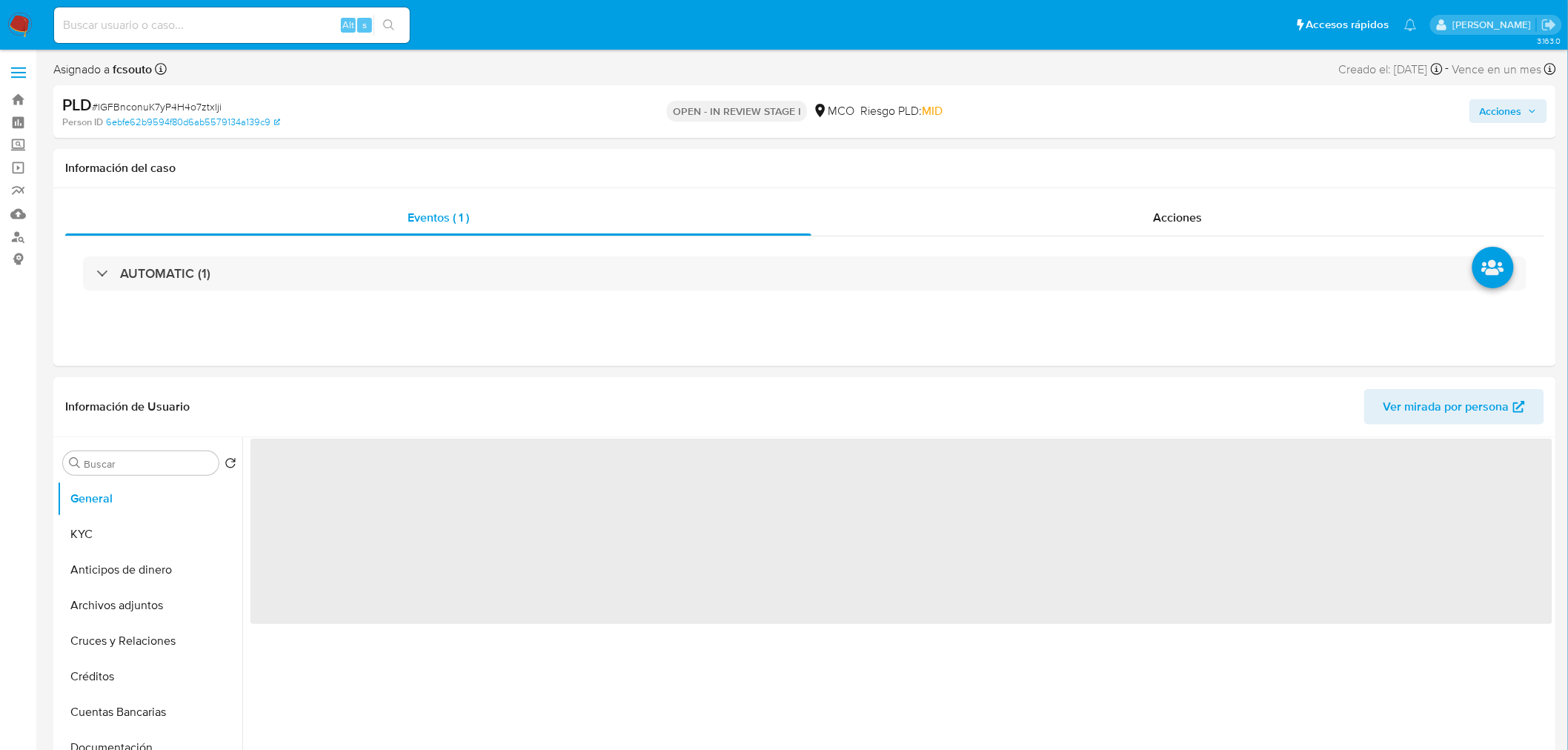
select select "10"
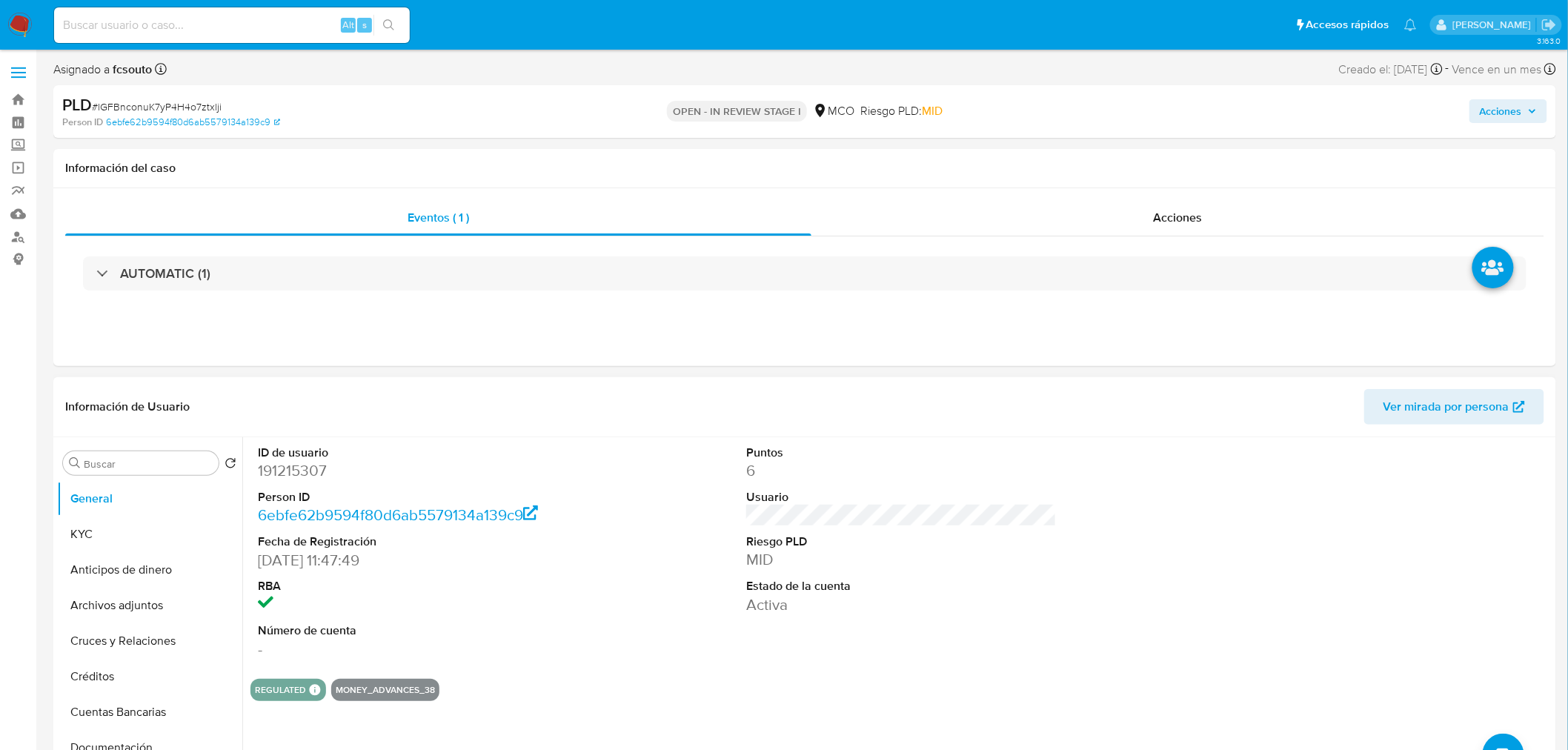
click at [276, 472] on dd "191215307" at bounding box center [413, 470] width 310 height 21
copy dd "191215307"
click at [286, 467] on dd "191215307" at bounding box center [413, 470] width 310 height 21
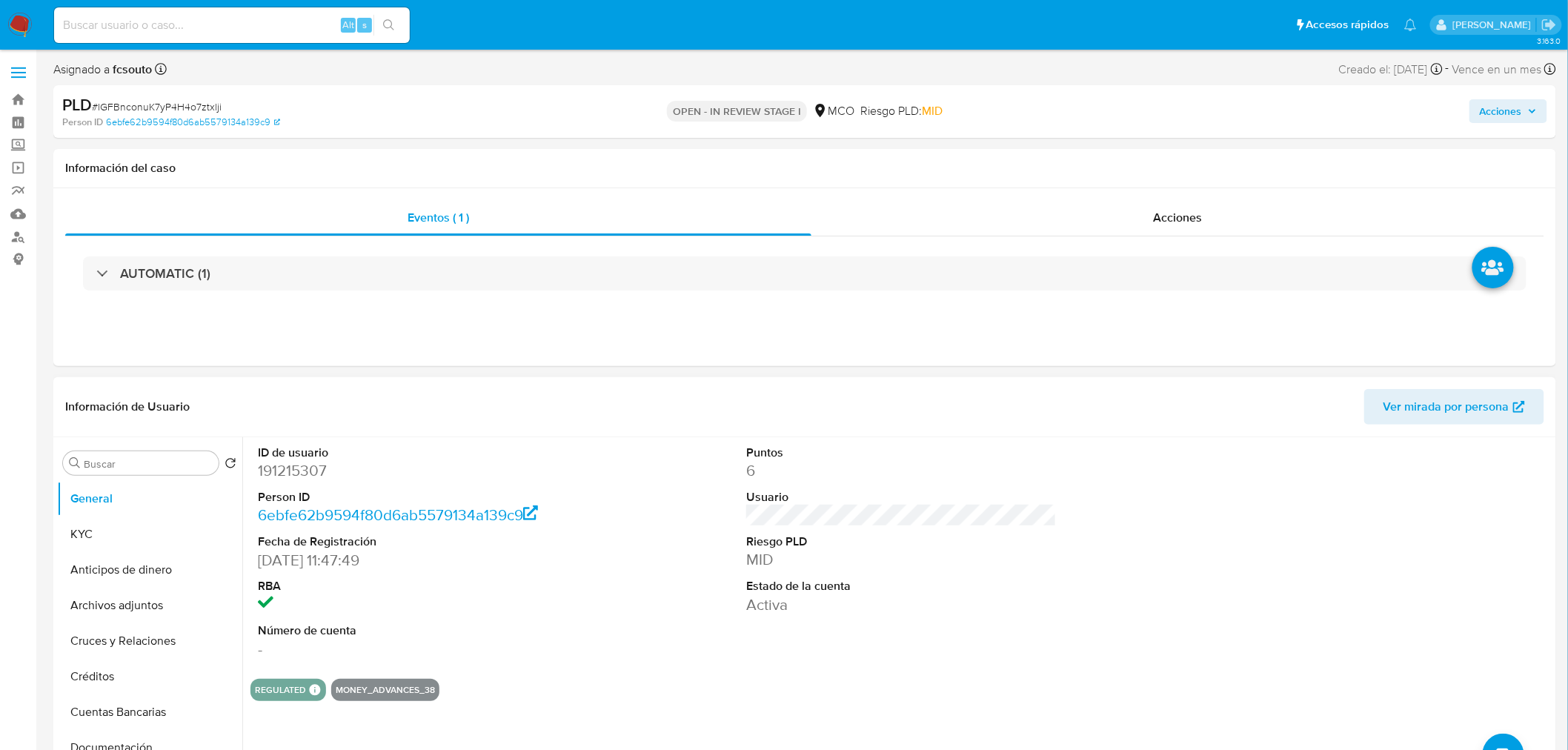
click at [500, 444] on dt "ID de usuario" at bounding box center [413, 452] width 310 height 16
click at [315, 463] on dd "191215307" at bounding box center [413, 470] width 310 height 21
copy dd "191215307"
click at [312, 461] on dd "191215307" at bounding box center [413, 470] width 310 height 21
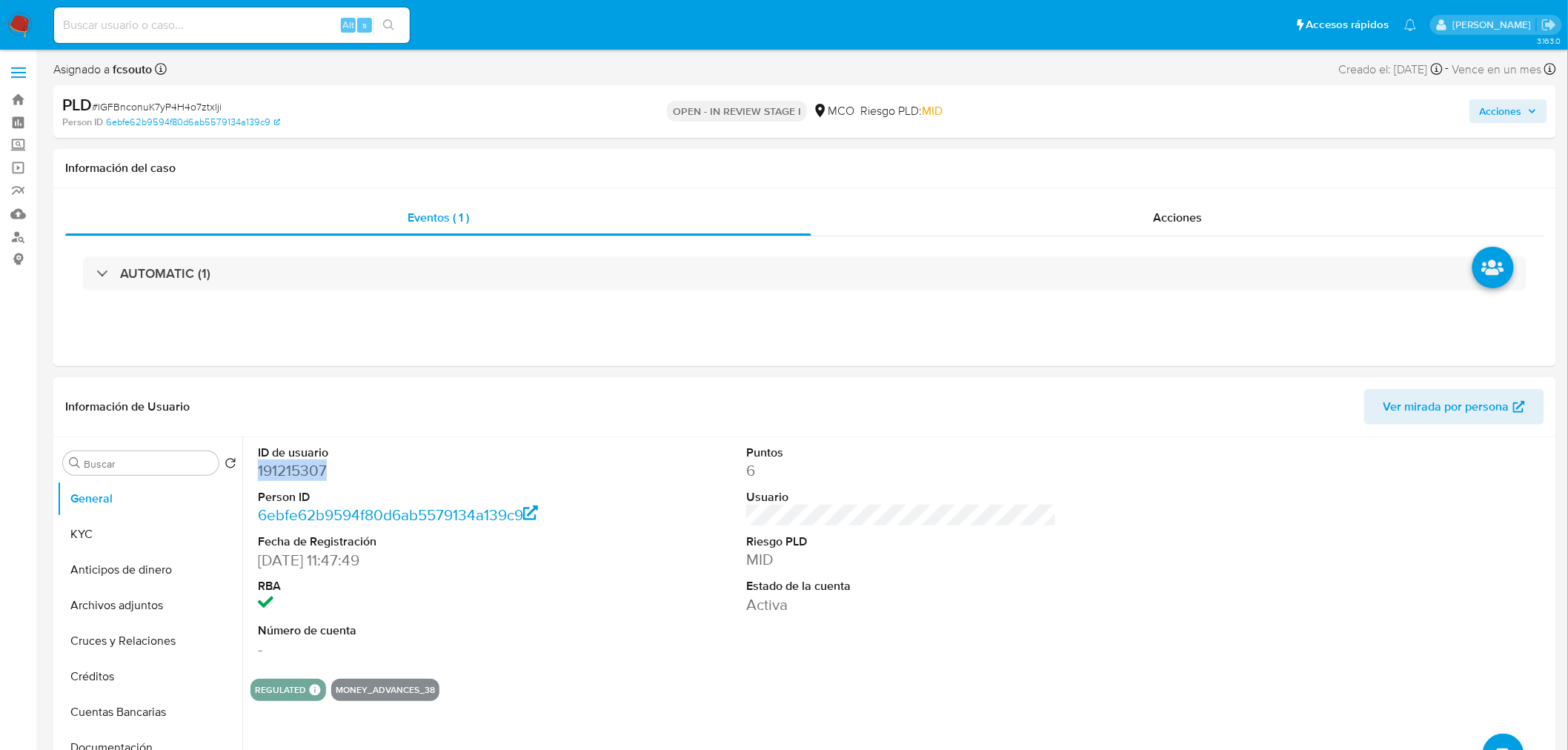
click at [312, 461] on dd "191215307" at bounding box center [413, 470] width 310 height 21
copy dd "191215307"
click at [1485, 107] on span "Acciones" at bounding box center [1501, 111] width 42 height 24
drag, startPoint x: 1070, startPoint y: 161, endPoint x: 1038, endPoint y: 187, distance: 41.2
click at [1058, 172] on div "Resolución del caso Alt r" at bounding box center [1105, 158] width 141 height 39
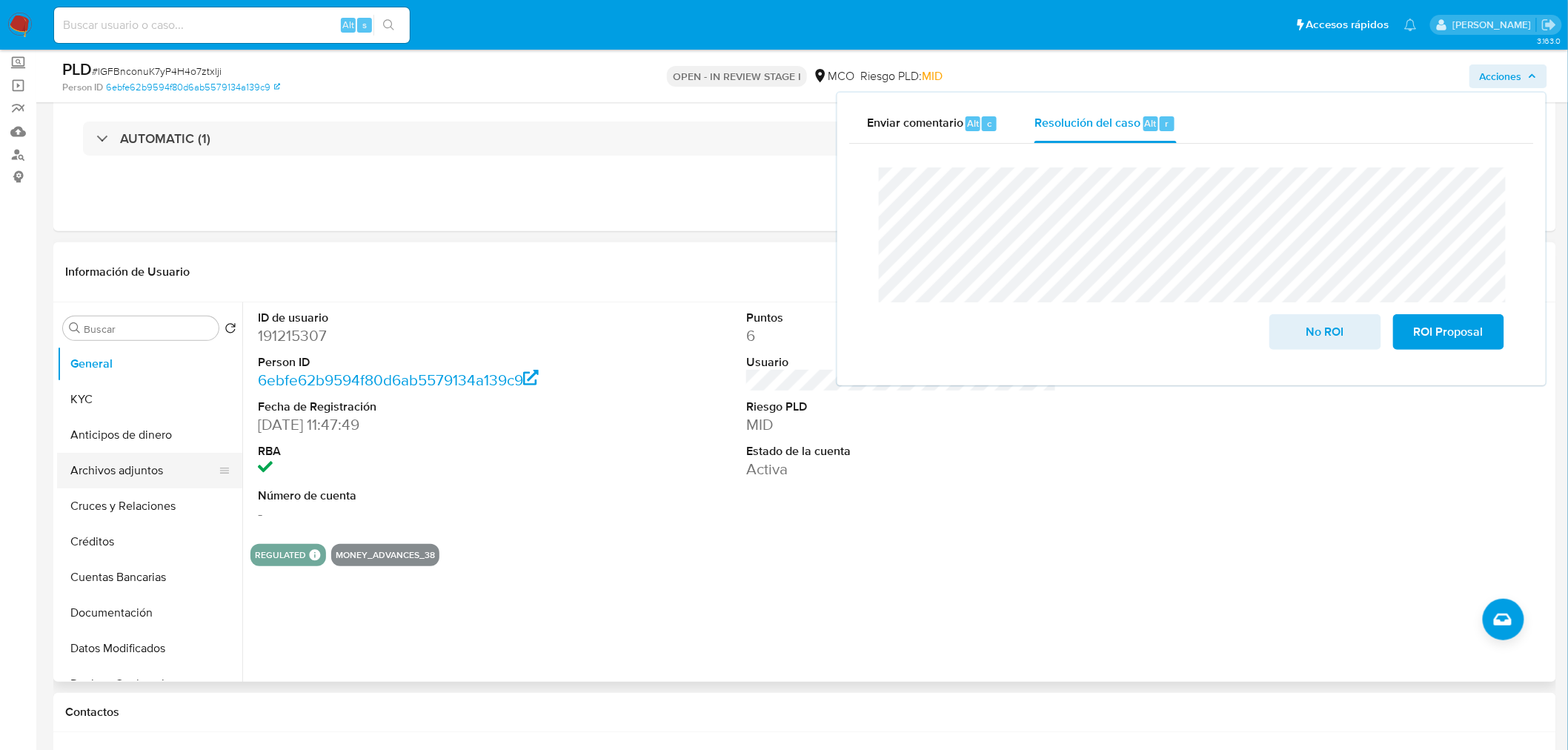
drag, startPoint x: 139, startPoint y: 454, endPoint x: 106, endPoint y: 470, distance: 36.7
click at [130, 459] on button "Archivos adjuntos" at bounding box center [144, 471] width 174 height 35
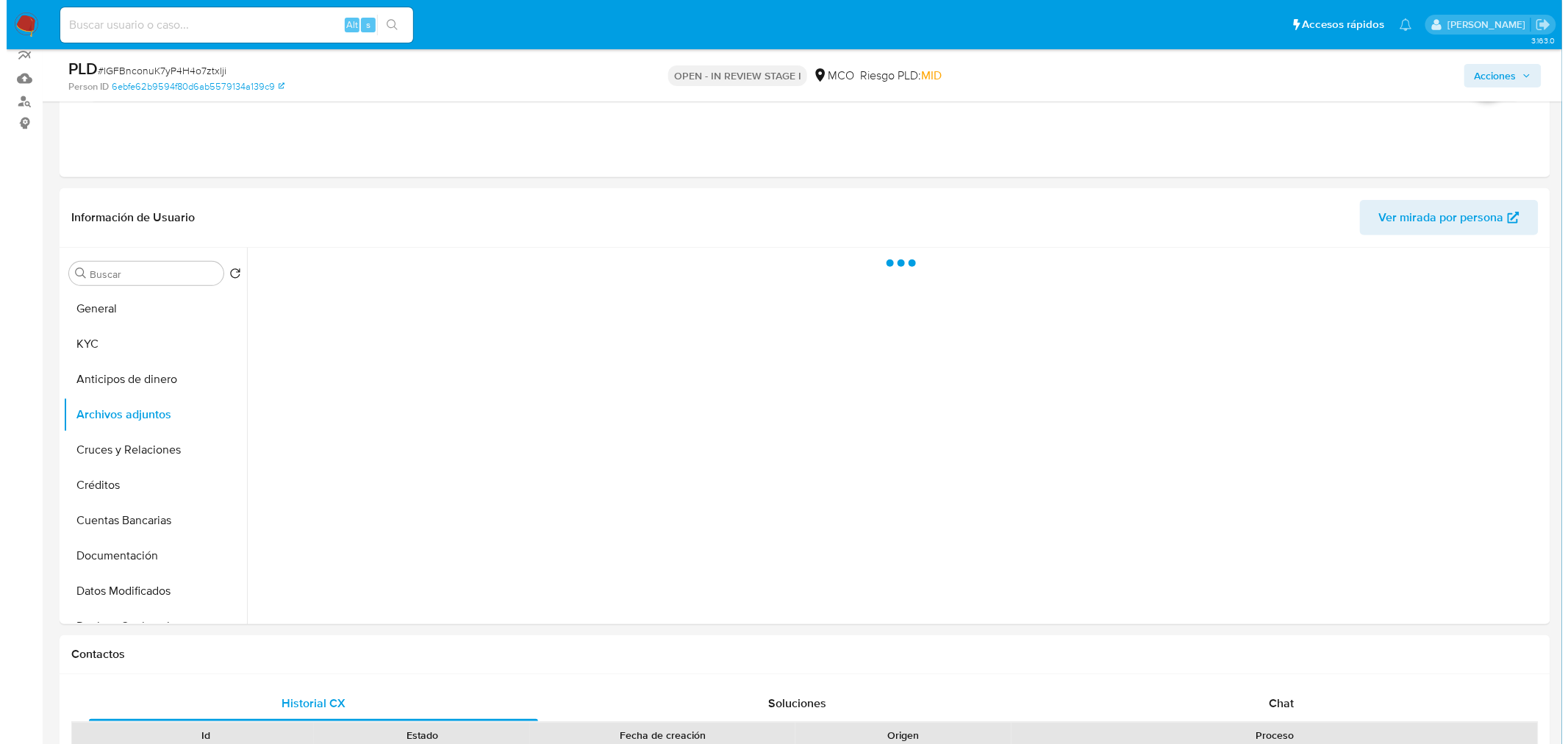
scroll to position [163, 0]
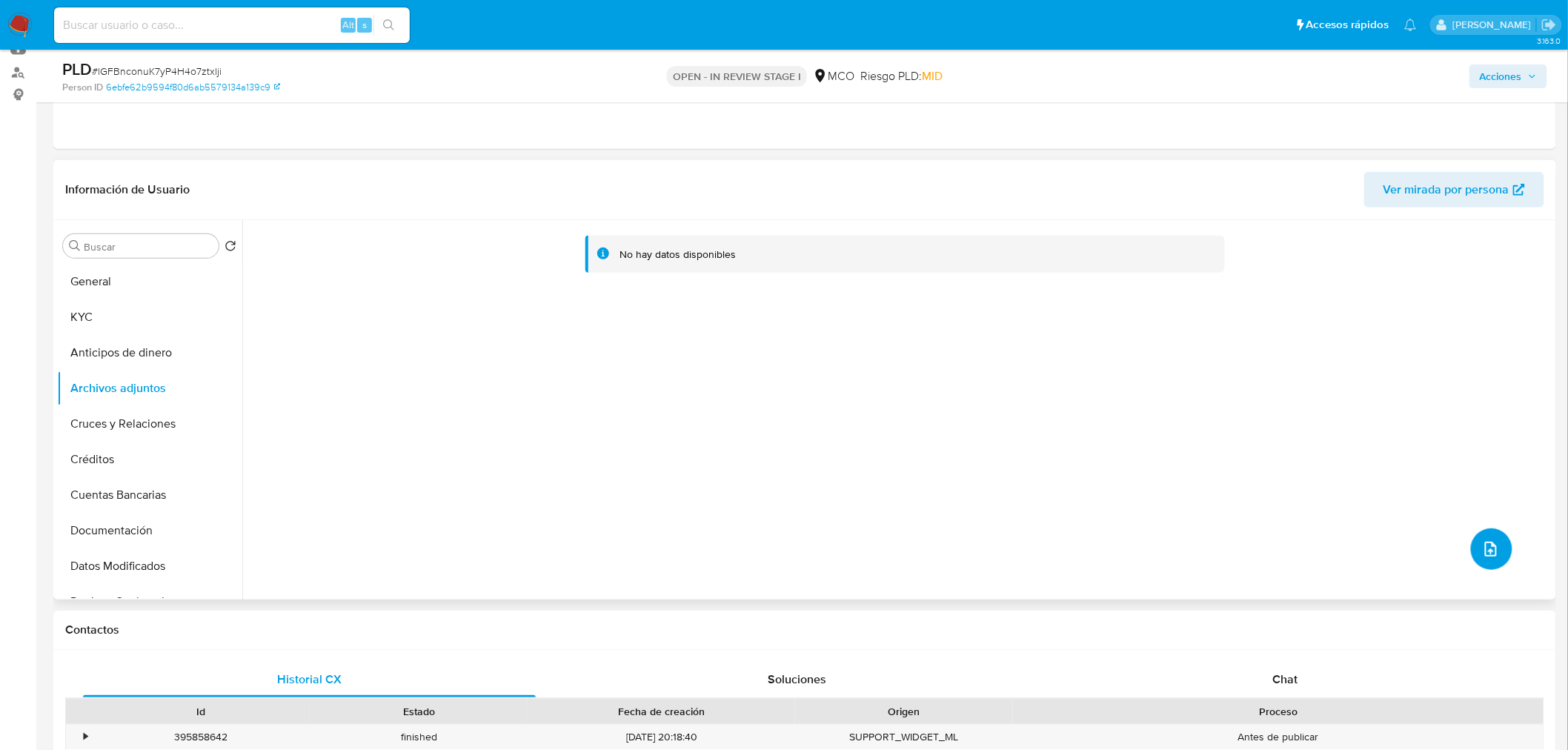
click at [1482, 550] on icon "upload-file" at bounding box center [1491, 549] width 18 height 18
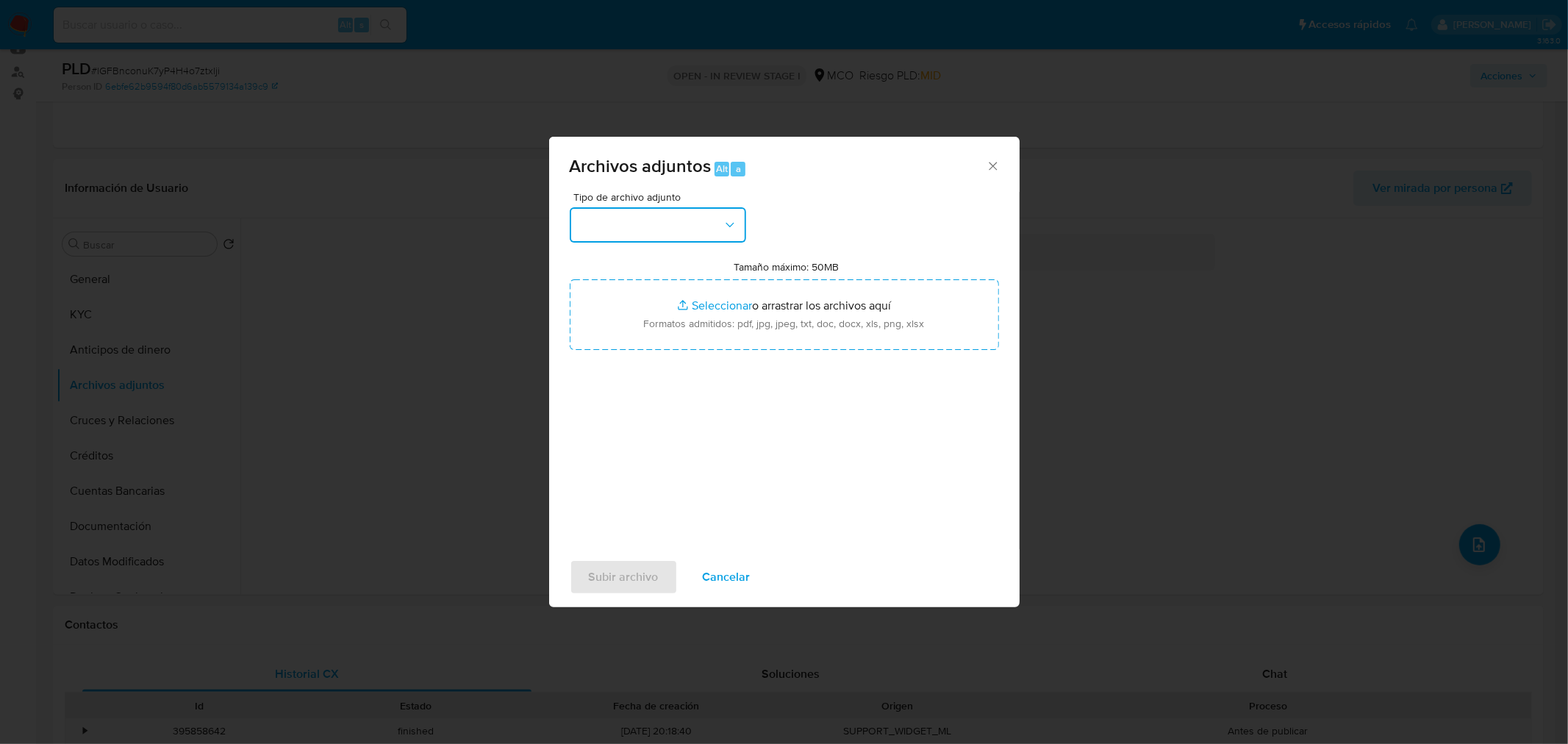
drag, startPoint x: 703, startPoint y: 217, endPoint x: 689, endPoint y: 233, distance: 21.3
click at [701, 218] on button "button" at bounding box center [658, 225] width 176 height 35
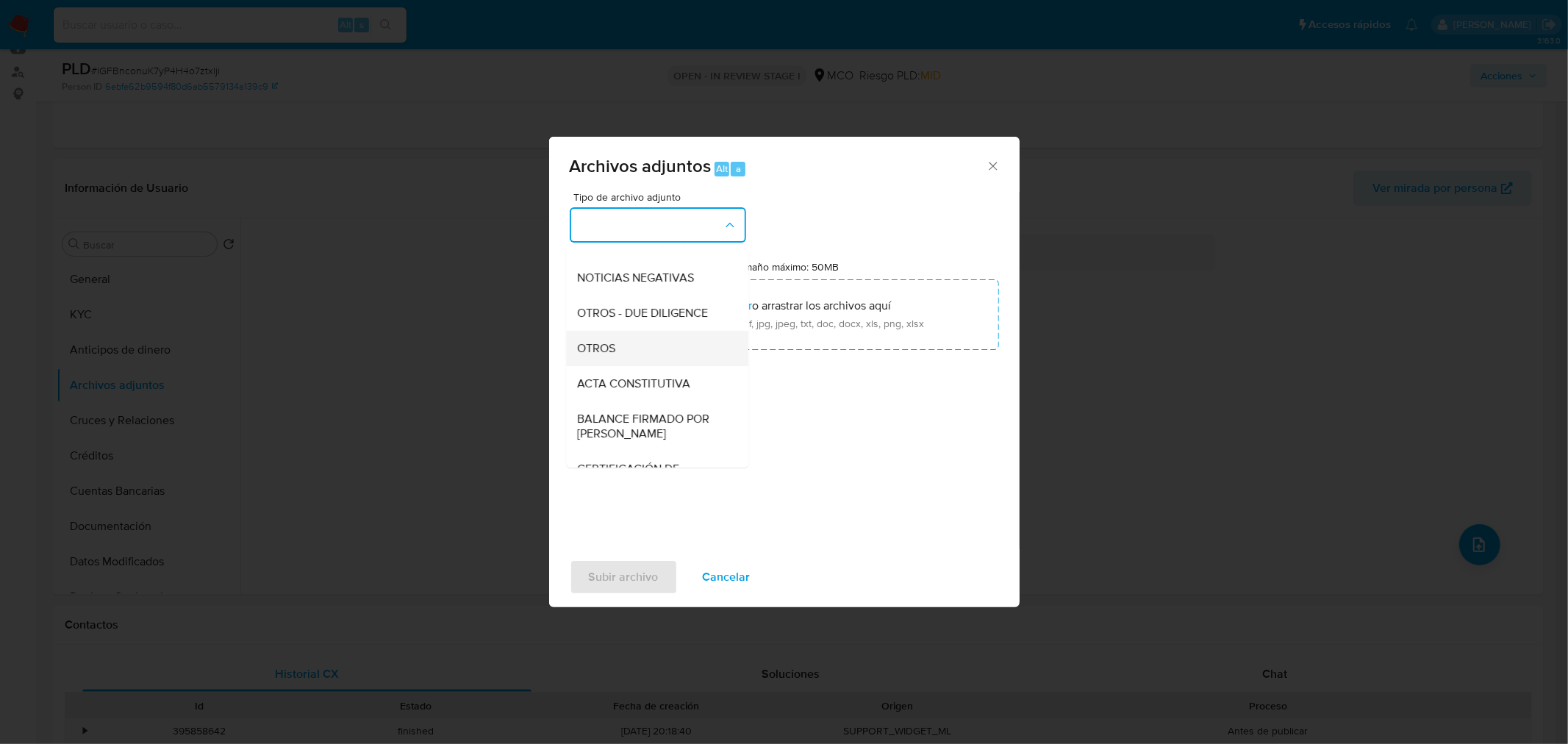
click at [643, 362] on div "OTROS" at bounding box center [653, 348] width 150 height 35
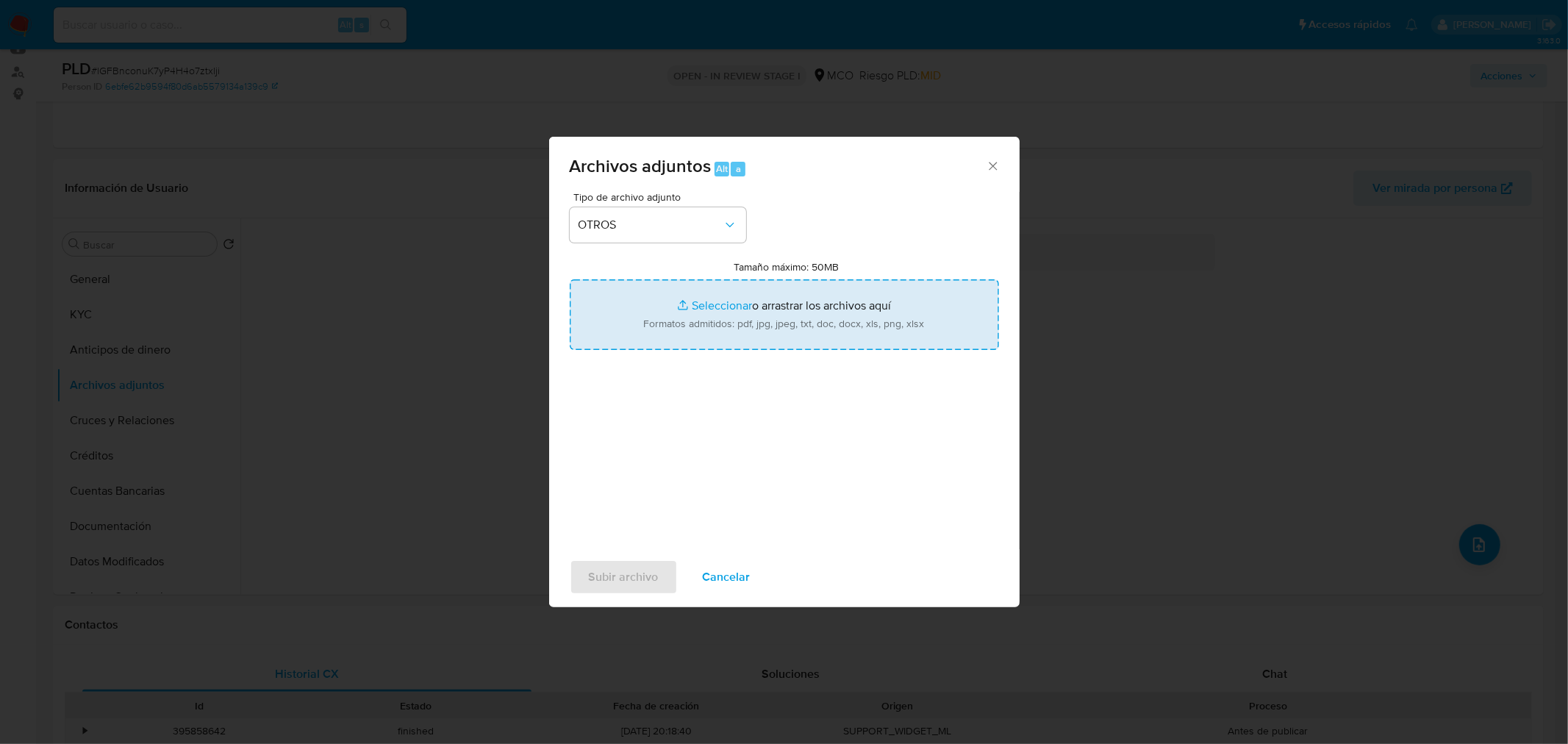
drag, startPoint x: 780, startPoint y: 289, endPoint x: 769, endPoint y: 297, distance: 13.6
click at [769, 297] on input "Tamaño máximo: 50MB Seleccionar archivos" at bounding box center [784, 315] width 430 height 70
type input "C:\fakepath\191215307 - 13_10_2025.pdf"
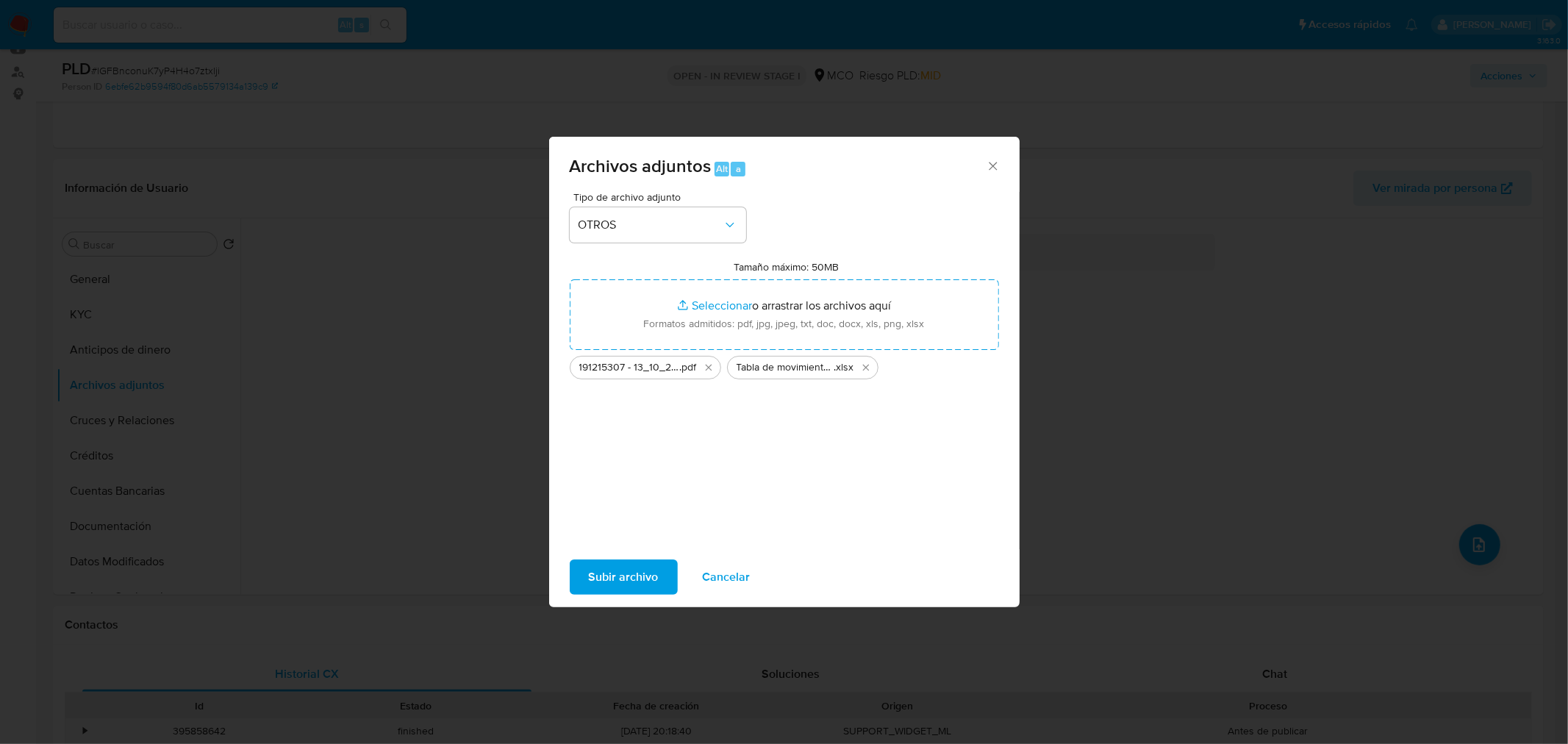
click at [637, 566] on span "Subir archivo" at bounding box center [623, 576] width 70 height 32
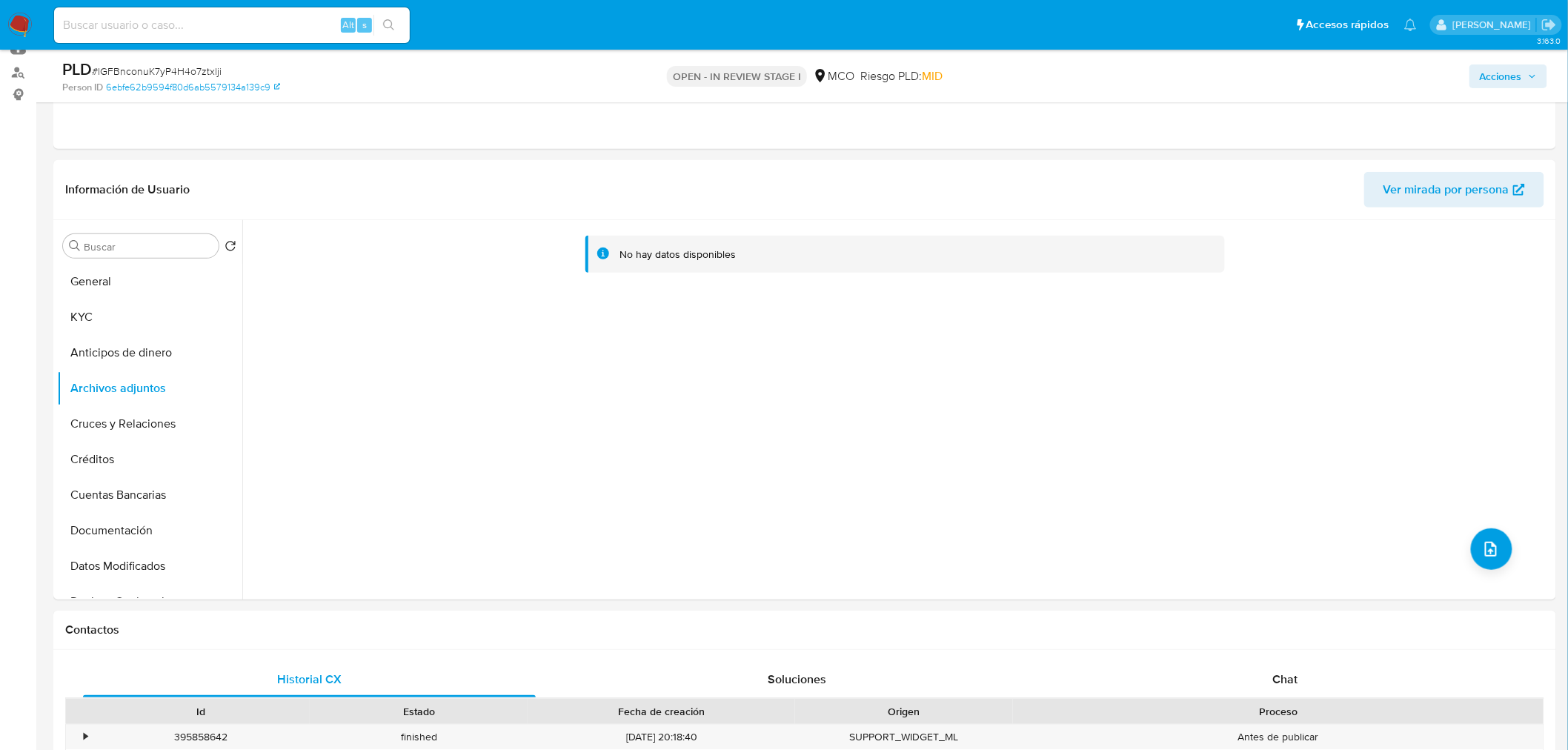
click at [1519, 79] on span "Acciones" at bounding box center [1501, 76] width 42 height 24
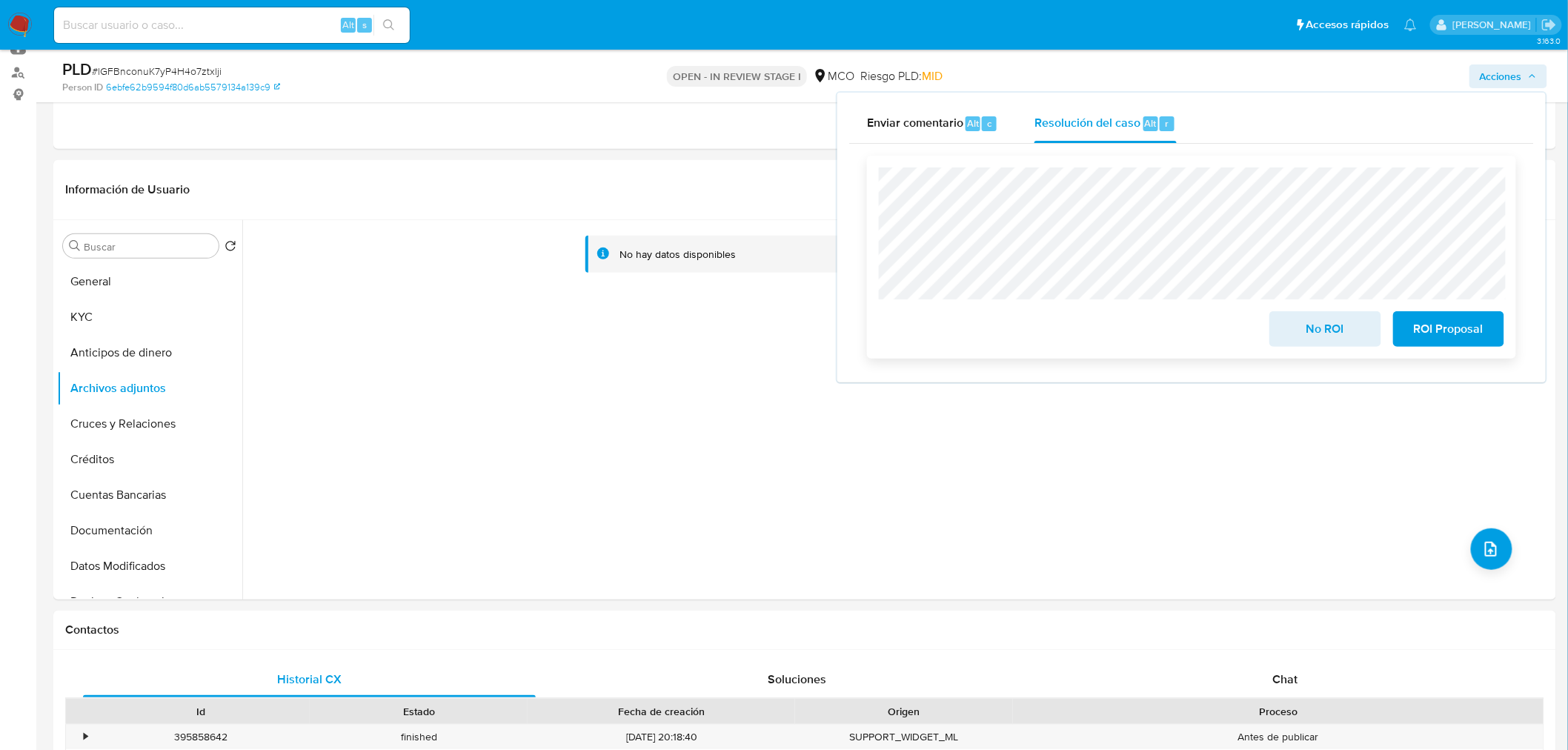
click at [1322, 326] on span "No ROI" at bounding box center [1325, 329] width 73 height 32
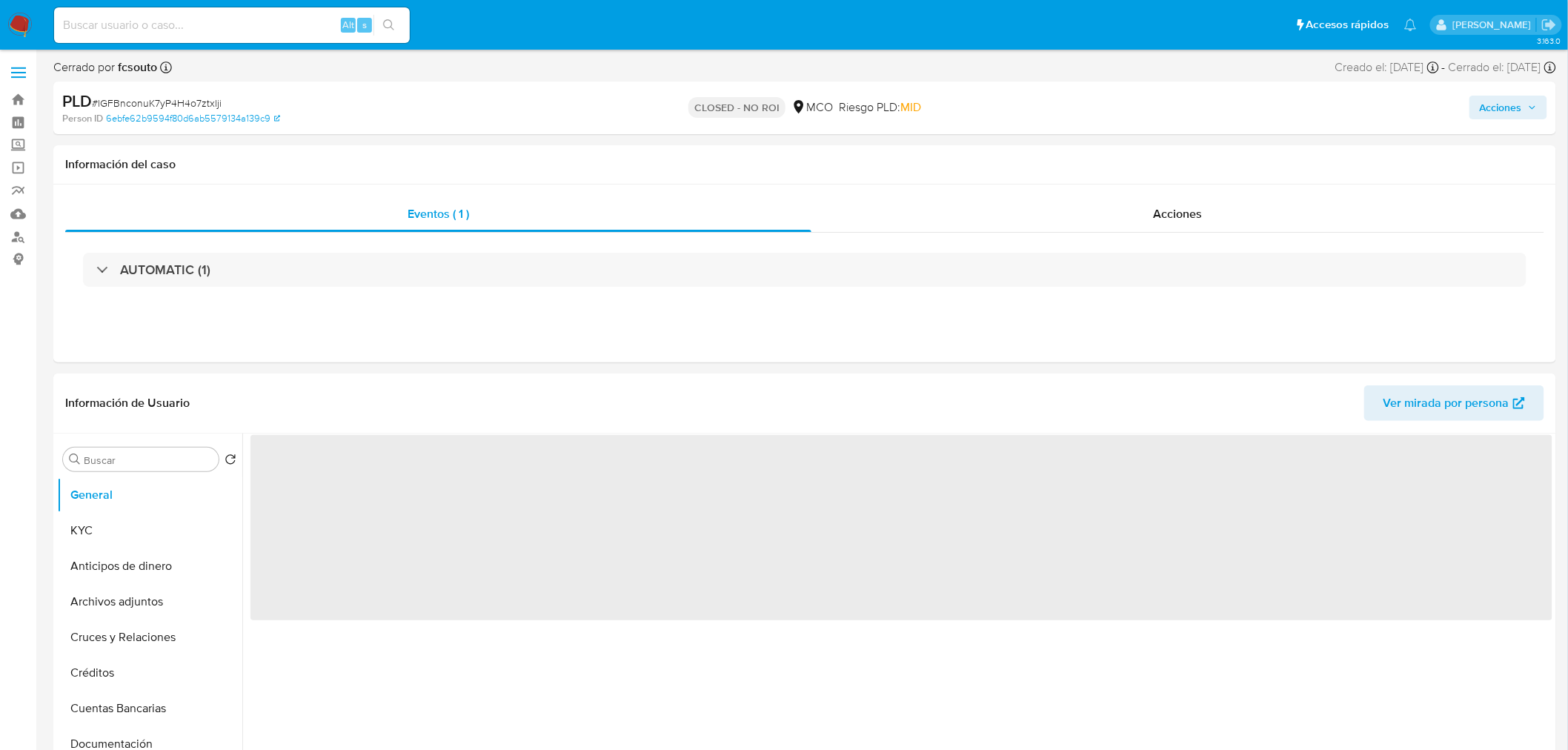
select select "10"
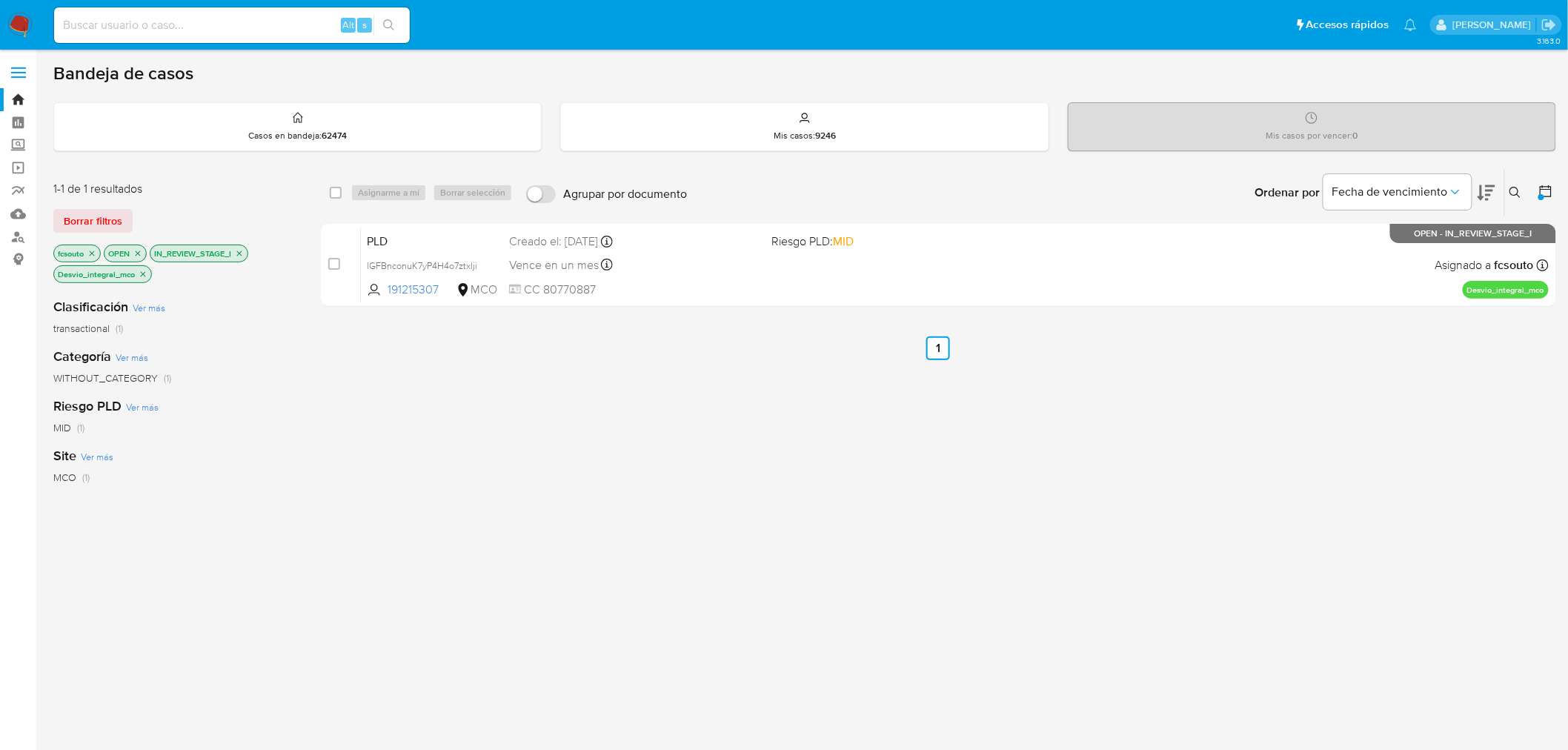
click at [23, 24] on img at bounding box center [20, 25] width 25 height 25
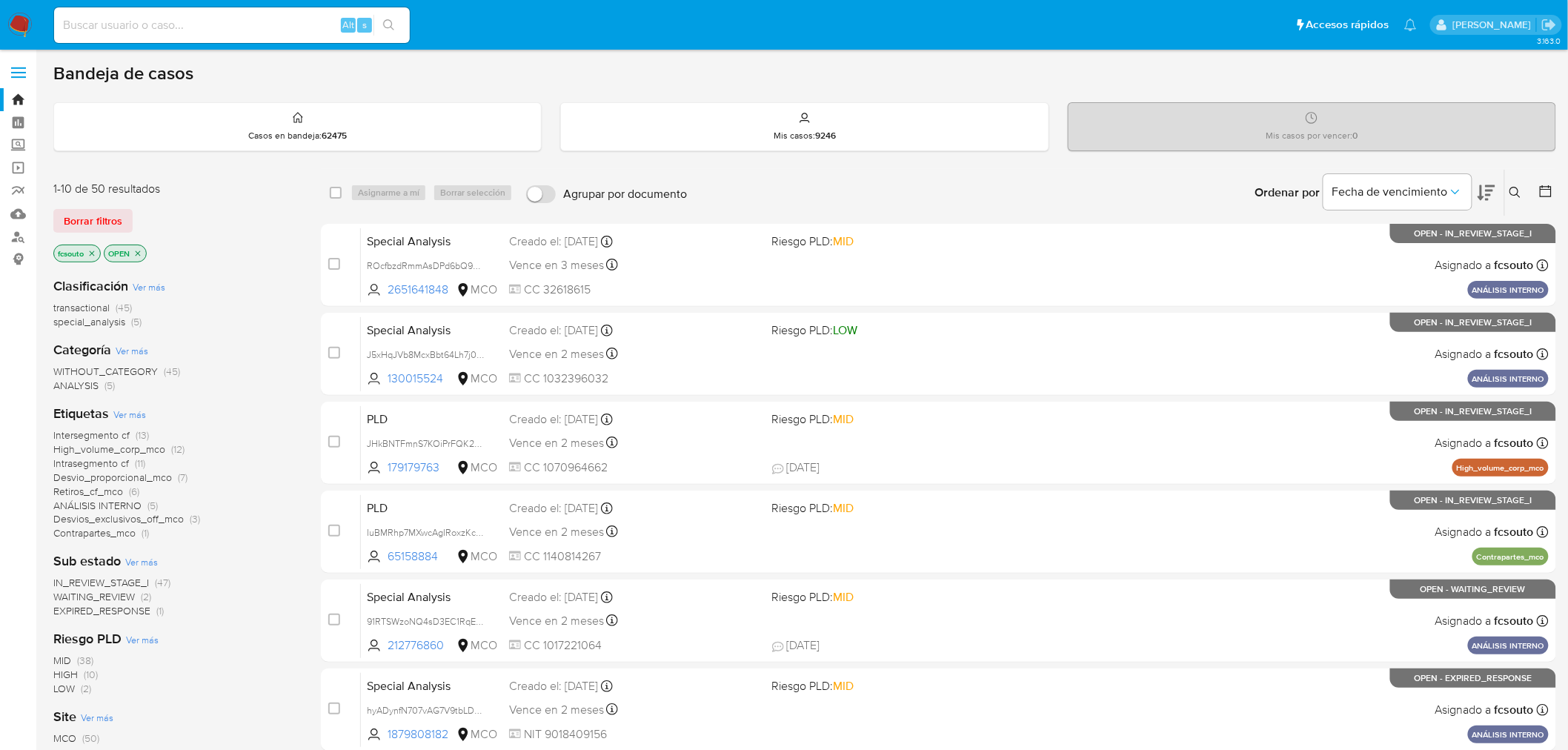
click at [1549, 187] on icon at bounding box center [1546, 191] width 15 height 15
click at [1546, 188] on icon at bounding box center [1546, 191] width 12 height 12
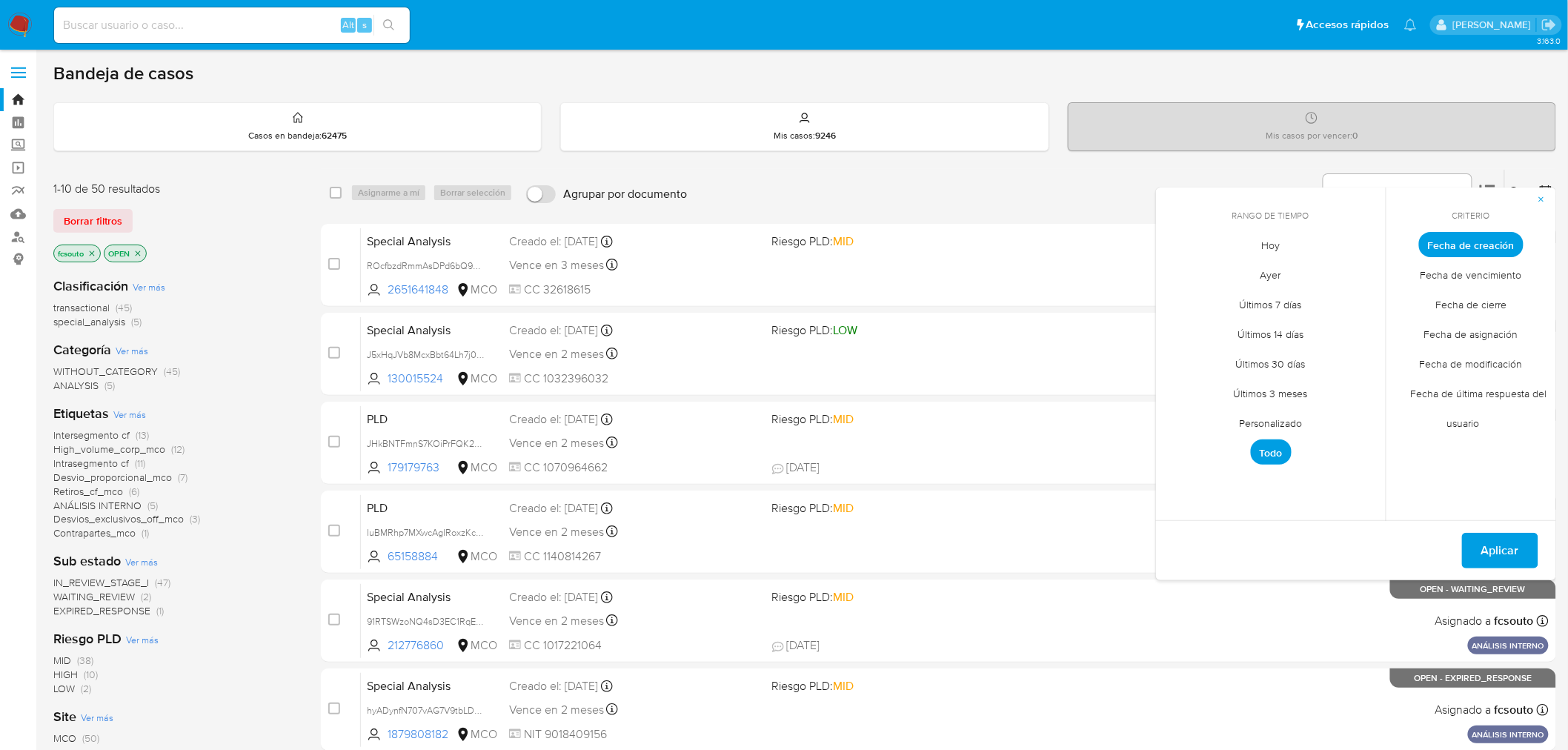
drag, startPoint x: 1292, startPoint y: 424, endPoint x: 1278, endPoint y: 425, distance: 14.0
click at [1292, 424] on span "Personalizado" at bounding box center [1272, 423] width 94 height 30
click at [1178, 269] on icon "Mes anterior" at bounding box center [1179, 272] width 18 height 18
drag, startPoint x: 1183, startPoint y: 357, endPoint x: 1257, endPoint y: 377, distance: 76.7
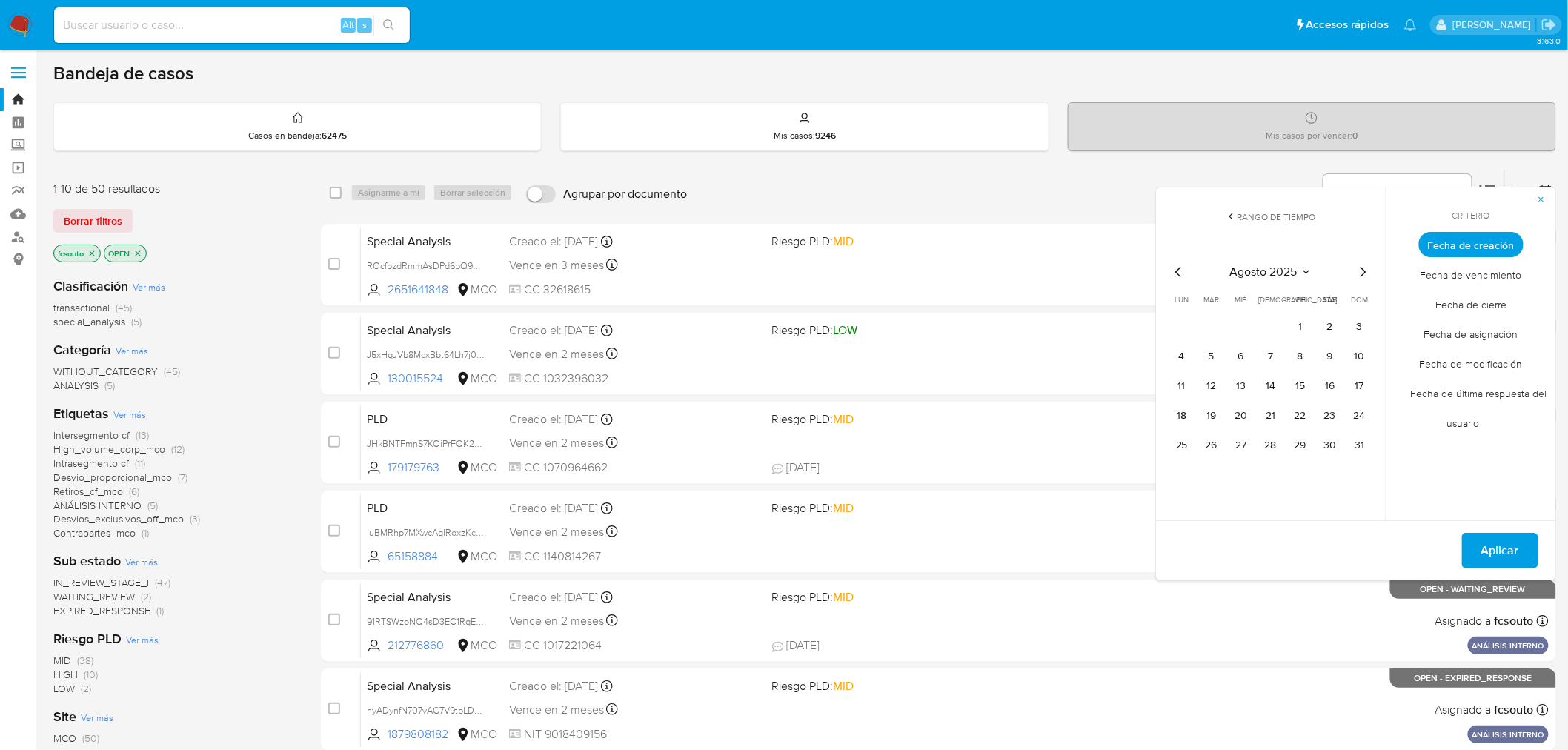
click at [1187, 358] on button "4" at bounding box center [1182, 356] width 24 height 24
click at [1353, 378] on button "17" at bounding box center [1360, 386] width 24 height 24
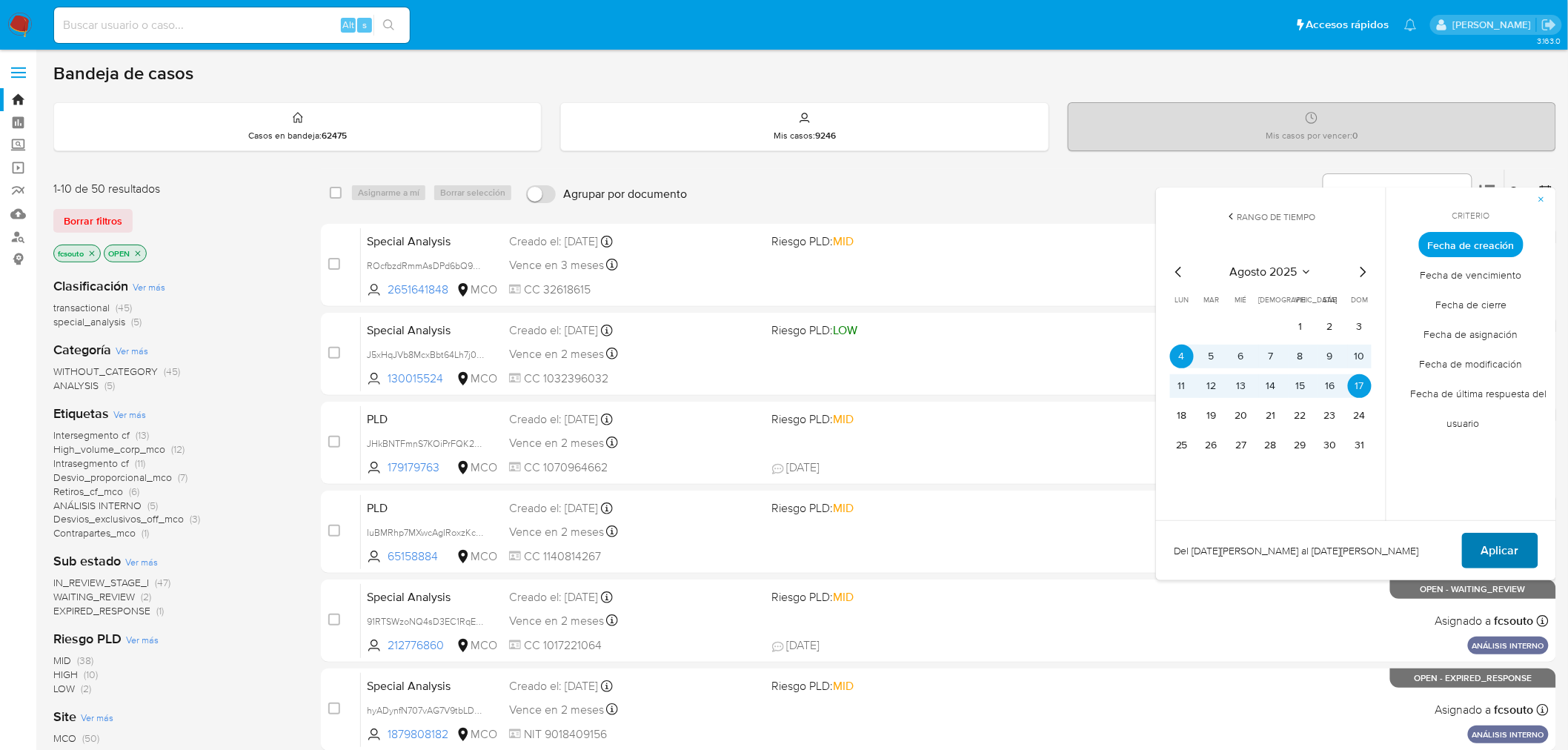
drag, startPoint x: 1509, startPoint y: 549, endPoint x: 1475, endPoint y: 565, distance: 37.6
click at [1507, 551] on span "Aplicar" at bounding box center [1500, 550] width 38 height 32
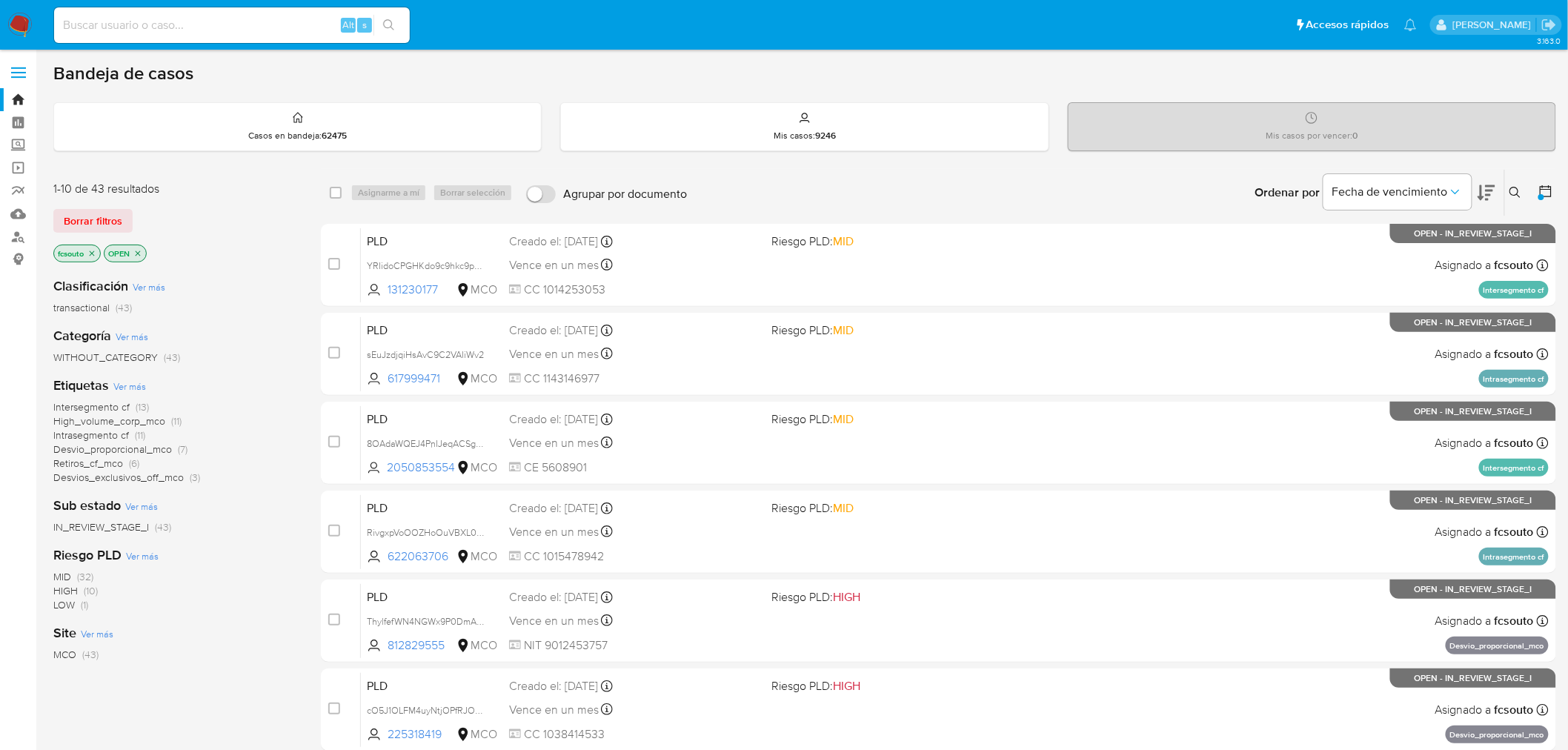
click at [168, 480] on span "Desvios_exclusivos_off_mco" at bounding box center [118, 477] width 130 height 15
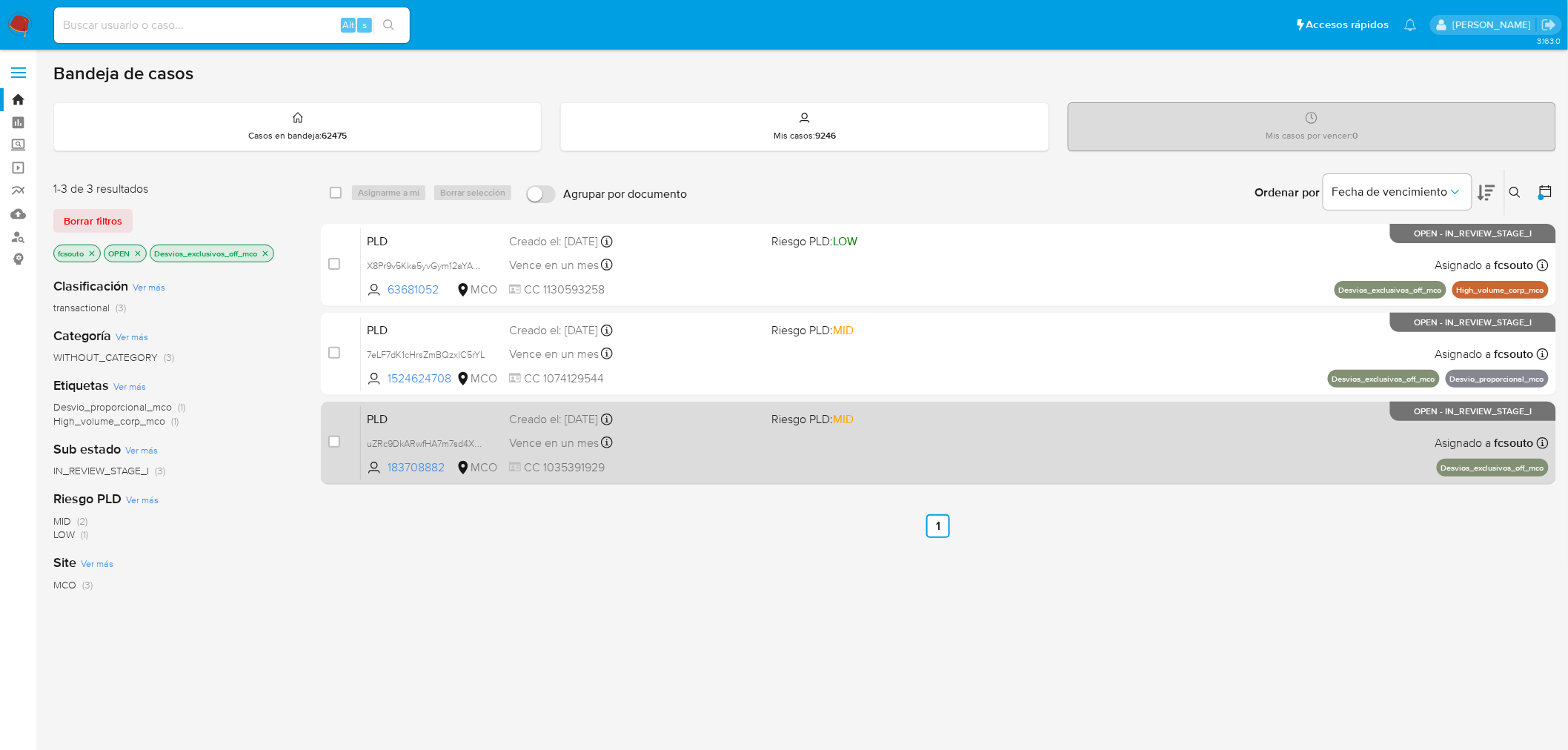
click at [775, 464] on div "PLD uZRc9DkARwfHA7m7sd4X9PsE 183708882 MCO Riesgo PLD: MID Creado el: 12/08/202…" at bounding box center [955, 442] width 1188 height 75
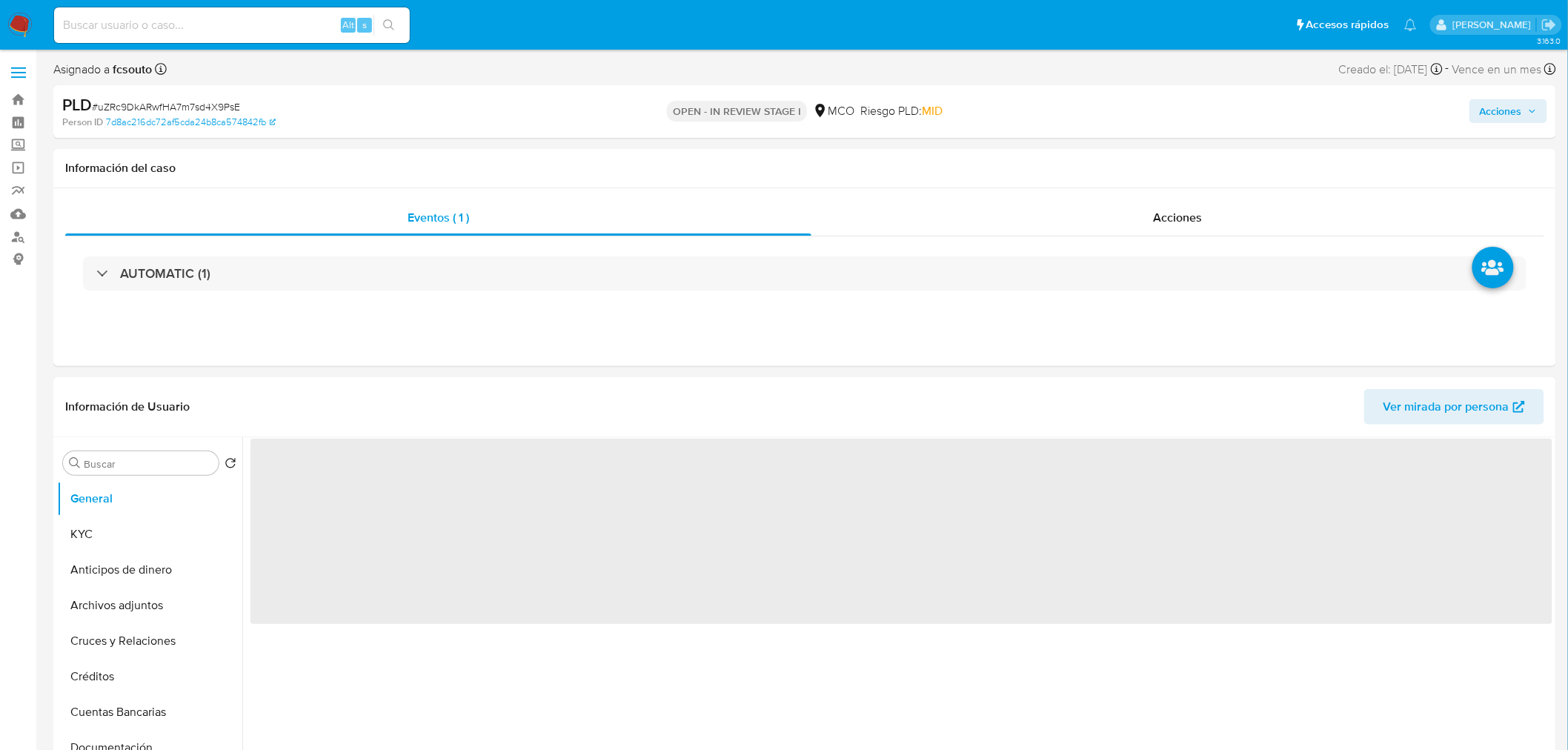
select select "10"
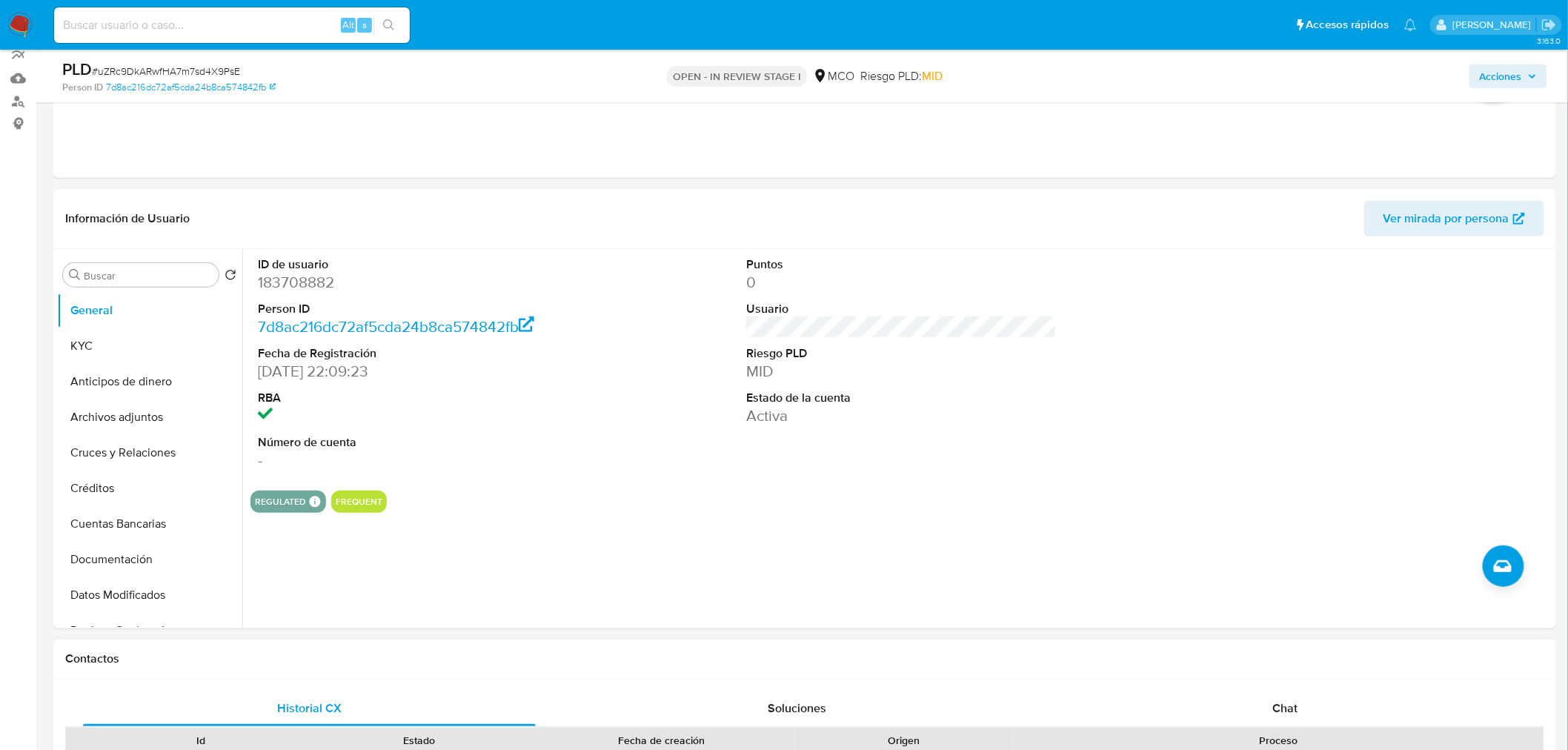
scroll to position [411, 0]
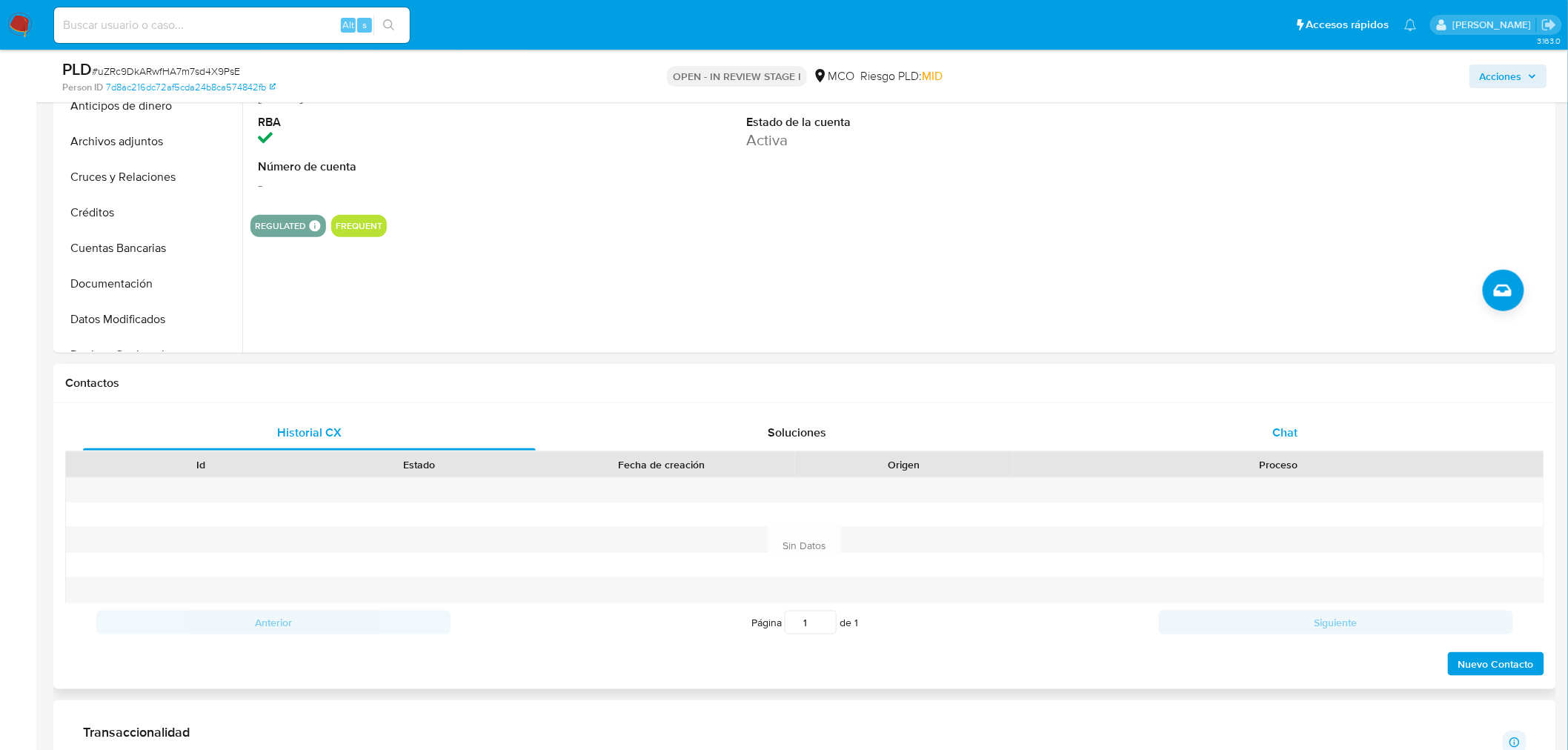
drag, startPoint x: 1287, startPoint y: 410, endPoint x: 1289, endPoint y: 432, distance: 22.1
click at [1288, 413] on div "Historial CX Soluciones Chat Id Estado Fecha de creación Origen Proceso Anterio…" at bounding box center [804, 546] width 1503 height 286
click at [1292, 431] on span "Chat" at bounding box center [1285, 432] width 25 height 17
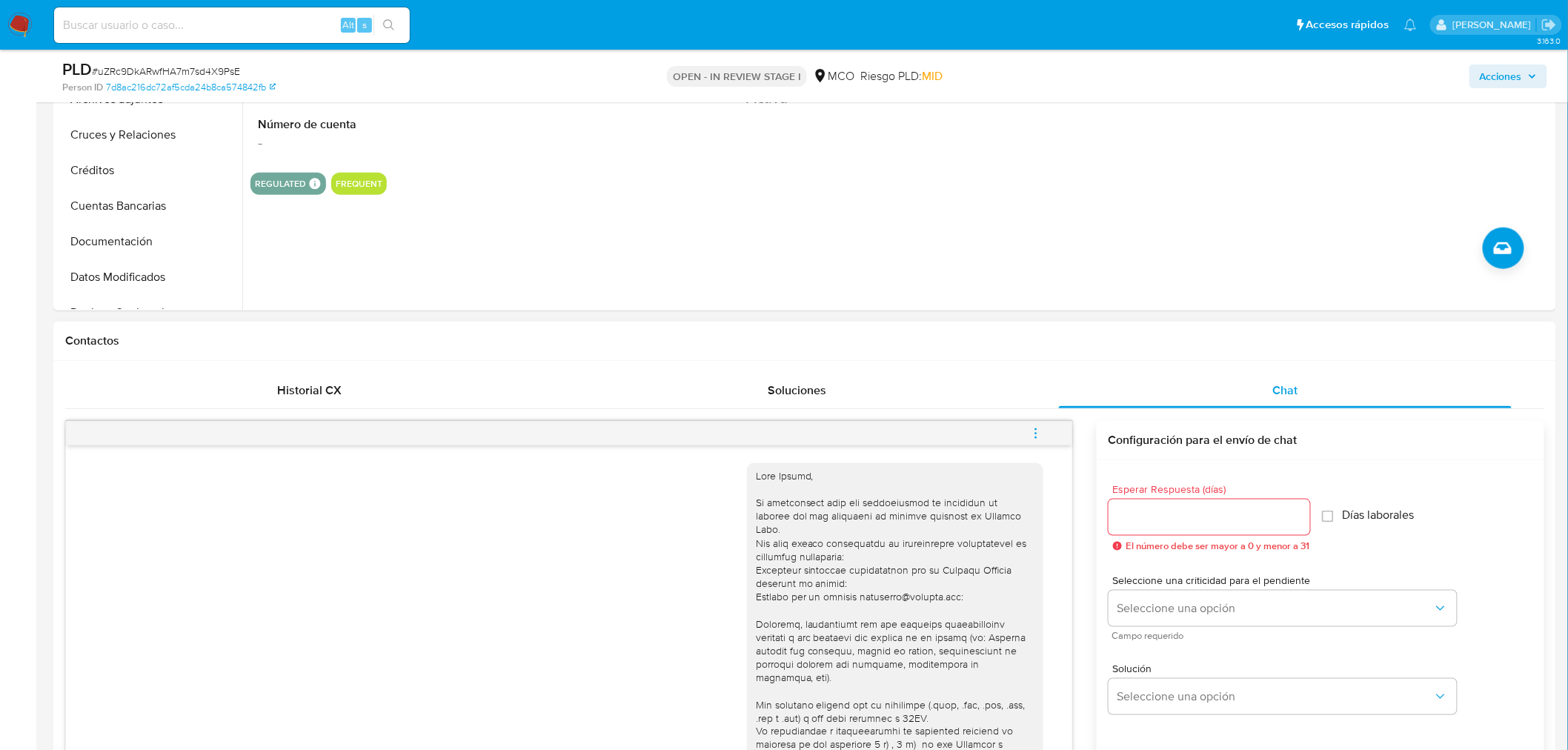
scroll to position [0, 0]
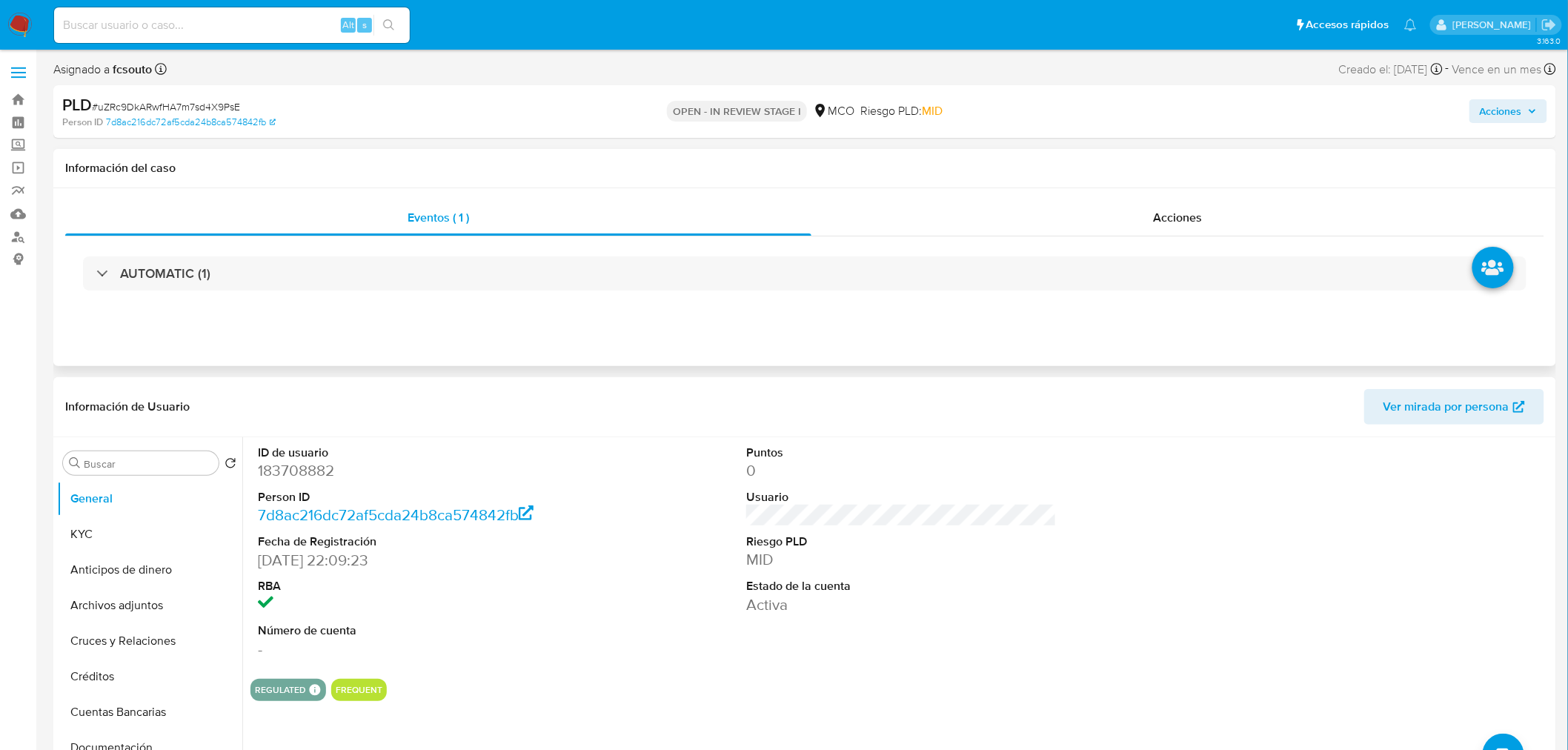
click at [1207, 194] on div "Eventos ( 1 ) Acciones AUTOMATIC (1)" at bounding box center [804, 277] width 1503 height 177
click at [1197, 222] on span "Acciones" at bounding box center [1177, 218] width 49 height 17
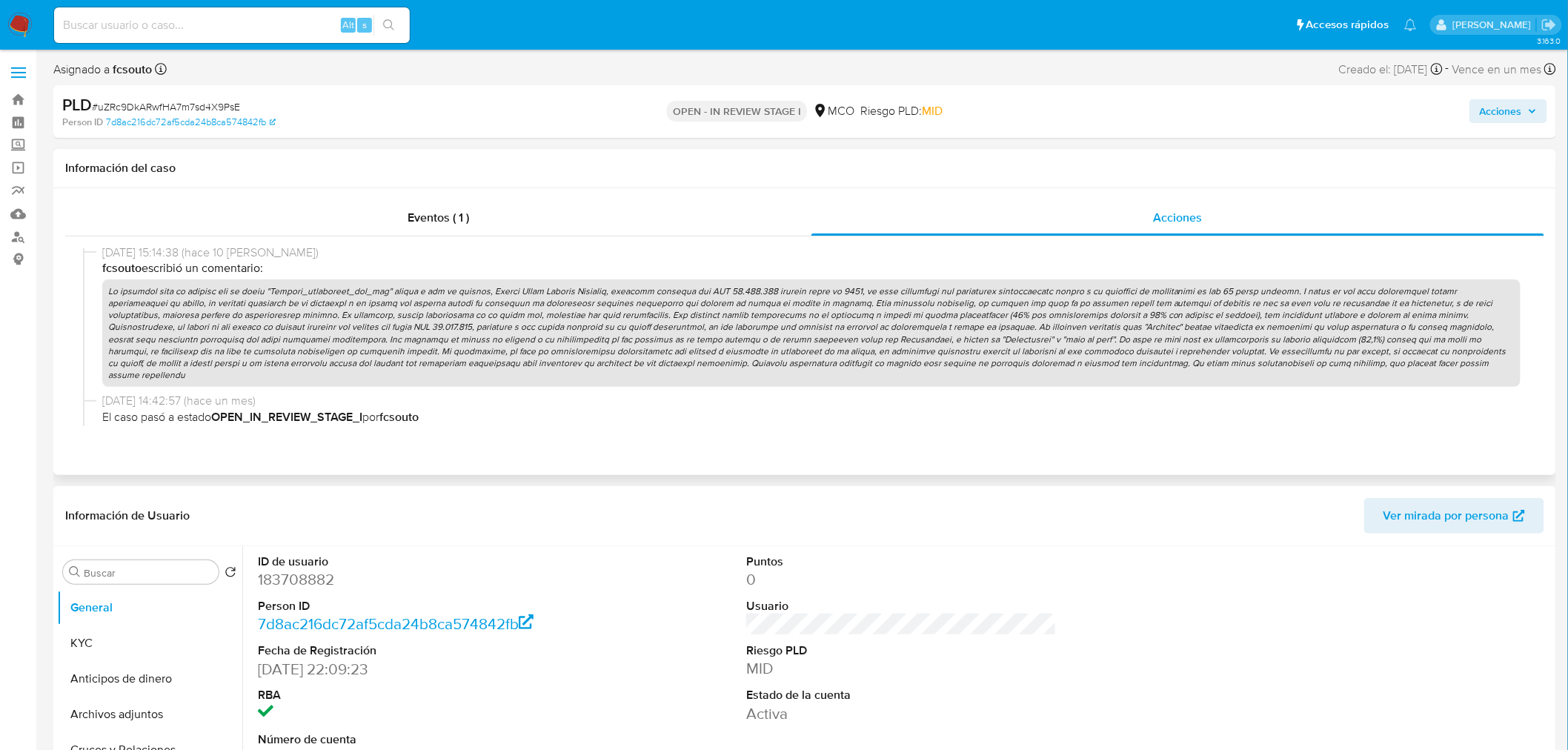
scroll to position [1234, 0]
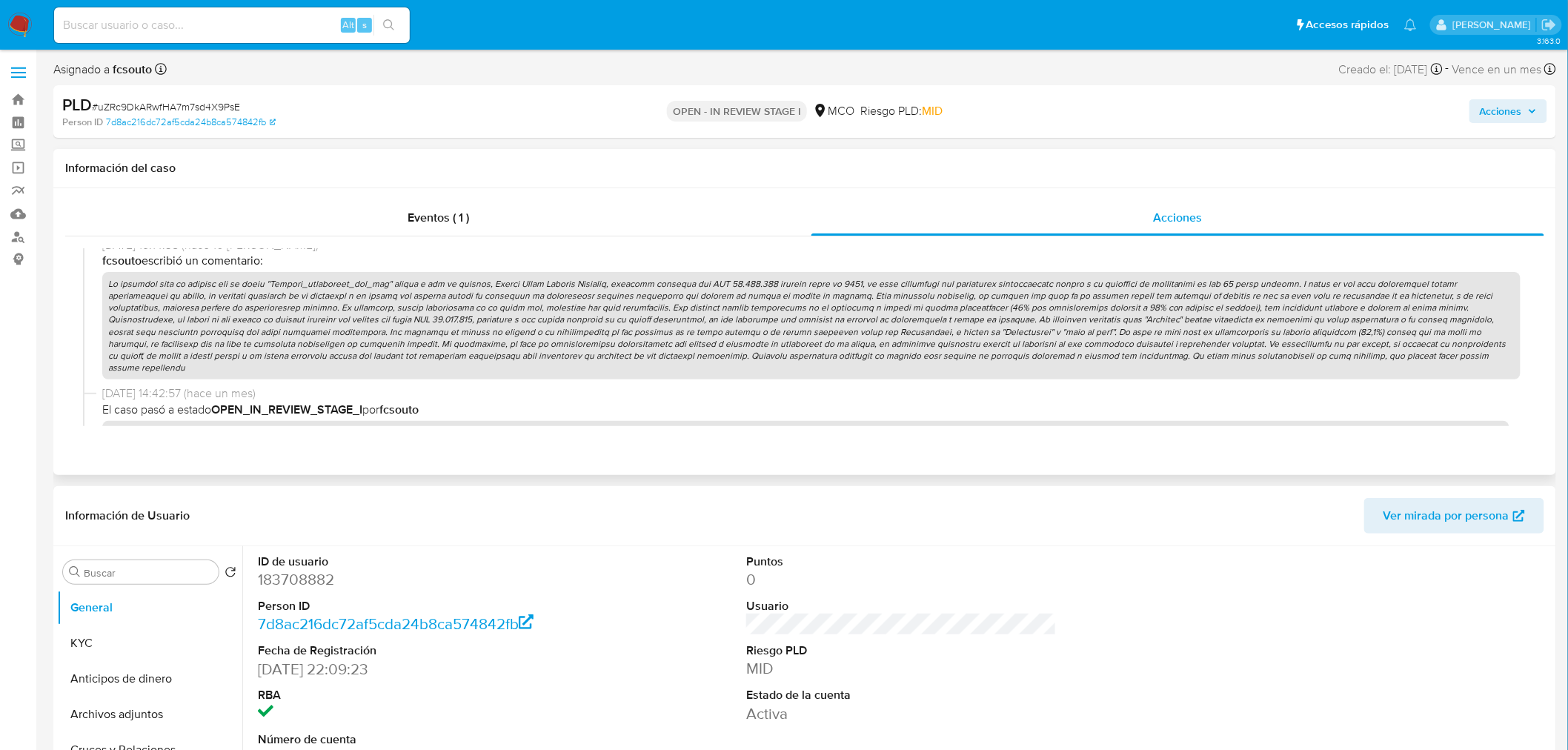
click at [619, 326] on p at bounding box center [811, 326] width 1418 height 108
click at [1502, 110] on span "Acciones" at bounding box center [1501, 111] width 42 height 24
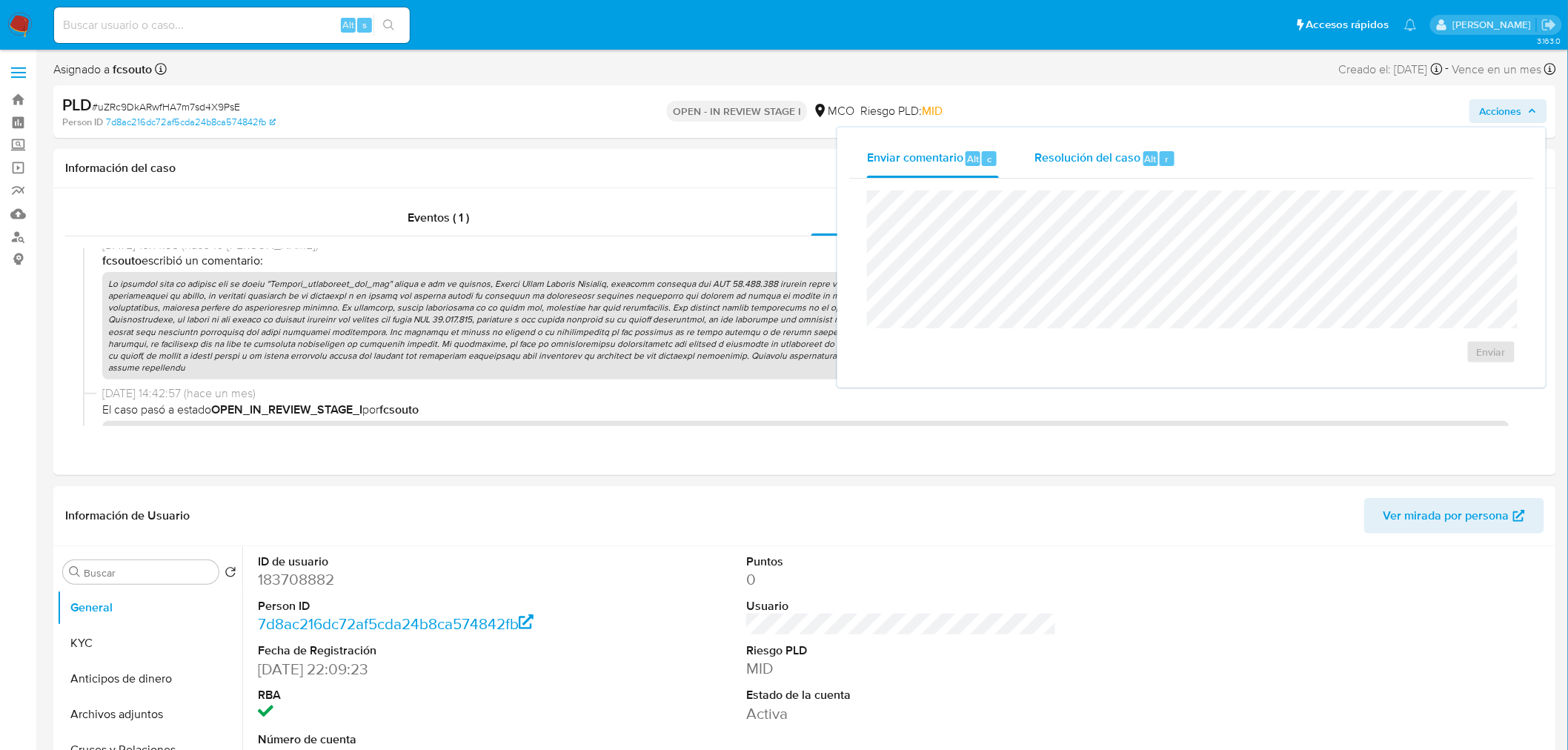
click at [1115, 173] on div "Resolución del caso Alt r" at bounding box center [1105, 158] width 141 height 39
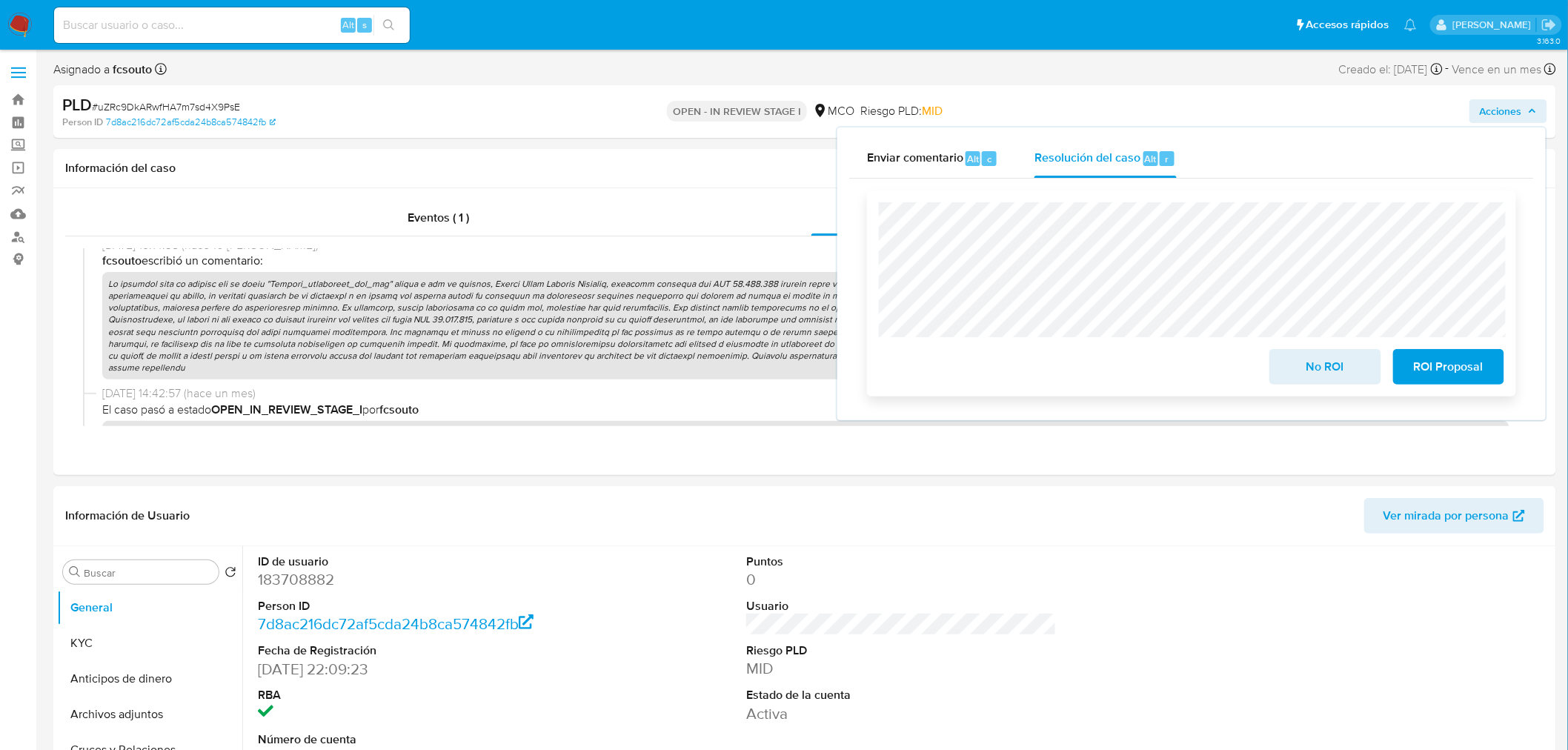
click at [1458, 369] on span "ROI Proposal" at bounding box center [1449, 367] width 73 height 32
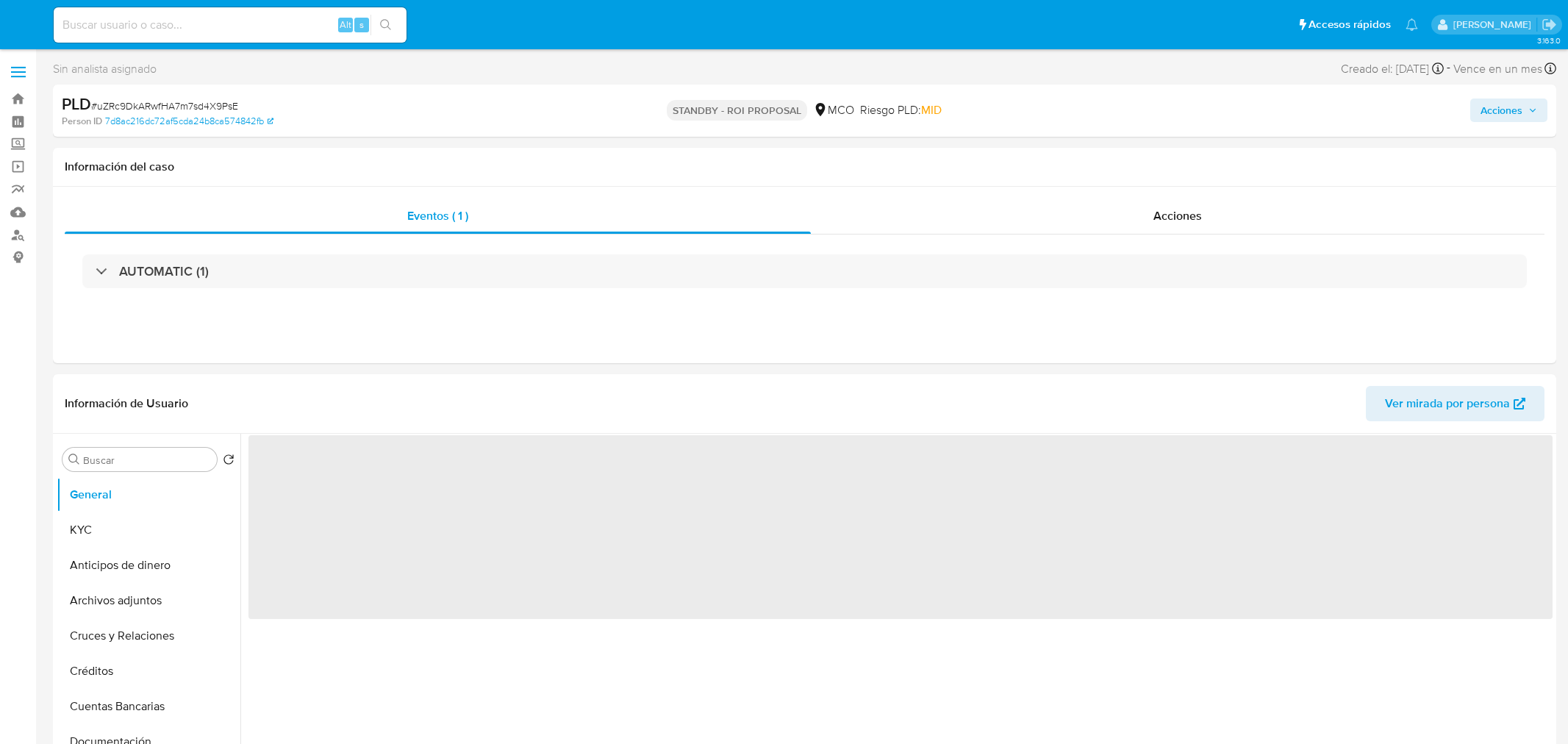
select select "10"
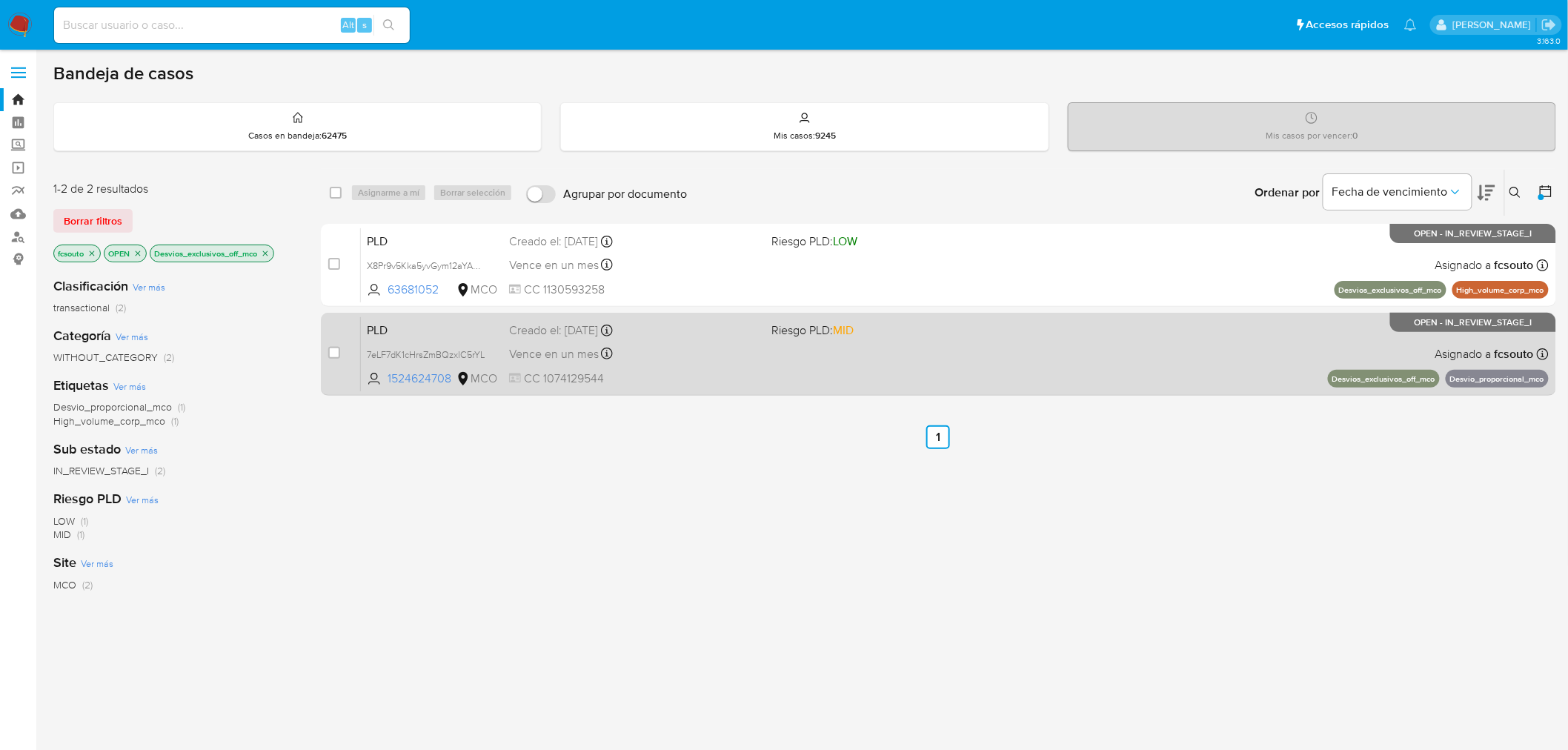
click at [894, 369] on div "PLD 7eLF7dK1cHrsZmBQzxlC5rYL 1524624708 MCO Riesgo PLD: MID Creado el: [DATE] C…" at bounding box center [955, 353] width 1188 height 75
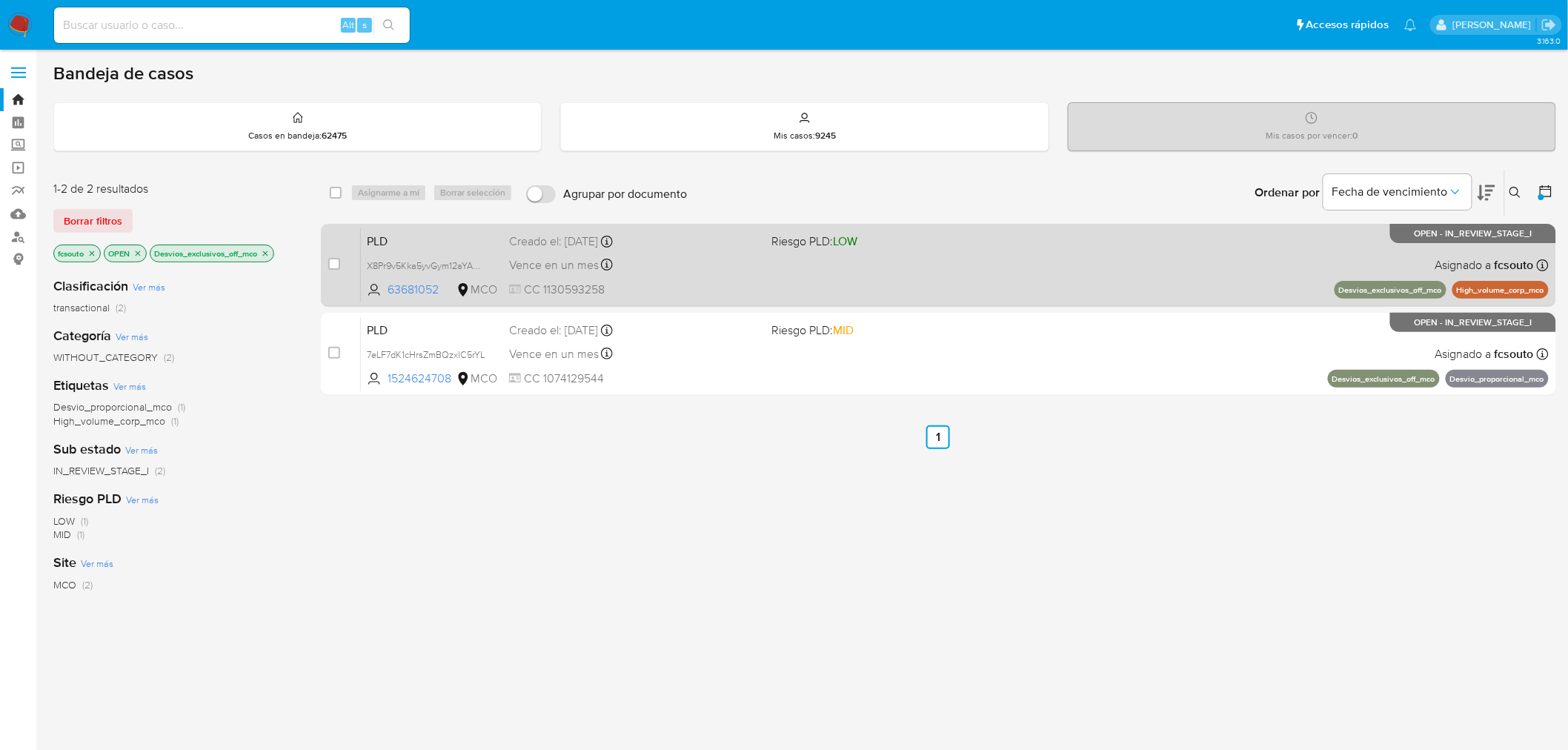
click at [709, 269] on div "Vence en un mes Vence el 10/11/2025 07:08:31" at bounding box center [635, 265] width 251 height 20
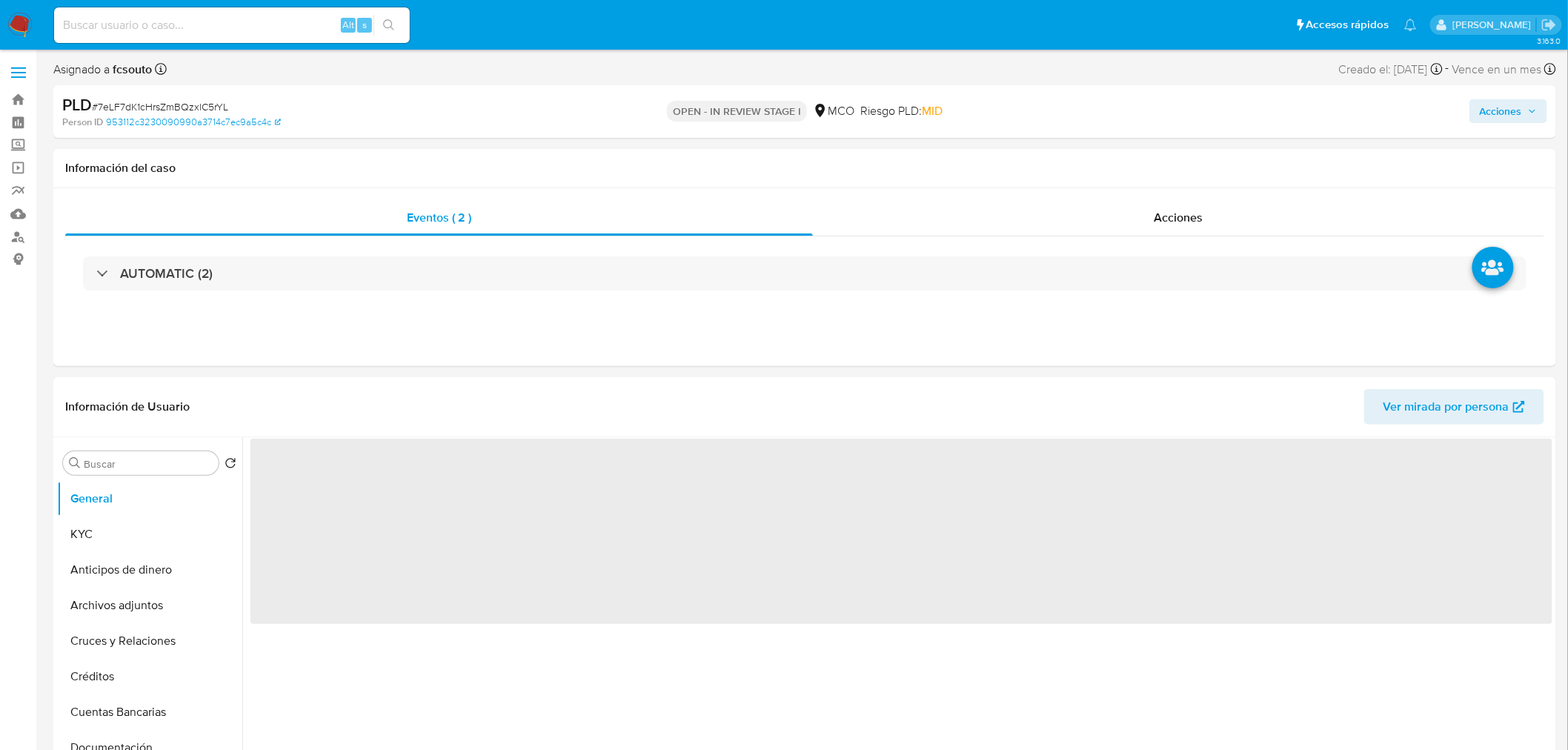
select select "10"
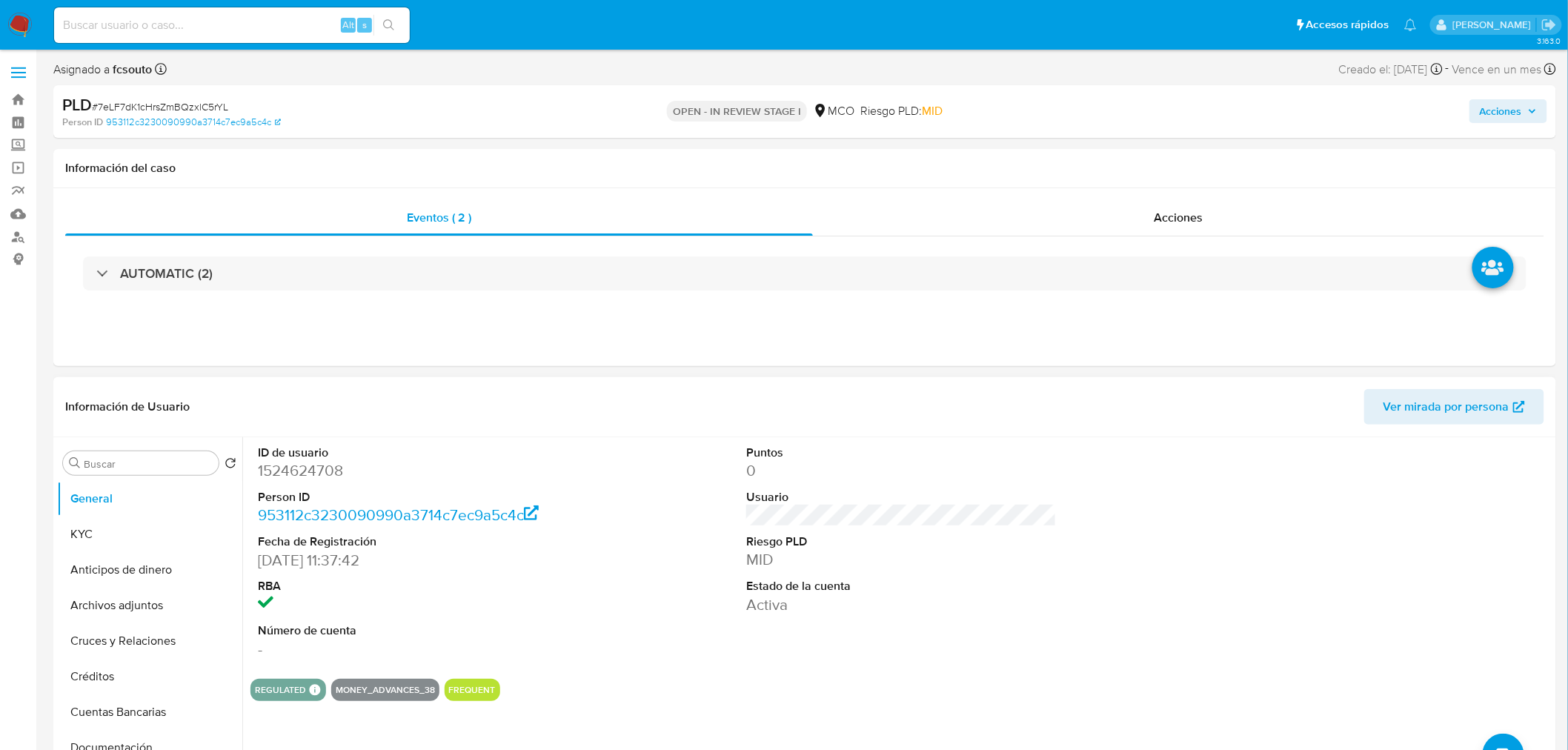
click at [291, 470] on dd "1524624708" at bounding box center [413, 470] width 310 height 21
copy dd "1524624708"
click at [301, 469] on dd "1524624708" at bounding box center [413, 470] width 310 height 21
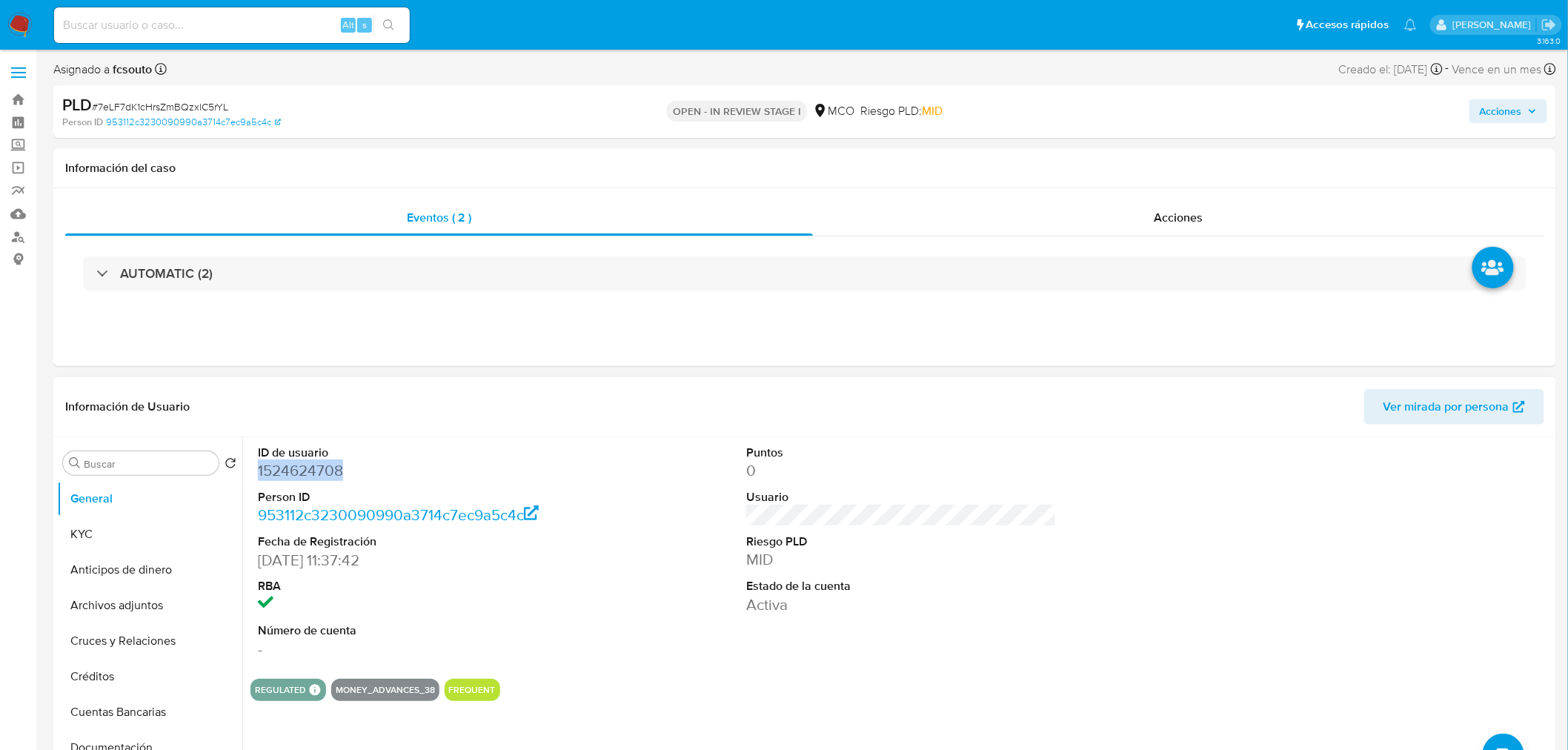
copy dd "1524624708"
click at [295, 469] on dd "1524624708" at bounding box center [413, 470] width 310 height 21
click at [303, 475] on dd "1524624708" at bounding box center [413, 470] width 310 height 21
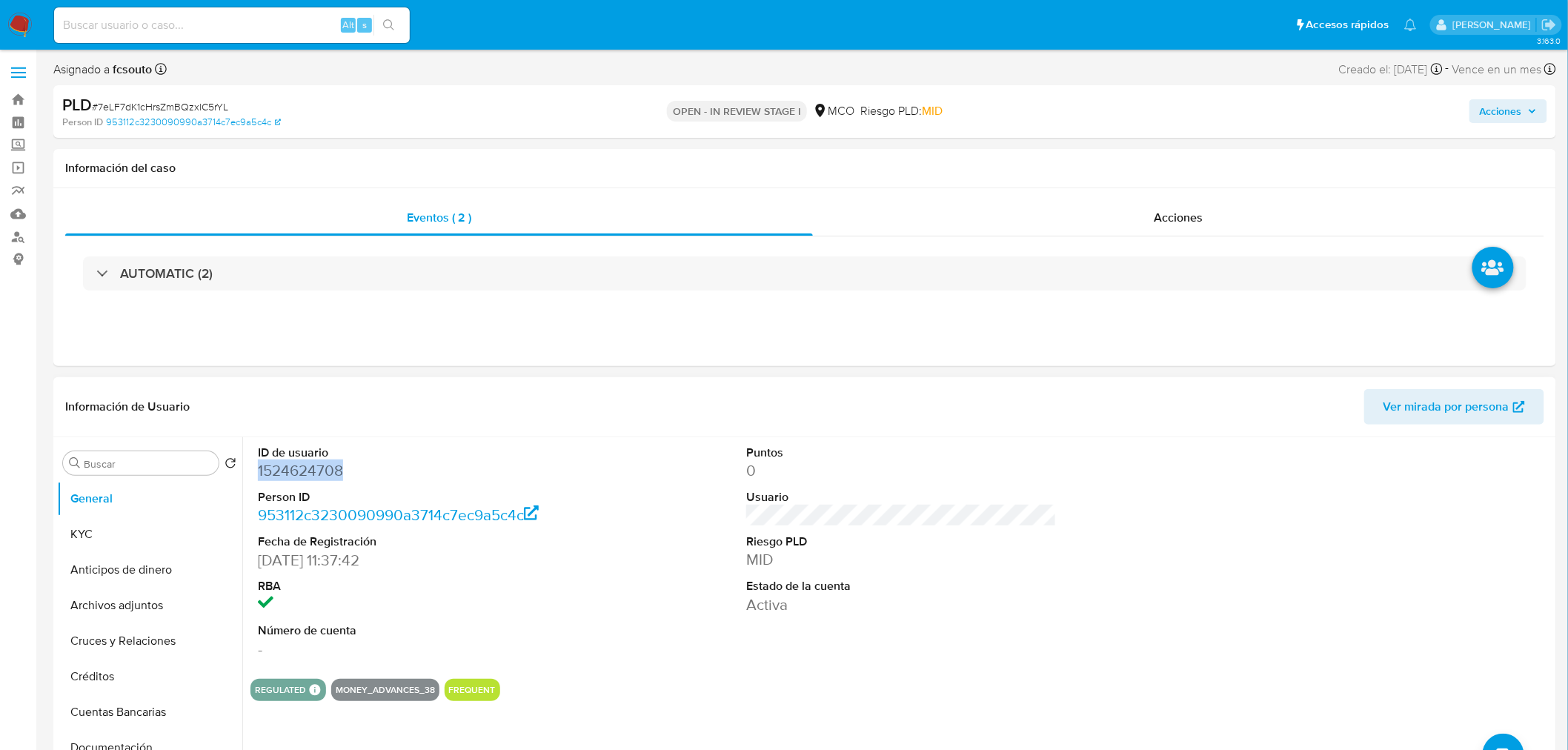
click at [323, 472] on dd "1524624708" at bounding box center [413, 470] width 310 height 21
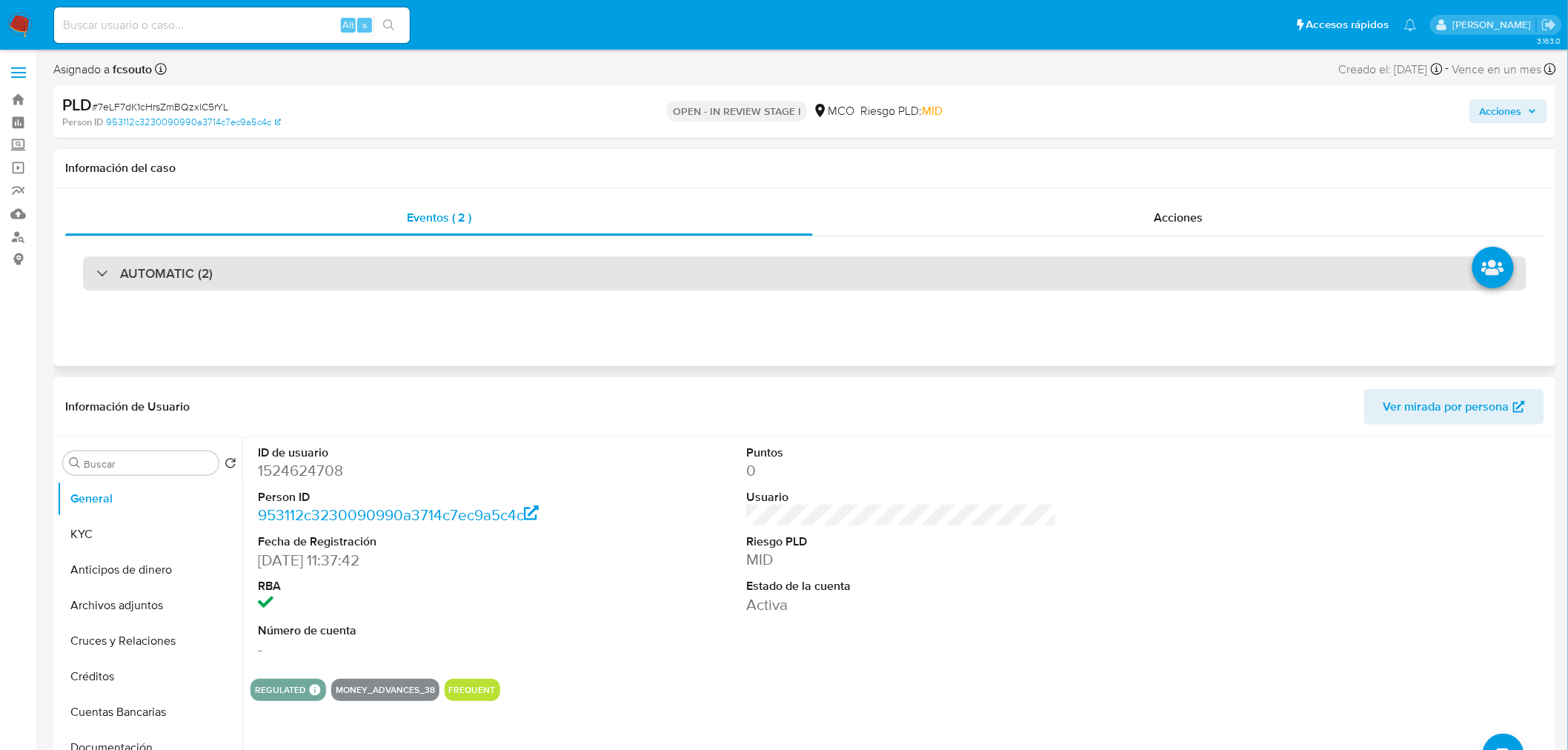
click at [323, 278] on div "AUTOMATIC (2)" at bounding box center [805, 273] width 1444 height 34
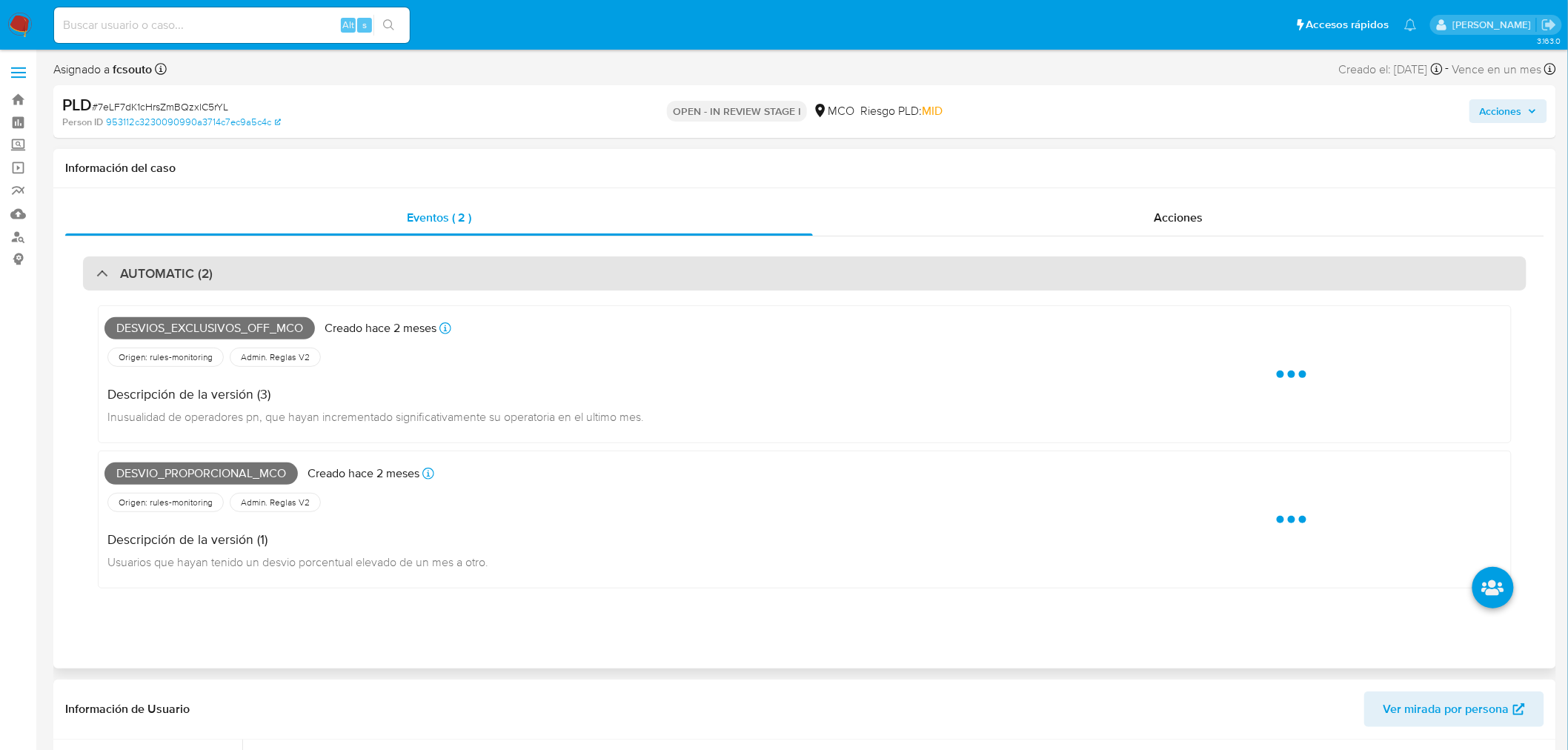
click at [323, 278] on div "AUTOMATIC (2)" at bounding box center [805, 273] width 1444 height 34
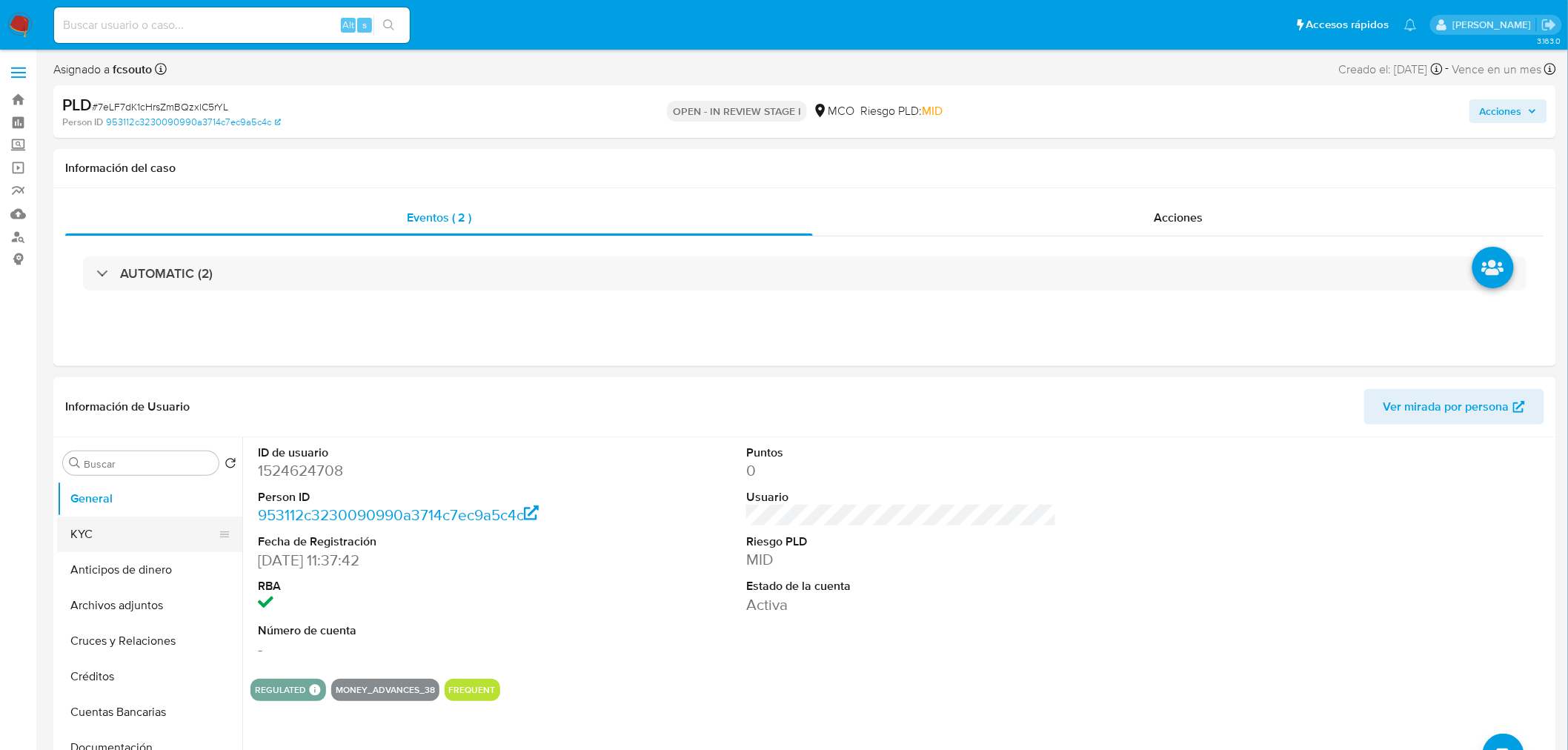
click at [117, 537] on button "KYC" at bounding box center [144, 534] width 174 height 35
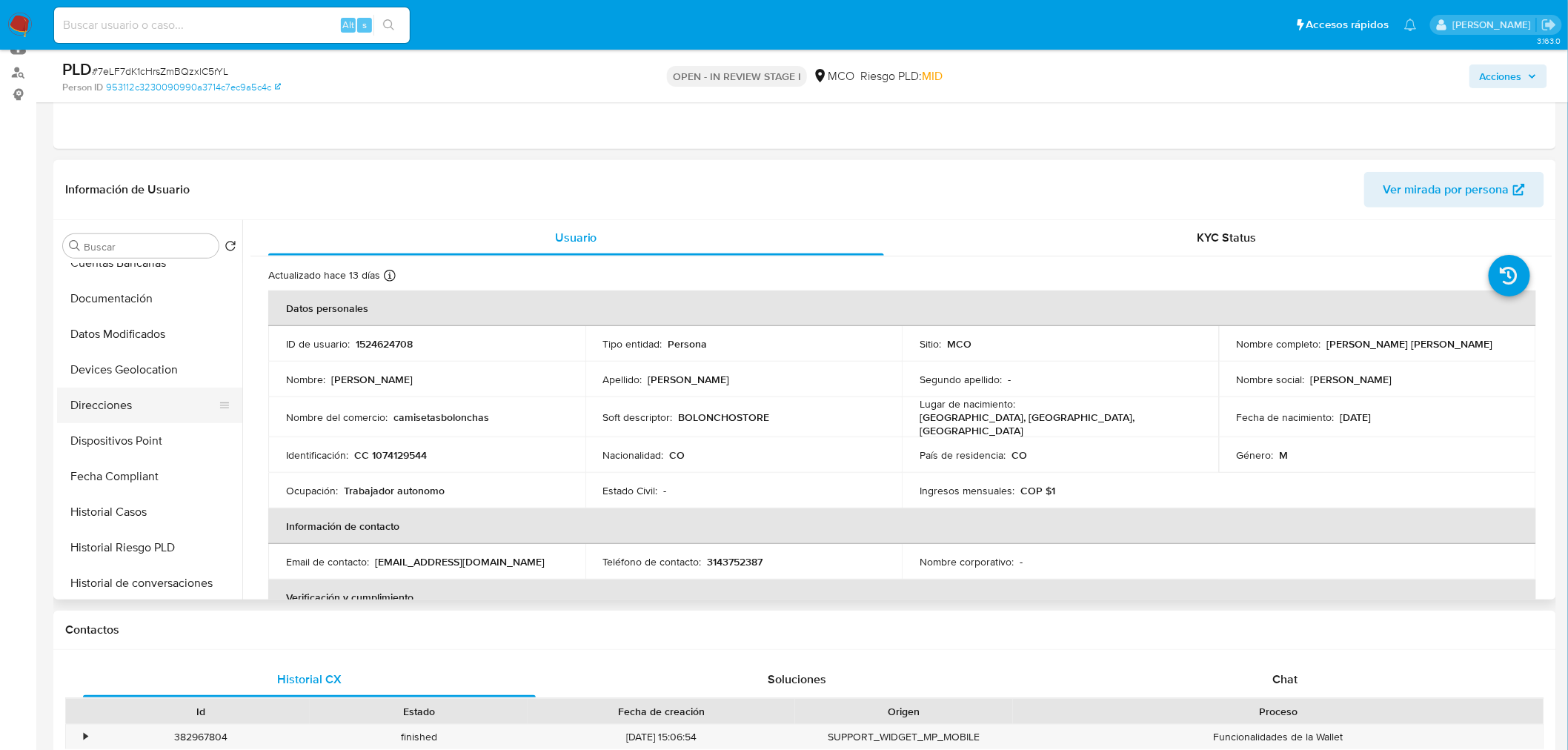
scroll to position [247, 0]
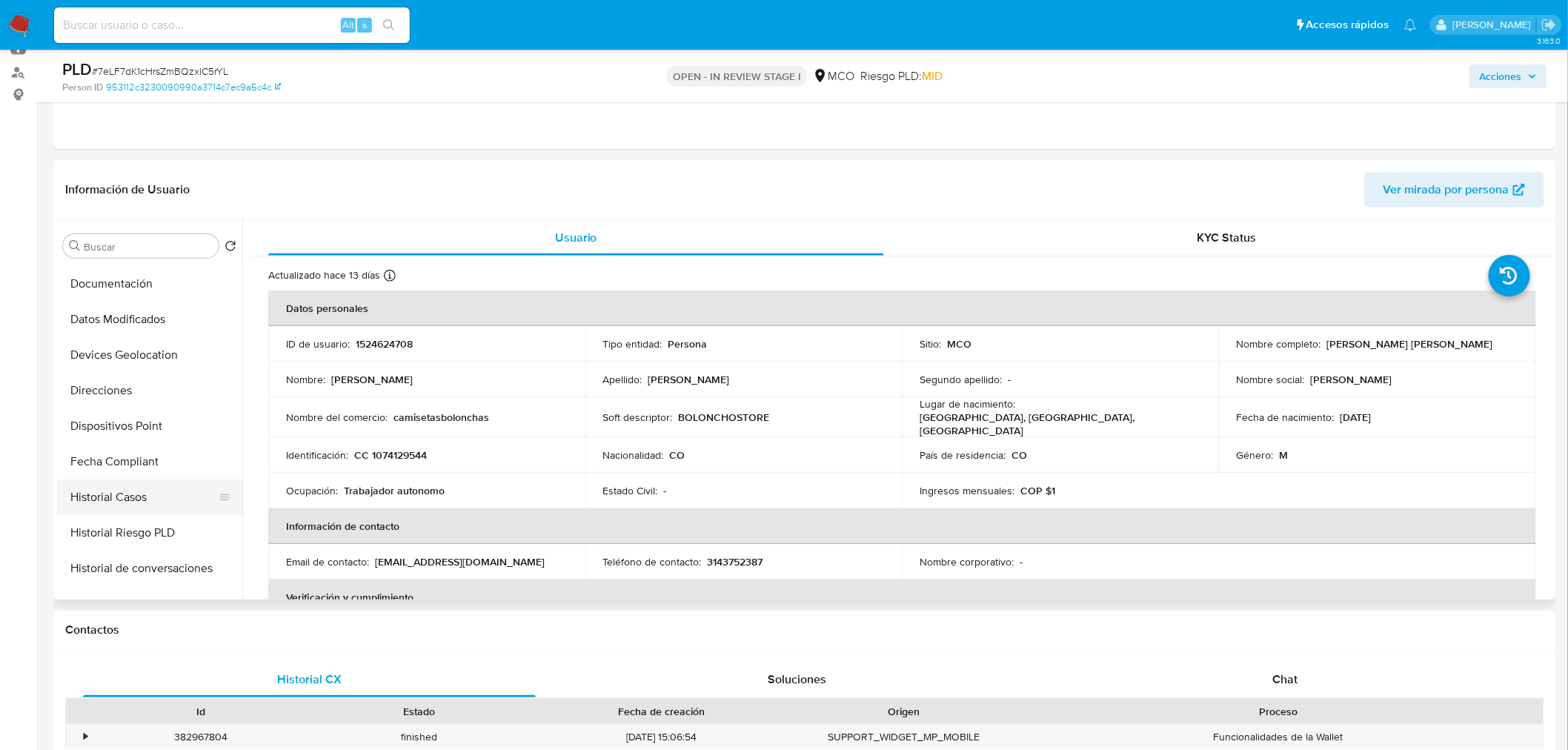
click at [124, 495] on button "Historial Casos" at bounding box center [144, 497] width 174 height 35
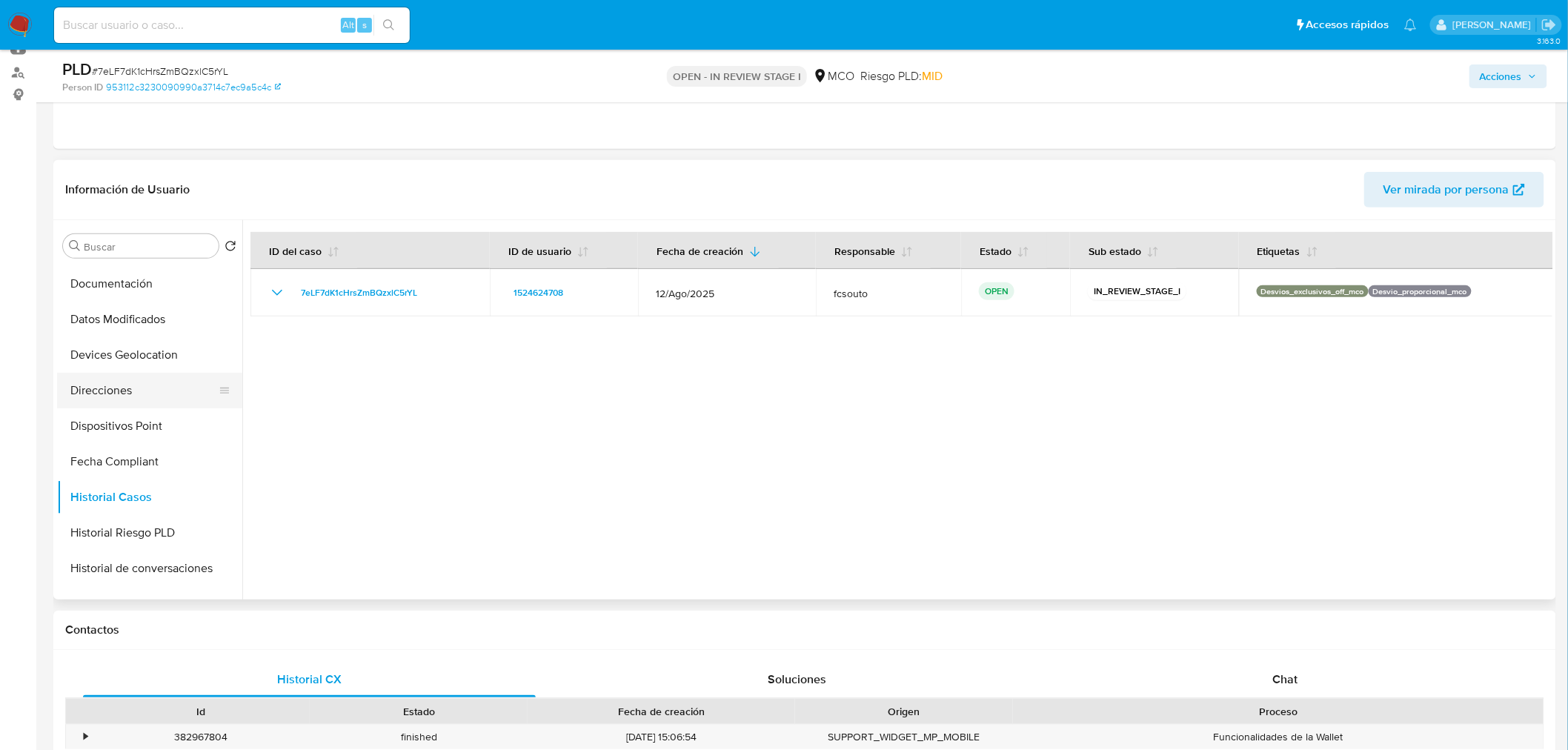
scroll to position [0, 0]
click at [124, 324] on button "KYC" at bounding box center [144, 317] width 174 height 35
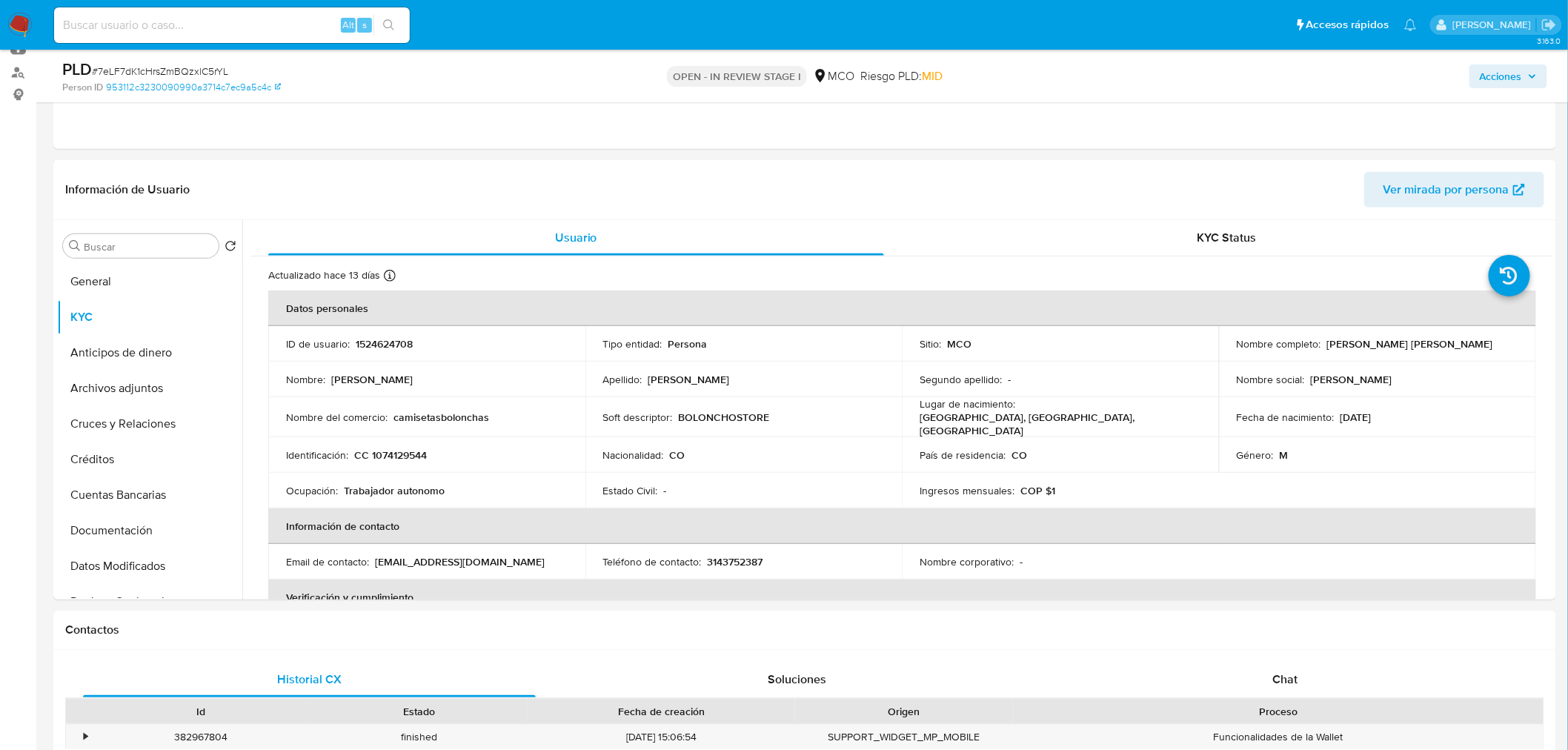
drag, startPoint x: 1532, startPoint y: 75, endPoint x: 1510, endPoint y: 79, distance: 22.4
click at [1529, 75] on icon "button" at bounding box center [1532, 76] width 9 height 9
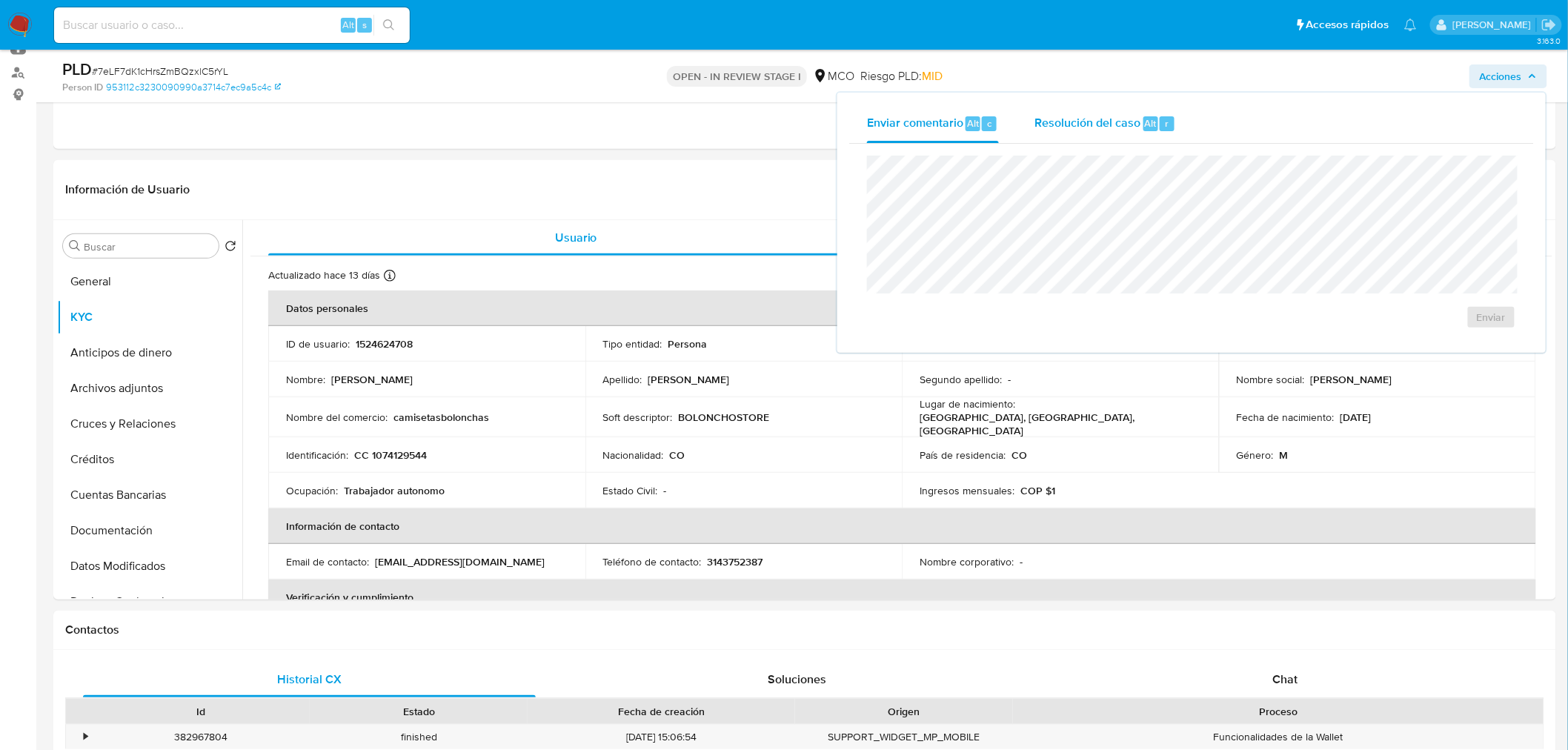
click at [1079, 120] on span "Resolución del caso" at bounding box center [1087, 123] width 106 height 17
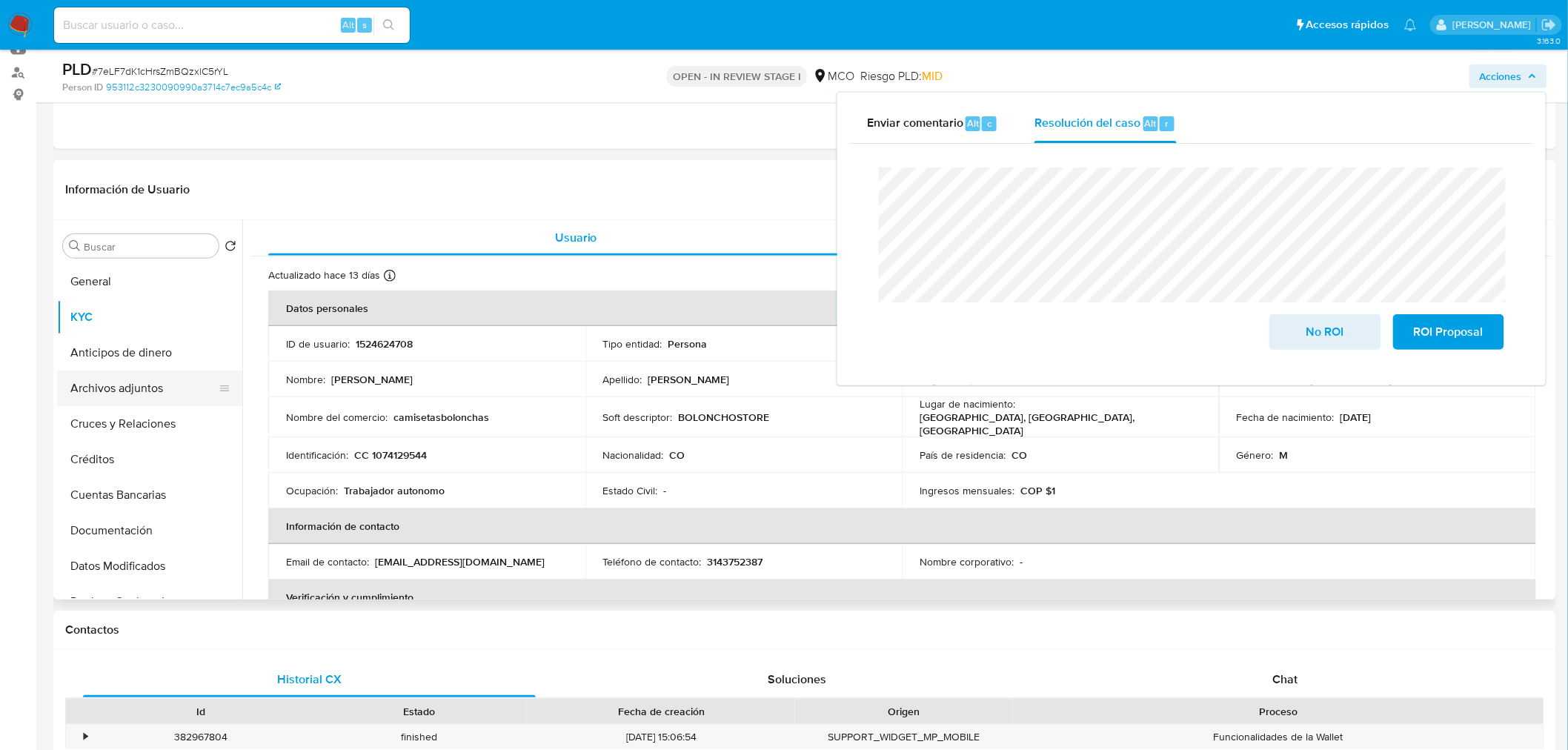
click at [171, 383] on button "Archivos adjuntos" at bounding box center [144, 388] width 174 height 35
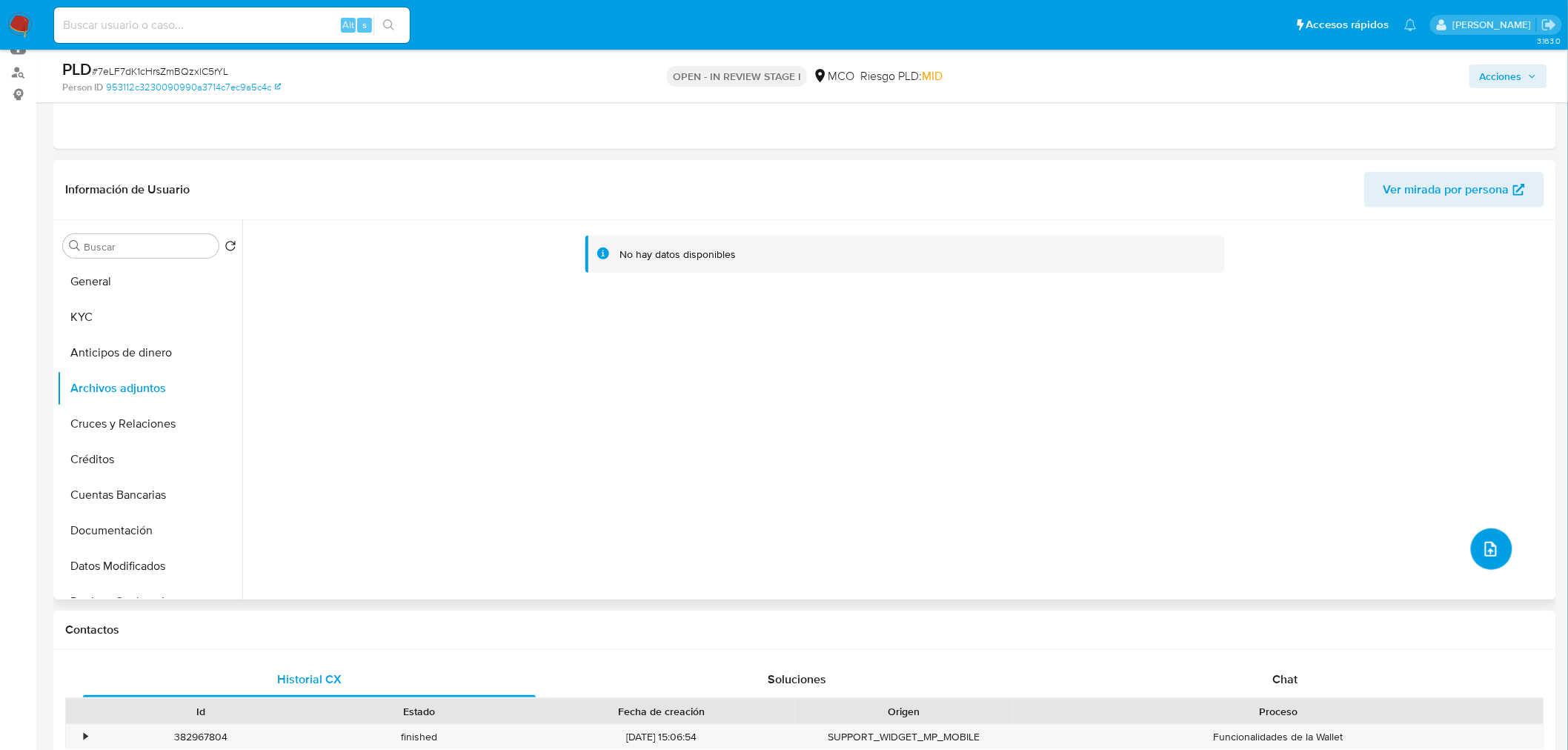
click at [1486, 542] on icon "upload-file" at bounding box center [1491, 549] width 18 height 18
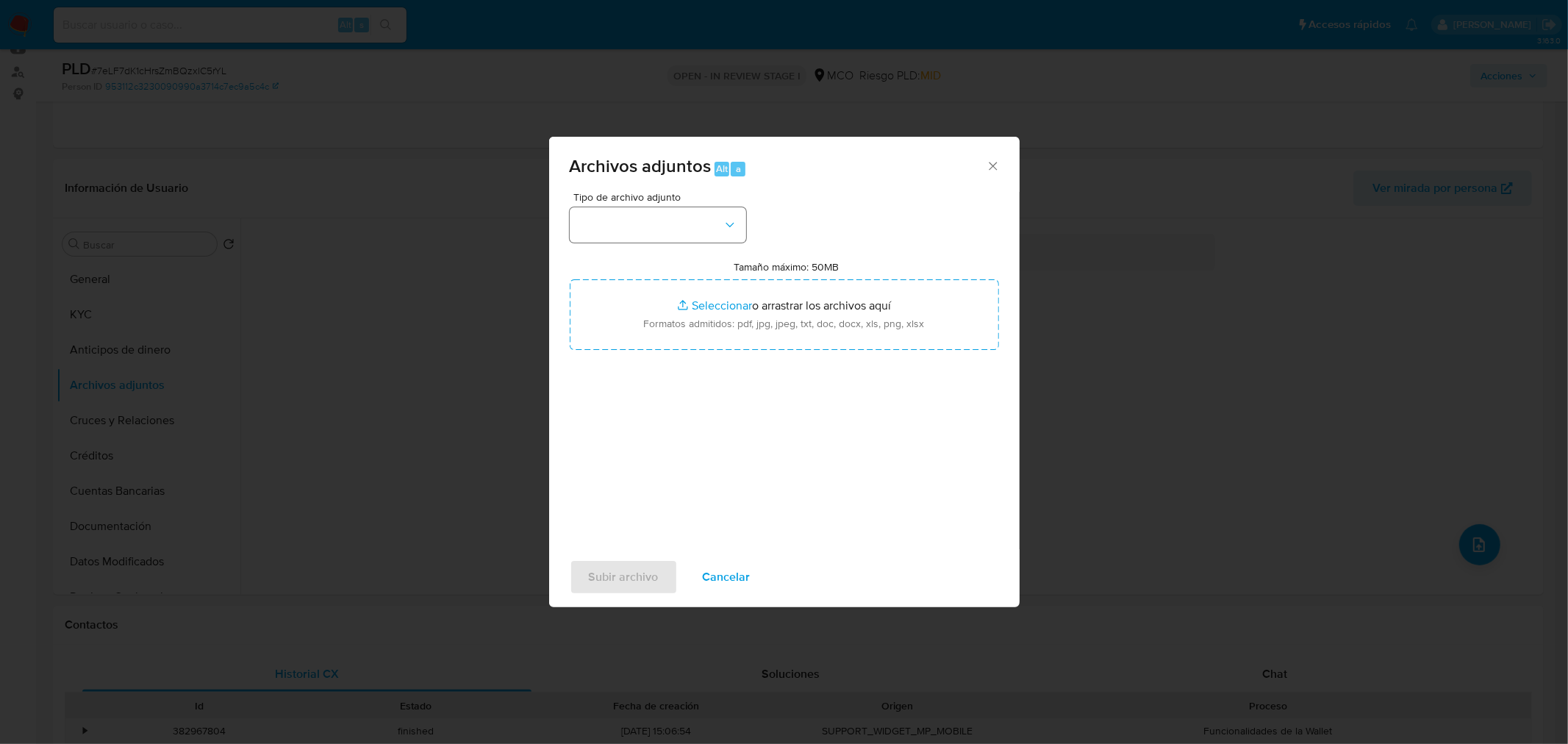
drag, startPoint x: 701, startPoint y: 200, endPoint x: 709, endPoint y: 232, distance: 33.0
click at [703, 201] on div "Tipo de archivo adjunto" at bounding box center [658, 217] width 176 height 51
click at [709, 232] on button "button" at bounding box center [658, 225] width 176 height 35
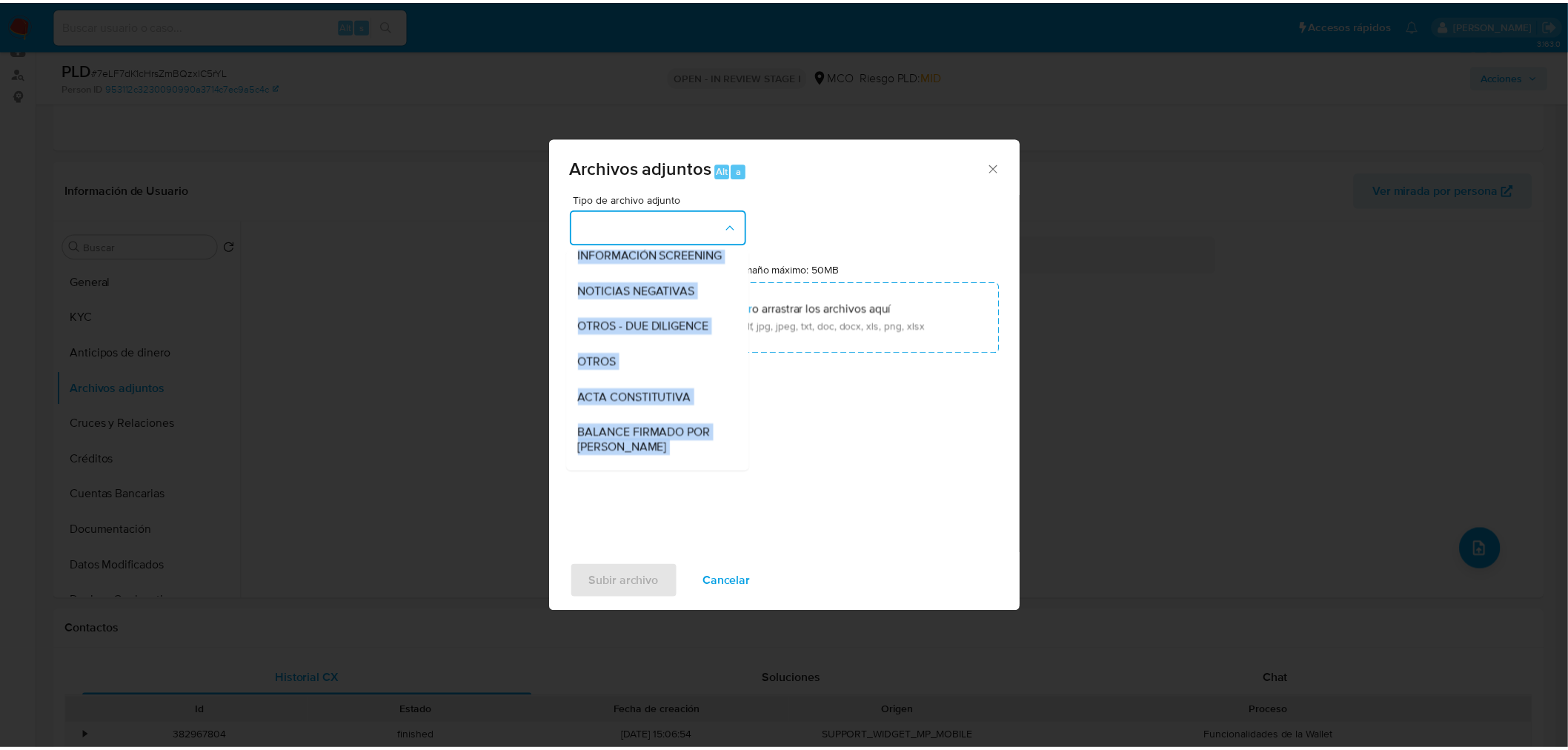
scroll to position [164, 0]
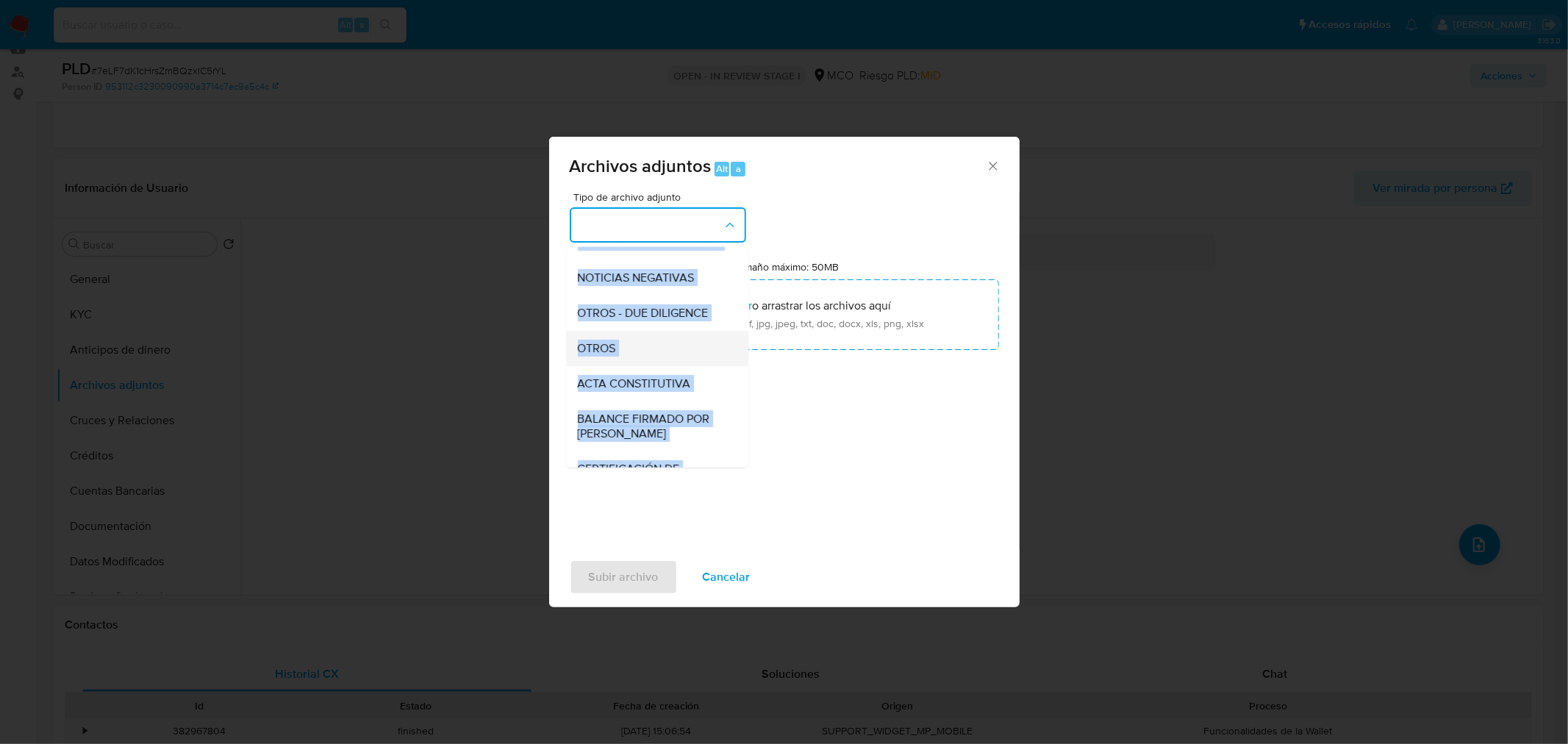
click at [645, 354] on div "OTROS" at bounding box center [653, 348] width 150 height 35
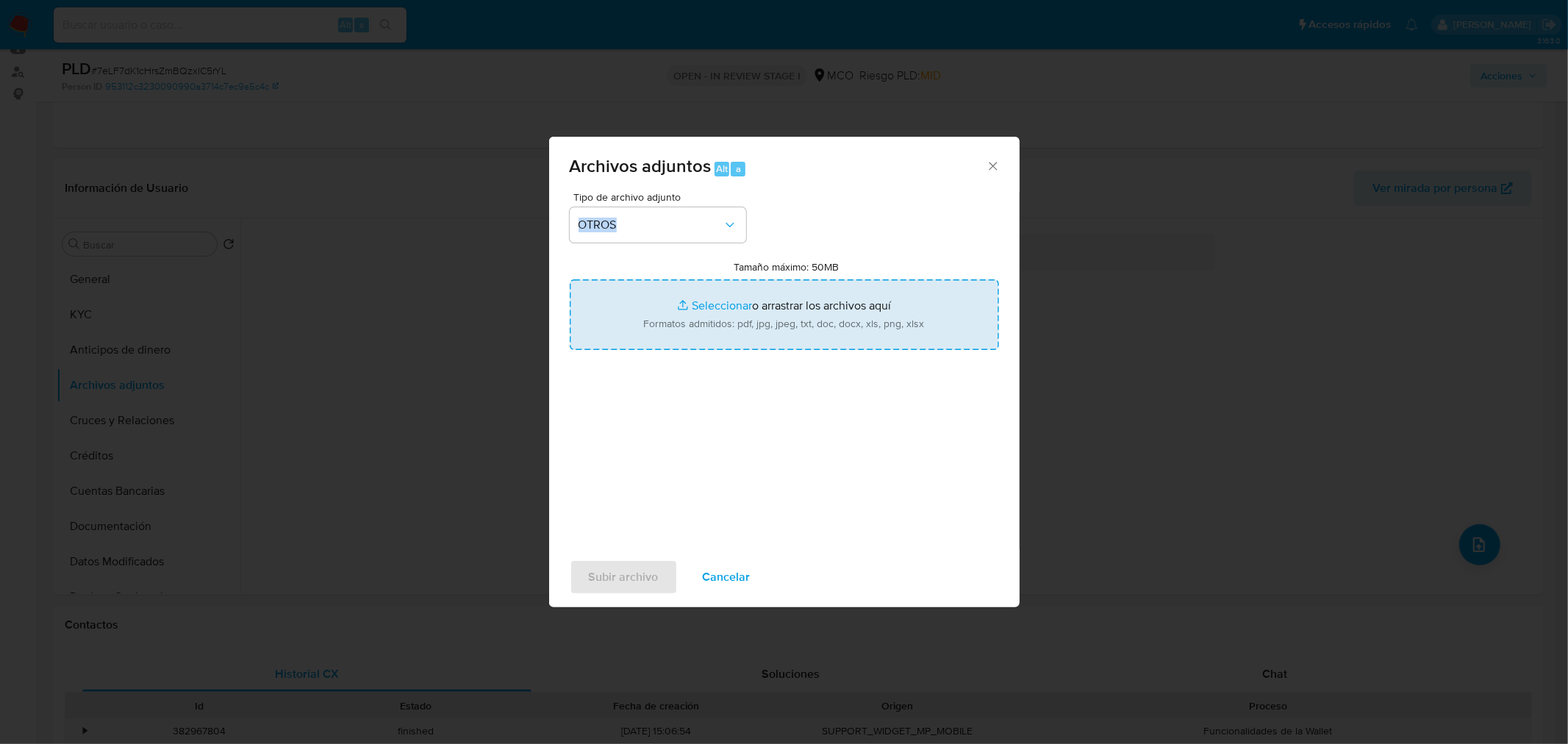
click at [773, 324] on input "Tamaño máximo: 50MB Seleccionar archivos" at bounding box center [784, 315] width 430 height 70
type input "C:\fakepath\1524624708 - 13_10_2025.pdf"
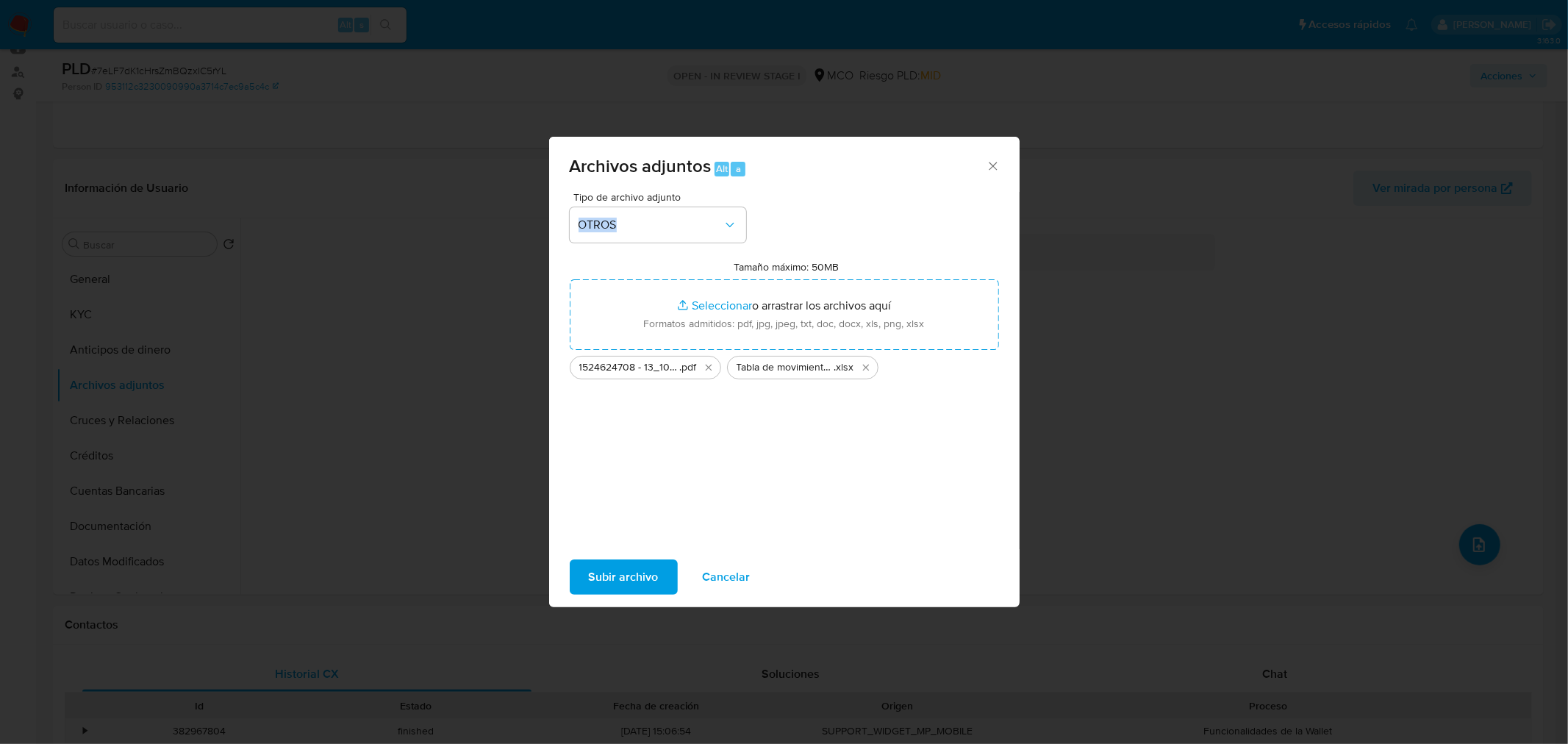
click at [629, 582] on span "Subir archivo" at bounding box center [623, 576] width 70 height 32
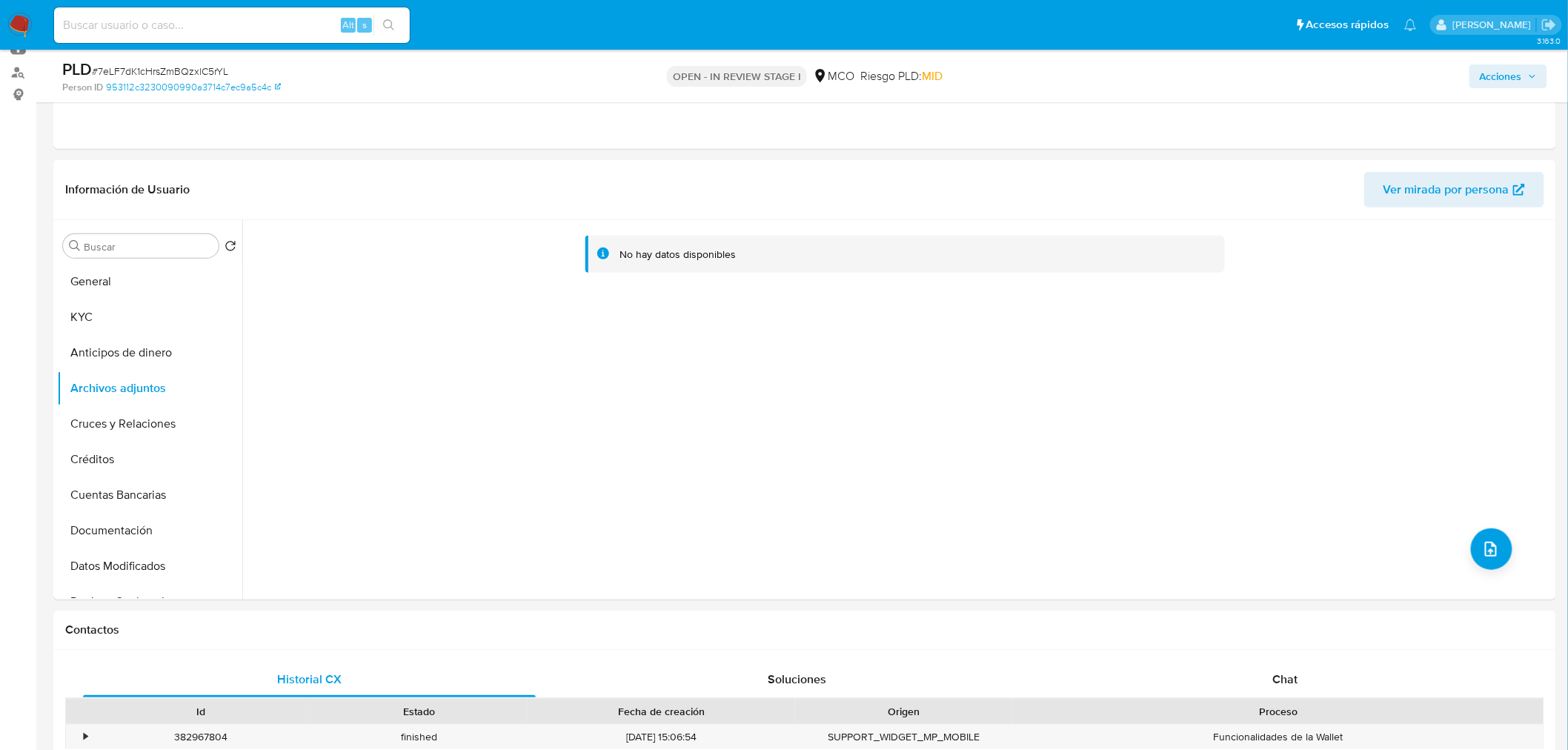
click at [1535, 79] on icon "button" at bounding box center [1532, 76] width 9 height 9
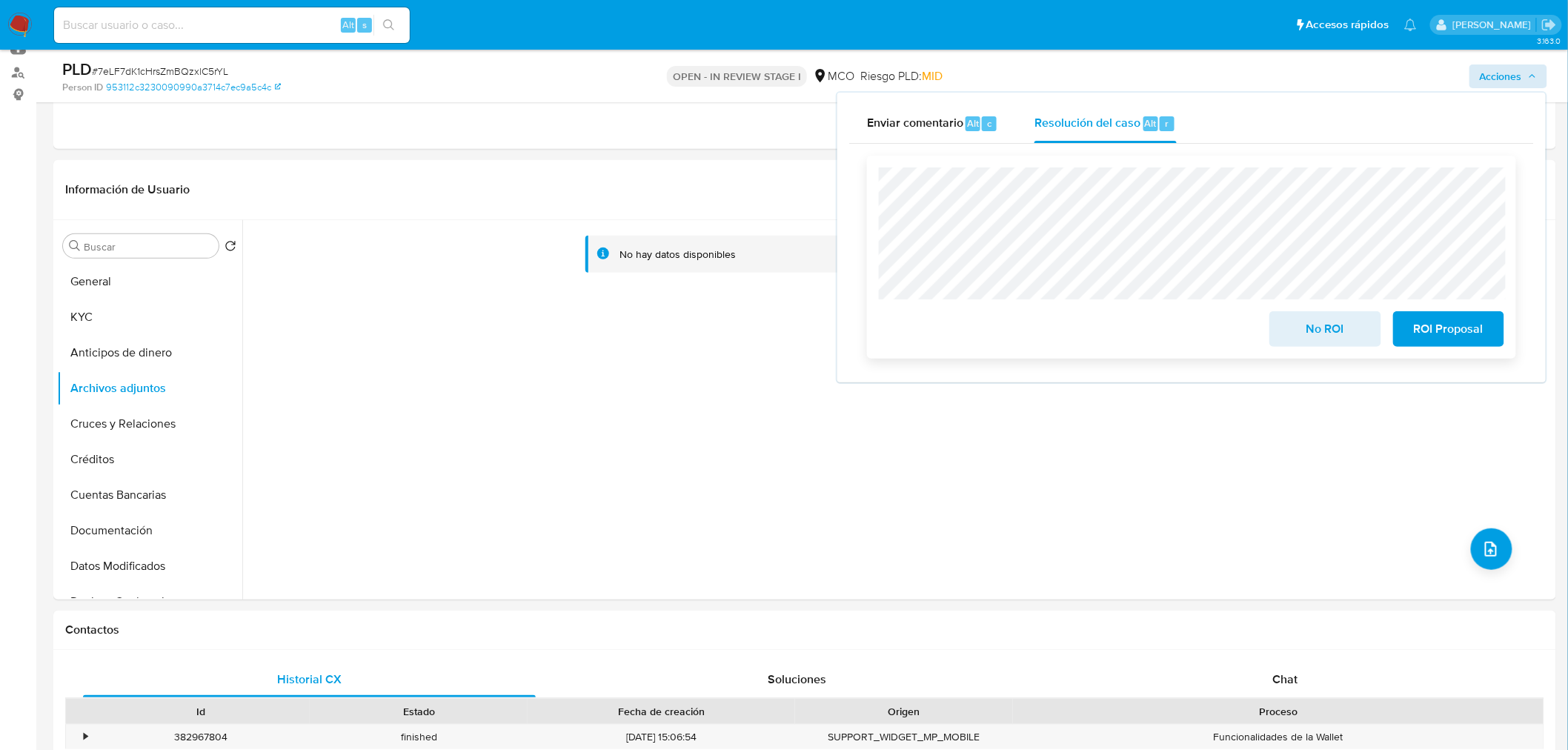
click at [1299, 321] on span "No ROI" at bounding box center [1325, 329] width 73 height 32
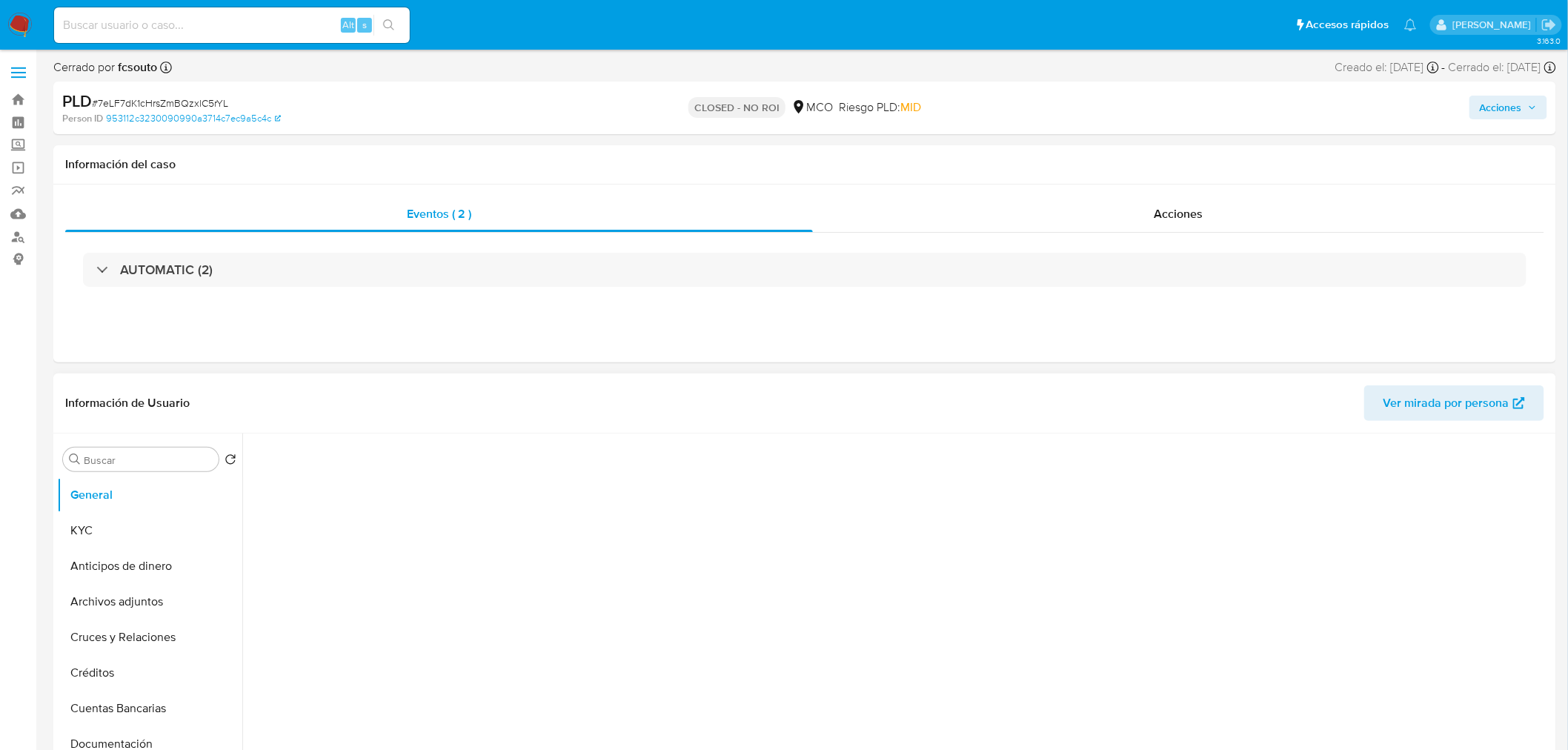
select select "10"
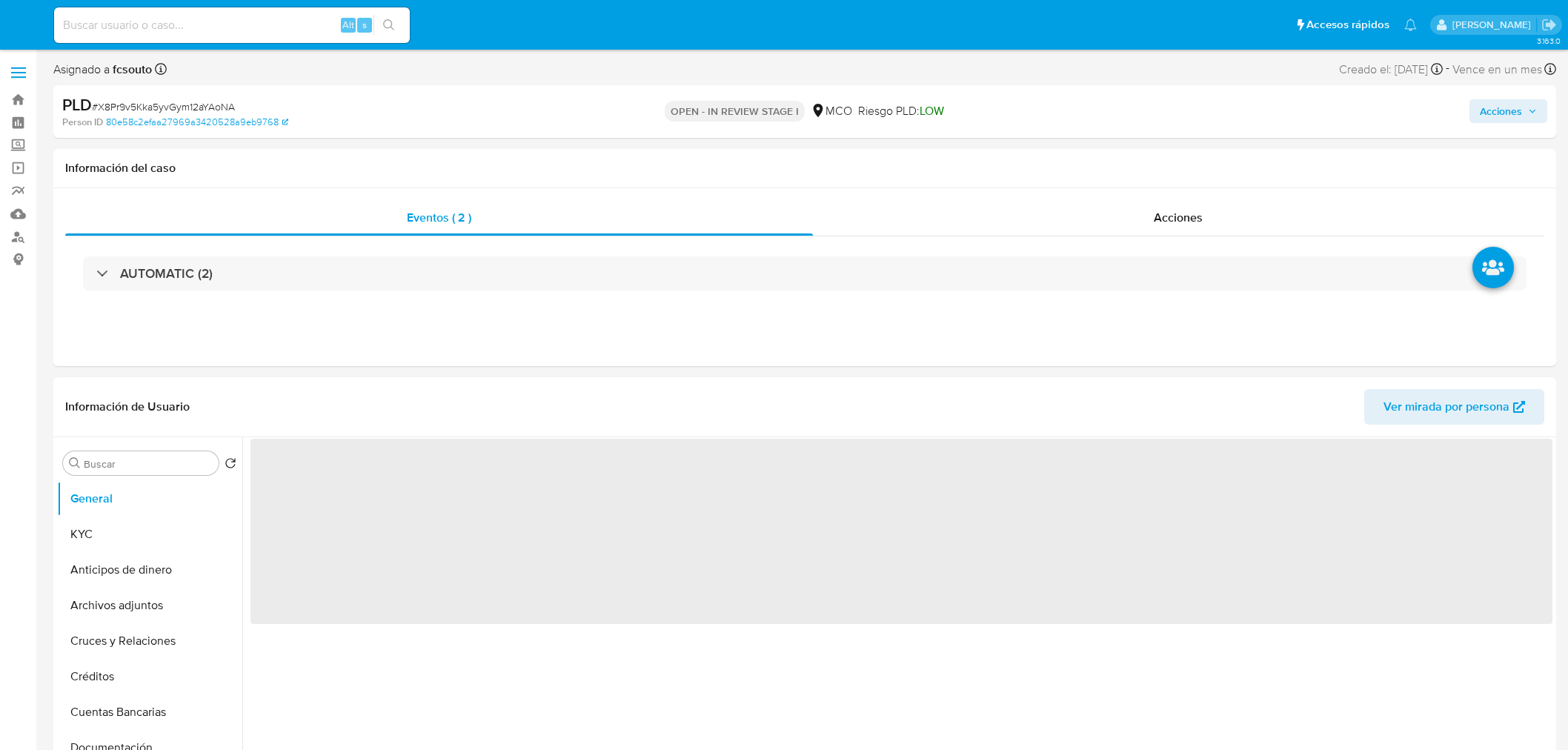
select select "10"
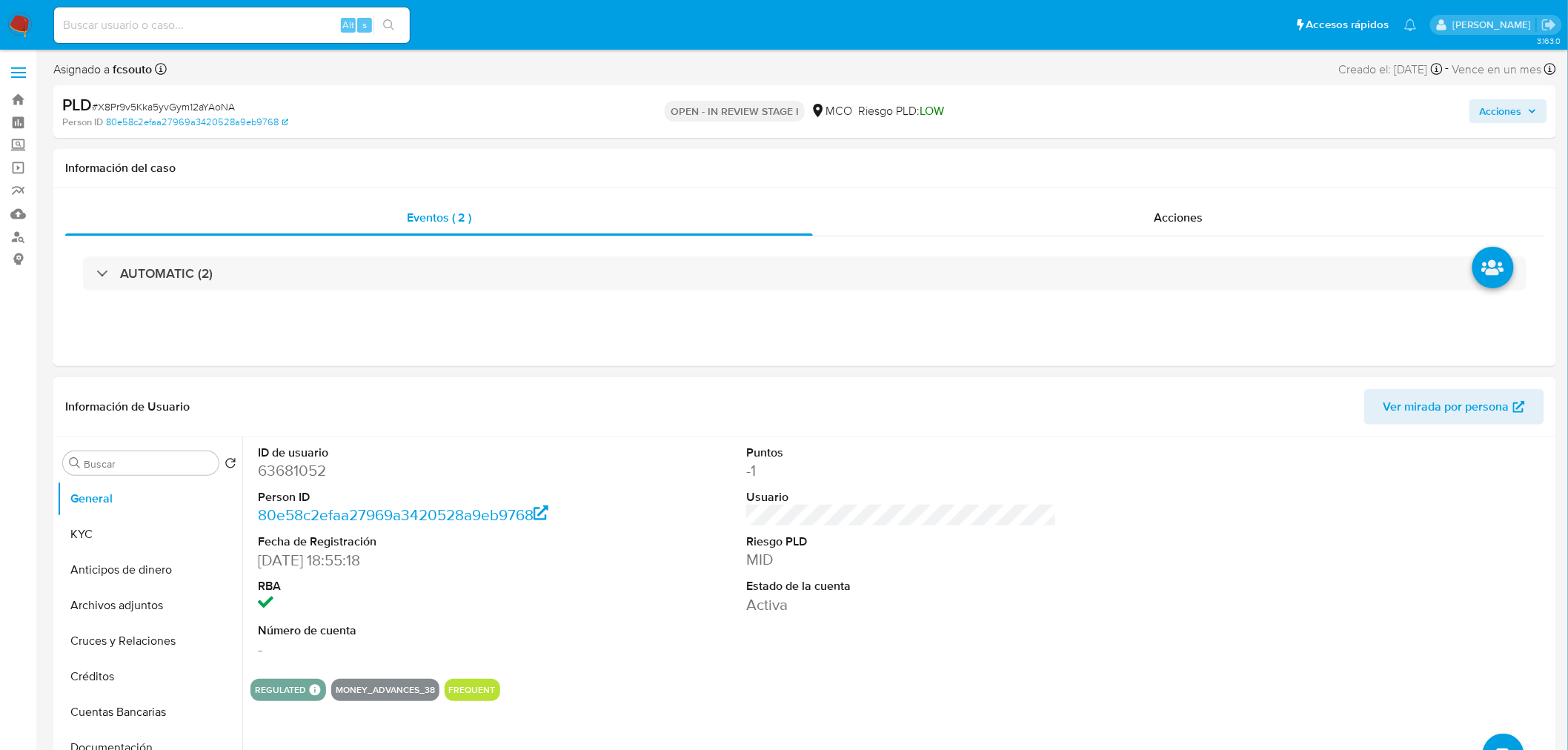
click at [291, 475] on dd "63681052" at bounding box center [413, 470] width 310 height 21
copy dd "63681052"
click at [597, 431] on div "Información de Usuario Ver mirada por persona" at bounding box center [804, 407] width 1503 height 60
click at [308, 475] on dd "63681052" at bounding box center [413, 470] width 310 height 21
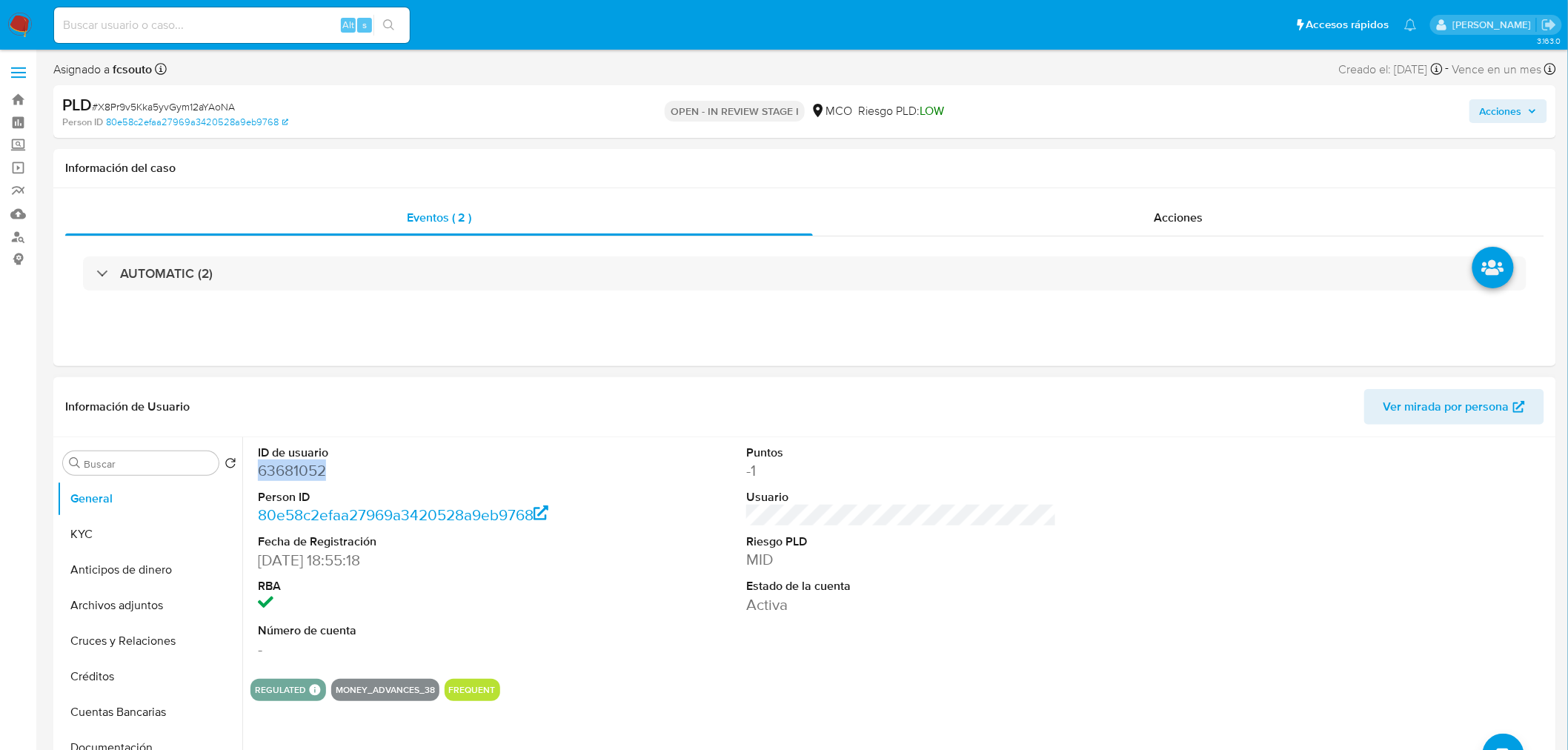
click at [308, 475] on dd "63681052" at bounding box center [413, 470] width 310 height 21
copy dd "63681052"
click at [292, 471] on dd "63681052" at bounding box center [413, 470] width 310 height 21
click at [304, 472] on dd "63681052" at bounding box center [413, 470] width 310 height 21
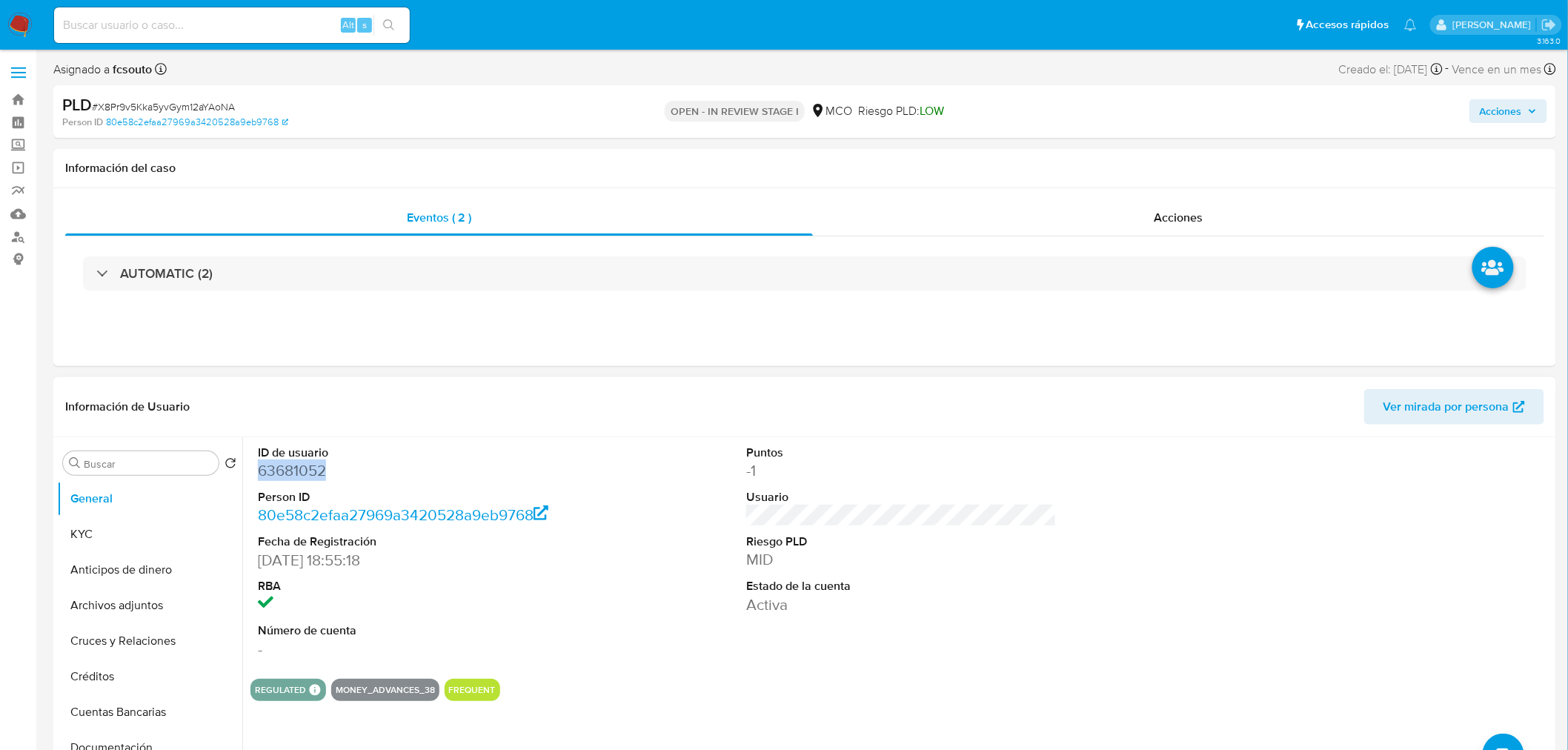
click at [304, 472] on dd "63681052" at bounding box center [413, 470] width 310 height 21
click at [1250, 204] on div "Acciones" at bounding box center [1179, 218] width 732 height 35
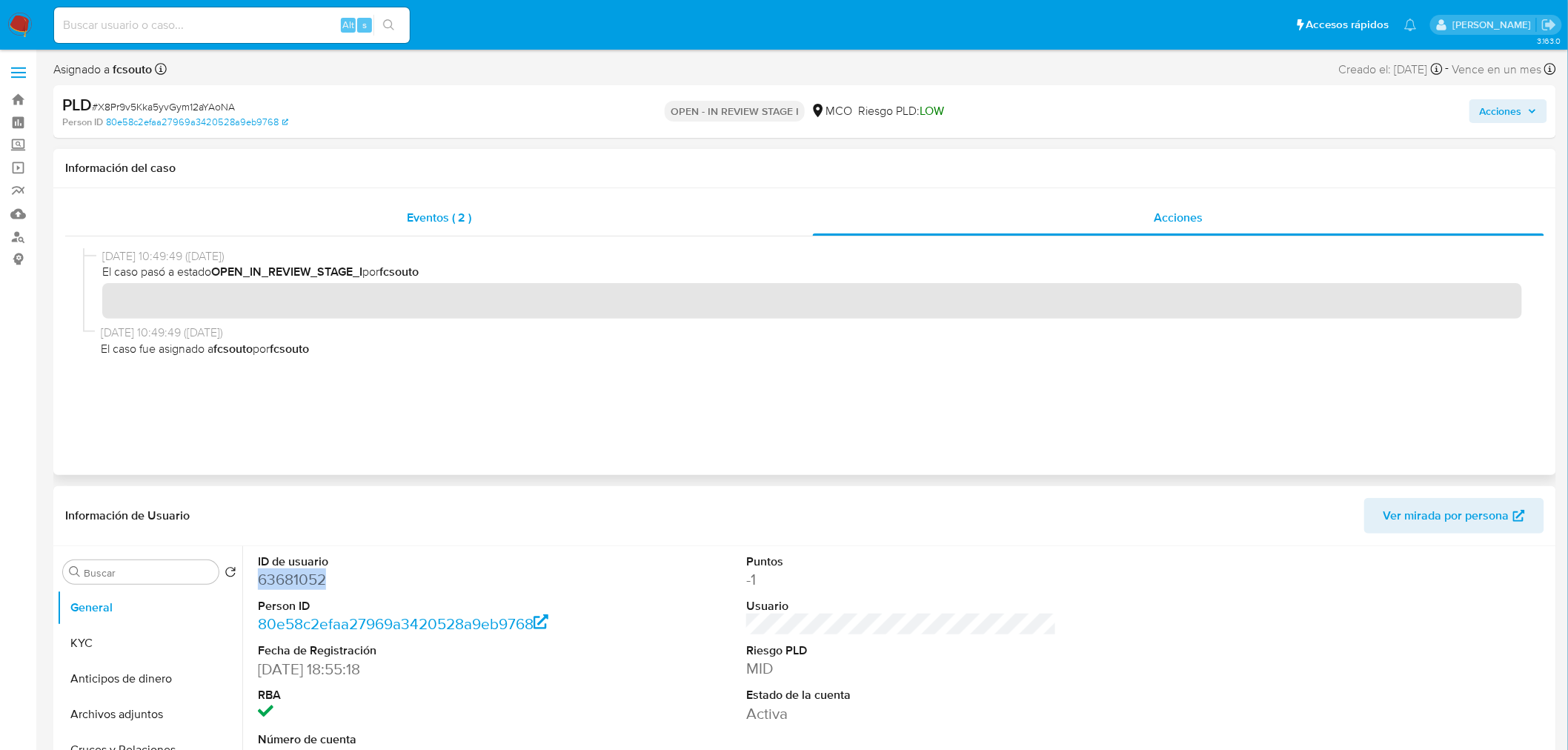
click at [469, 226] on div "Eventos ( 2 )" at bounding box center [439, 218] width 748 height 35
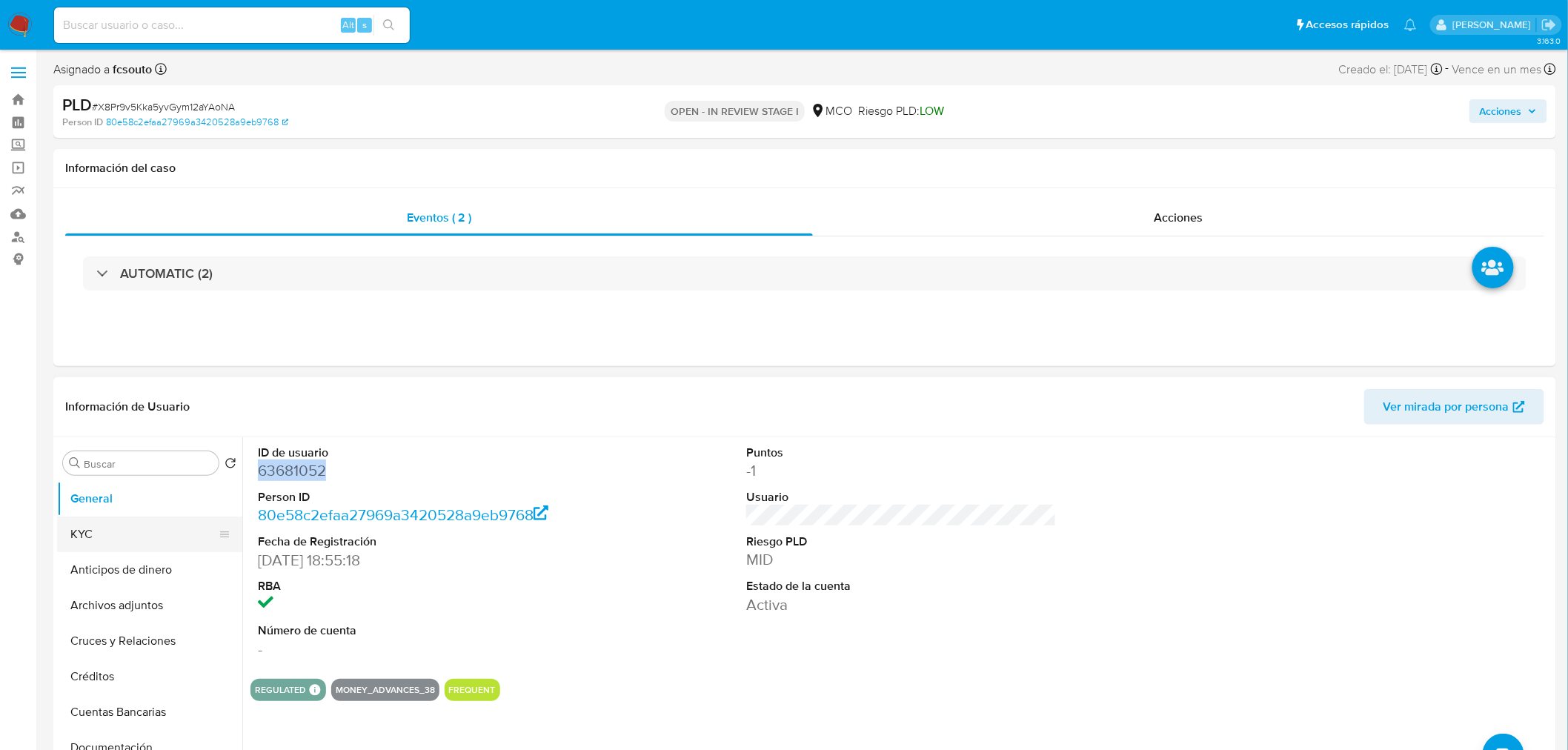
click at [122, 528] on button "KYC" at bounding box center [144, 534] width 174 height 35
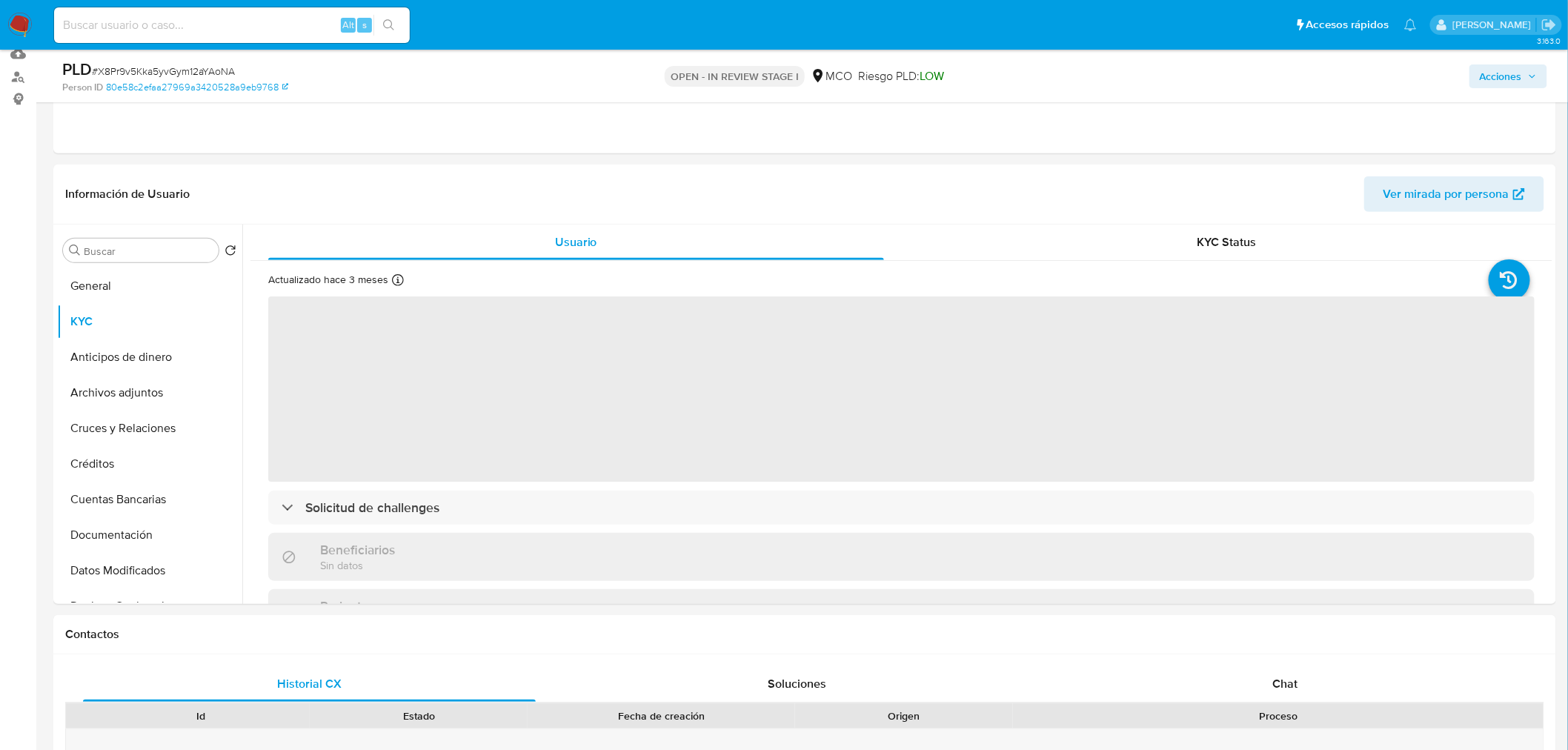
scroll to position [164, 0]
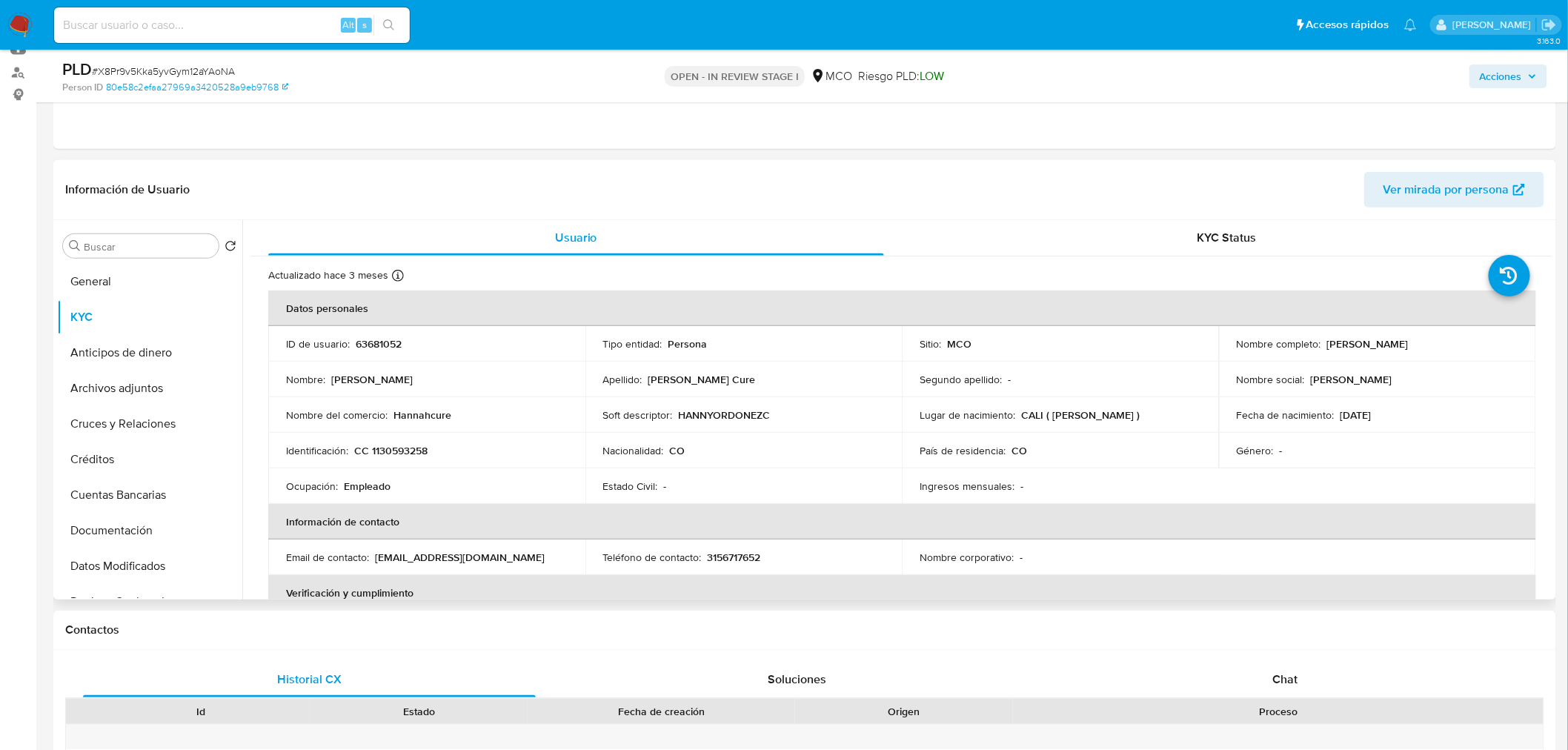
click at [425, 412] on p "Hannahcure" at bounding box center [422, 414] width 58 height 13
copy p "Hannahcure"
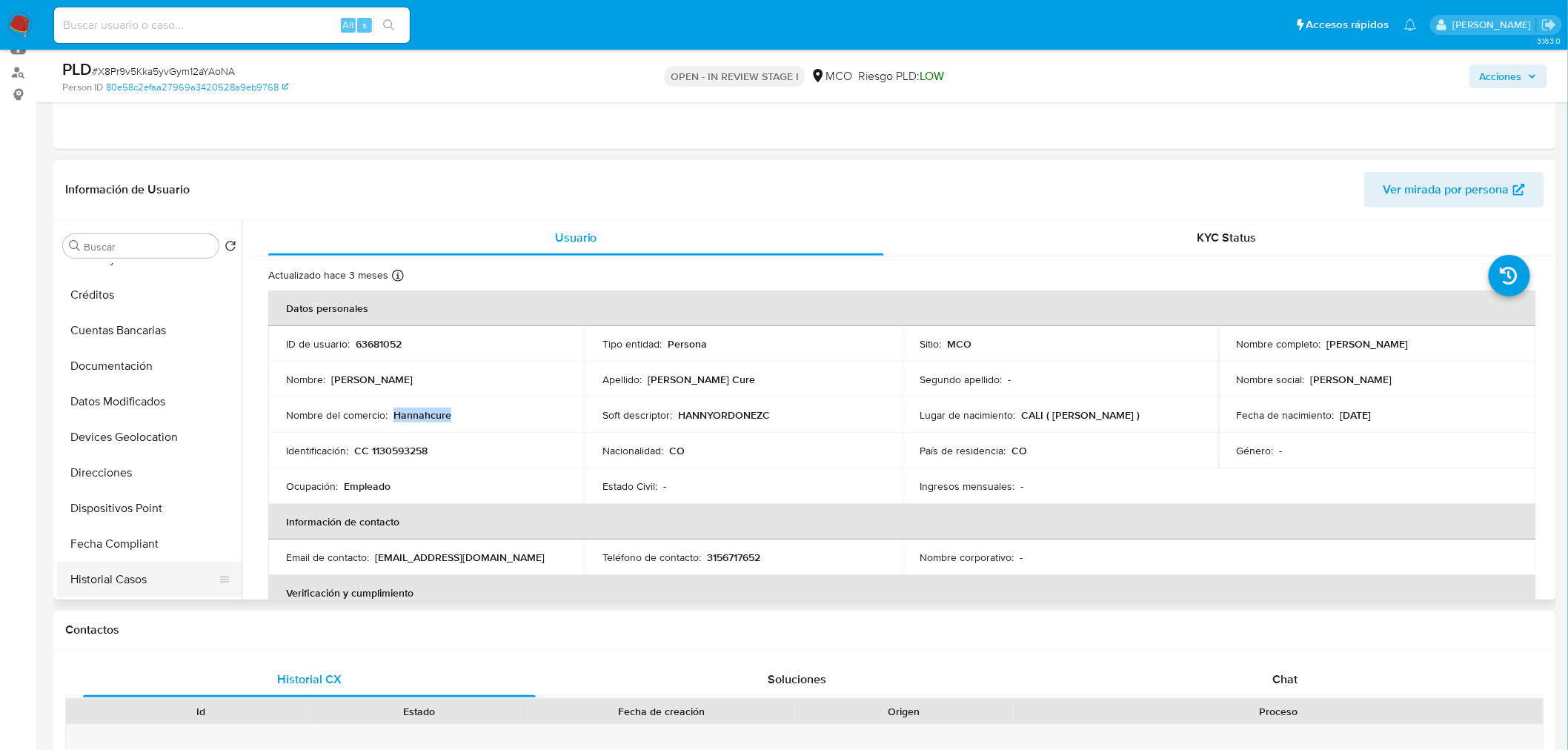
click at [138, 578] on button "Historial Casos" at bounding box center [144, 579] width 174 height 35
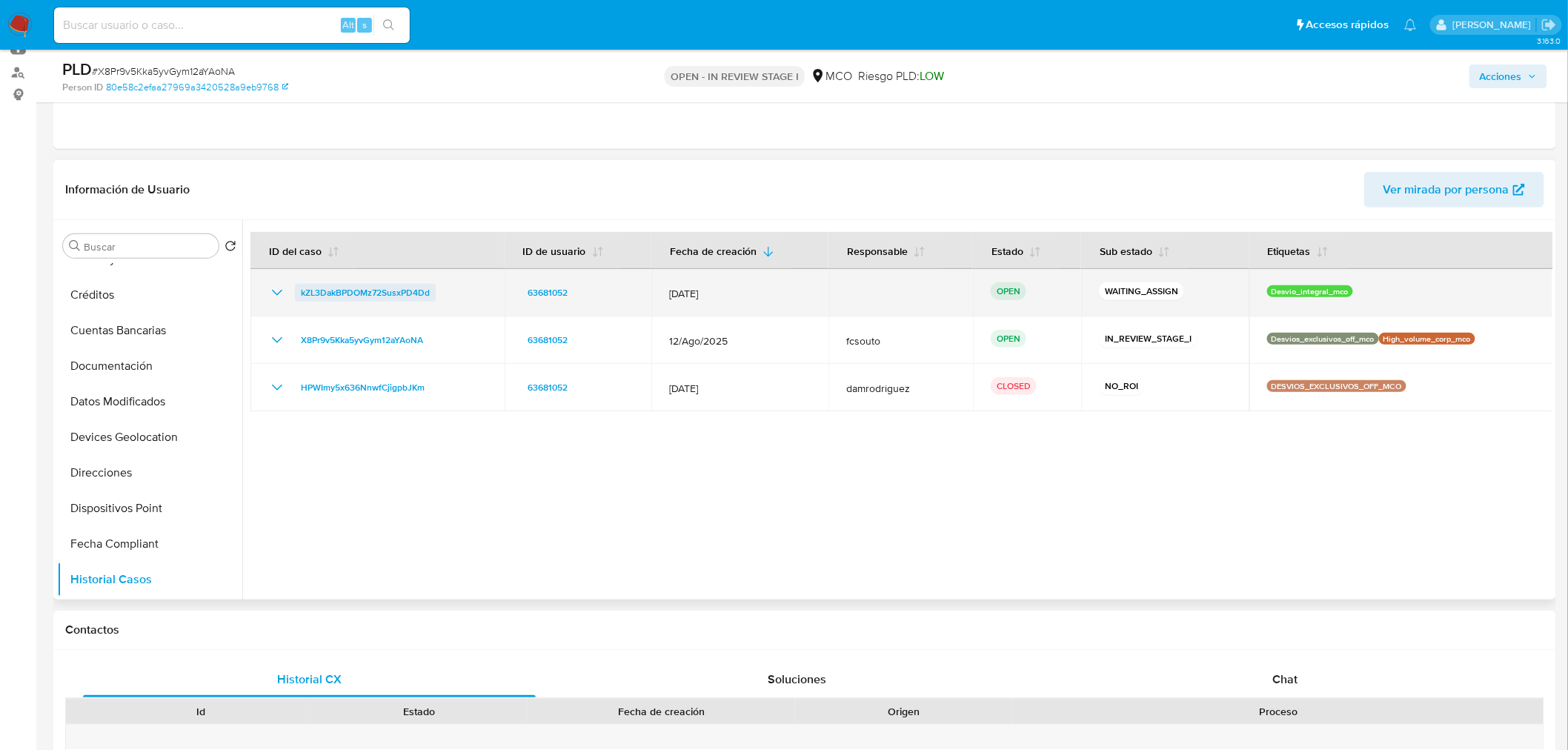
drag, startPoint x: 468, startPoint y: 290, endPoint x: 302, endPoint y: 298, distance: 166.2
click at [302, 298] on div "kZL3DakBPDOMz72SusxPD4Dd" at bounding box center [378, 292] width 218 height 18
click at [448, 299] on div "kZL3DakBPDOMz72SusxPD4Dd" at bounding box center [378, 292] width 218 height 18
drag, startPoint x: 441, startPoint y: 289, endPoint x: 297, endPoint y: 297, distance: 144.2
click at [297, 297] on div "kZL3DakBPDOMz72SusxPD4Dd" at bounding box center [378, 292] width 218 height 18
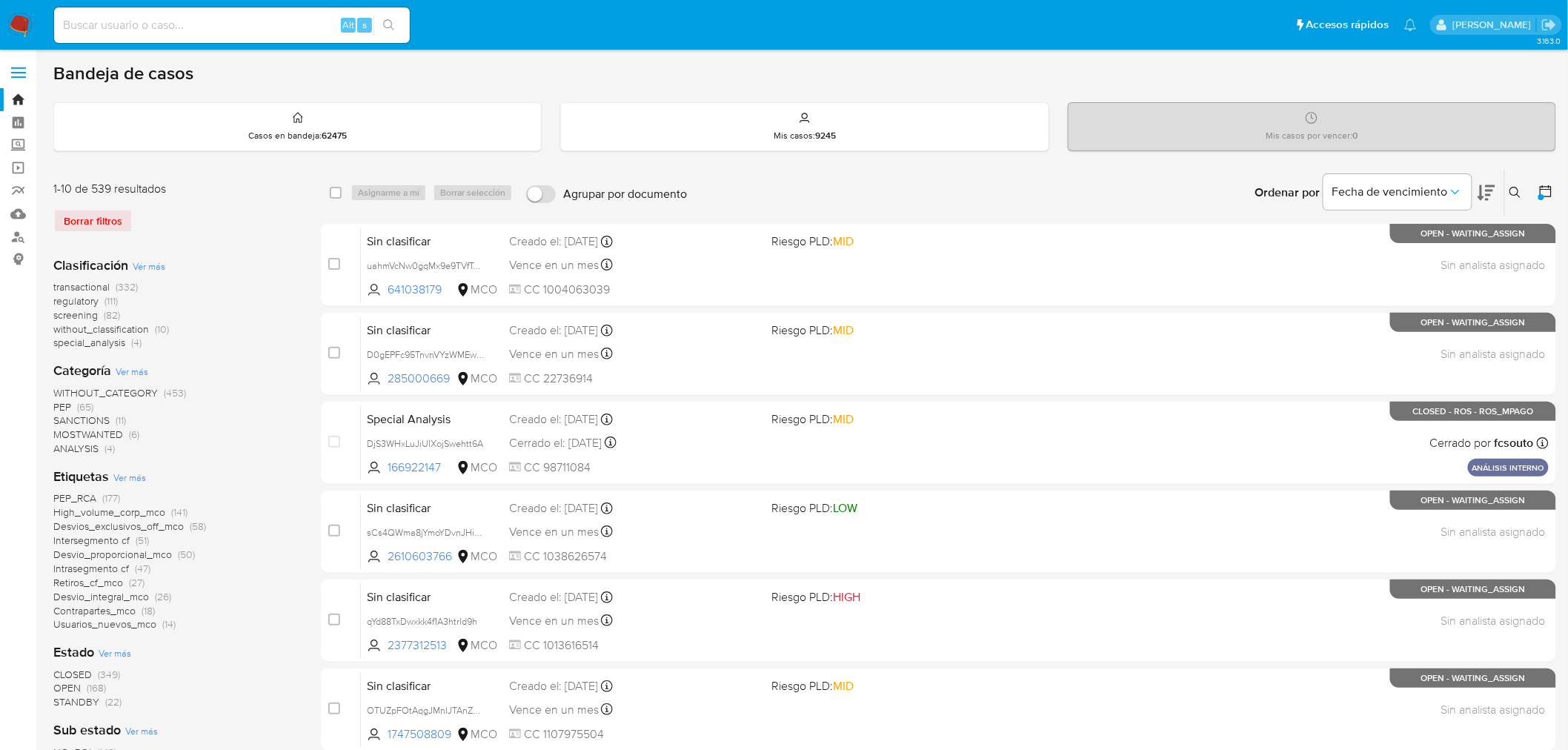
click at [1537, 189] on div at bounding box center [1543, 193] width 27 height 46
click at [1544, 194] on icon at bounding box center [1546, 191] width 15 height 15
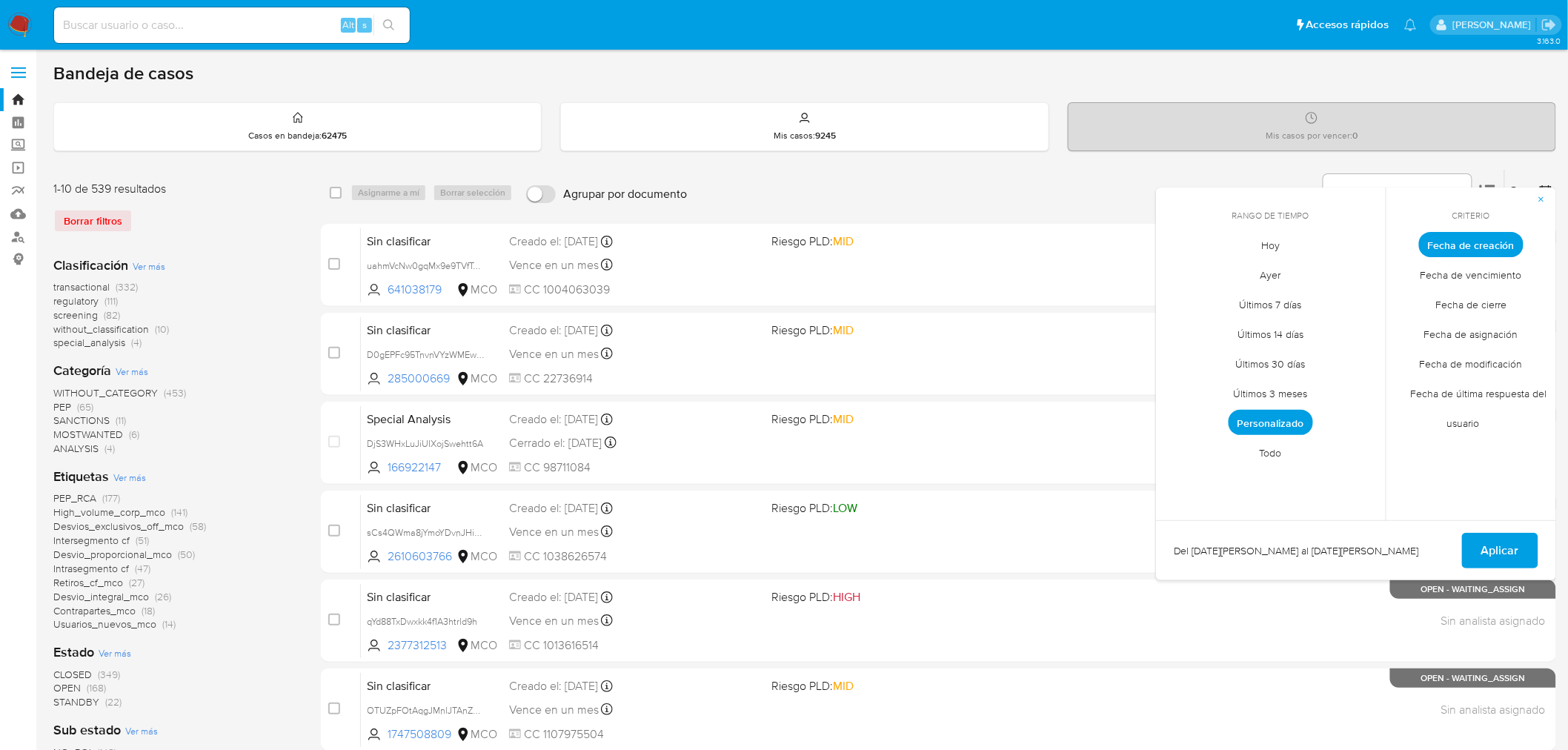
click at [1275, 462] on span "Todo" at bounding box center [1271, 452] width 53 height 30
click at [1499, 544] on span "Aplicar" at bounding box center [1500, 550] width 38 height 32
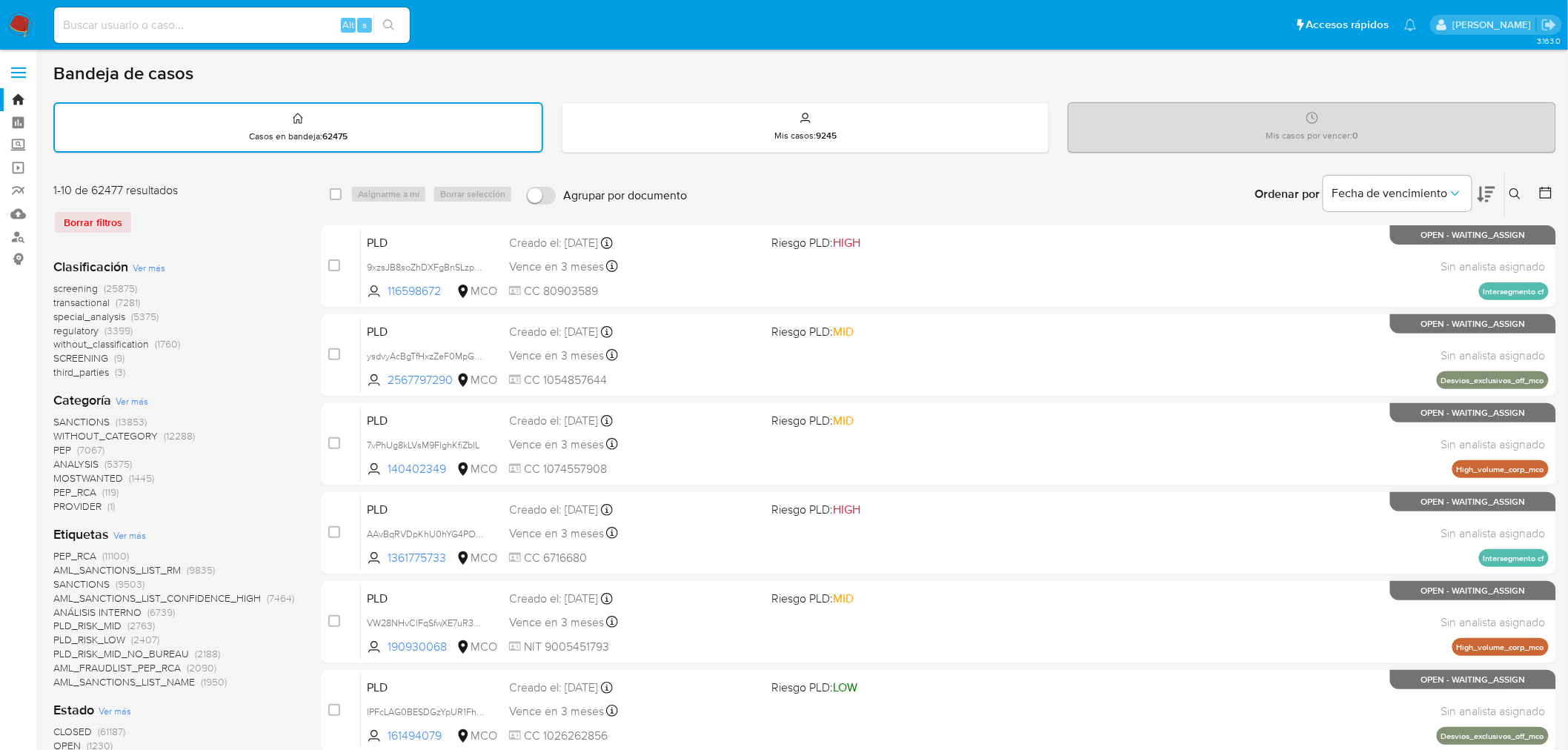
click at [1520, 198] on button at bounding box center [1518, 194] width 25 height 18
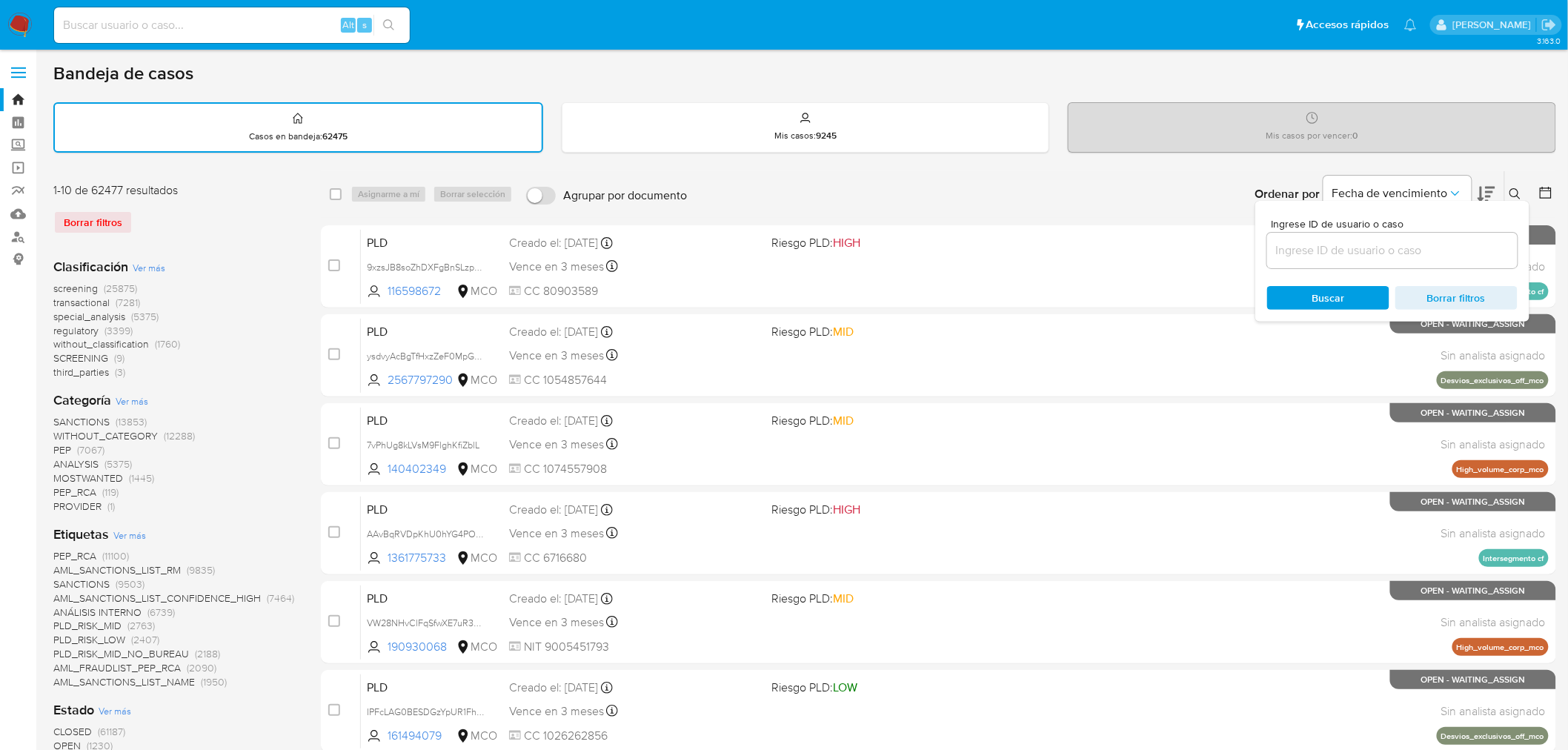
click at [1366, 252] on input at bounding box center [1393, 250] width 250 height 19
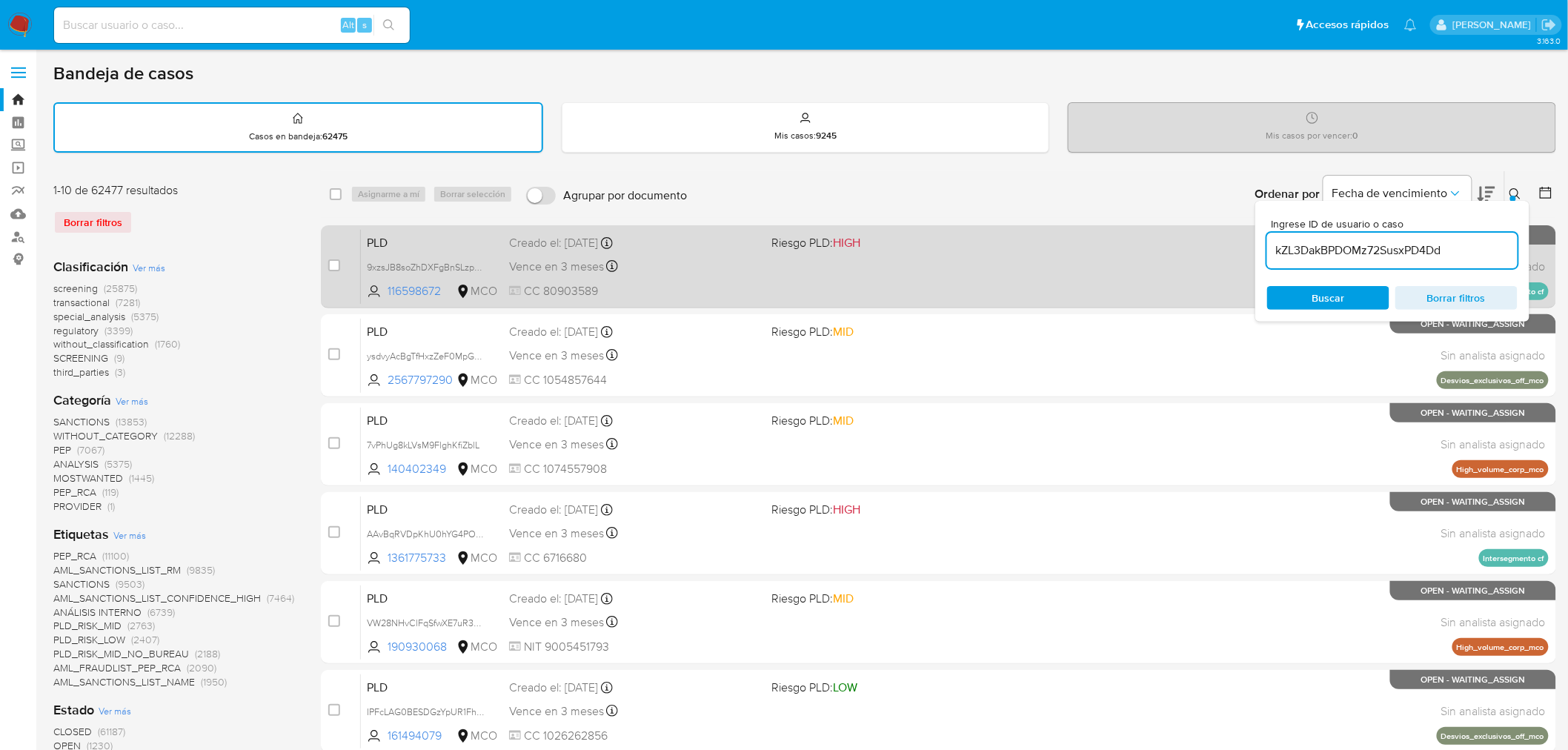
type input "kZL3DakBPDOMz72SusxPD4Dd"
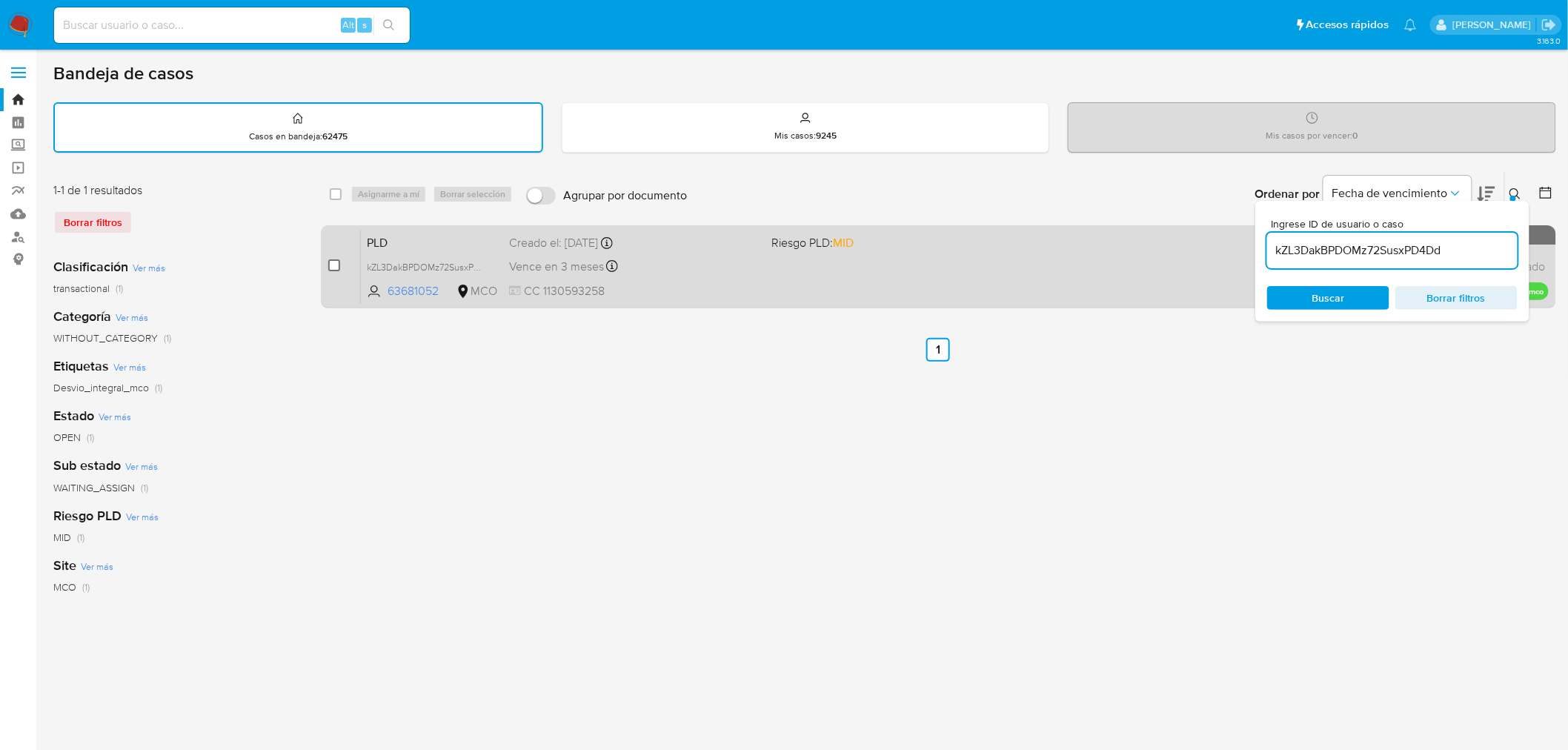
click at [337, 259] on input "checkbox" at bounding box center [334, 265] width 12 height 12
checkbox input "true"
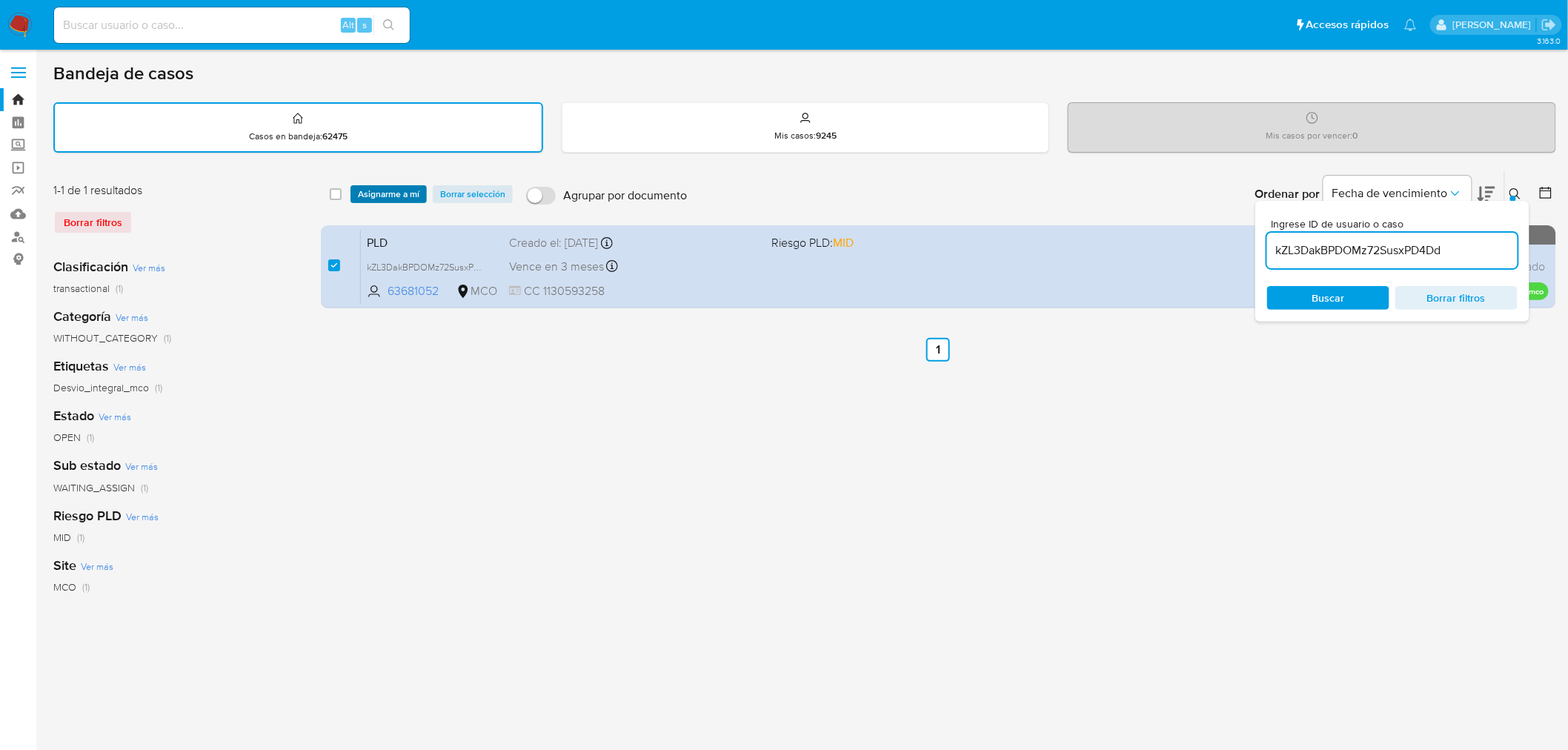
click at [379, 188] on span "Asignarme a mí" at bounding box center [389, 194] width 62 height 15
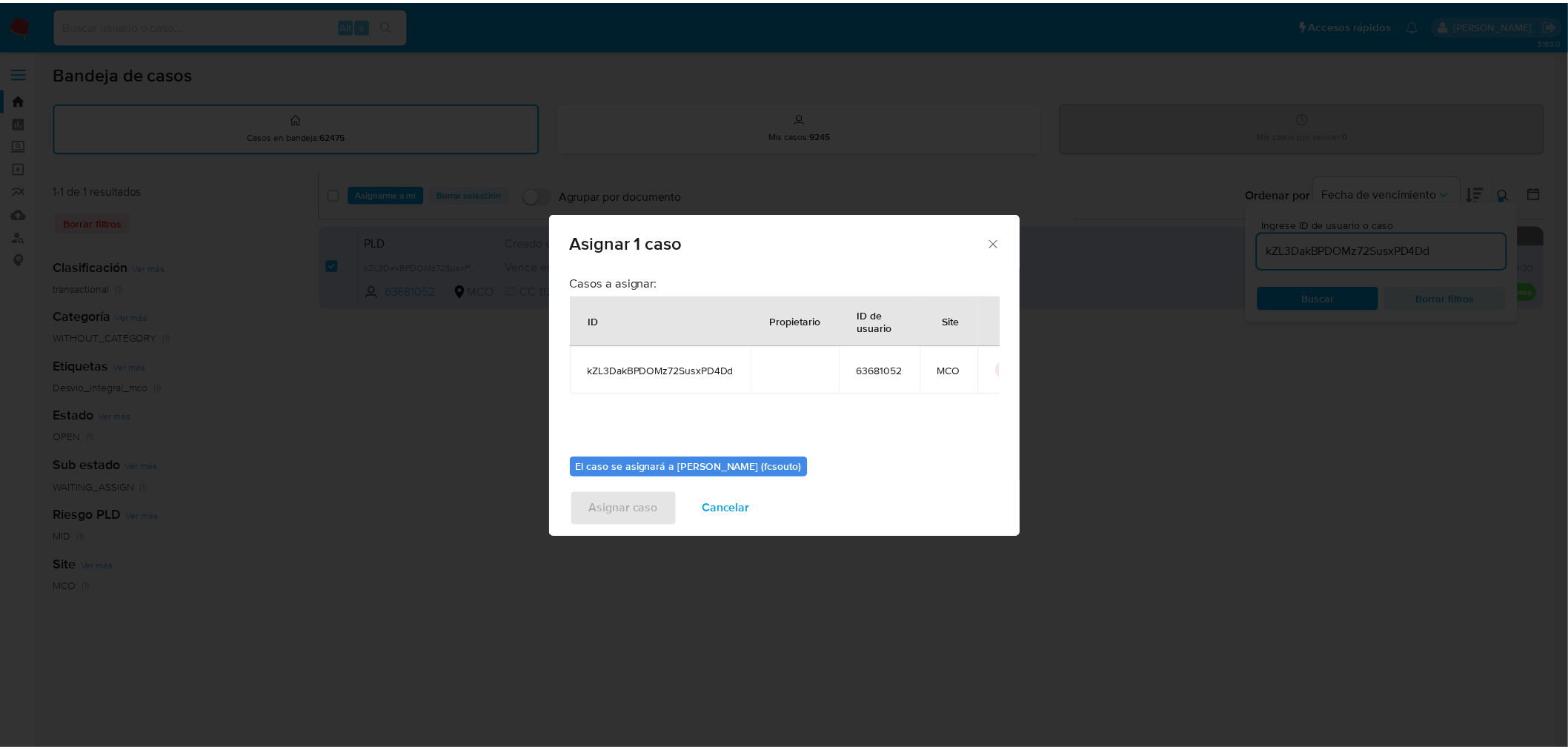
scroll to position [76, 0]
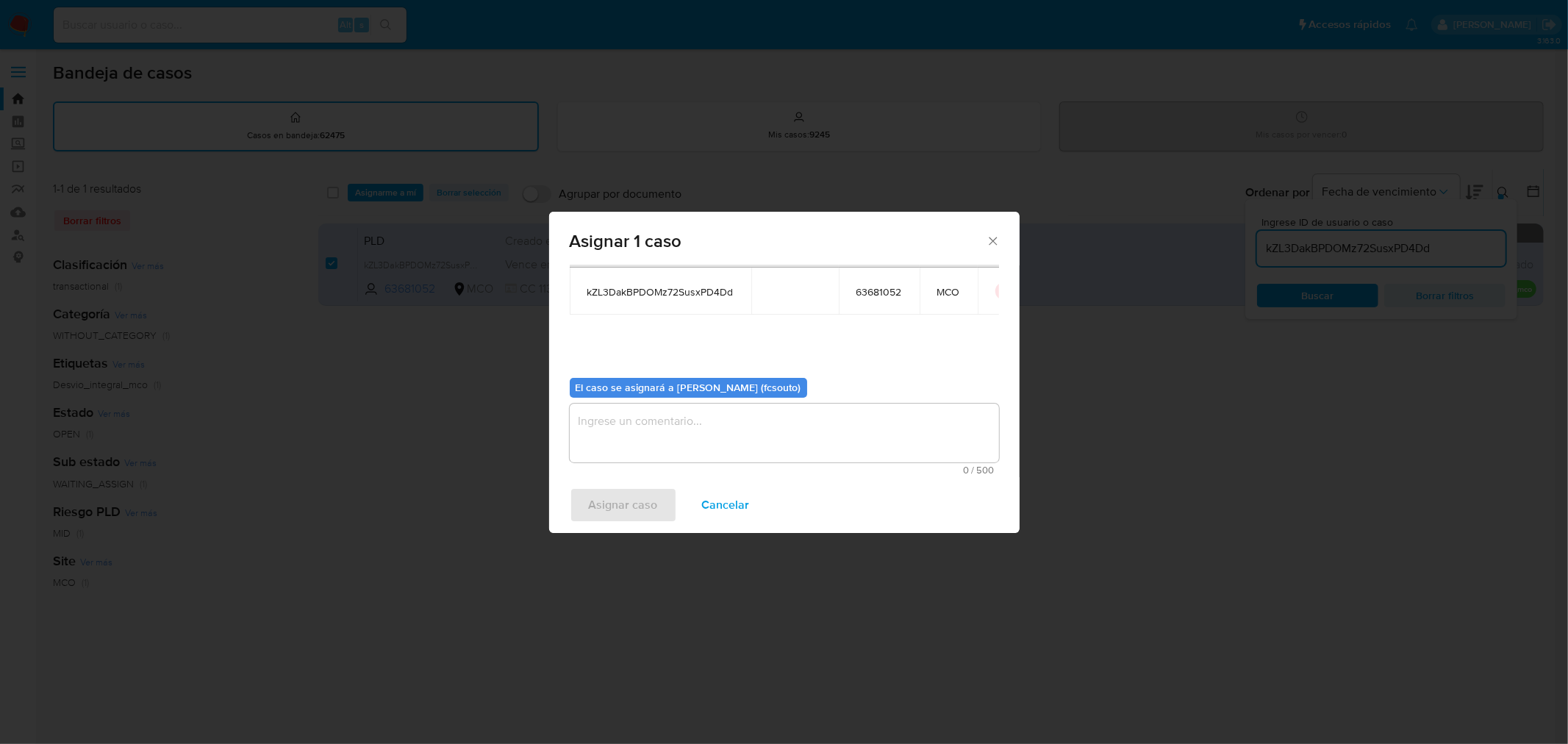
click at [835, 432] on textarea "assign-modal" at bounding box center [784, 432] width 430 height 59
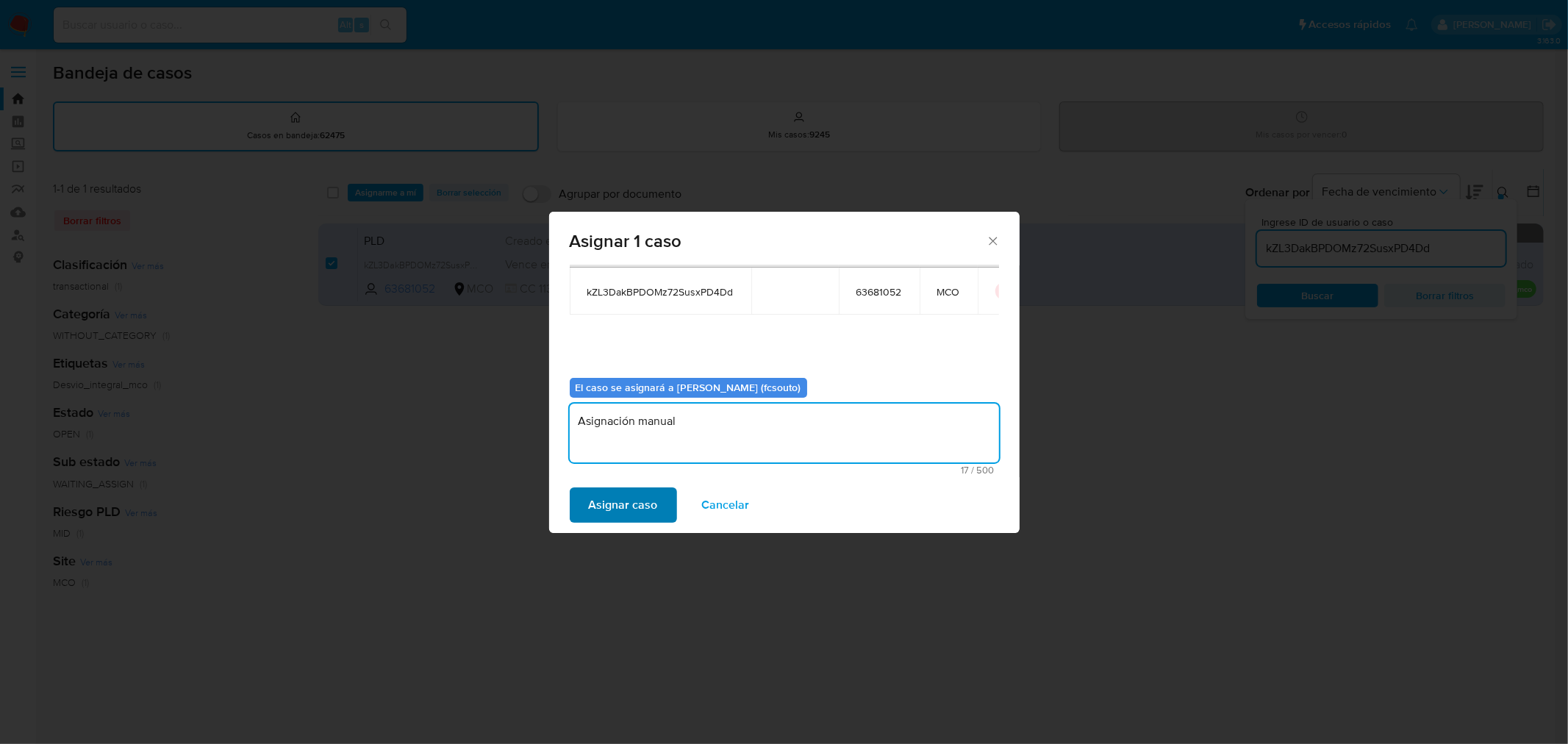
type textarea "Asignación manual"
click at [643, 492] on span "Asignar caso" at bounding box center [623, 504] width 69 height 32
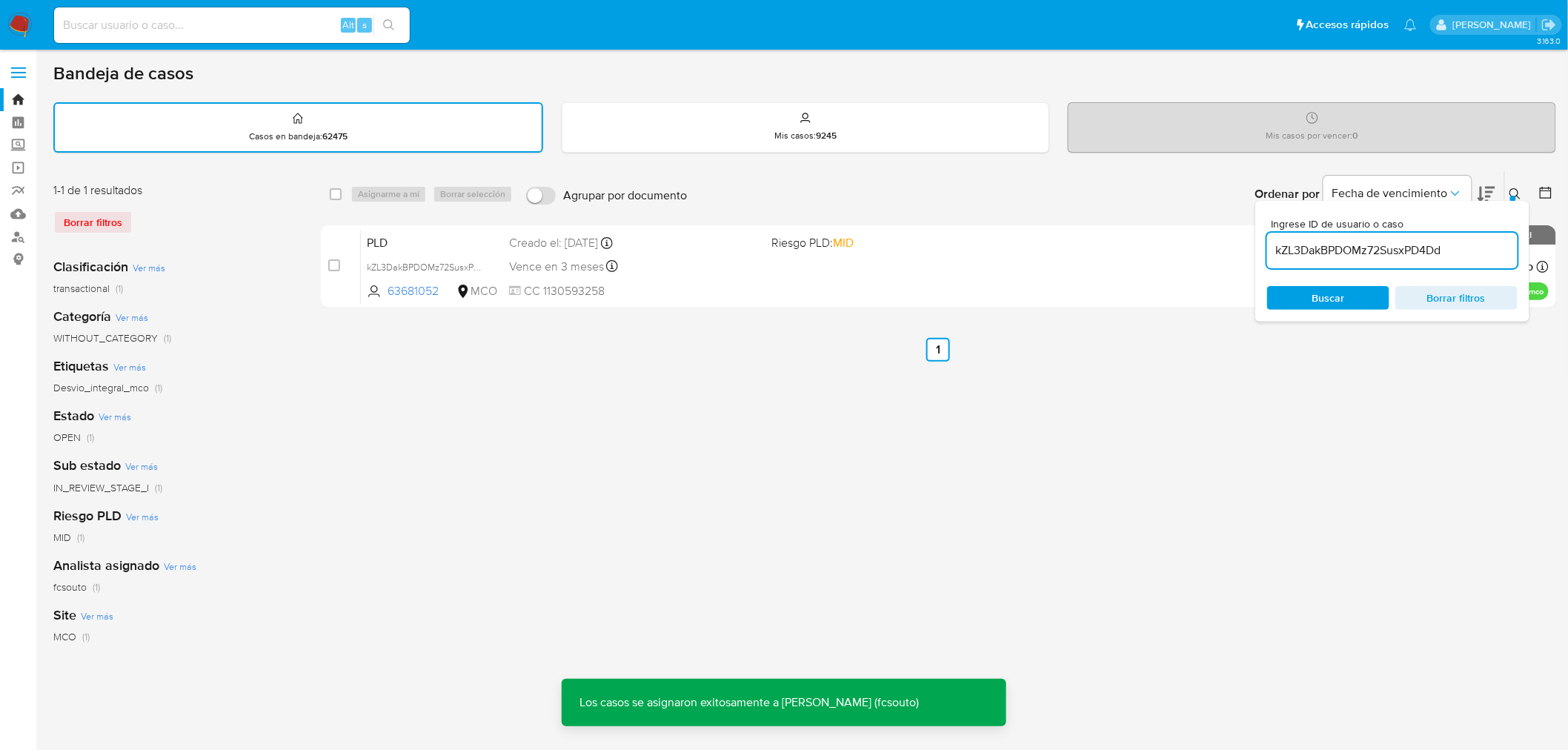
click at [700, 286] on span "CC 1130593258" at bounding box center [635, 291] width 251 height 16
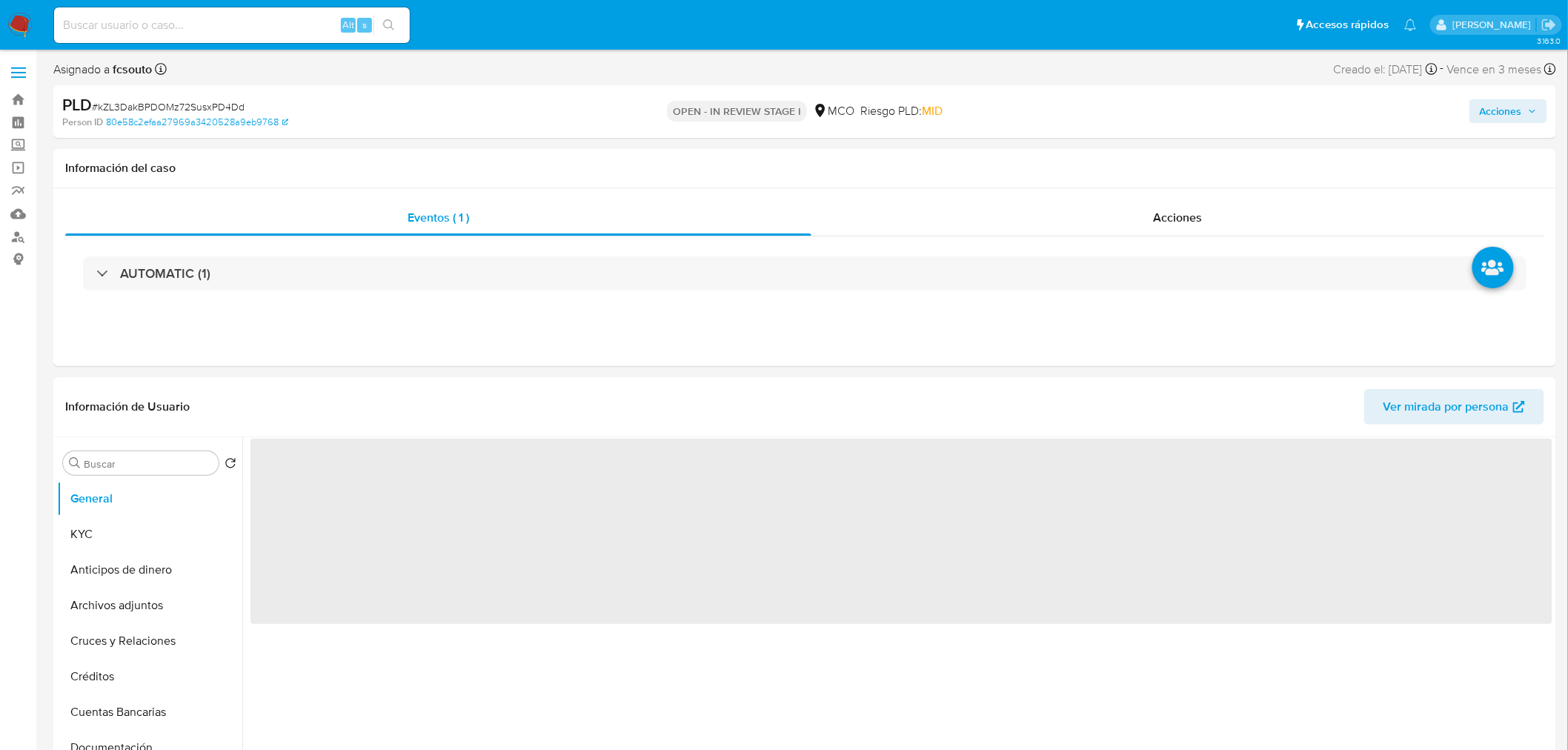
select select "10"
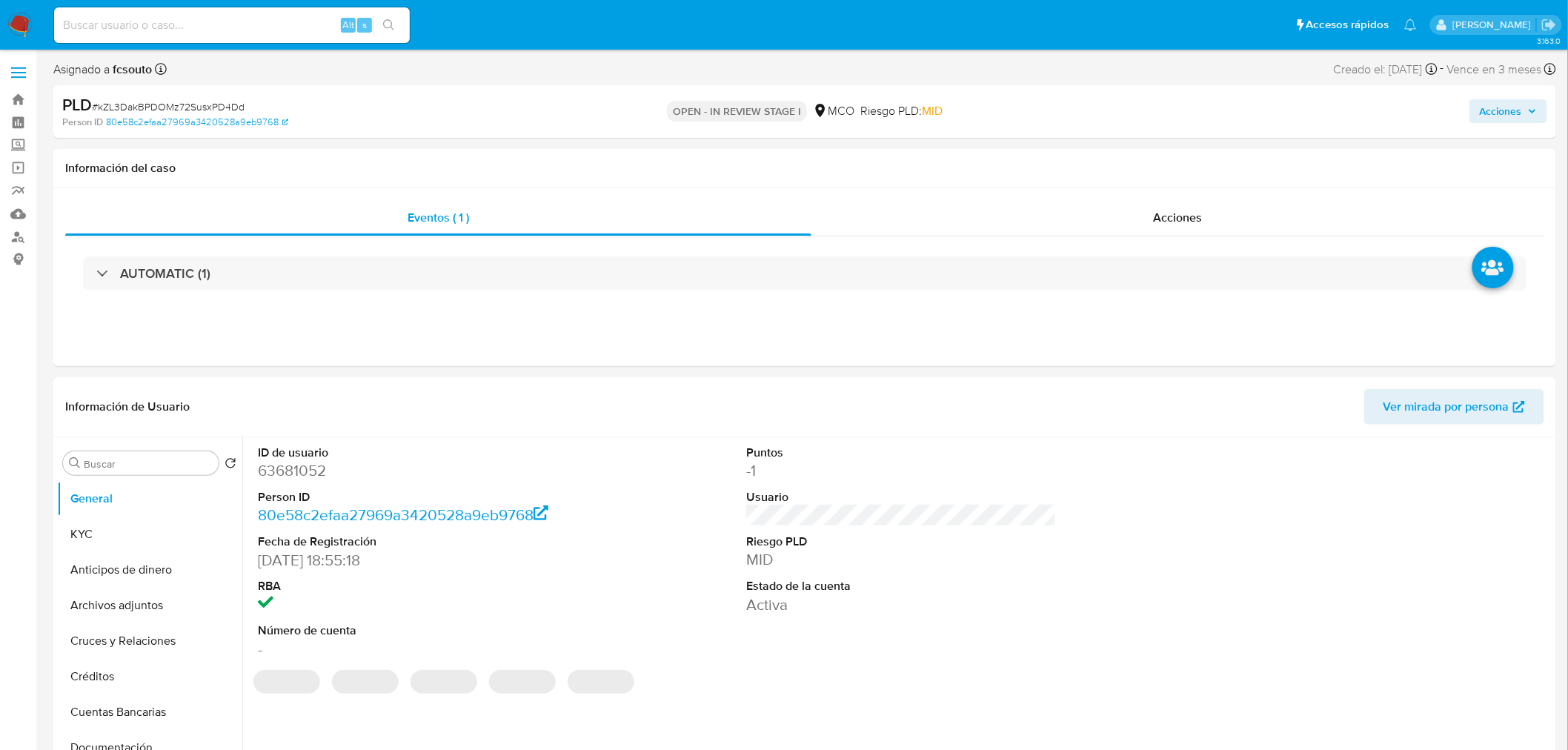
click at [255, 25] on input at bounding box center [232, 25] width 356 height 19
paste input "1699874101"
type input "1699874101"
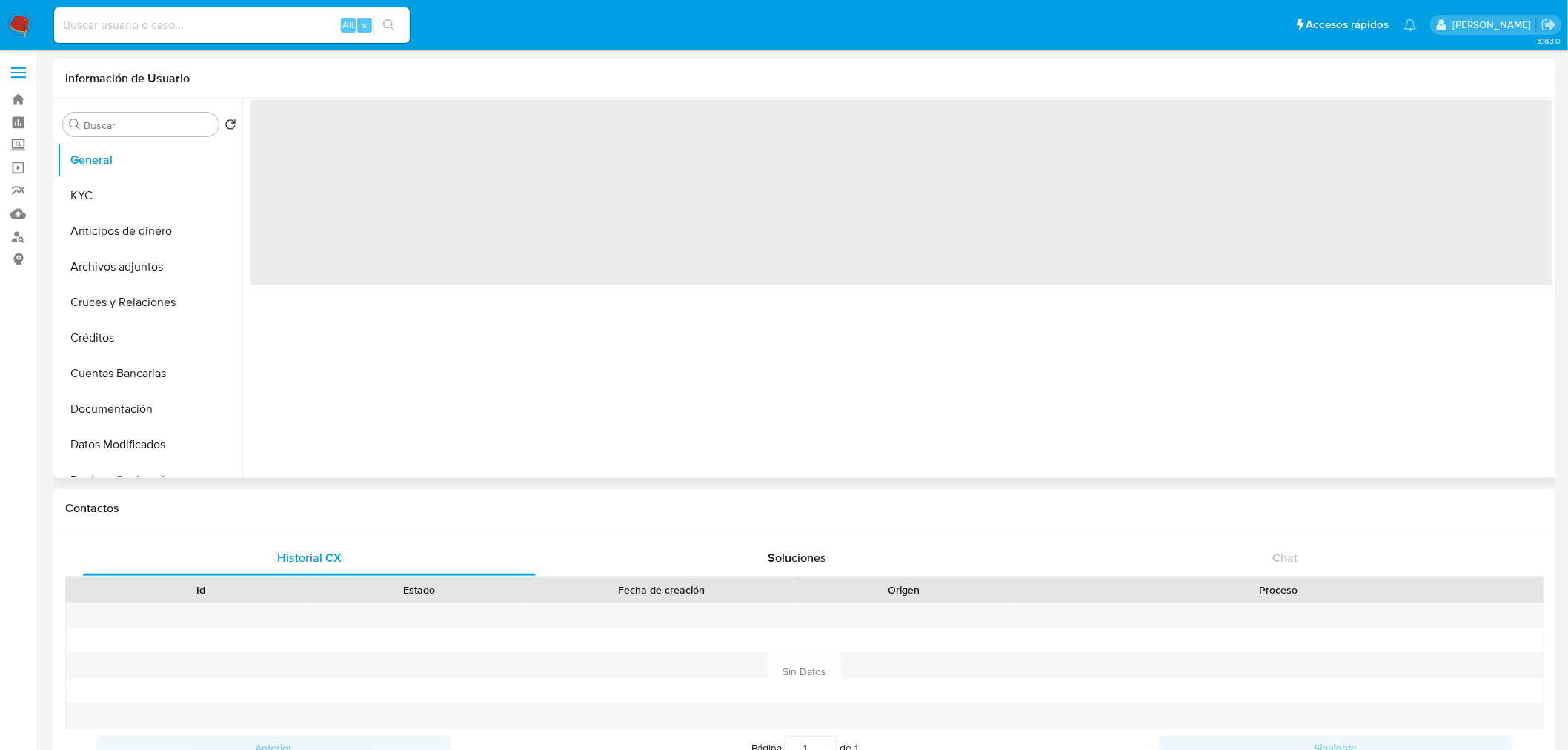
select select "10"
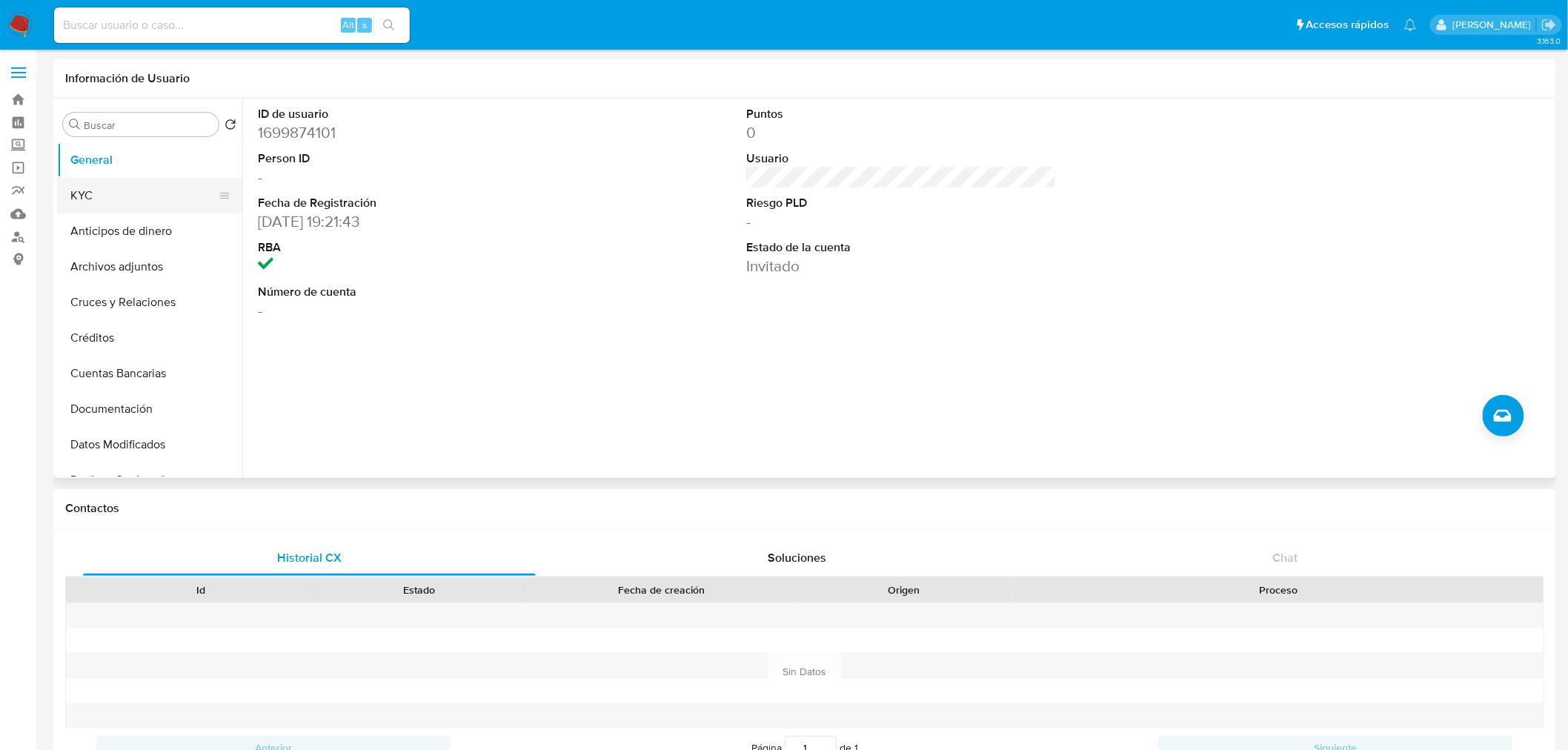
click at [124, 200] on button "KYC" at bounding box center [144, 195] width 174 height 35
